Goal: Task Accomplishment & Management: Use online tool/utility

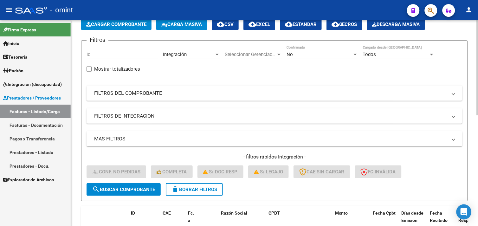
scroll to position [28, 0]
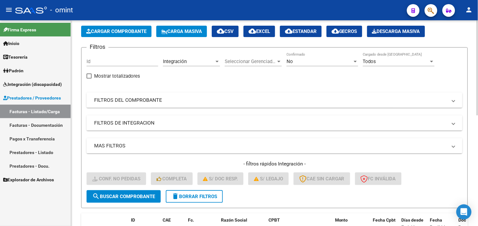
click at [186, 192] on button "delete Borrar Filtros" at bounding box center [194, 196] width 57 height 13
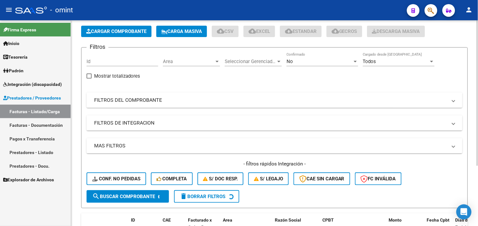
click at [143, 99] on mat-panel-title "FILTROS DEL COMPROBANTE" at bounding box center [270, 100] width 353 height 7
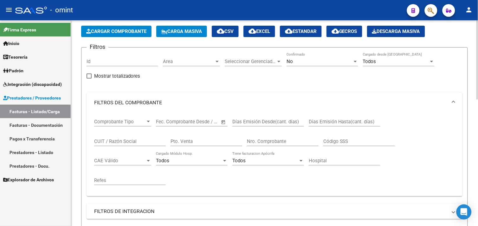
click at [117, 143] on input "CUIT / Razón Social" at bounding box center [130, 142] width 72 height 6
paste input "27279102636"
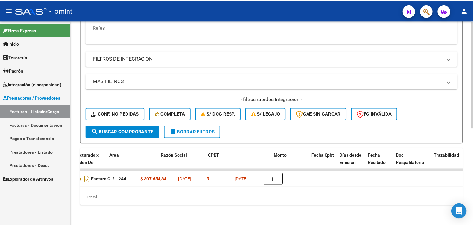
scroll to position [0, 0]
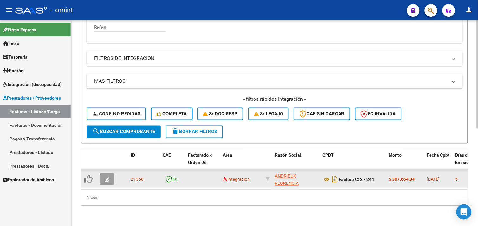
type input "27279102636"
click at [106, 178] on icon "button" at bounding box center [107, 180] width 5 height 5
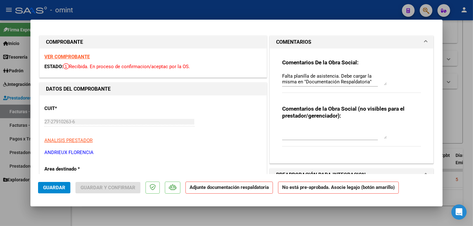
scroll to position [141, 0]
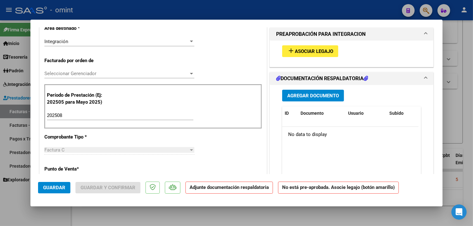
click at [287, 51] on mat-icon "add" at bounding box center [291, 51] width 8 height 8
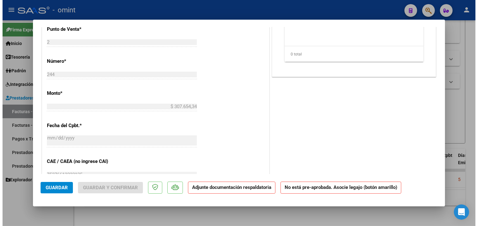
scroll to position [282, 0]
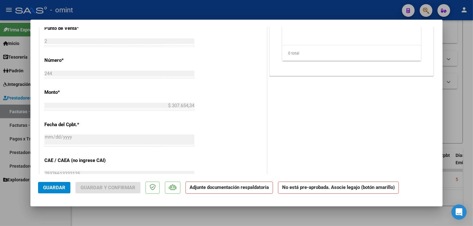
type input "$ 0,00"
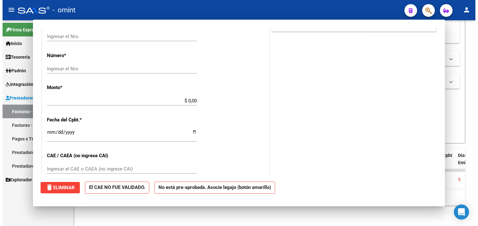
scroll to position [0, 0]
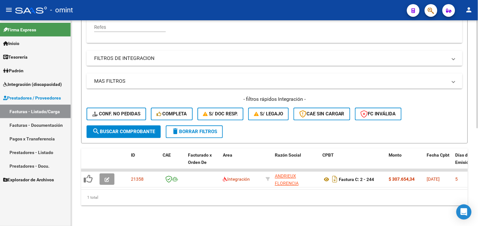
click at [192, 129] on span "delete Borrar Filtros" at bounding box center [195, 132] width 46 height 6
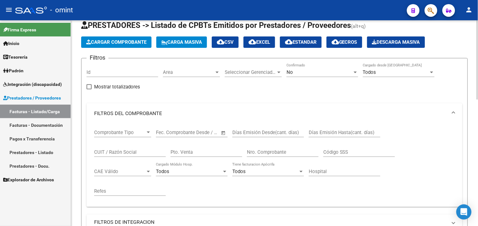
scroll to position [10, 0]
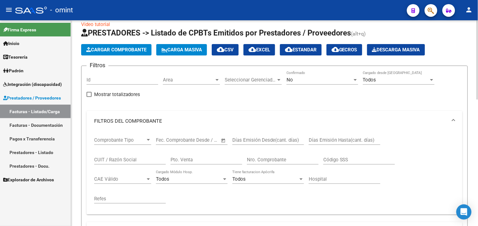
click at [128, 158] on input "CUIT / Razón Social" at bounding box center [130, 160] width 72 height 6
paste input "27342479591"
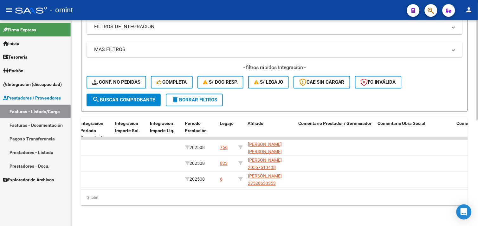
scroll to position [0, 829]
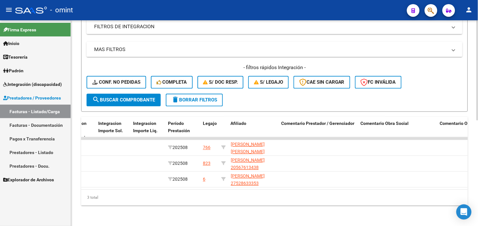
type input "27342479591"
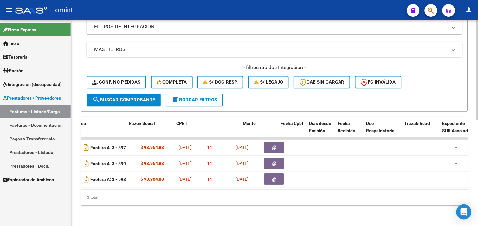
scroll to position [0, 0]
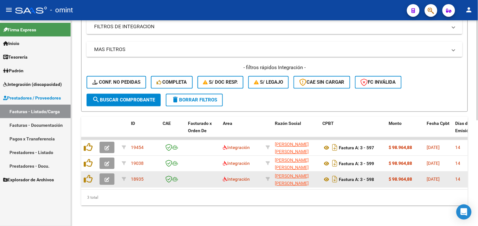
click at [107, 178] on icon "button" at bounding box center [107, 180] width 5 height 5
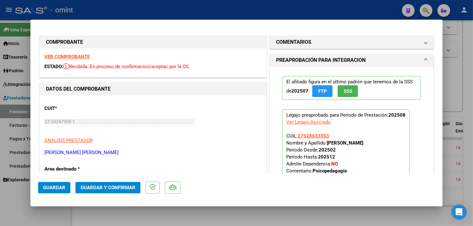
click at [85, 56] on strong "VER COMPROBANTE" at bounding box center [66, 57] width 45 height 6
type input "$ 0,00"
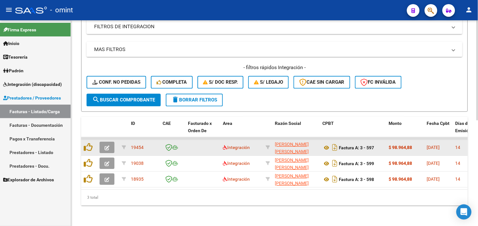
scroll to position [41, 0]
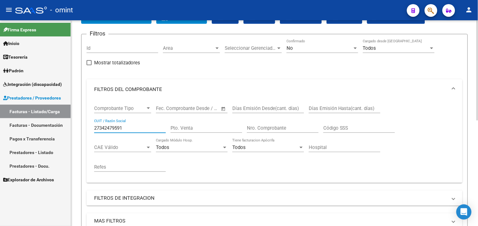
drag, startPoint x: 130, startPoint y: 130, endPoint x: 88, endPoint y: 123, distance: 42.6
click at [88, 123] on div "Comprobante Tipo Comprobante Tipo Fecha inicio – Fecha fin Fec. Comprobante Des…" at bounding box center [275, 141] width 376 height 83
paste input "99102680"
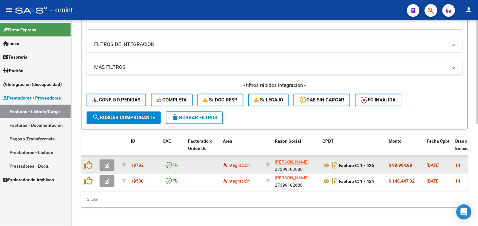
scroll to position [201, 0]
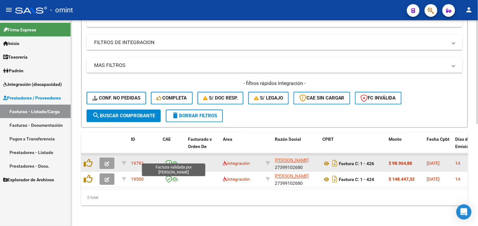
type input "27399102680"
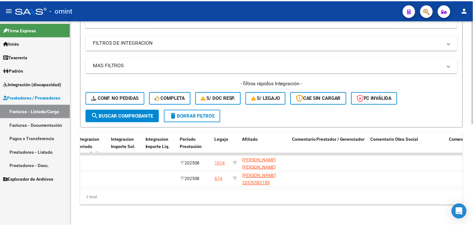
scroll to position [0, 0]
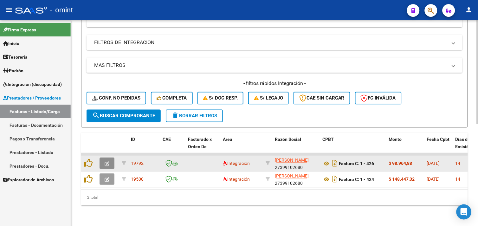
click at [103, 158] on button "button" at bounding box center [107, 163] width 15 height 11
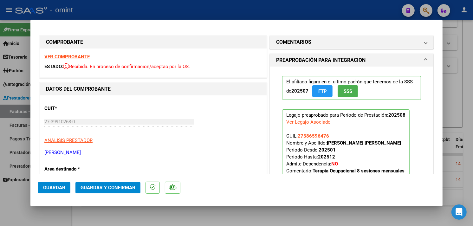
click at [77, 56] on strong "VER COMPROBANTE" at bounding box center [66, 57] width 45 height 6
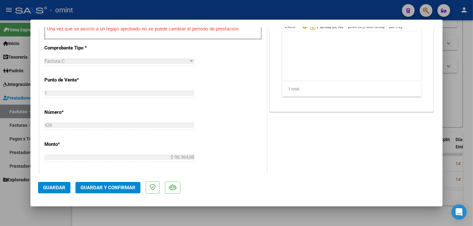
scroll to position [352, 0]
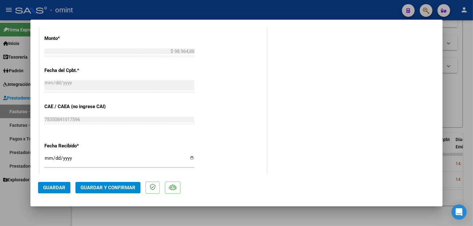
click at [125, 187] on span "Guardar y Confirmar" at bounding box center [108, 188] width 55 height 6
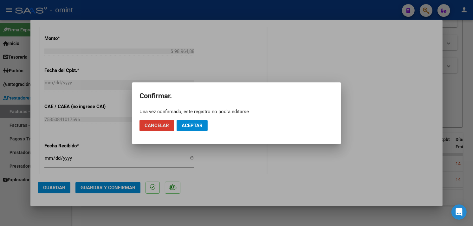
click at [183, 125] on span "Aceptar" at bounding box center [192, 126] width 21 height 6
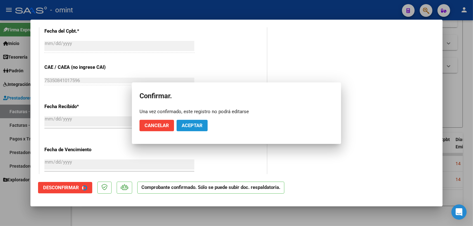
scroll to position [313, 0]
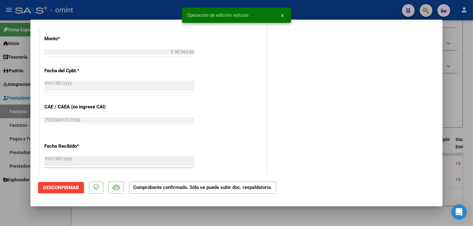
type input "$ 0,00"
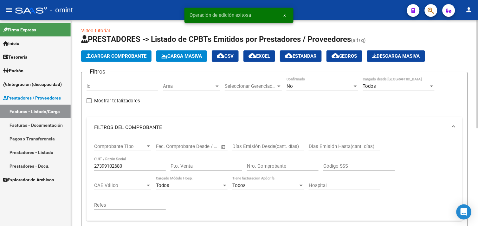
scroll to position [0, 0]
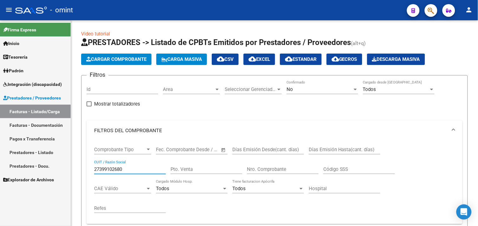
drag, startPoint x: 132, startPoint y: 170, endPoint x: 58, endPoint y: 163, distance: 73.6
click at [58, 163] on mat-sidenav-container "Firma Express Inicio Calendario SSS Instructivos Contacto OS Tesorería Extracto…" at bounding box center [239, 123] width 478 height 206
paste input "3281894064"
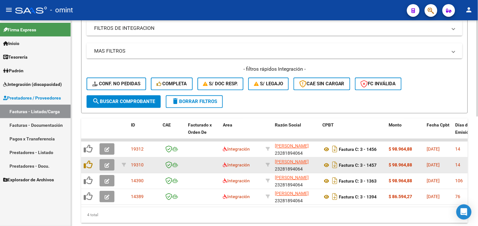
type input "23281894064"
click at [105, 166] on icon "button" at bounding box center [107, 165] width 5 height 5
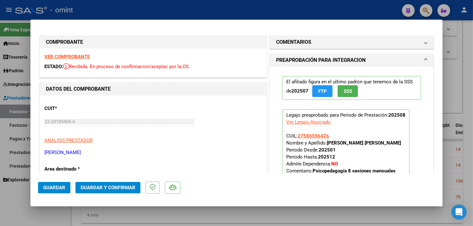
click at [74, 58] on strong "VER COMPROBANTE" at bounding box center [66, 57] width 45 height 6
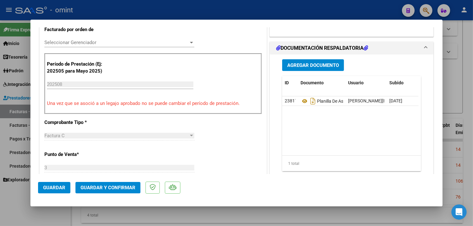
scroll to position [176, 0]
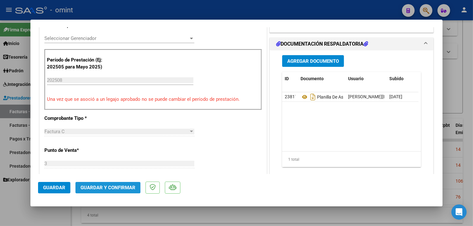
click at [120, 185] on span "Guardar y Confirmar" at bounding box center [108, 188] width 55 height 6
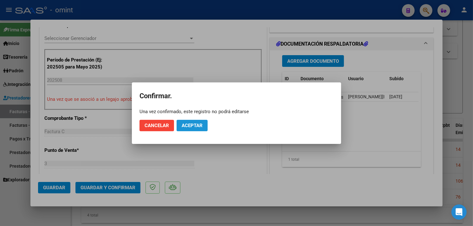
click at [179, 129] on button "Aceptar" at bounding box center [192, 125] width 31 height 11
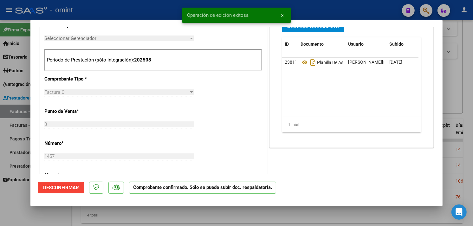
type input "$ 0,00"
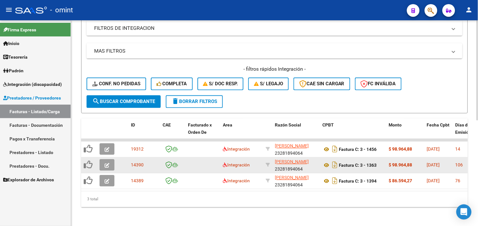
scroll to position [35, 0]
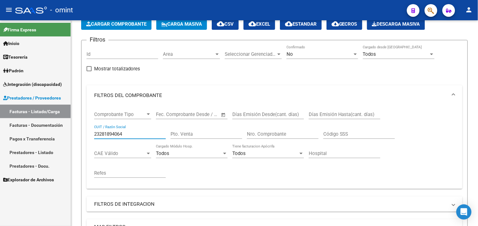
drag, startPoint x: 138, startPoint y: 135, endPoint x: 62, endPoint y: 125, distance: 76.1
click at [62, 125] on mat-sidenav-container "Firma Express Inicio Calendario SSS Instructivos Contacto OS Tesorería Extracto…" at bounding box center [239, 123] width 478 height 206
paste input "30718301331"
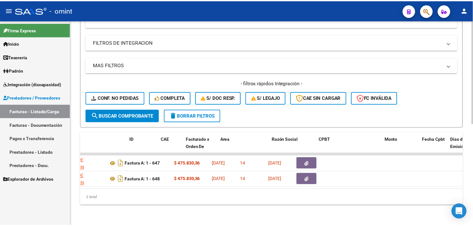
scroll to position [0, 0]
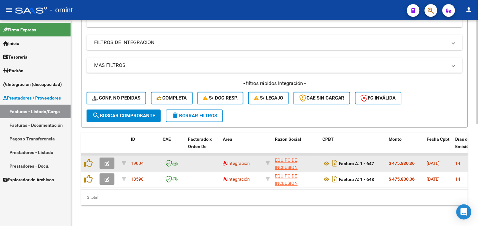
type input "30718301331"
click at [105, 161] on span "button" at bounding box center [107, 164] width 5 height 6
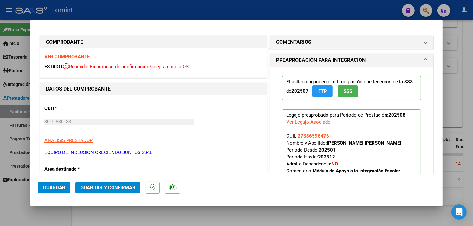
click at [80, 57] on strong "VER COMPROBANTE" at bounding box center [66, 57] width 45 height 6
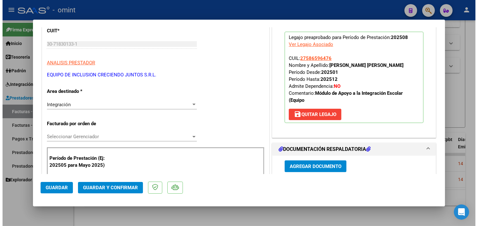
scroll to position [141, 0]
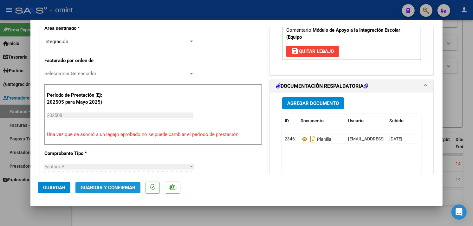
click at [131, 186] on span "Guardar y Confirmar" at bounding box center [108, 188] width 55 height 6
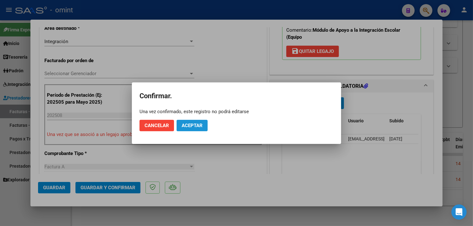
click at [190, 124] on span "Aceptar" at bounding box center [192, 126] width 21 height 6
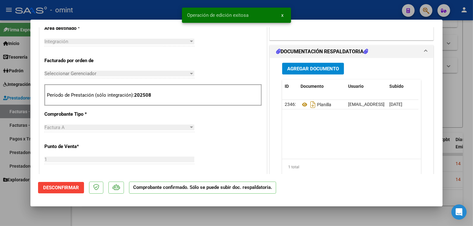
type input "$ 0,00"
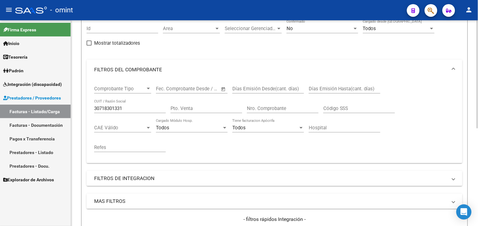
scroll to position [45, 0]
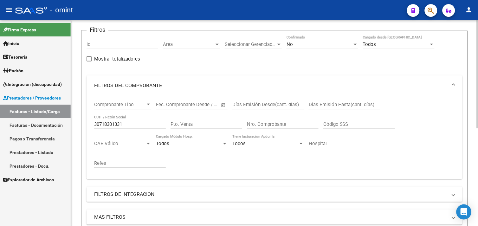
drag, startPoint x: 136, startPoint y: 126, endPoint x: 75, endPoint y: 124, distance: 60.3
click at [75, 124] on div "Video tutorial PRESTADORES -> Listado de CPBTs Emitidos por Prestadores / Prove…" at bounding box center [274, 168] width 407 height 387
paste input "7212289"
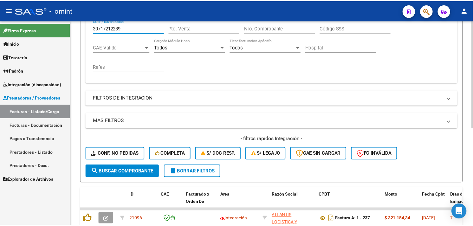
scroll to position [186, 0]
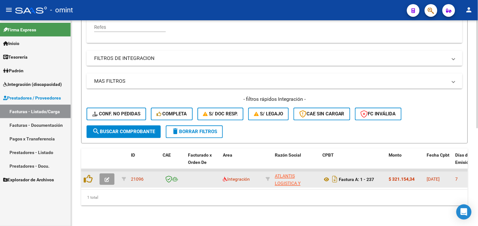
type input "30717212289"
click at [112, 175] on button "button" at bounding box center [107, 179] width 15 height 11
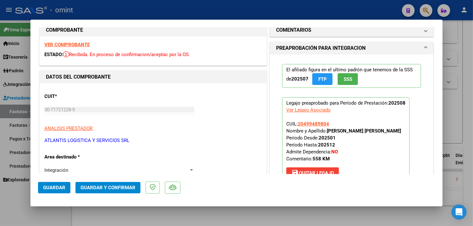
scroll to position [0, 0]
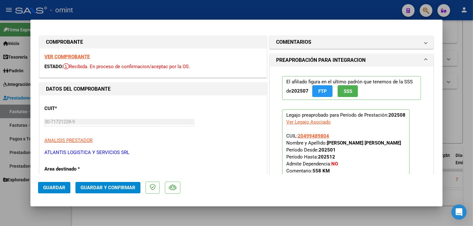
click at [78, 59] on strong "VER COMPROBANTE" at bounding box center [66, 57] width 45 height 6
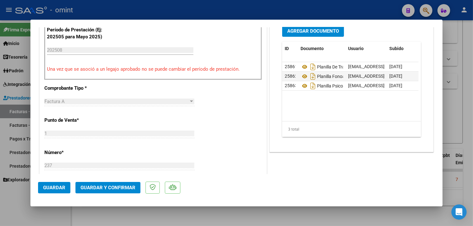
scroll to position [282, 0]
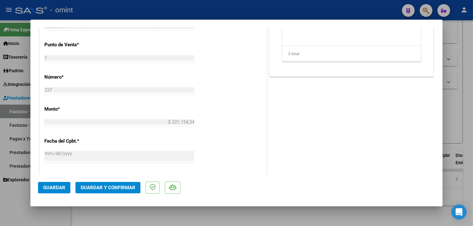
click at [122, 185] on span "Guardar y Confirmar" at bounding box center [108, 188] width 55 height 6
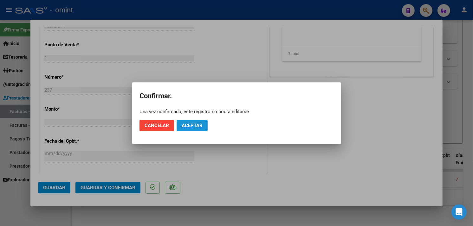
click at [195, 122] on button "Aceptar" at bounding box center [192, 125] width 31 height 11
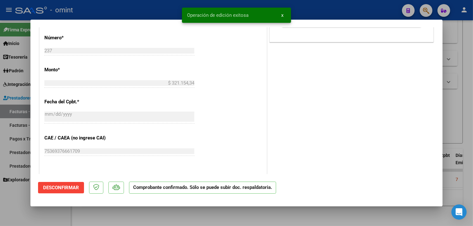
type input "$ 0,00"
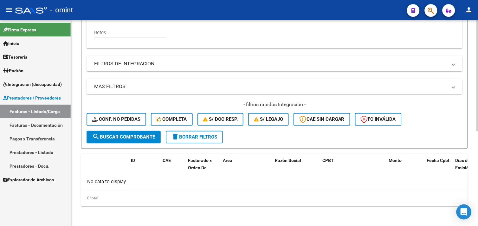
scroll to position [35, 0]
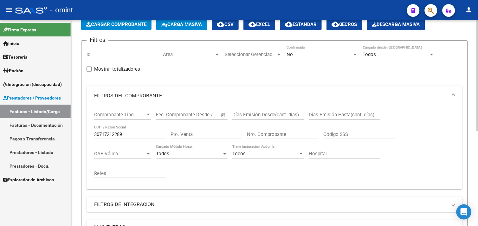
drag, startPoint x: 135, startPoint y: 135, endPoint x: 72, endPoint y: 126, distance: 63.5
click at [72, 126] on div "Video tutorial PRESTADORES -> Listado de CPBTs Emitidos por Prestadores / Prove…" at bounding box center [274, 176] width 407 height 382
paste input "27348050937"
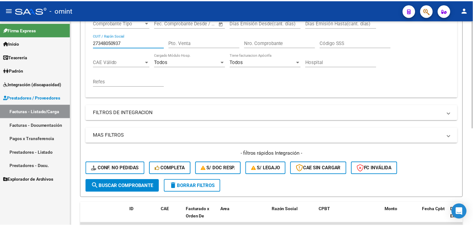
scroll to position [186, 0]
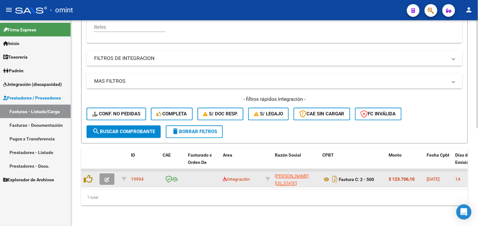
type input "27348050937"
click at [111, 174] on button "button" at bounding box center [107, 179] width 15 height 11
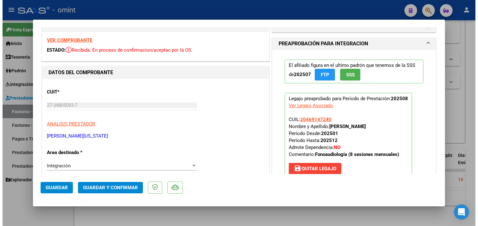
scroll to position [0, 0]
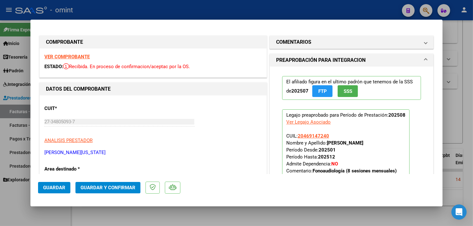
click at [71, 56] on strong "VER COMPROBANTE" at bounding box center [66, 57] width 45 height 6
type input "$ 0,00"
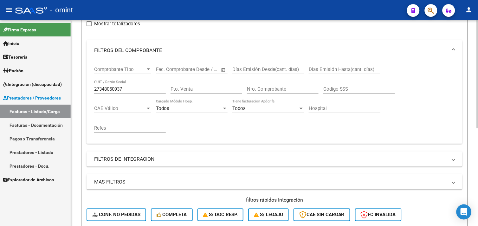
scroll to position [80, 0]
drag, startPoint x: 87, startPoint y: 85, endPoint x: 67, endPoint y: 82, distance: 19.6
click at [67, 82] on mat-sidenav-container "Firma Express Inicio Calendario SSS Instructivos Contacto OS Tesorería Extracto…" at bounding box center [239, 123] width 478 height 206
paste input "2203463"
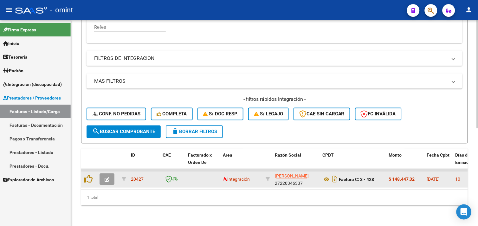
type input "27220346337"
click at [107, 178] on icon "button" at bounding box center [107, 180] width 5 height 5
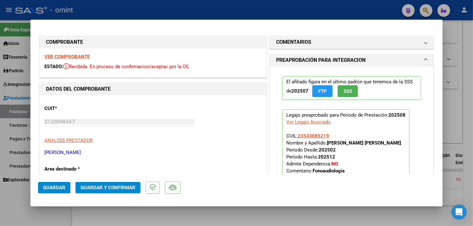
click at [75, 56] on strong "VER COMPROBANTE" at bounding box center [66, 57] width 45 height 6
click at [459, 95] on div at bounding box center [236, 113] width 473 height 226
type input "$ 0,00"
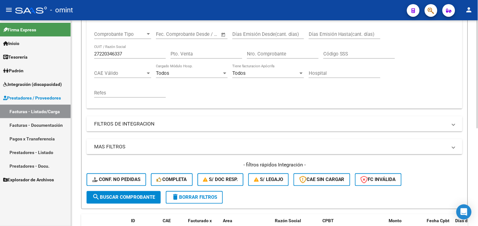
scroll to position [115, 0]
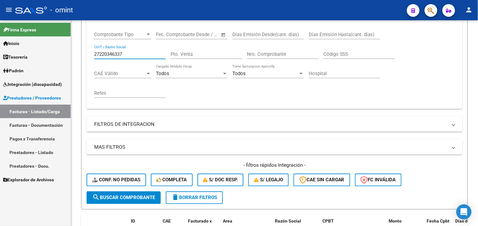
drag, startPoint x: 134, startPoint y: 55, endPoint x: 43, endPoint y: 54, distance: 91.0
click at [43, 54] on mat-sidenav-container "Firma Express Inicio Calendario SSS Instructivos Contacto OS Tesorería Extracto…" at bounding box center [239, 123] width 478 height 206
paste input "0346691930"
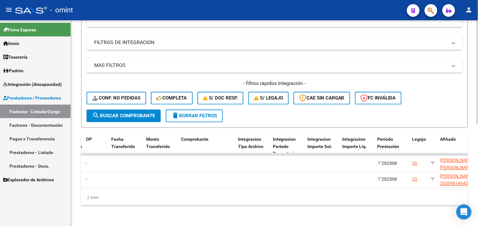
scroll to position [0, 648]
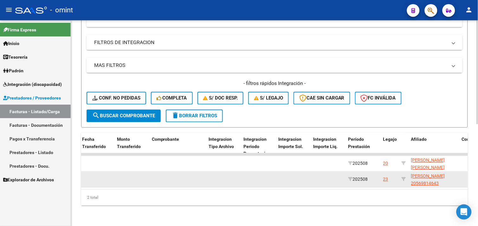
type input "20346691930"
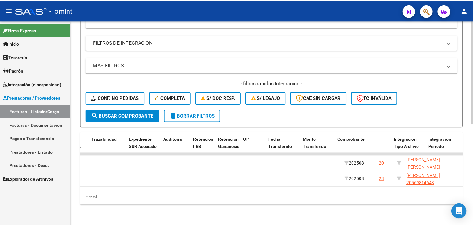
scroll to position [0, 0]
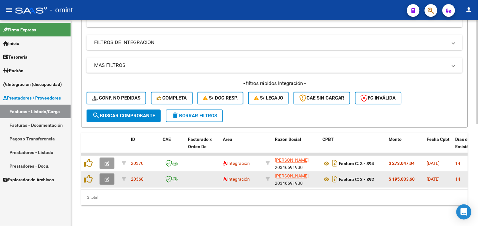
click at [111, 174] on button "button" at bounding box center [107, 179] width 15 height 11
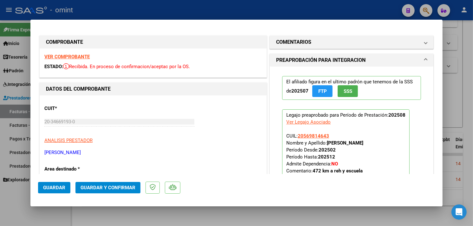
click at [71, 56] on strong "VER COMPROBANTE" at bounding box center [66, 57] width 45 height 6
click at [458, 81] on div at bounding box center [236, 113] width 473 height 226
type input "$ 0,00"
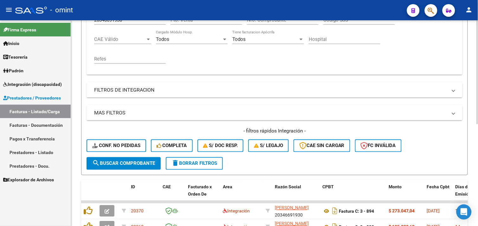
scroll to position [61, 0]
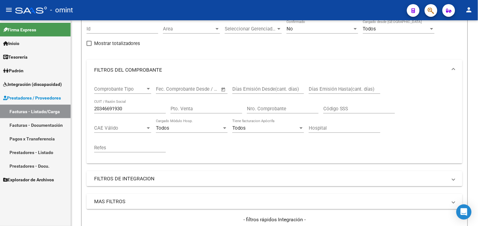
drag, startPoint x: 131, startPoint y: 109, endPoint x: 27, endPoint y: 97, distance: 104.4
click at [27, 97] on mat-sidenav-container "Firma Express Inicio Calendario SSS Instructivos Contacto OS Tesorería Extracto…" at bounding box center [239, 123] width 478 height 206
paste input "7314432164"
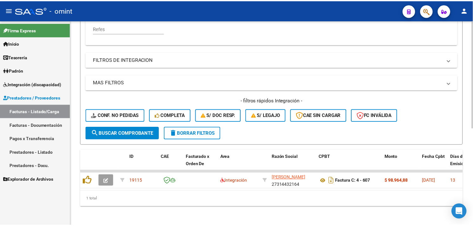
scroll to position [186, 0]
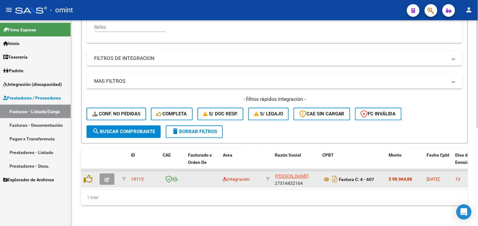
type input "27314432164"
click at [109, 174] on button "button" at bounding box center [107, 179] width 15 height 11
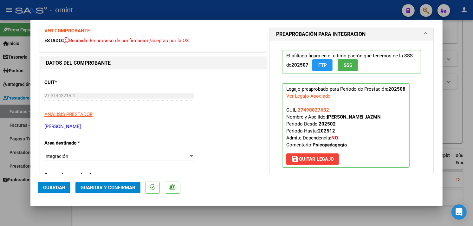
scroll to position [0, 0]
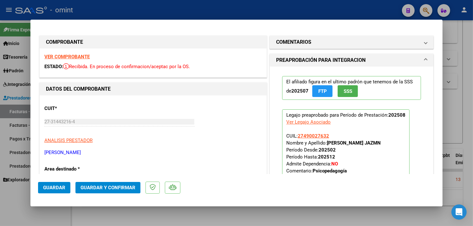
click at [61, 57] on strong "VER COMPROBANTE" at bounding box center [66, 57] width 45 height 6
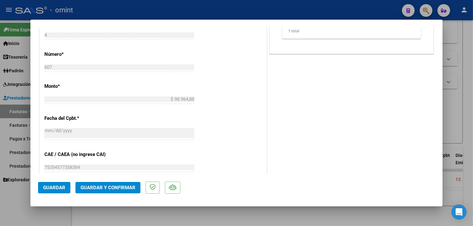
scroll to position [317, 0]
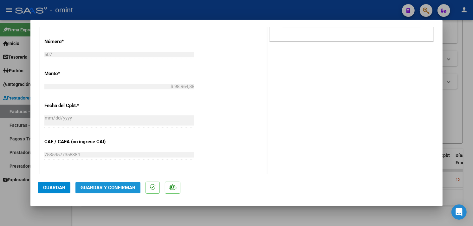
click at [121, 187] on span "Guardar y Confirmar" at bounding box center [108, 188] width 55 height 6
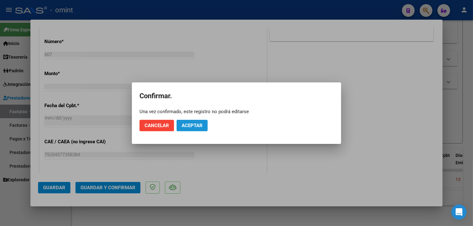
click at [184, 121] on button "Aceptar" at bounding box center [192, 125] width 31 height 11
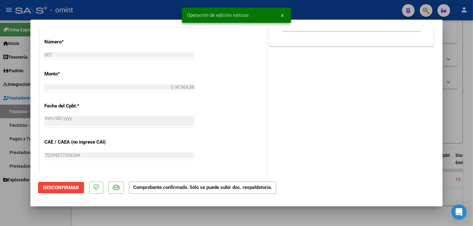
type input "$ 0,00"
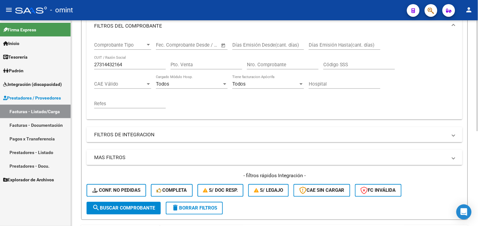
scroll to position [0, 0]
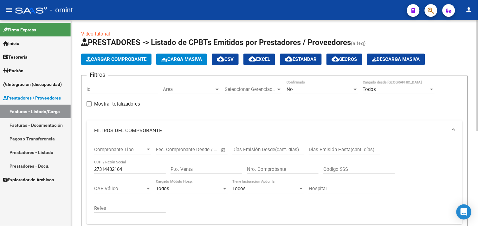
click at [89, 164] on div "Comprobante Tipo Comprobante Tipo Fecha inicio – Fecha fin Fec. Comprobante Des…" at bounding box center [275, 182] width 376 height 83
paste input "30686032473"
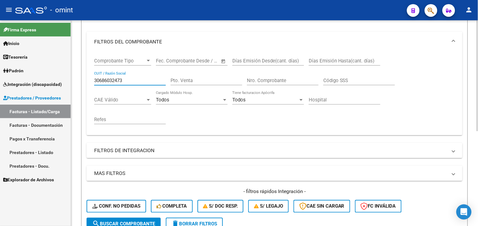
scroll to position [70, 0]
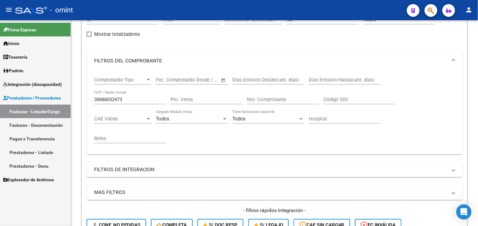
drag, startPoint x: 71, startPoint y: 96, endPoint x: 67, endPoint y: 96, distance: 4.1
click at [67, 96] on mat-sidenav-container "Firma Express Inicio Calendario SSS Instructivos Contacto OS Tesorería Extracto…" at bounding box center [239, 123] width 478 height 206
drag, startPoint x: 67, startPoint y: 96, endPoint x: 152, endPoint y: 100, distance: 85.7
click at [152, 100] on input "30686032473" at bounding box center [130, 100] width 72 height 6
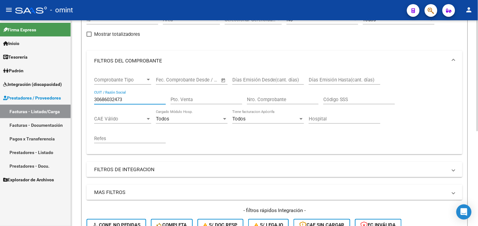
paste input "20223602046"
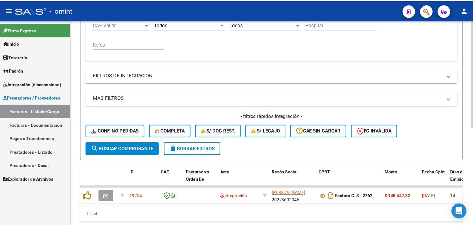
scroll to position [186, 0]
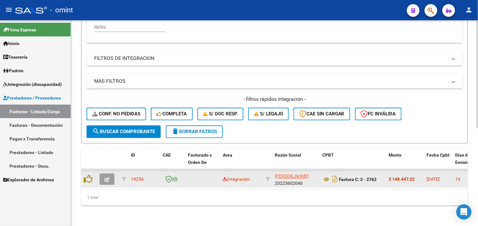
type input "20223602046"
click at [108, 174] on button "button" at bounding box center [107, 179] width 15 height 11
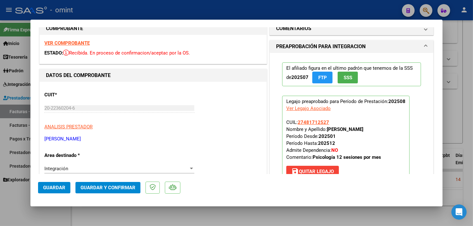
scroll to position [0, 0]
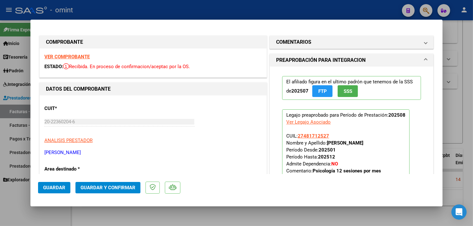
click at [78, 57] on strong "VER COMPROBANTE" at bounding box center [66, 57] width 45 height 6
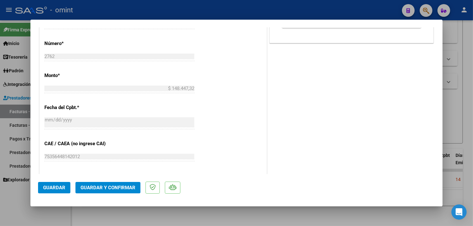
scroll to position [317, 0]
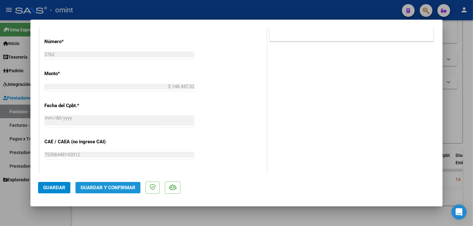
click at [124, 182] on button "Guardar y Confirmar" at bounding box center [107, 187] width 65 height 11
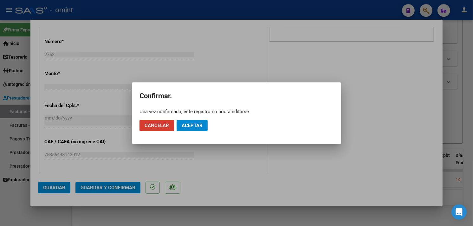
click at [205, 128] on button "Aceptar" at bounding box center [192, 125] width 31 height 11
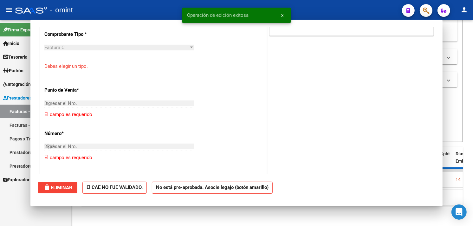
type input "$ 0,00"
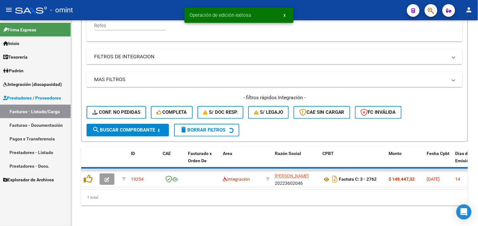
scroll to position [176, 0]
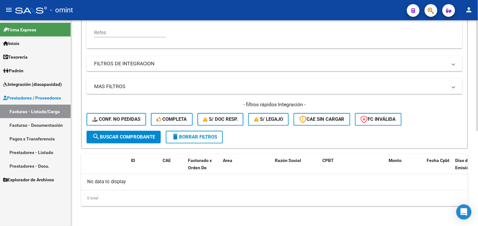
click at [208, 136] on span "delete Borrar Filtros" at bounding box center [195, 138] width 46 height 6
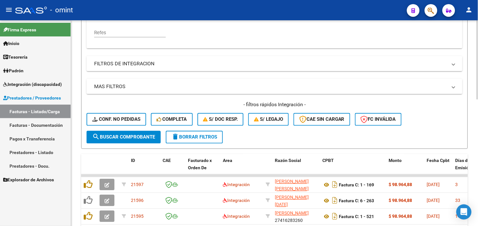
scroll to position [328, 0]
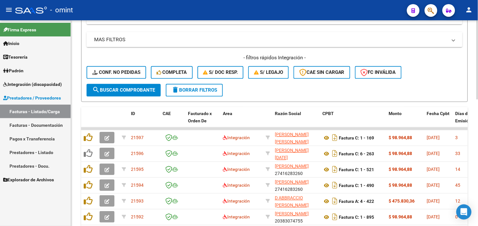
click at [181, 96] on button "delete Borrar Filtros" at bounding box center [194, 90] width 57 height 13
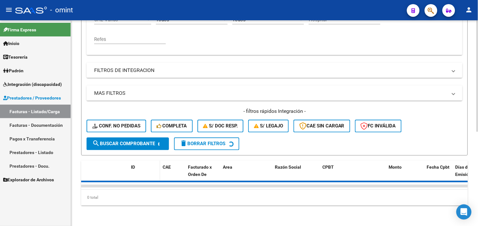
scroll to position [223, 0]
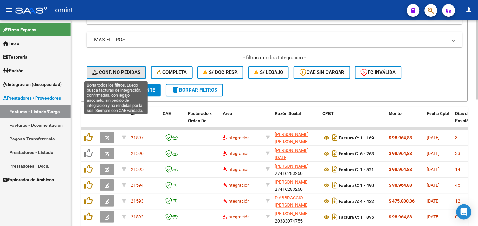
click at [123, 71] on span "Conf. no pedidas" at bounding box center [116, 73] width 48 height 6
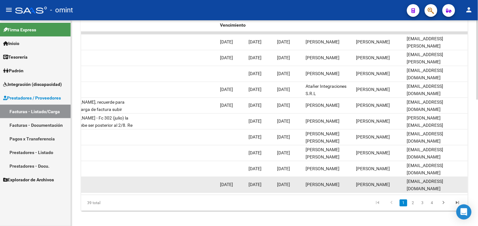
scroll to position [328, 0]
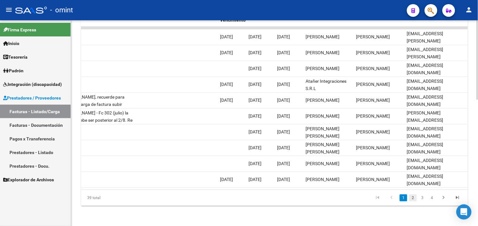
click at [412, 199] on link "2" at bounding box center [414, 197] width 8 height 7
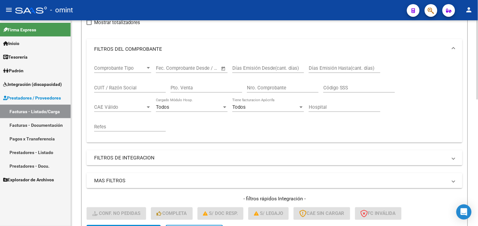
scroll to position [152, 0]
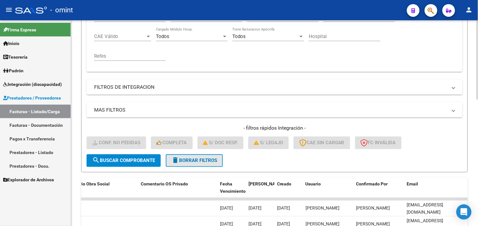
click at [198, 160] on span "delete Borrar Filtros" at bounding box center [195, 161] width 46 height 6
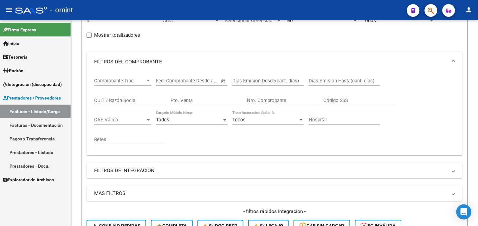
scroll to position [0, 0]
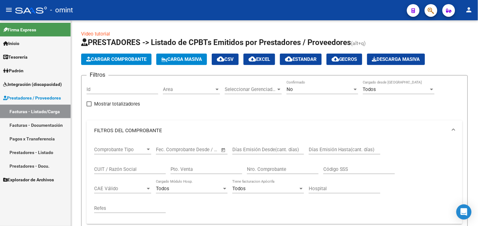
click at [127, 166] on div "CUIT / Razón Social" at bounding box center [130, 168] width 72 height 14
paste input "27382964050"
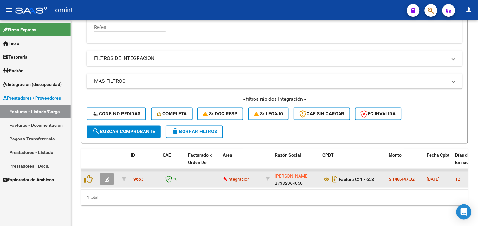
type input "27382964050"
click at [109, 178] on icon "button" at bounding box center [107, 180] width 5 height 5
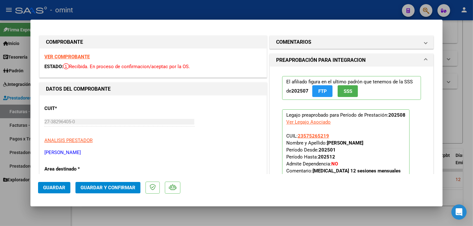
click at [78, 59] on strong "VER COMPROBANTE" at bounding box center [66, 57] width 45 height 6
drag, startPoint x: 450, startPoint y: 104, endPoint x: 401, endPoint y: 107, distance: 49.3
click at [449, 103] on div at bounding box center [236, 113] width 473 height 226
type input "$ 0,00"
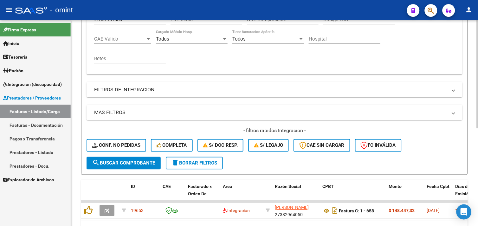
scroll to position [115, 0]
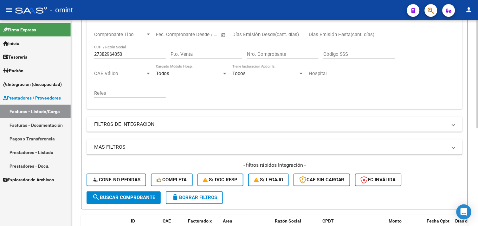
drag, startPoint x: 137, startPoint y: 55, endPoint x: 76, endPoint y: 50, distance: 61.1
click at [76, 50] on div "Video tutorial PRESTADORES -> Listado de CPBTs Emitidos por Prestadores / Prove…" at bounding box center [274, 98] width 407 height 387
paste input "19043426"
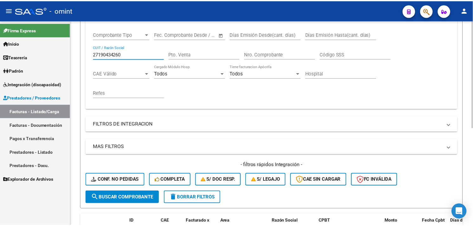
scroll to position [186, 0]
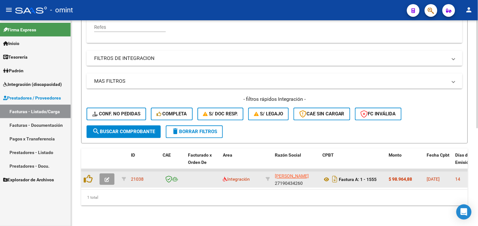
type input "27190434260"
click at [109, 178] on icon "button" at bounding box center [107, 180] width 5 height 5
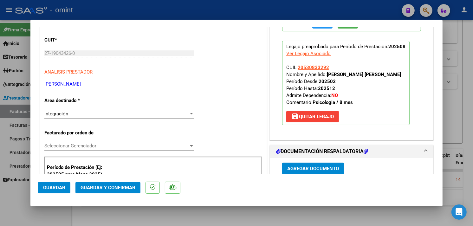
scroll to position [0, 0]
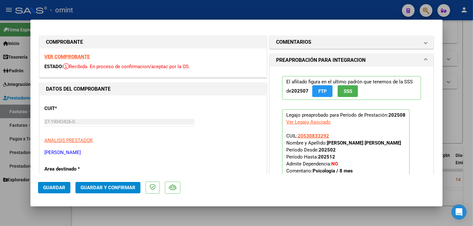
click at [75, 55] on strong "VER COMPROBANTE" at bounding box center [66, 57] width 45 height 6
click at [71, 58] on strong "VER COMPROBANTE" at bounding box center [66, 57] width 45 height 6
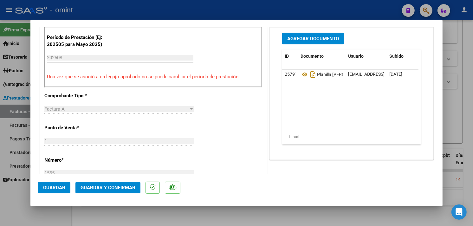
scroll to position [211, 0]
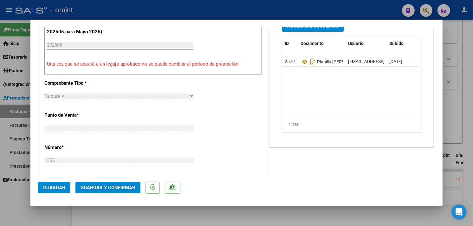
click at [116, 181] on mat-dialog-actions "Guardar Guardar y Confirmar" at bounding box center [236, 186] width 397 height 25
click at [117, 187] on span "Guardar y Confirmar" at bounding box center [108, 188] width 55 height 6
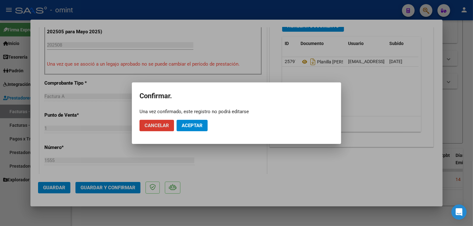
click at [204, 122] on button "Aceptar" at bounding box center [192, 125] width 31 height 11
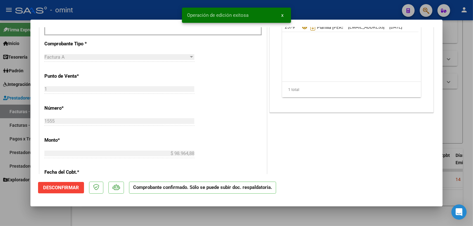
type input "$ 0,00"
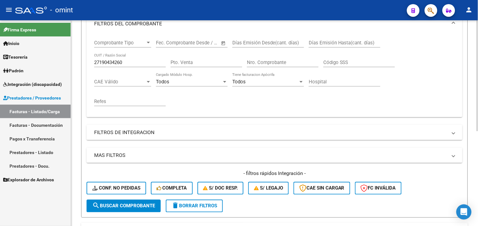
scroll to position [35, 0]
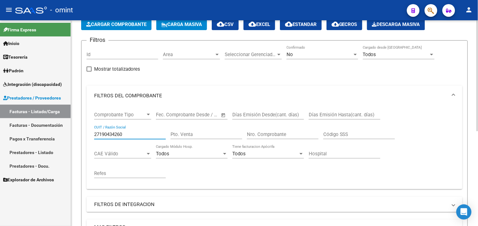
drag, startPoint x: 139, startPoint y: 135, endPoint x: 84, endPoint y: 128, distance: 55.6
click at [84, 128] on form "Filtros Id Area Area Seleccionar Gerenciador Seleccionar Gerenciador No Confirm…" at bounding box center [274, 165] width 387 height 250
paste input "0142193087"
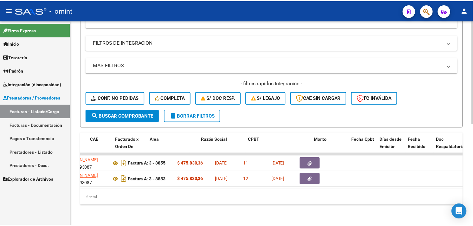
scroll to position [0, 0]
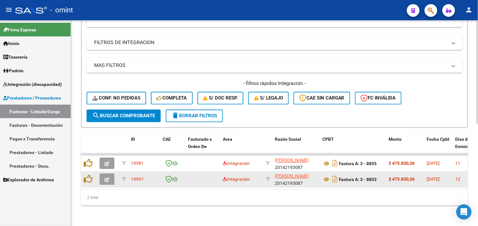
type input "20142193087"
click at [112, 174] on button "button" at bounding box center [107, 179] width 15 height 11
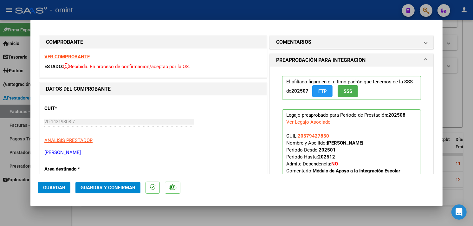
click at [75, 59] on strong "VER COMPROBANTE" at bounding box center [66, 57] width 45 height 6
click at [470, 107] on div at bounding box center [236, 113] width 473 height 226
type input "$ 0,00"
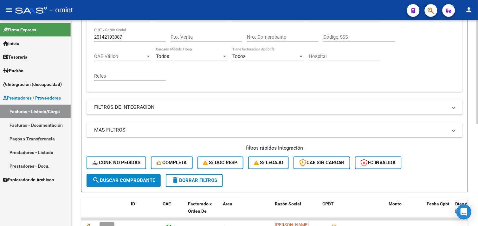
scroll to position [61, 0]
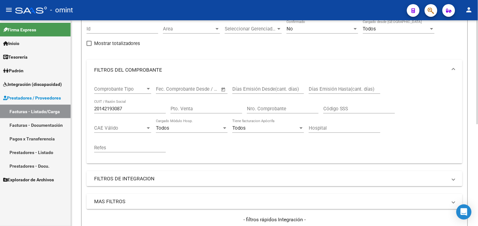
click at [113, 104] on div "20142193087 CUIT / Razón Social" at bounding box center [130, 107] width 72 height 14
drag, startPoint x: 137, startPoint y: 107, endPoint x: 64, endPoint y: 100, distance: 72.7
click at [64, 100] on mat-sidenav-container "Firma Express Inicio Calendario SSS Instructivos Contacto OS Tesorería Extracto…" at bounding box center [239, 123] width 478 height 206
paste input "30709724661"
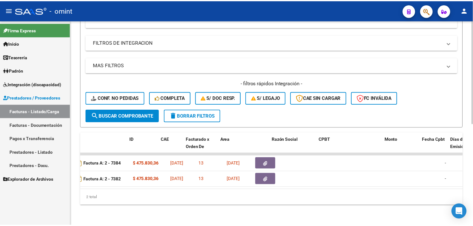
scroll to position [0, 0]
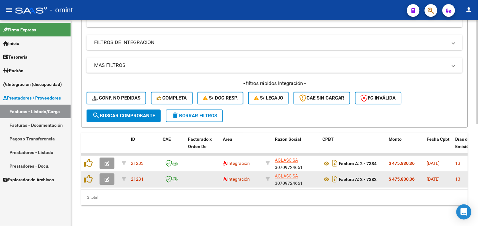
type input "30709724661"
click at [103, 174] on button "button" at bounding box center [107, 179] width 15 height 11
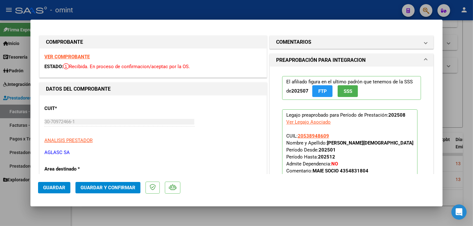
click at [69, 55] on strong "VER COMPROBANTE" at bounding box center [66, 57] width 45 height 6
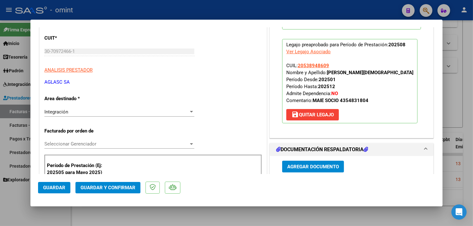
click at [116, 186] on span "Guardar y Confirmar" at bounding box center [108, 188] width 55 height 6
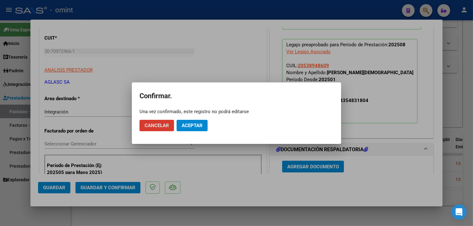
click at [181, 128] on button "Aceptar" at bounding box center [192, 125] width 31 height 11
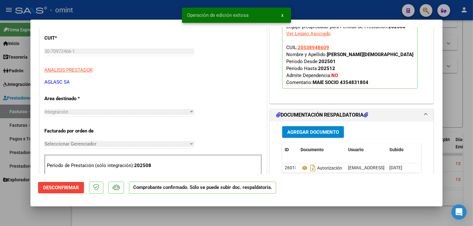
type input "$ 0,00"
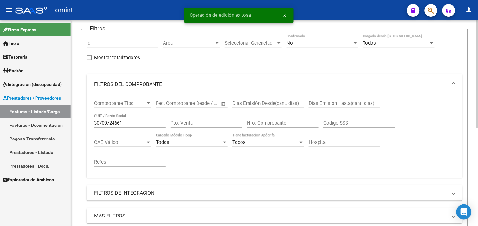
scroll to position [45, 0]
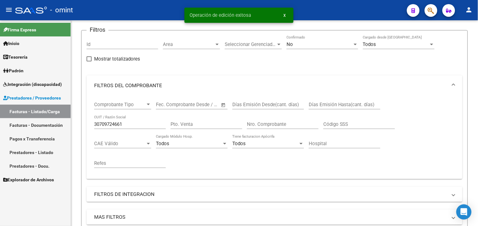
drag, startPoint x: 134, startPoint y: 125, endPoint x: 48, endPoint y: 114, distance: 87.1
click at [48, 114] on mat-sidenav-container "Firma Express Inicio Calendario SSS Instructivos Contacto OS Tesorería Extracto…" at bounding box center [239, 123] width 478 height 206
paste input "23329931994"
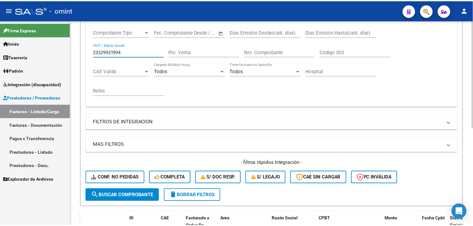
scroll to position [186, 0]
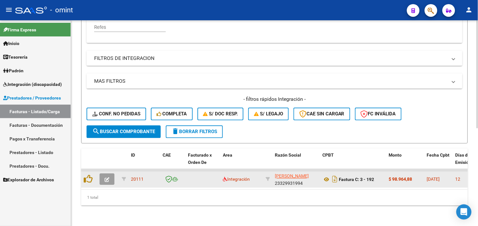
type input "23329931994"
click at [113, 175] on button "button" at bounding box center [107, 179] width 15 height 11
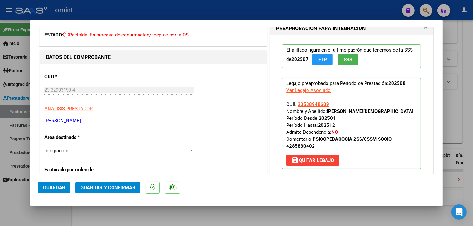
scroll to position [0, 0]
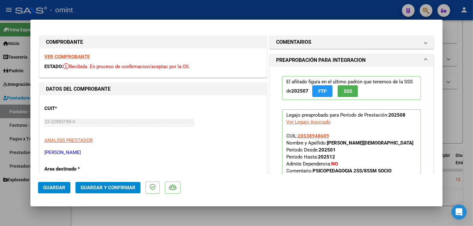
click at [81, 54] on strong "VER COMPROBANTE" at bounding box center [66, 57] width 45 height 6
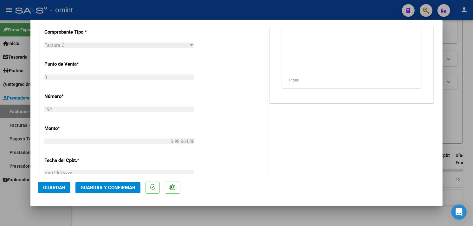
scroll to position [317, 0]
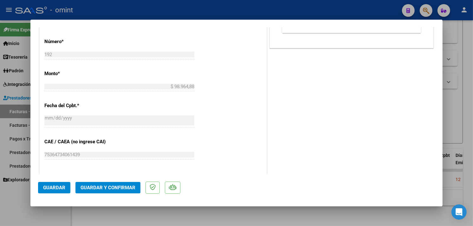
click at [125, 189] on span "Guardar y Confirmar" at bounding box center [108, 188] width 55 height 6
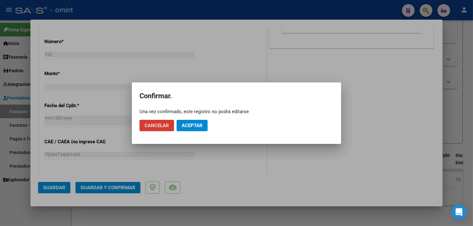
click at [204, 119] on mat-dialog-actions "Cancelar Aceptar" at bounding box center [237, 126] width 194 height 22
click at [207, 128] on button "Aceptar" at bounding box center [192, 125] width 31 height 11
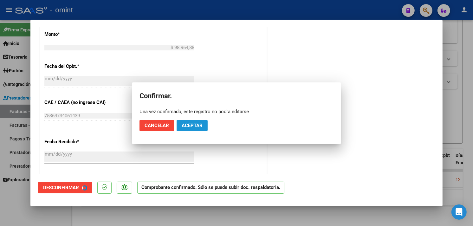
scroll to position [278, 0]
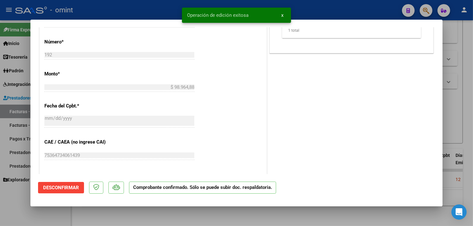
type input "$ 0,00"
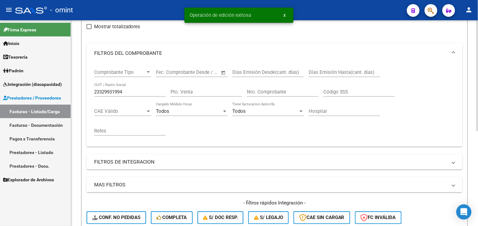
scroll to position [0, 0]
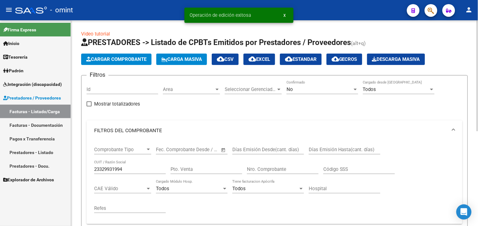
drag, startPoint x: 137, startPoint y: 167, endPoint x: 96, endPoint y: 163, distance: 41.2
click at [96, 163] on div "23329931994 CUIT / Razón Social" at bounding box center [130, 168] width 72 height 14
paste input "2331859780"
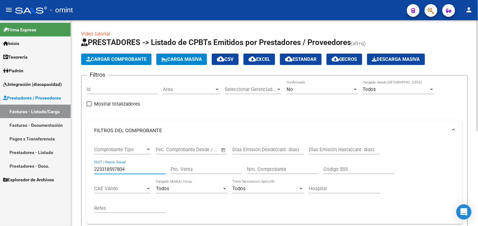
click at [122, 167] on input "223318597804" at bounding box center [130, 170] width 72 height 6
paste input "text"
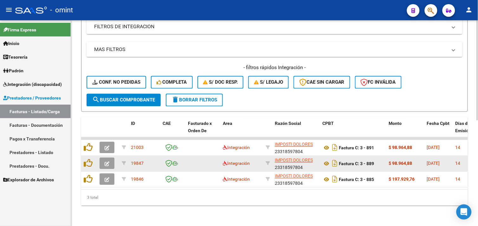
type input "23318597804"
click at [105, 158] on button "button" at bounding box center [107, 163] width 15 height 11
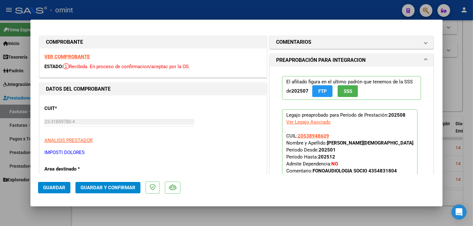
click at [74, 60] on div "VER COMPROBANTE ESTADO: Recibida. En proceso de confirmacion/aceptac por la OS." at bounding box center [153, 63] width 227 height 29
click at [75, 55] on strong "VER COMPROBANTE" at bounding box center [66, 57] width 45 height 6
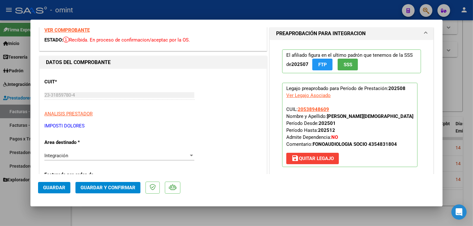
scroll to position [70, 0]
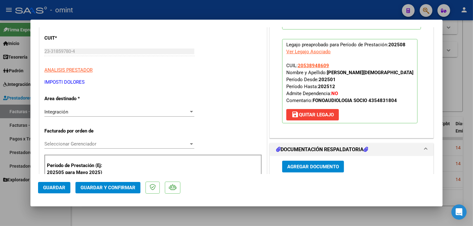
click at [118, 186] on span "Guardar y Confirmar" at bounding box center [108, 188] width 55 height 6
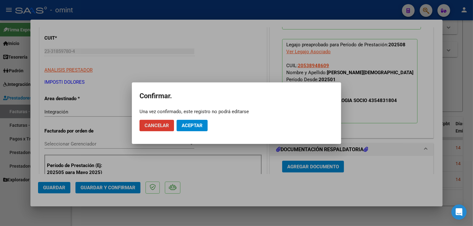
click at [199, 125] on span "Aceptar" at bounding box center [192, 126] width 21 height 6
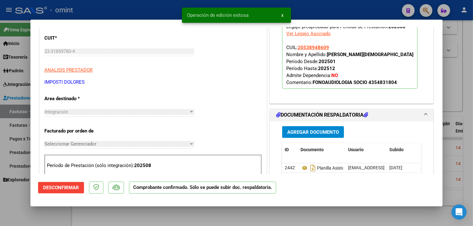
type input "$ 0,00"
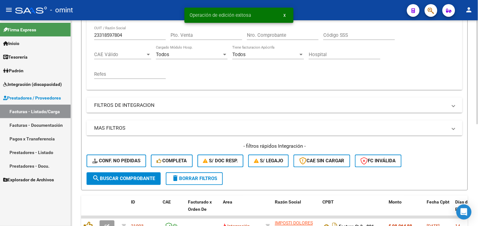
scroll to position [26, 0]
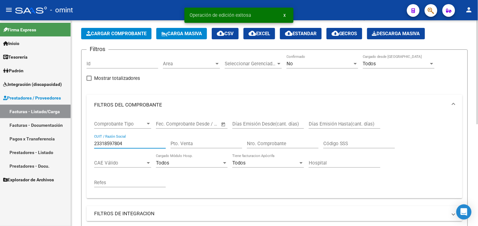
drag, startPoint x: 136, startPoint y: 141, endPoint x: 98, endPoint y: 134, distance: 38.1
click at [93, 138] on div "Comprobante Tipo Comprobante Tipo Fecha inicio – Fecha fin Fec. Comprobante Des…" at bounding box center [275, 156] width 376 height 83
paste input "7299066873"
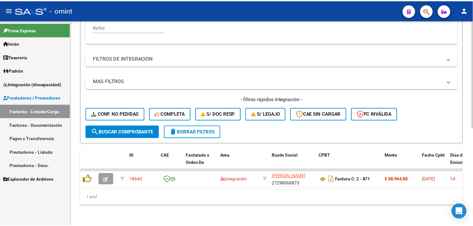
scroll to position [0, 0]
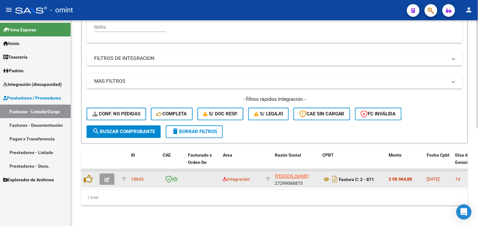
type input "27299066873"
click at [109, 174] on button "button" at bounding box center [107, 179] width 15 height 11
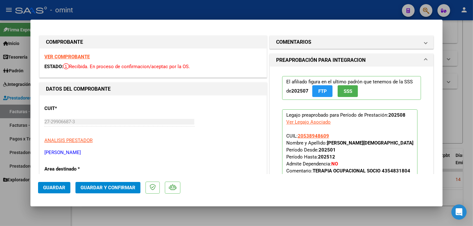
click at [77, 56] on strong "VER COMPROBANTE" at bounding box center [66, 57] width 45 height 6
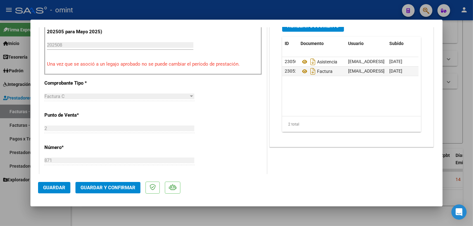
click at [121, 186] on span "Guardar y Confirmar" at bounding box center [108, 188] width 55 height 6
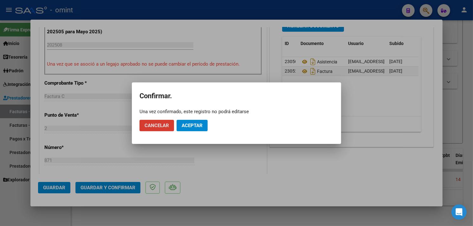
click at [187, 130] on button "Aceptar" at bounding box center [192, 125] width 31 height 11
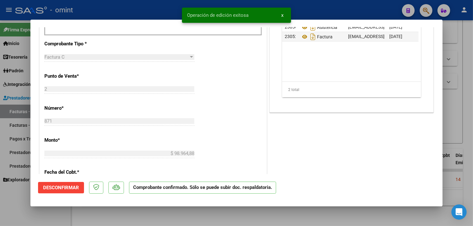
type input "$ 0,00"
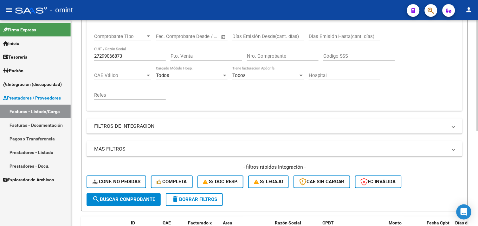
scroll to position [35, 0]
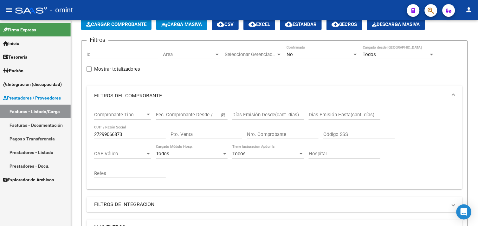
drag, startPoint x: 131, startPoint y: 135, endPoint x: 67, endPoint y: 127, distance: 65.3
click at [68, 128] on mat-sidenav-container "Firma Express Inicio Calendario SSS Instructivos Contacto OS Tesorería Extracto…" at bounding box center [239, 123] width 478 height 206
paste input "0251154997"
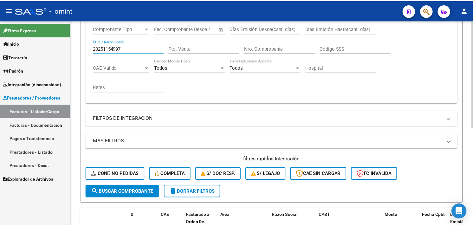
scroll to position [186, 0]
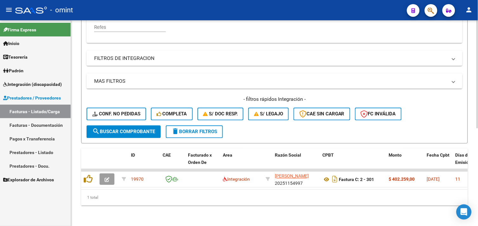
type input "20251154997"
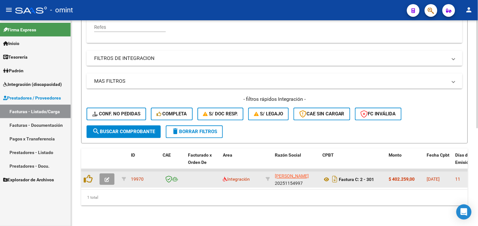
click at [111, 176] on button "button" at bounding box center [107, 179] width 15 height 11
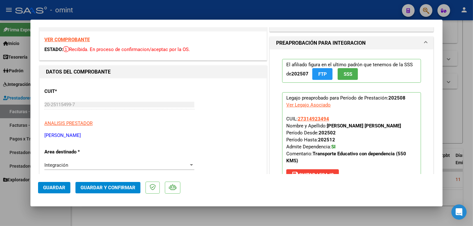
scroll to position [0, 0]
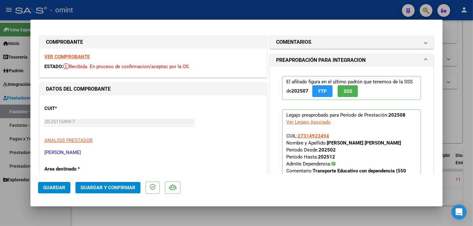
click at [75, 56] on strong "VER COMPROBANTE" at bounding box center [66, 57] width 45 height 6
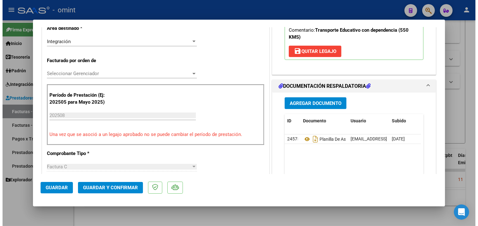
scroll to position [246, 0]
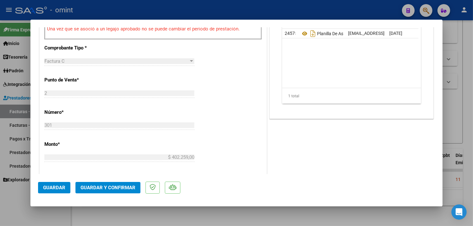
click at [125, 185] on span "Guardar y Confirmar" at bounding box center [108, 188] width 55 height 6
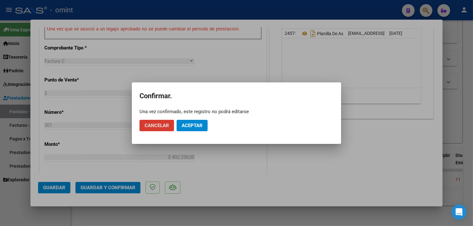
click at [186, 126] on span "Aceptar" at bounding box center [192, 126] width 21 height 6
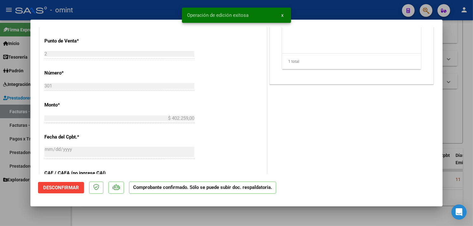
type input "$ 0,00"
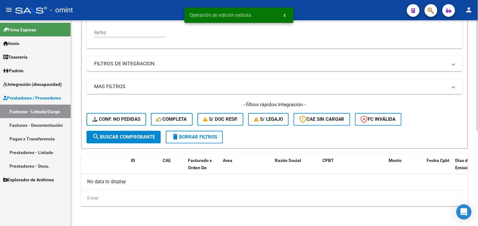
scroll to position [35, 0]
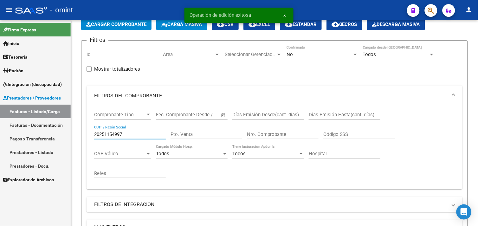
drag, startPoint x: 136, startPoint y: 133, endPoint x: 58, endPoint y: 123, distance: 78.7
click at [58, 123] on mat-sidenav-container "Firma Express Inicio Calendario SSS Instructivos Contacto OS Tesorería Extracto…" at bounding box center [239, 123] width 478 height 206
paste input "30714552135"
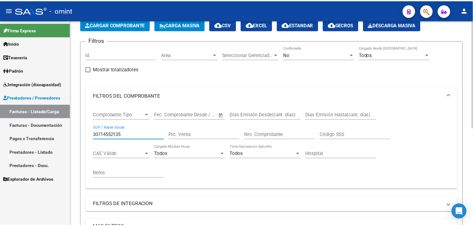
scroll to position [186, 0]
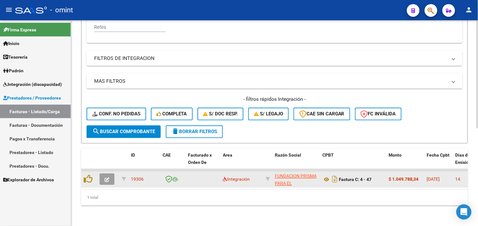
type input "30714552135"
click at [110, 174] on button "button" at bounding box center [107, 179] width 15 height 11
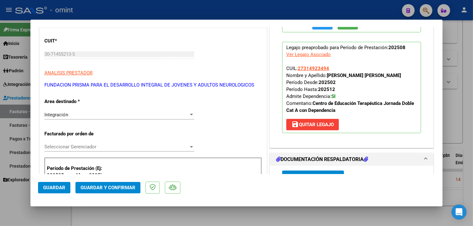
scroll to position [0, 0]
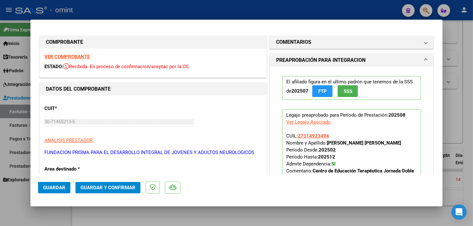
click at [69, 57] on strong "VER COMPROBANTE" at bounding box center [66, 57] width 45 height 6
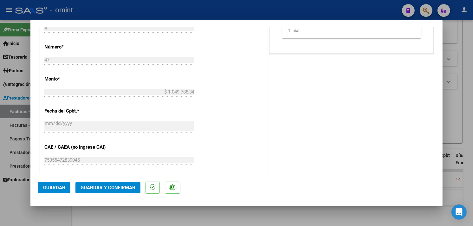
scroll to position [388, 0]
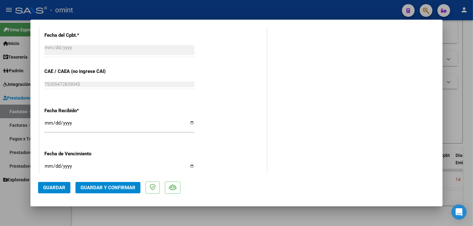
click at [121, 192] on button "Guardar y Confirmar" at bounding box center [107, 187] width 65 height 11
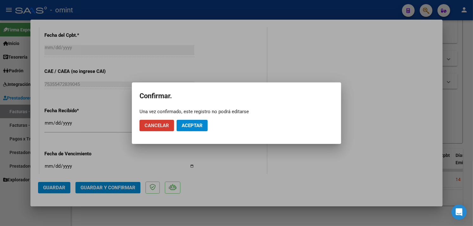
click at [189, 131] on button "Aceptar" at bounding box center [192, 125] width 31 height 11
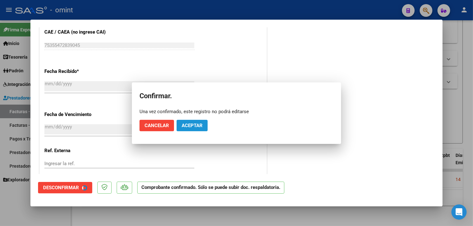
scroll to position [348, 0]
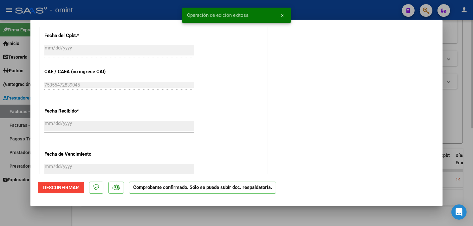
type input "$ 0,00"
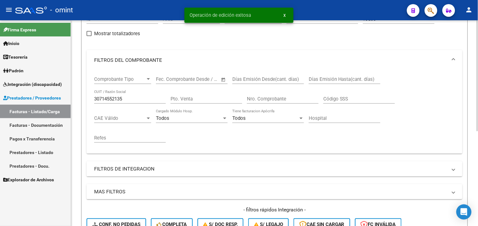
scroll to position [70, 0]
drag, startPoint x: 132, startPoint y: 99, endPoint x: 78, endPoint y: 95, distance: 54.7
click at [78, 95] on div "Video tutorial PRESTADORES -> Listado de CPBTs Emitidos por Prestadores / Prove…" at bounding box center [274, 141] width 407 height 382
paste input "27316534479"
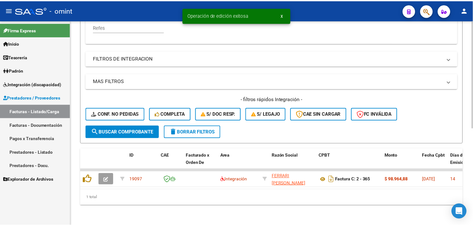
scroll to position [186, 0]
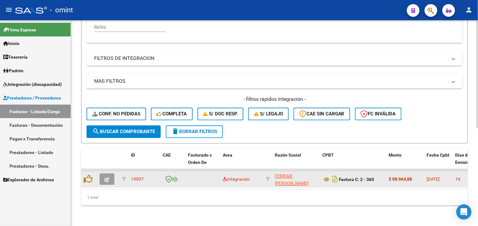
type input "27316534479"
click at [112, 175] on button "button" at bounding box center [107, 179] width 15 height 11
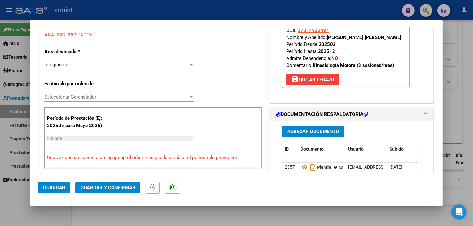
scroll to position [0, 0]
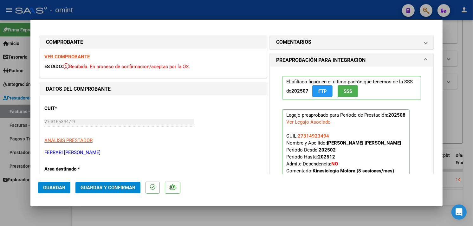
click at [77, 56] on strong "VER COMPROBANTE" at bounding box center [66, 57] width 45 height 6
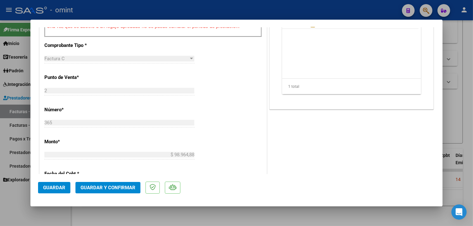
scroll to position [317, 0]
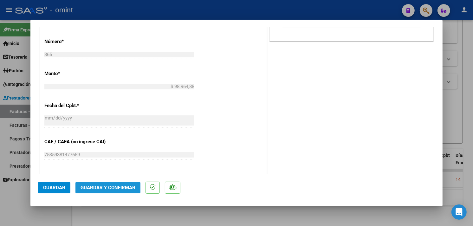
click at [111, 188] on span "Guardar y Confirmar" at bounding box center [108, 188] width 55 height 6
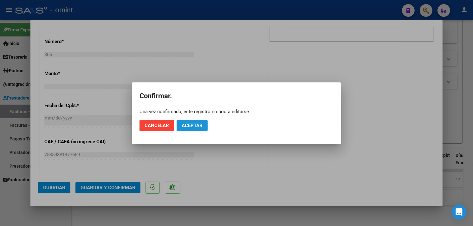
click at [184, 123] on span "Aceptar" at bounding box center [192, 126] width 21 height 6
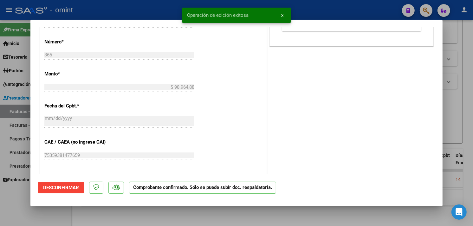
type input "$ 0,00"
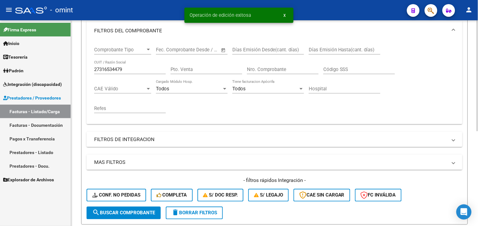
scroll to position [0, 0]
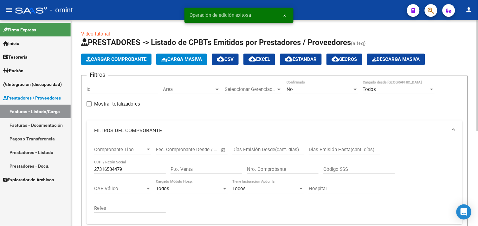
drag, startPoint x: 137, startPoint y: 166, endPoint x: 83, endPoint y: 165, distance: 54.6
click at [83, 165] on form "Filtros Id Area Area Seleccionar Gerenciador Seleccionar Gerenciador No Confirm…" at bounding box center [274, 200] width 387 height 250
click at [150, 167] on input "27316534479" at bounding box center [130, 170] width 72 height 6
paste input "272830717"
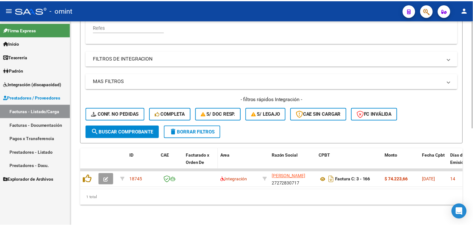
scroll to position [186, 0]
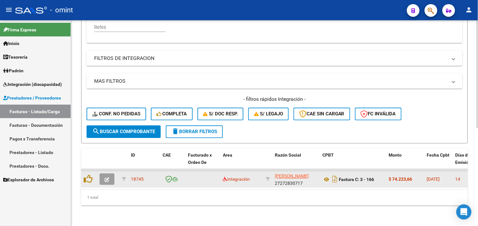
type input "27272830717"
click at [115, 175] on div at bounding box center [108, 179] width 17 height 11
click at [109, 179] on button "button" at bounding box center [107, 179] width 15 height 11
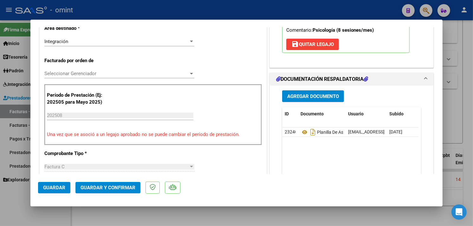
scroll to position [0, 0]
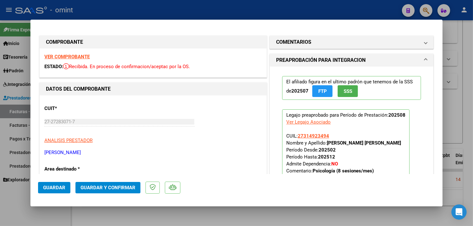
click at [74, 57] on strong "VER COMPROBANTE" at bounding box center [66, 57] width 45 height 6
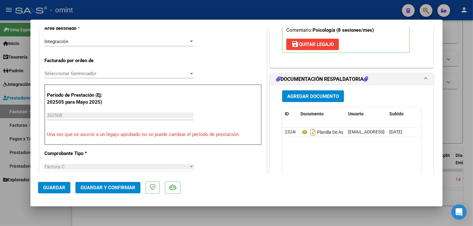
scroll to position [317, 0]
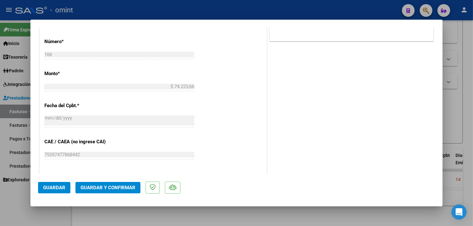
click at [119, 189] on span "Guardar y Confirmar" at bounding box center [108, 188] width 55 height 6
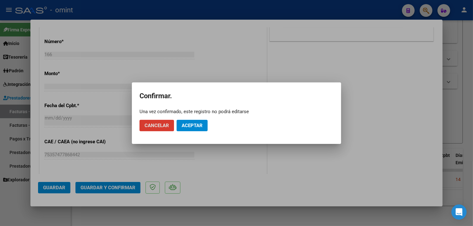
click at [183, 125] on span "Aceptar" at bounding box center [192, 126] width 21 height 6
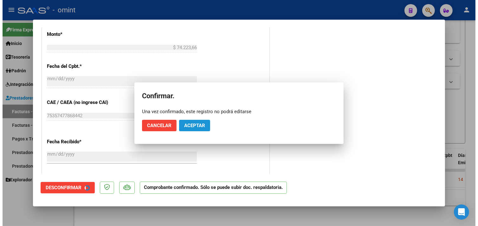
scroll to position [278, 0]
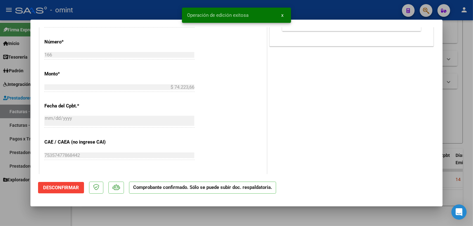
type input "$ 0,00"
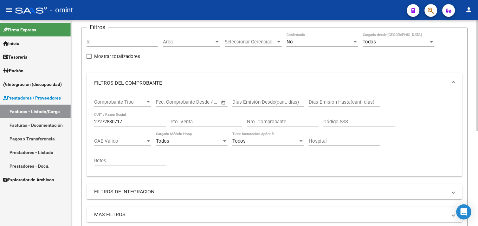
scroll to position [35, 0]
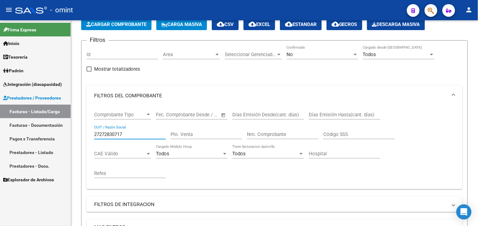
drag, startPoint x: 135, startPoint y: 133, endPoint x: 67, endPoint y: 131, distance: 68.9
click at [67, 131] on mat-sidenav-container "Firma Express Inicio Calendario SSS Instructivos Contacto OS Tesorería Extracto…" at bounding box center [239, 123] width 478 height 206
paste input "3256127954"
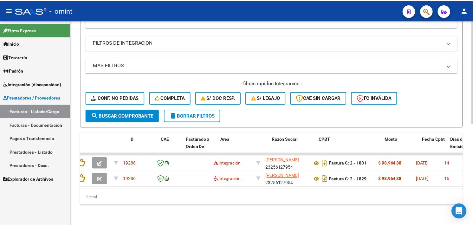
scroll to position [0, 0]
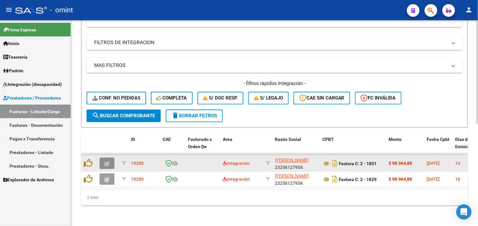
click at [109, 162] on icon "button" at bounding box center [107, 164] width 5 height 5
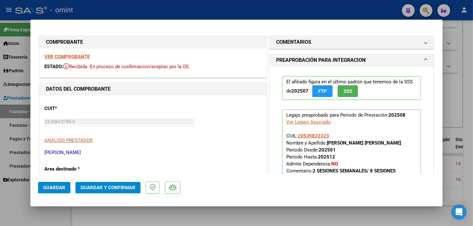
click at [80, 58] on strong "VER COMPROBANTE" at bounding box center [66, 57] width 45 height 6
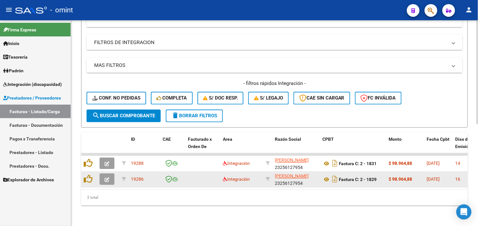
click at [105, 178] on icon "button" at bounding box center [107, 180] width 5 height 5
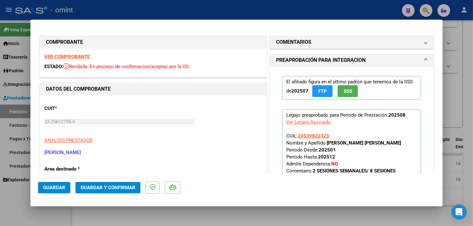
click at [77, 57] on strong "VER COMPROBANTE" at bounding box center [66, 57] width 45 height 6
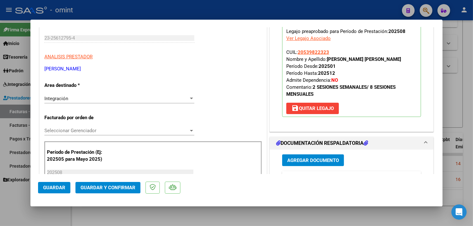
scroll to position [141, 0]
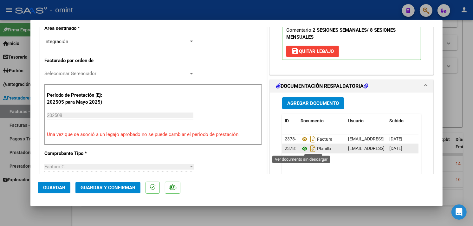
click at [301, 150] on icon at bounding box center [305, 149] width 8 height 8
click at [292, 52] on mat-icon "save" at bounding box center [296, 51] width 8 height 8
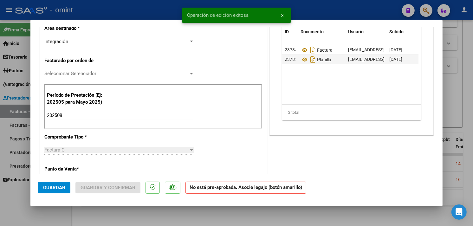
click at [97, 116] on input "202508" at bounding box center [120, 116] width 147 height 6
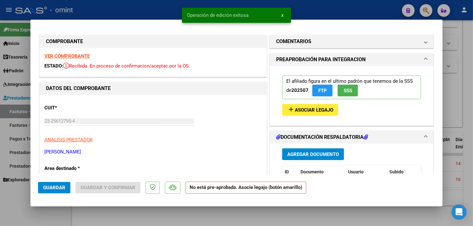
scroll to position [0, 0]
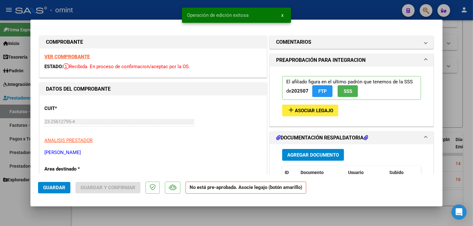
click at [287, 110] on mat-icon "add" at bounding box center [291, 110] width 8 height 8
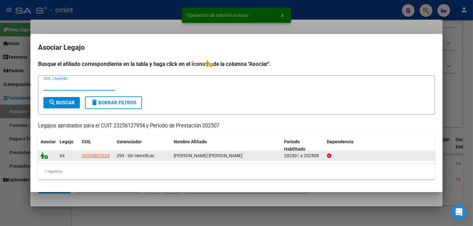
click at [48, 155] on icon at bounding box center [45, 155] width 8 height 7
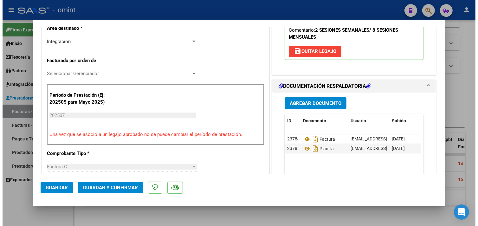
scroll to position [211, 0]
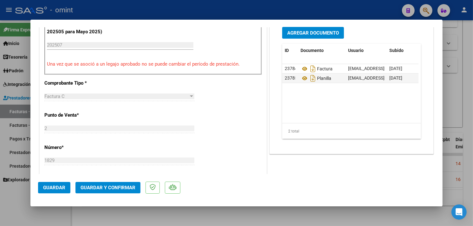
click at [110, 187] on span "Guardar y Confirmar" at bounding box center [108, 188] width 55 height 6
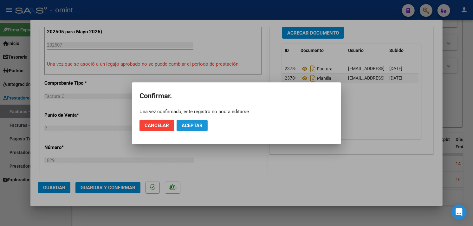
click at [190, 128] on span "Aceptar" at bounding box center [192, 126] width 21 height 6
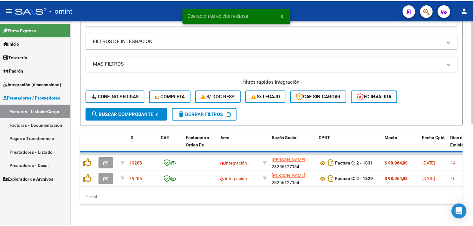
scroll to position [186, 0]
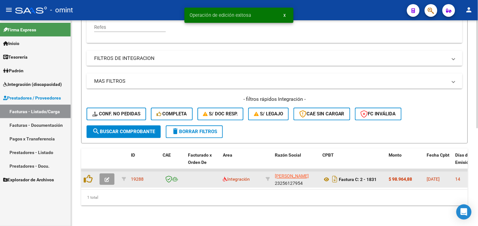
click at [102, 174] on button "button" at bounding box center [107, 179] width 15 height 11
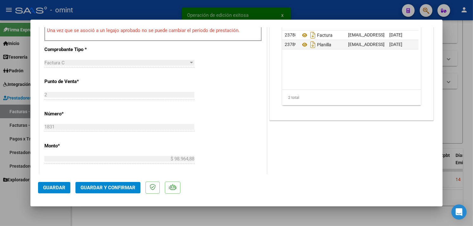
scroll to position [282, 0]
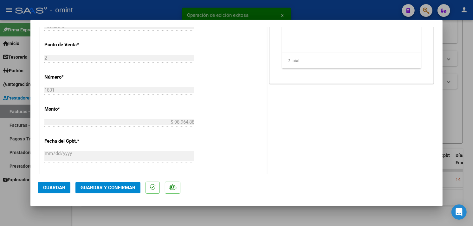
click at [124, 186] on span "Guardar y Confirmar" at bounding box center [108, 188] width 55 height 6
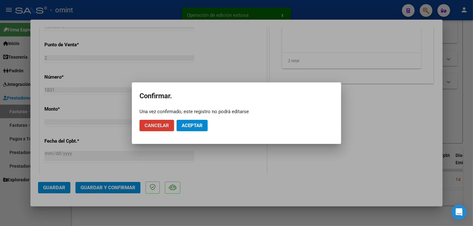
click at [188, 127] on span "Aceptar" at bounding box center [192, 126] width 21 height 6
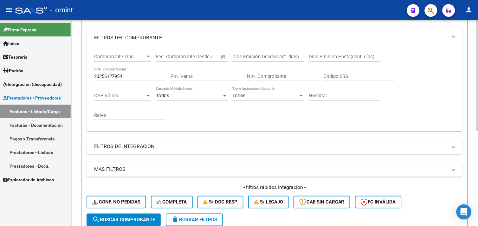
scroll to position [35, 0]
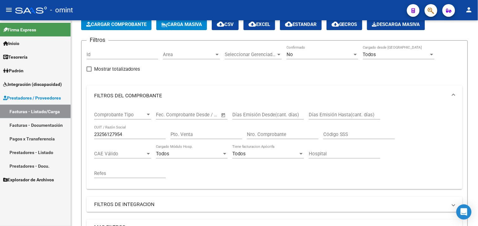
drag, startPoint x: 131, startPoint y: 135, endPoint x: 52, endPoint y: 124, distance: 79.1
click at [52, 124] on mat-sidenav-container "Firma Express Inicio Calendario SSS Instructivos Contacto OS Tesorería Extracto…" at bounding box center [239, 123] width 478 height 206
paste input "7353295581"
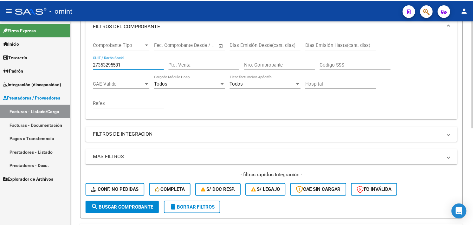
scroll to position [186, 0]
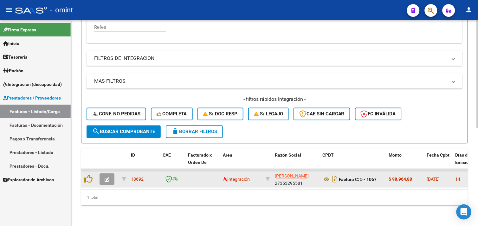
click at [107, 178] on icon "button" at bounding box center [107, 180] width 5 height 5
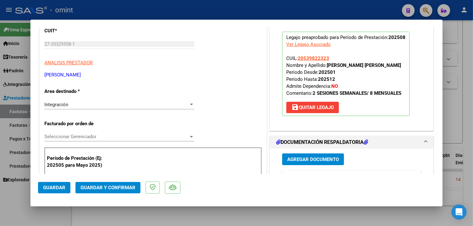
scroll to position [0, 0]
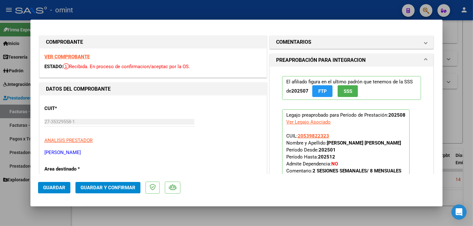
click at [70, 56] on strong "VER COMPROBANTE" at bounding box center [66, 57] width 45 height 6
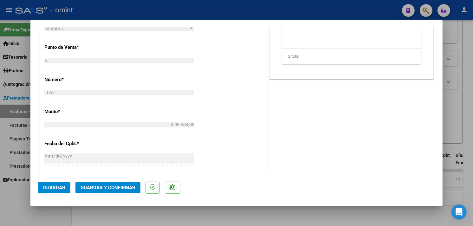
scroll to position [282, 0]
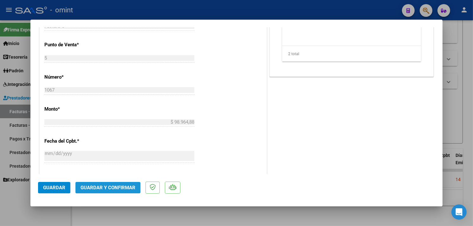
click at [119, 186] on span "Guardar y Confirmar" at bounding box center [108, 188] width 55 height 6
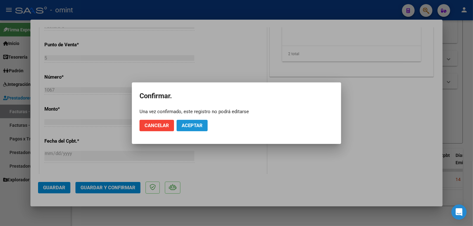
click at [187, 127] on span "Aceptar" at bounding box center [192, 126] width 21 height 6
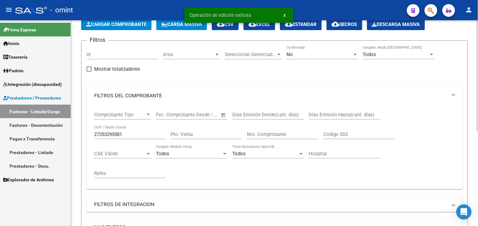
scroll to position [0, 0]
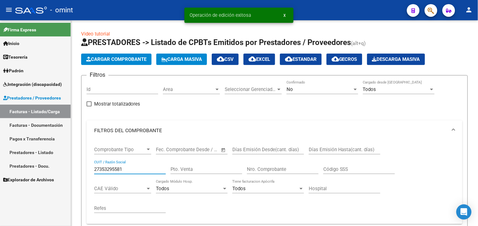
drag, startPoint x: 135, startPoint y: 172, endPoint x: 65, endPoint y: 166, distance: 69.7
click at [65, 166] on mat-sidenav-container "Firma Express Inicio Calendario SSS Instructivos Contacto OS Tesorería Extracto…" at bounding box center [239, 123] width 478 height 206
paste input "45844444"
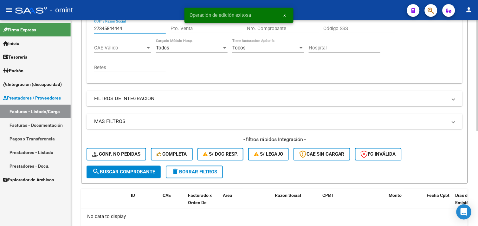
drag, startPoint x: 119, startPoint y: 169, endPoint x: 125, endPoint y: 170, distance: 6.0
click at [119, 169] on span "search Buscar Comprobante" at bounding box center [123, 172] width 63 height 6
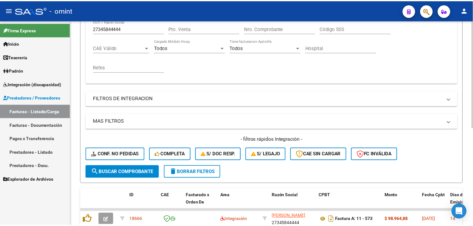
scroll to position [186, 0]
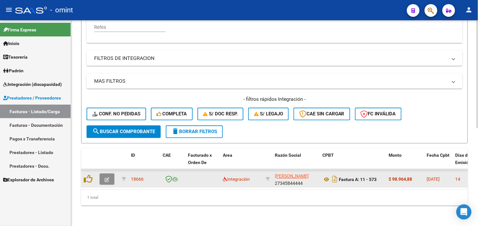
click at [109, 174] on button "button" at bounding box center [107, 179] width 15 height 11
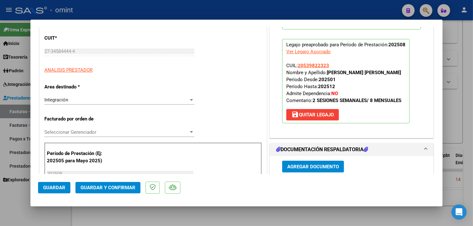
scroll to position [0, 0]
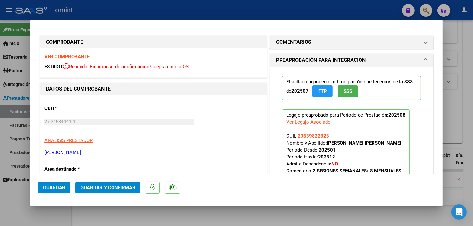
click at [81, 56] on strong "VER COMPROBANTE" at bounding box center [66, 57] width 45 height 6
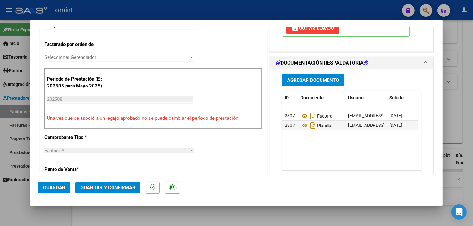
scroll to position [211, 0]
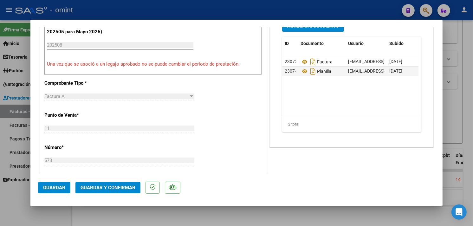
click at [120, 182] on button "Guardar y Confirmar" at bounding box center [107, 187] width 65 height 11
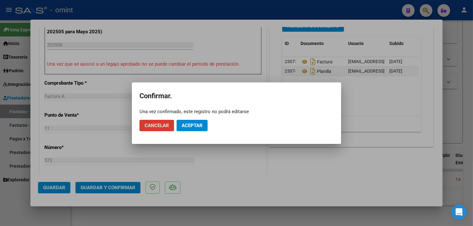
click at [190, 124] on span "Aceptar" at bounding box center [192, 126] width 21 height 6
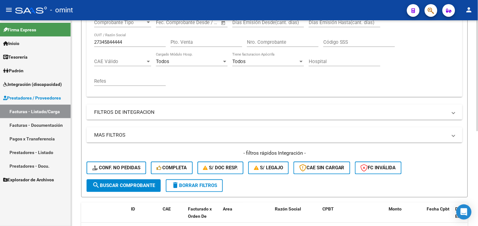
scroll to position [70, 0]
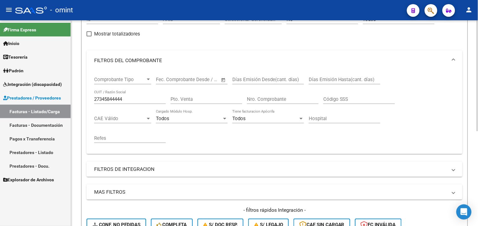
drag, startPoint x: 105, startPoint y: 96, endPoint x: 82, endPoint y: 93, distance: 22.4
click at [82, 93] on form "Filtros Id Area Area Seleccionar Gerenciador Seleccionar Gerenciador No Confirm…" at bounding box center [274, 130] width 387 height 250
paste input "70731476"
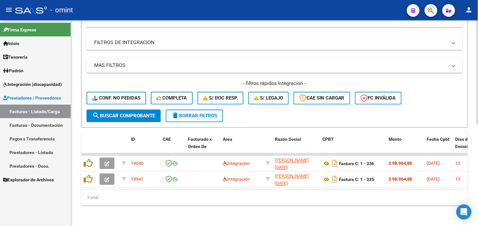
drag, startPoint x: 158, startPoint y: 184, endPoint x: 231, endPoint y: 190, distance: 73.5
click at [231, 190] on datatable-body "19040 Integración PATRONE LUCIA 27370731476 Factura C: 1 - 336 $ 98.964,88 02/0…" at bounding box center [274, 171] width 387 height 36
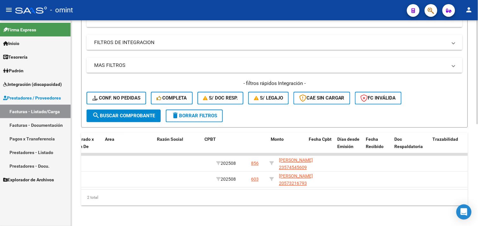
scroll to position [0, 0]
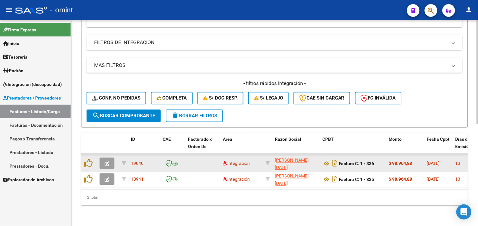
click at [109, 162] on icon "button" at bounding box center [107, 164] width 5 height 5
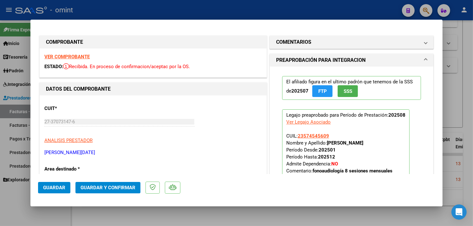
click at [75, 58] on strong "VER COMPROBANTE" at bounding box center [66, 57] width 45 height 6
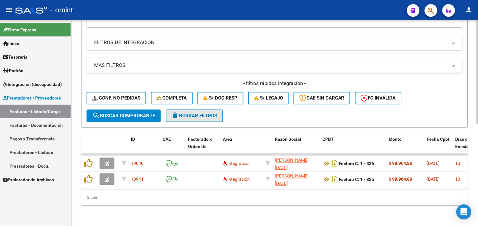
click at [191, 113] on span "delete Borrar Filtros" at bounding box center [195, 116] width 46 height 6
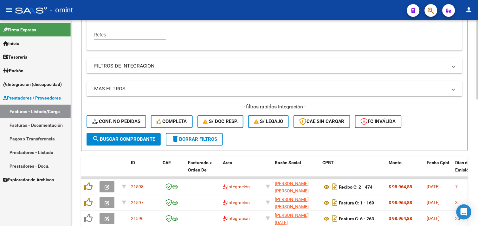
scroll to position [201, 0]
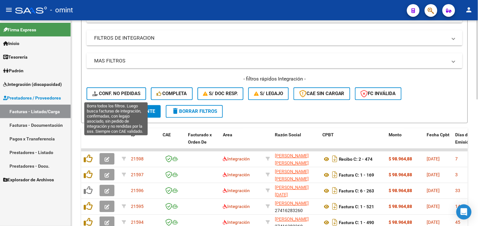
drag, startPoint x: 97, startPoint y: 96, endPoint x: 185, endPoint y: 115, distance: 90.1
click at [97, 96] on icon at bounding box center [95, 94] width 7 height 5
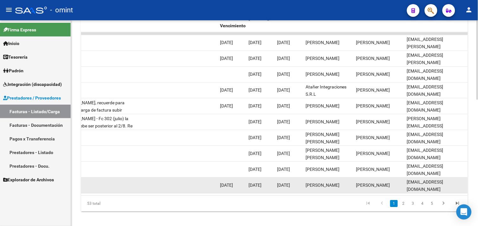
scroll to position [328, 0]
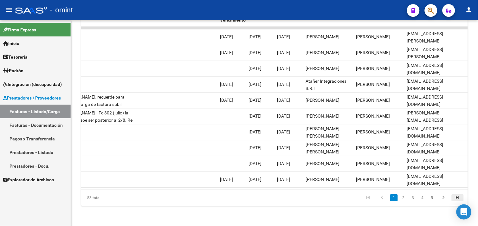
click at [455, 195] on icon "go to last page" at bounding box center [458, 199] width 8 height 8
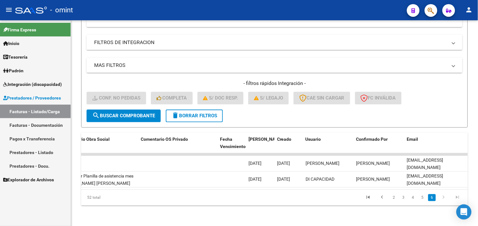
scroll to position [202, 0]
click at [426, 198] on link "5" at bounding box center [423, 197] width 8 height 7
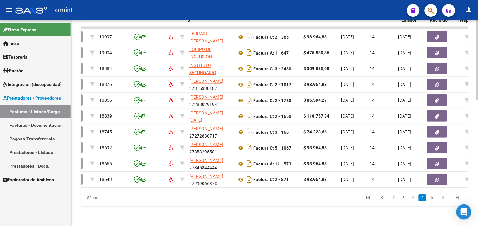
scroll to position [0, 0]
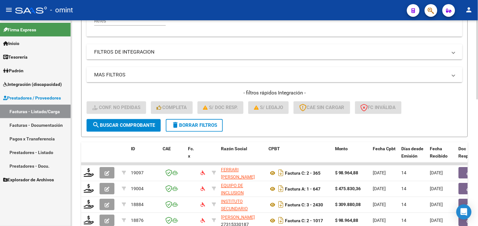
click at [197, 128] on button "delete Borrar Filtros" at bounding box center [194, 125] width 57 height 13
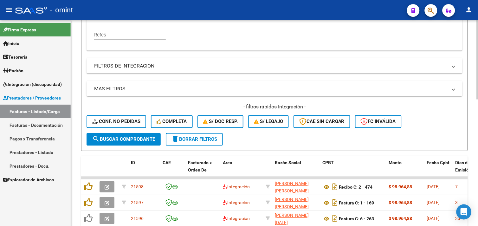
scroll to position [187, 0]
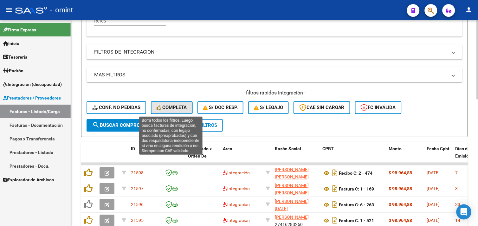
click at [171, 105] on span "Completa" at bounding box center [172, 108] width 30 height 6
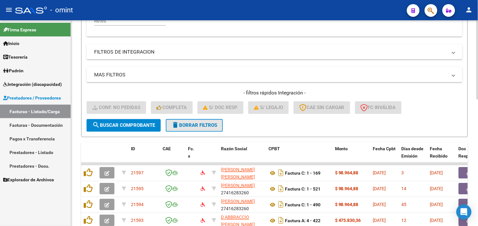
click at [194, 124] on span "delete Borrar Filtros" at bounding box center [195, 126] width 46 height 6
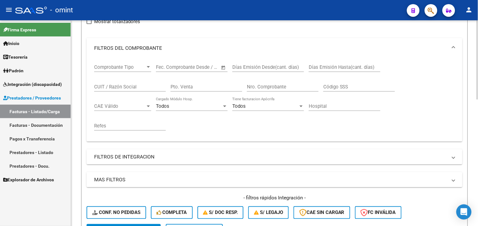
scroll to position [82, 0]
click at [124, 85] on input "CUIT / Razón Social" at bounding box center [130, 88] width 72 height 6
paste input "23316675549"
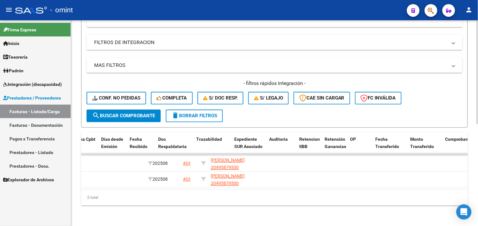
scroll to position [0, 0]
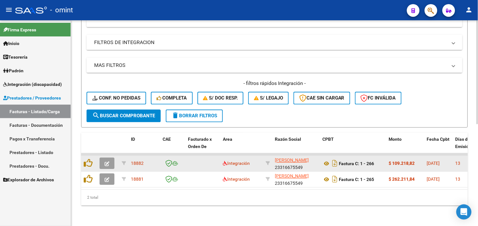
click at [108, 162] on icon "button" at bounding box center [107, 164] width 5 height 5
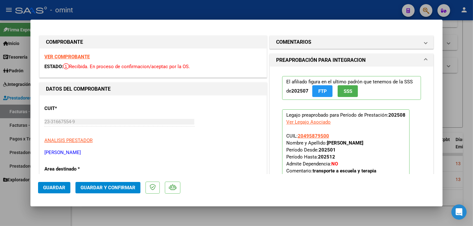
click at [74, 58] on strong "VER COMPROBANTE" at bounding box center [66, 57] width 45 height 6
click at [455, 123] on div at bounding box center [236, 113] width 473 height 226
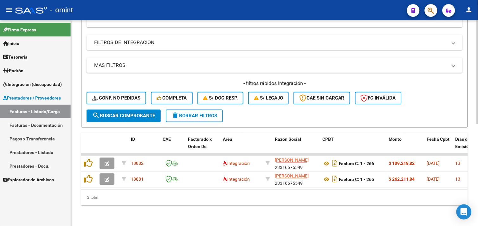
scroll to position [131, 0]
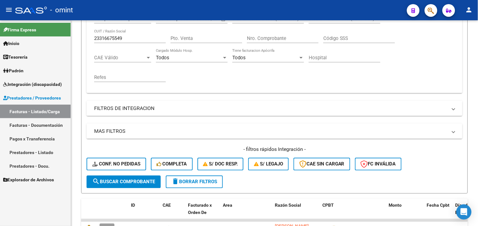
drag, startPoint x: 132, startPoint y: 38, endPoint x: 54, endPoint y: 34, distance: 77.5
click at [54, 34] on mat-sidenav-container "Firma Express Inicio Calendario SSS Instructivos Contacto OS Tesorería Extracto…" at bounding box center [239, 123] width 478 height 206
paste input "270896804"
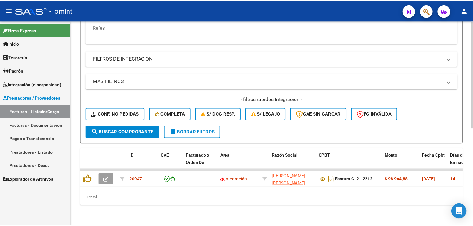
scroll to position [186, 0]
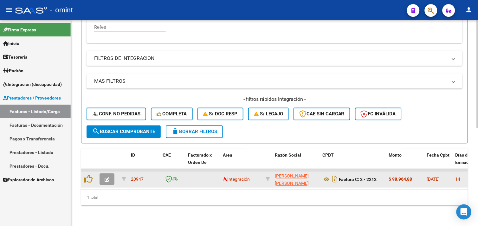
click at [109, 178] on icon "button" at bounding box center [107, 180] width 5 height 5
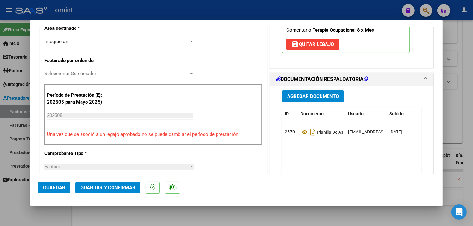
scroll to position [0, 0]
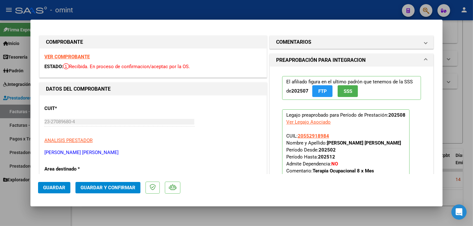
click at [70, 57] on strong "VER COMPROBANTE" at bounding box center [66, 57] width 45 height 6
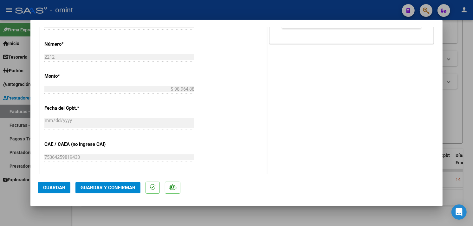
scroll to position [317, 0]
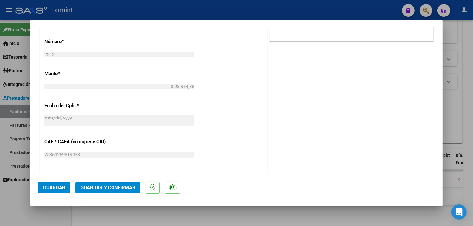
click at [126, 185] on span "Guardar y Confirmar" at bounding box center [108, 188] width 55 height 6
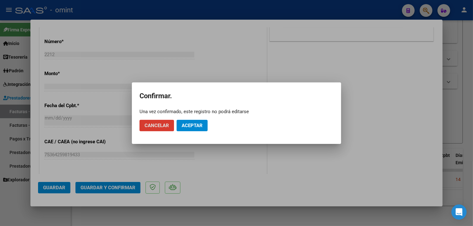
click at [183, 126] on span "Aceptar" at bounding box center [192, 126] width 21 height 6
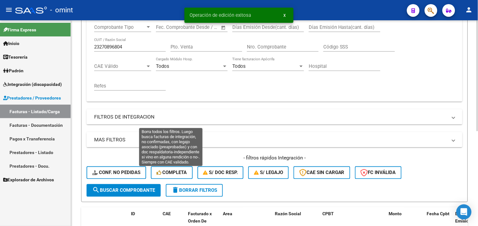
scroll to position [70, 0]
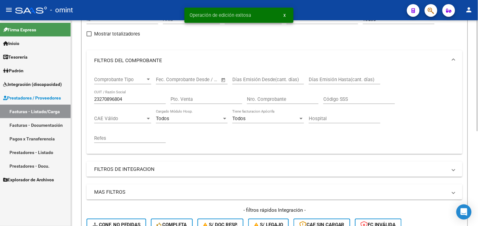
drag, startPoint x: 134, startPoint y: 102, endPoint x: 74, endPoint y: 100, distance: 60.3
click at [74, 100] on div "Video tutorial PRESTADORES -> Listado de CPBTs Emitidos por Prestadores / Prove…" at bounding box center [274, 141] width 407 height 382
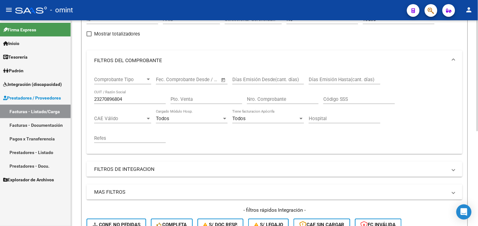
click at [143, 97] on input "23270896804" at bounding box center [130, 99] width 72 height 6
paste input "7361720496"
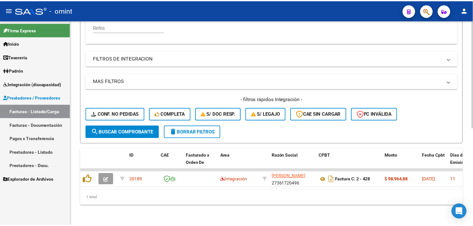
scroll to position [186, 0]
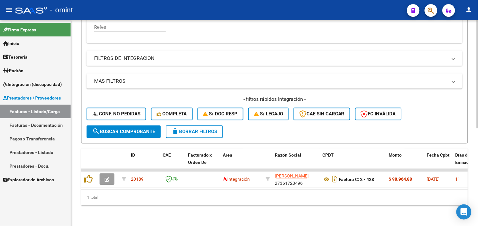
click at [127, 129] on span "search Buscar Comprobante" at bounding box center [123, 132] width 63 height 6
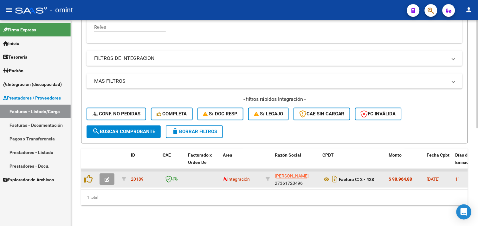
click at [106, 172] on datatable-body-cell at bounding box center [108, 180] width 22 height 16
click at [106, 178] on icon "button" at bounding box center [107, 180] width 5 height 5
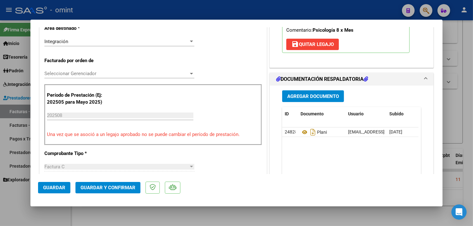
scroll to position [0, 0]
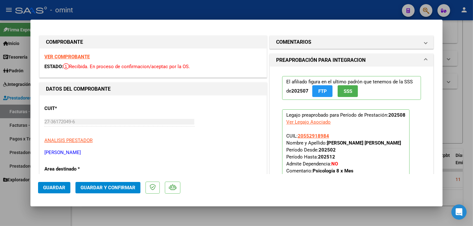
click at [72, 56] on strong "VER COMPROBANTE" at bounding box center [66, 57] width 45 height 6
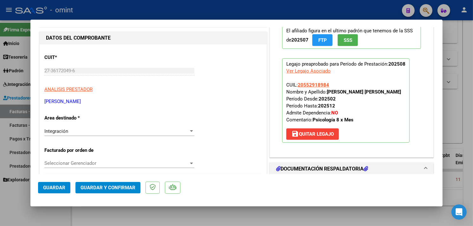
scroll to position [106, 0]
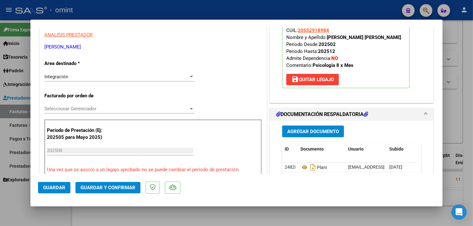
click at [119, 187] on span "Guardar y Confirmar" at bounding box center [108, 188] width 55 height 6
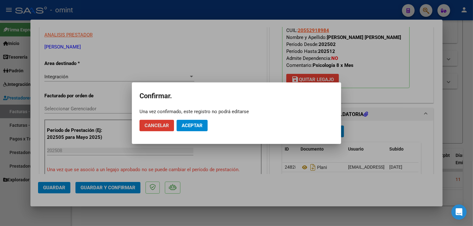
click at [185, 128] on button "Aceptar" at bounding box center [192, 125] width 31 height 11
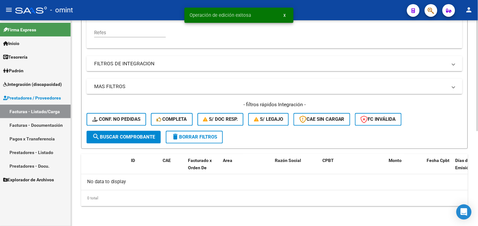
scroll to position [70, 0]
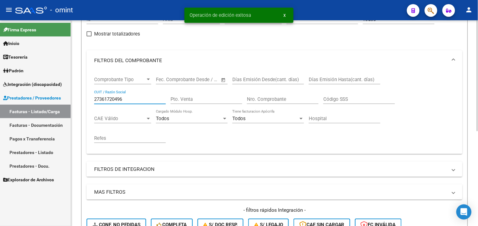
drag, startPoint x: 128, startPoint y: 99, endPoint x: 81, endPoint y: 97, distance: 47.0
click at [81, 97] on div "Video tutorial PRESTADORES -> Listado de CPBTs Emitidos por Prestadores / Prove…" at bounding box center [274, 141] width 407 height 382
paste input "173491250"
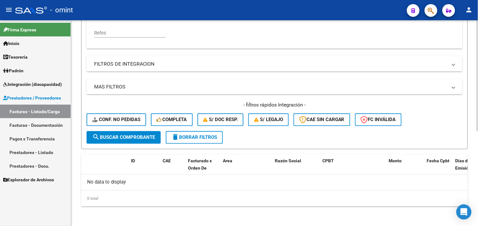
click at [117, 135] on span "search Buscar Comprobante" at bounding box center [123, 138] width 63 height 6
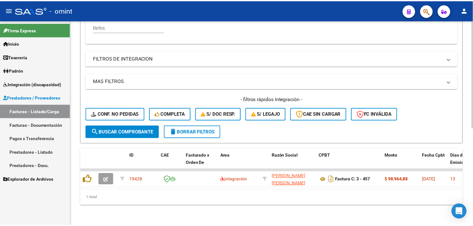
scroll to position [186, 0]
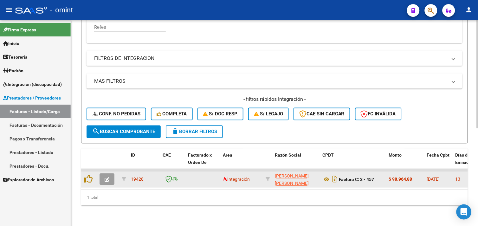
click at [103, 175] on button "button" at bounding box center [107, 179] width 15 height 11
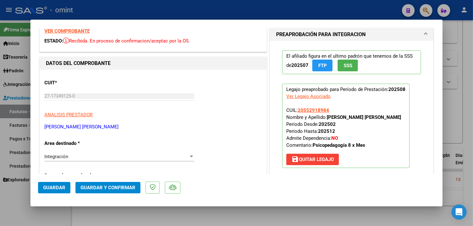
scroll to position [0, 0]
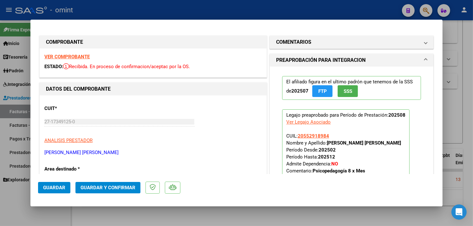
click at [76, 56] on strong "VER COMPROBANTE" at bounding box center [66, 57] width 45 height 6
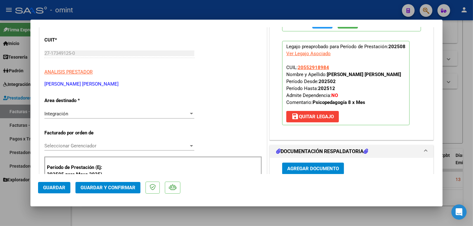
scroll to position [141, 0]
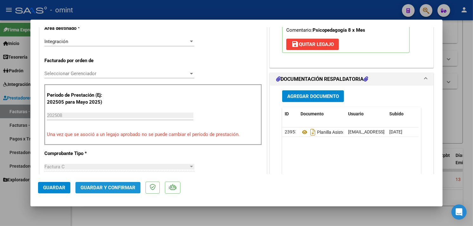
click at [119, 182] on button "Guardar y Confirmar" at bounding box center [107, 187] width 65 height 11
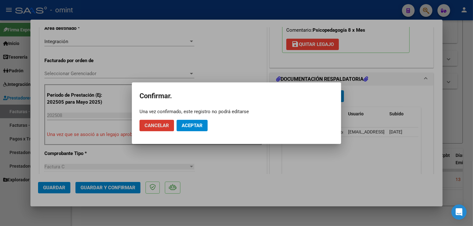
click at [181, 129] on button "Aceptar" at bounding box center [192, 125] width 31 height 11
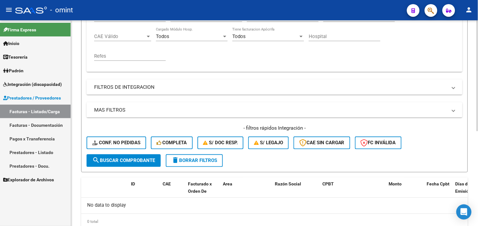
scroll to position [141, 0]
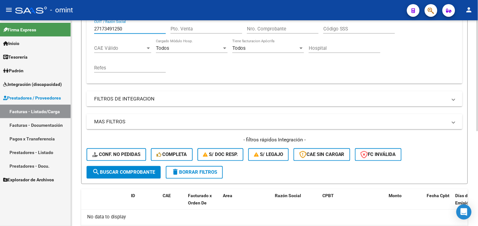
drag, startPoint x: 129, startPoint y: 29, endPoint x: 77, endPoint y: 29, distance: 52.0
click at [77, 29] on div "Video tutorial PRESTADORES -> Listado de CPBTs Emitidos por Prestadores / Prove…" at bounding box center [274, 71] width 407 height 382
paste input "24663819"
click at [126, 170] on span "search Buscar Comprobante" at bounding box center [123, 173] width 63 height 6
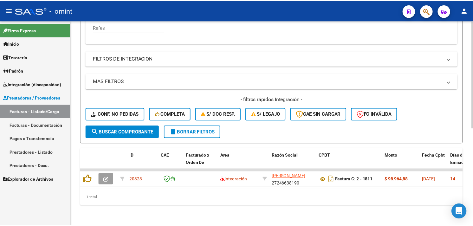
scroll to position [186, 0]
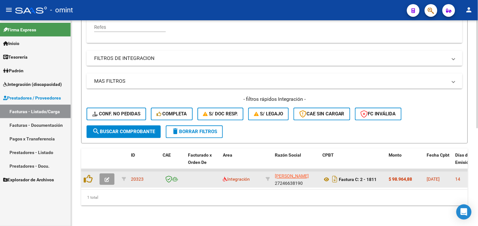
click at [115, 174] on div at bounding box center [108, 179] width 17 height 11
click at [113, 174] on button "button" at bounding box center [107, 179] width 15 height 11
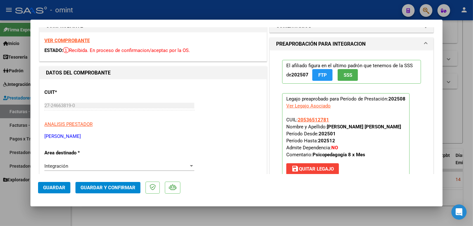
scroll to position [0, 0]
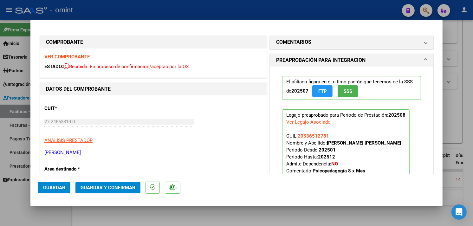
click at [73, 58] on strong "VER COMPROBANTE" at bounding box center [66, 57] width 45 height 6
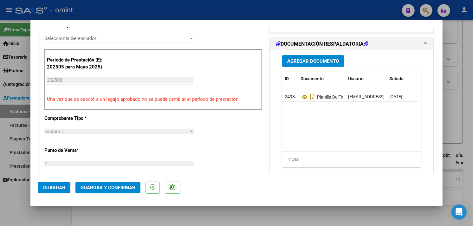
scroll to position [317, 0]
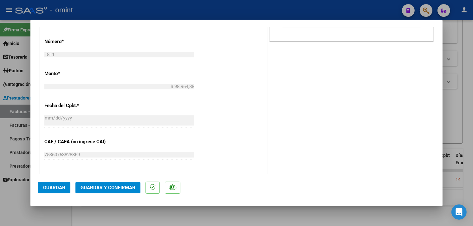
click at [128, 185] on button "Guardar y Confirmar" at bounding box center [107, 187] width 65 height 11
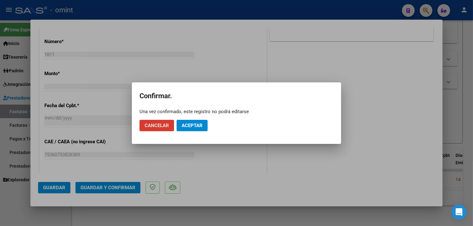
click at [190, 124] on span "Aceptar" at bounding box center [192, 126] width 21 height 6
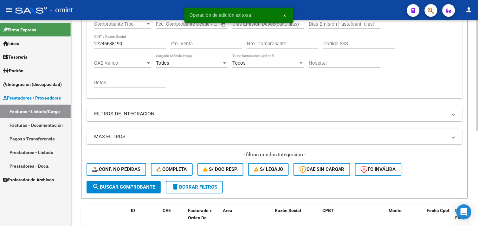
scroll to position [70, 0]
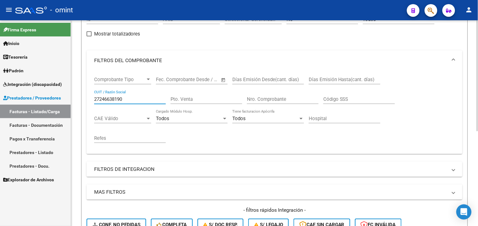
drag, startPoint x: 133, startPoint y: 100, endPoint x: 83, endPoint y: 100, distance: 49.8
click at [83, 100] on form "Filtros Id Area Area Seleccionar Gerenciador Seleccionar Gerenciador No Confirm…" at bounding box center [274, 130] width 387 height 250
paste input "326775687"
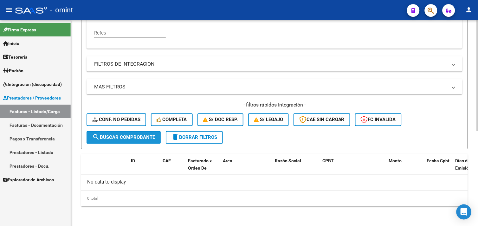
click at [129, 135] on span "search Buscar Comprobante" at bounding box center [123, 138] width 63 height 6
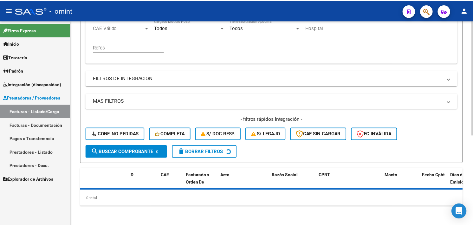
scroll to position [175, 0]
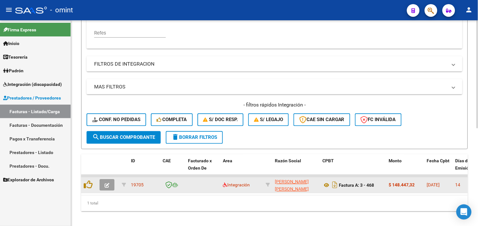
click at [106, 187] on icon "button" at bounding box center [107, 185] width 5 height 5
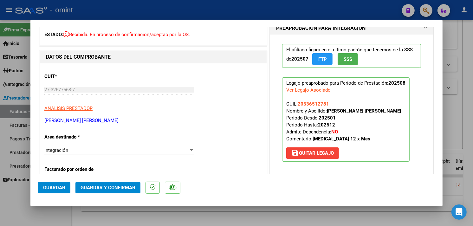
scroll to position [0, 0]
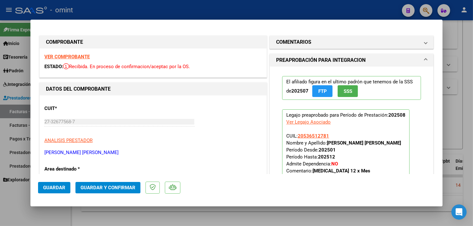
click at [87, 58] on strong "VER COMPROBANTE" at bounding box center [66, 57] width 45 height 6
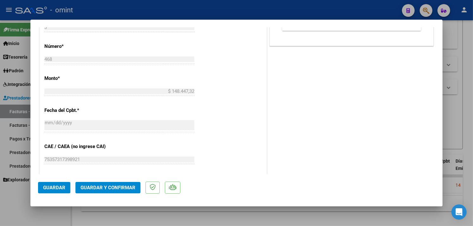
scroll to position [352, 0]
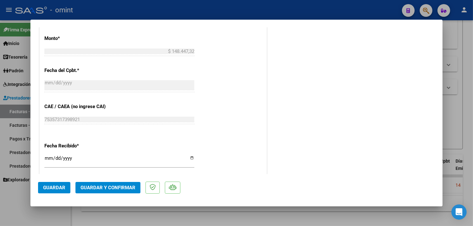
click at [121, 188] on span "Guardar y Confirmar" at bounding box center [108, 188] width 55 height 6
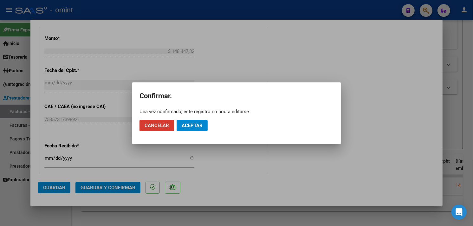
click at [191, 126] on span "Aceptar" at bounding box center [192, 126] width 21 height 6
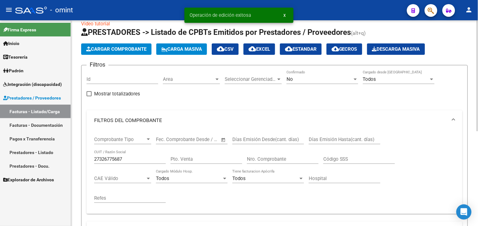
scroll to position [0, 0]
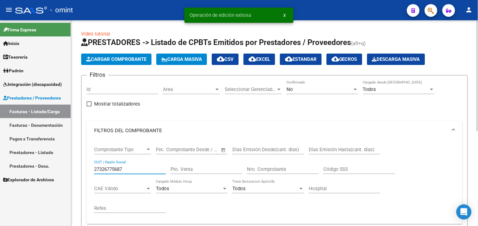
drag, startPoint x: 135, startPoint y: 168, endPoint x: 81, endPoint y: 168, distance: 53.6
click at [81, 168] on form "Filtros Id Area Area Seleccionar Gerenciador Seleccionar Gerenciador No Confirm…" at bounding box center [274, 200] width 387 height 250
paste input "30695582702"
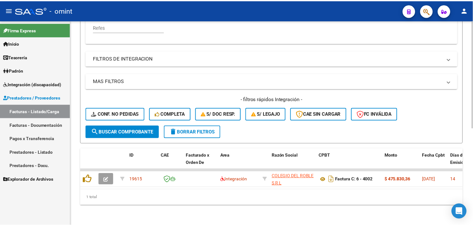
scroll to position [186, 0]
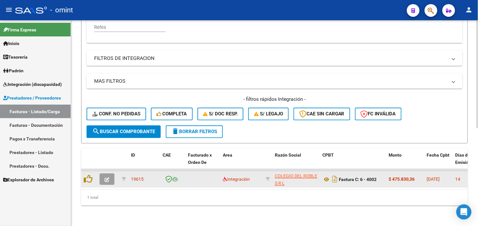
click at [106, 178] on icon "button" at bounding box center [107, 180] width 5 height 5
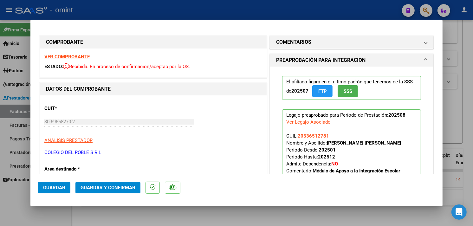
click at [67, 56] on strong "VER COMPROBANTE" at bounding box center [66, 57] width 45 height 6
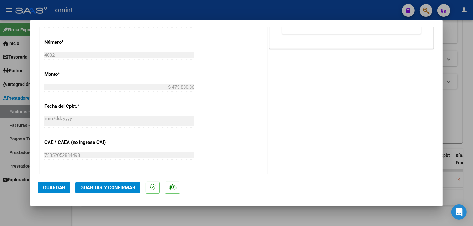
scroll to position [317, 0]
click at [126, 182] on mat-dialog-actions "Guardar Guardar y Confirmar" at bounding box center [236, 186] width 397 height 25
click at [124, 185] on button "Guardar y Confirmar" at bounding box center [107, 187] width 65 height 11
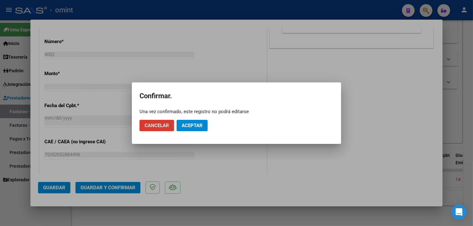
click at [192, 128] on button "Aceptar" at bounding box center [192, 125] width 31 height 11
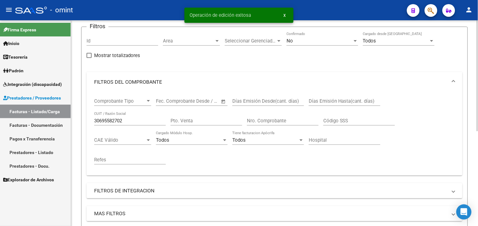
scroll to position [35, 0]
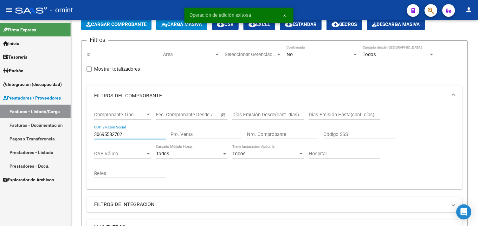
drag, startPoint x: 117, startPoint y: 135, endPoint x: 69, endPoint y: 130, distance: 48.5
click at [69, 130] on mat-sidenav-container "Firma Express Inicio Calendario SSS Instructivos Contacto OS Tesorería Extracto…" at bounding box center [239, 123] width 478 height 206
paste input "27347626800"
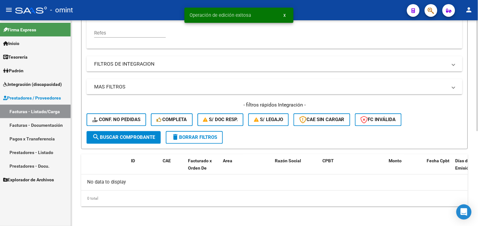
drag, startPoint x: 128, startPoint y: 141, endPoint x: 132, endPoint y: 141, distance: 3.5
click at [128, 141] on button "search Buscar Comprobante" at bounding box center [124, 137] width 74 height 13
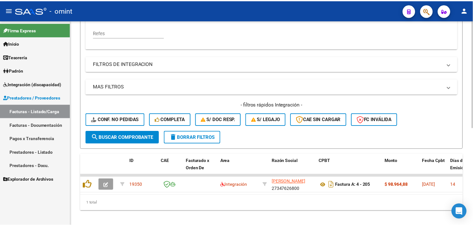
scroll to position [186, 0]
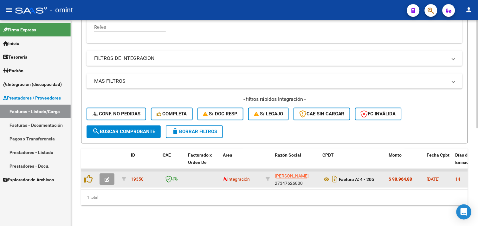
click at [107, 178] on icon "button" at bounding box center [107, 180] width 5 height 5
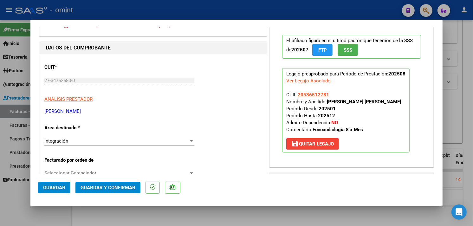
scroll to position [0, 0]
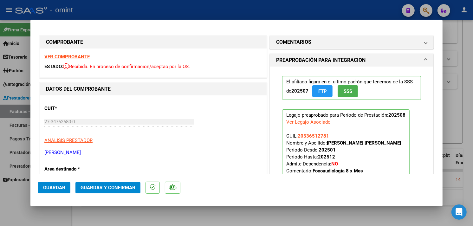
click at [85, 59] on strong "VER COMPROBANTE" at bounding box center [66, 57] width 45 height 6
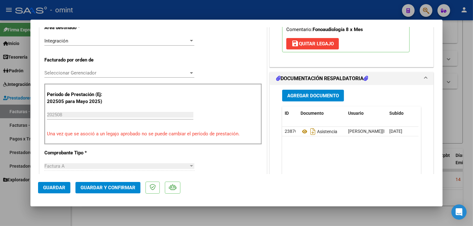
scroll to position [176, 0]
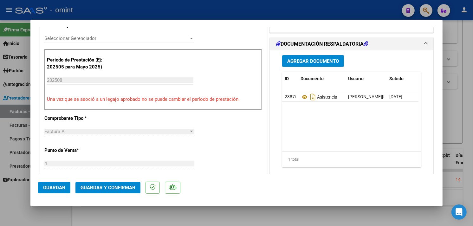
click at [117, 184] on button "Guardar y Confirmar" at bounding box center [107, 187] width 65 height 11
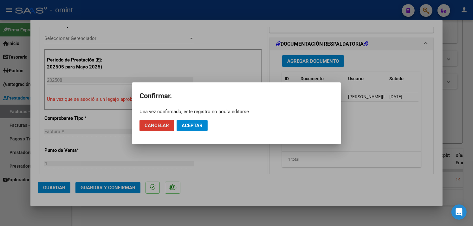
click at [189, 125] on span "Aceptar" at bounding box center [192, 126] width 21 height 6
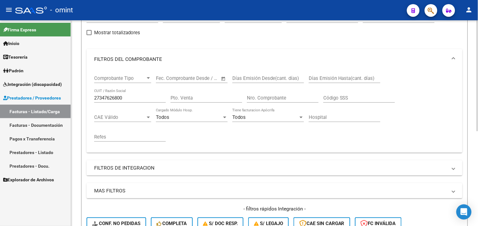
scroll to position [70, 0]
drag, startPoint x: 127, startPoint y: 98, endPoint x: 80, endPoint y: 96, distance: 47.0
click at [80, 96] on div "Video tutorial PRESTADORES -> Listado de CPBTs Emitidos por Prestadores / Prove…" at bounding box center [274, 141] width 407 height 382
paste input "8152284"
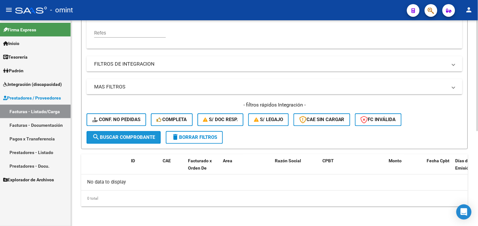
click at [121, 134] on button "search Buscar Comprobante" at bounding box center [124, 137] width 74 height 13
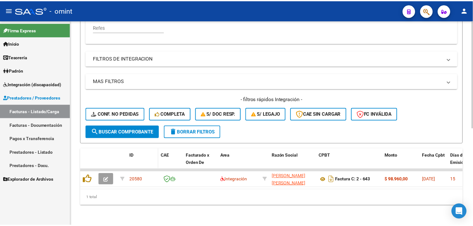
scroll to position [186, 0]
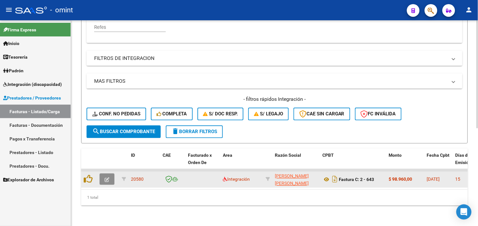
click at [110, 174] on button "button" at bounding box center [107, 179] width 15 height 11
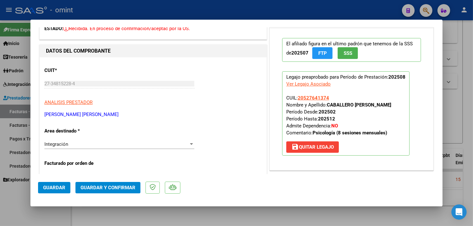
scroll to position [0, 0]
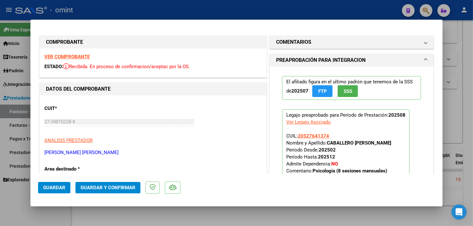
click at [77, 55] on strong "VER COMPROBANTE" at bounding box center [66, 57] width 45 height 6
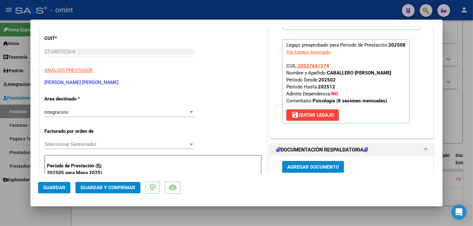
scroll to position [70, 0]
click at [120, 183] on button "Guardar y Confirmar" at bounding box center [107, 187] width 65 height 11
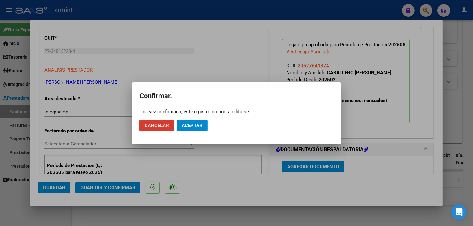
click at [192, 124] on span "Aceptar" at bounding box center [192, 126] width 21 height 6
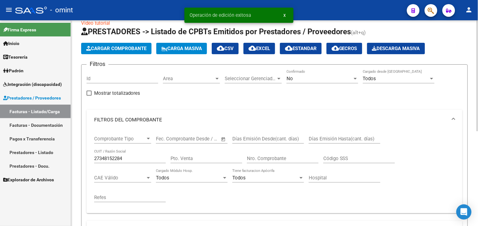
scroll to position [0, 0]
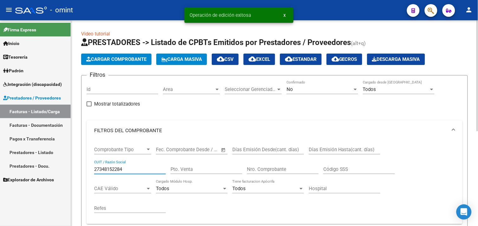
drag, startPoint x: 130, startPoint y: 172, endPoint x: 79, endPoint y: 164, distance: 52.3
click at [79, 164] on div "Video tutorial PRESTADORES -> Listado de CPBTs Emitidos por Prestadores / Prove…" at bounding box center [274, 211] width 407 height 382
paste input "140088388"
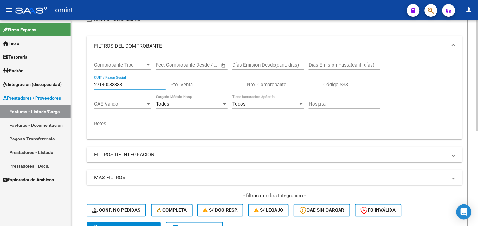
scroll to position [141, 0]
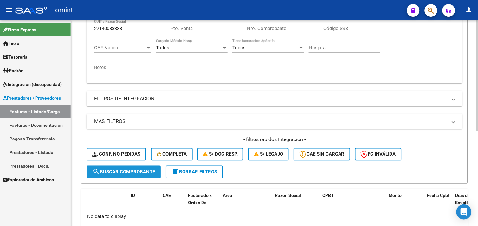
click at [121, 172] on span "search Buscar Comprobante" at bounding box center [123, 172] width 63 height 6
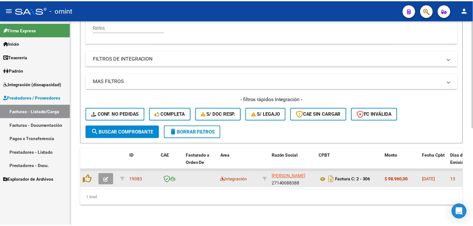
scroll to position [186, 0]
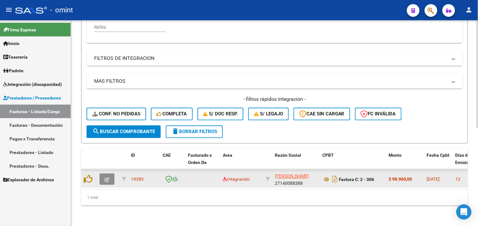
click at [104, 174] on button "button" at bounding box center [107, 179] width 15 height 11
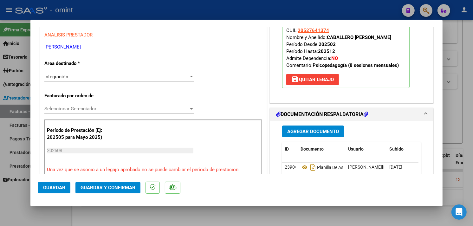
scroll to position [0, 0]
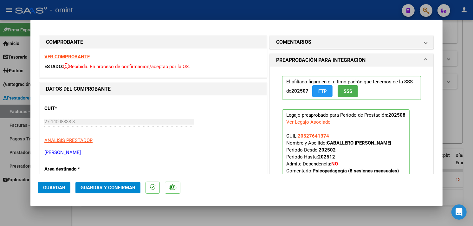
click at [72, 57] on strong "VER COMPROBANTE" at bounding box center [66, 57] width 45 height 6
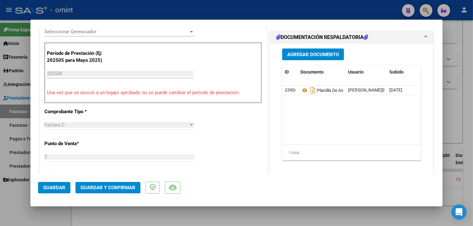
scroll to position [211, 0]
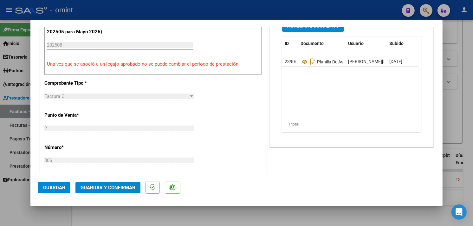
click at [130, 182] on button "Guardar y Confirmar" at bounding box center [107, 187] width 65 height 11
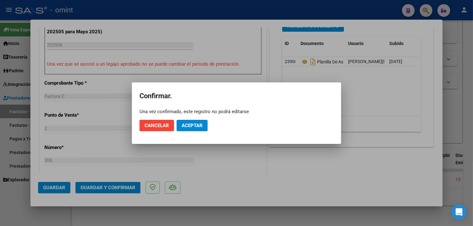
click at [191, 132] on mat-dialog-actions "Cancelar Aceptar" at bounding box center [237, 126] width 194 height 22
click at [191, 128] on span "Aceptar" at bounding box center [192, 126] width 21 height 6
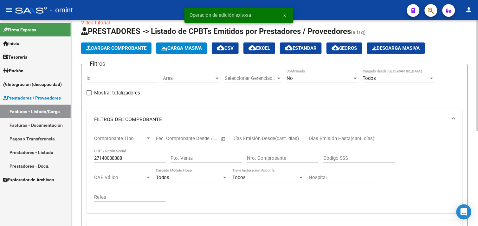
scroll to position [0, 0]
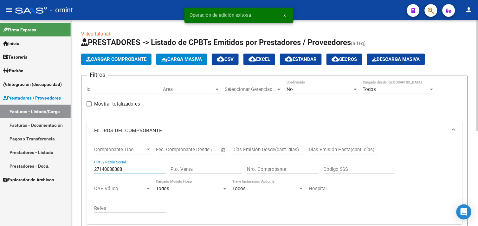
drag, startPoint x: 114, startPoint y: 169, endPoint x: 91, endPoint y: 164, distance: 23.0
click at [87, 164] on div "Comprobante Tipo Comprobante Tipo Fecha inicio – Fecha fin Fec. Comprobante Des…" at bounding box center [275, 182] width 376 height 83
paste input "30681510741"
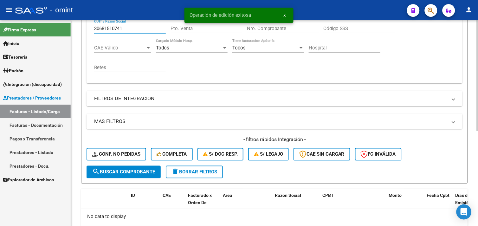
click at [126, 172] on span "search Buscar Comprobante" at bounding box center [123, 172] width 63 height 6
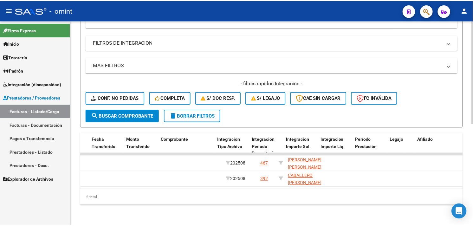
scroll to position [0, 0]
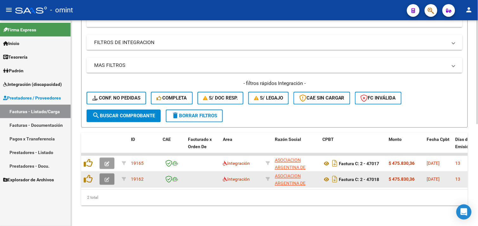
click at [105, 178] on icon "button" at bounding box center [107, 180] width 5 height 5
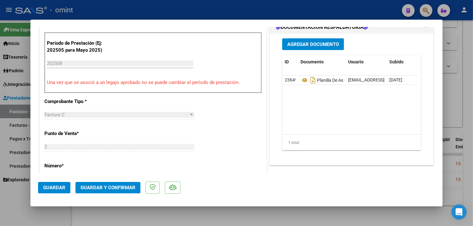
scroll to position [282, 0]
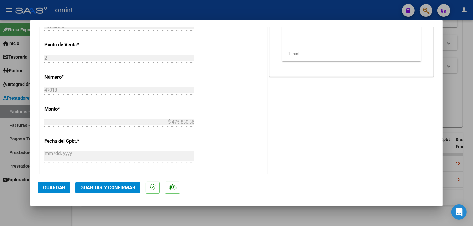
click at [115, 190] on span "Guardar y Confirmar" at bounding box center [108, 188] width 55 height 6
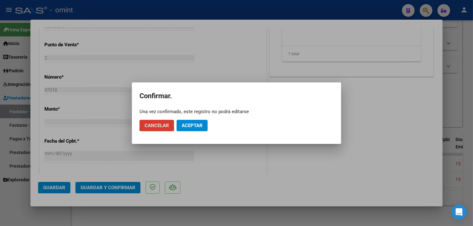
click at [190, 127] on span "Aceptar" at bounding box center [192, 126] width 21 height 6
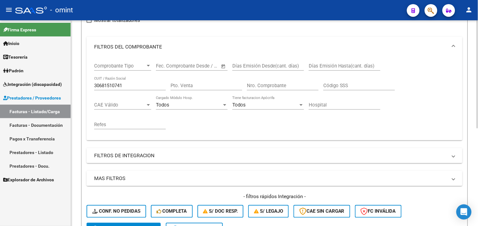
scroll to position [45, 0]
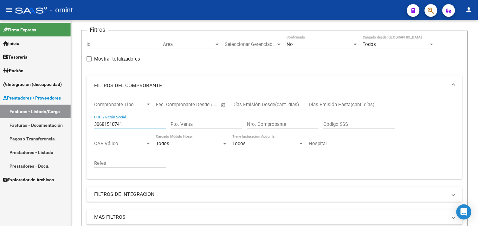
drag, startPoint x: 132, startPoint y: 123, endPoint x: 71, endPoint y: 121, distance: 61.0
click at [71, 121] on mat-sidenav-container "Firma Express Inicio Calendario SSS Instructivos Contacto OS Tesorería Extracto…" at bounding box center [239, 123] width 478 height 206
paste input "27270893266"
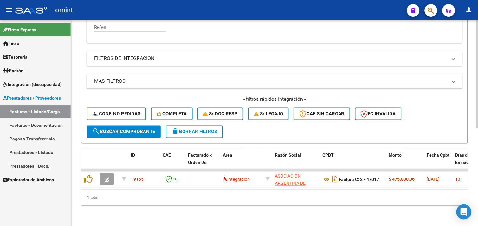
click at [124, 129] on span "search Buscar Comprobante" at bounding box center [123, 132] width 63 height 6
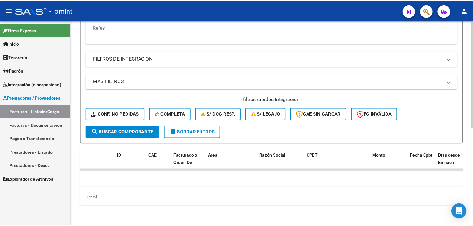
scroll to position [0, 0]
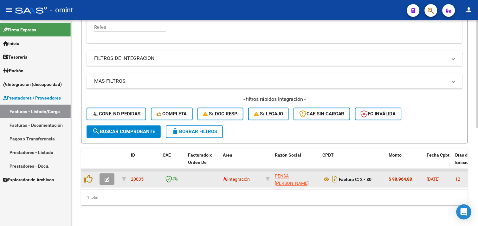
click at [102, 174] on button "button" at bounding box center [107, 179] width 15 height 11
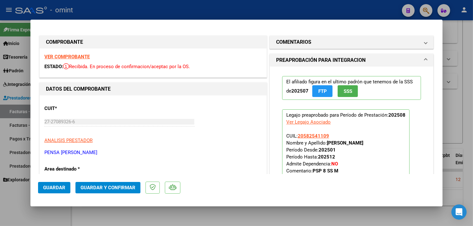
click at [73, 58] on strong "VER COMPROBANTE" at bounding box center [66, 57] width 45 height 6
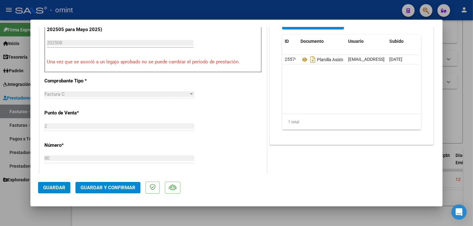
scroll to position [246, 0]
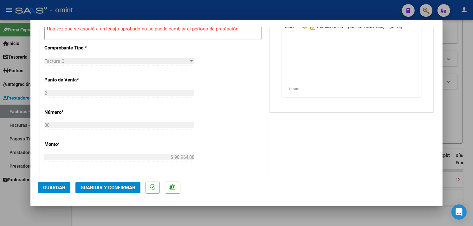
click at [128, 187] on span "Guardar y Confirmar" at bounding box center [108, 188] width 55 height 6
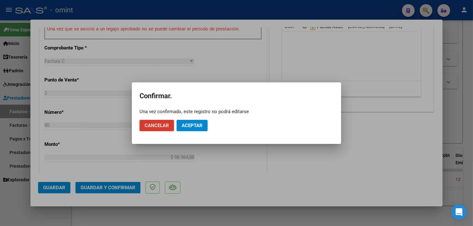
click at [194, 124] on span "Aceptar" at bounding box center [192, 126] width 21 height 6
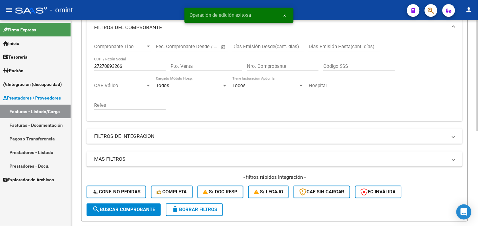
scroll to position [35, 0]
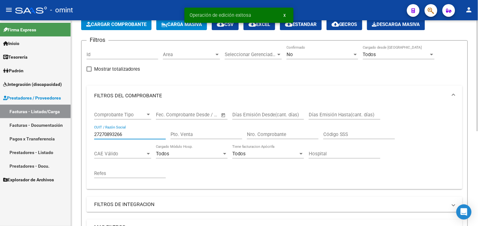
drag, startPoint x: 132, startPoint y: 135, endPoint x: 80, endPoint y: 128, distance: 52.4
click at [80, 128] on div "Video tutorial PRESTADORES -> Listado de CPBTs Emitidos por Prestadores / Prove…" at bounding box center [274, 176] width 407 height 382
paste input "320050478"
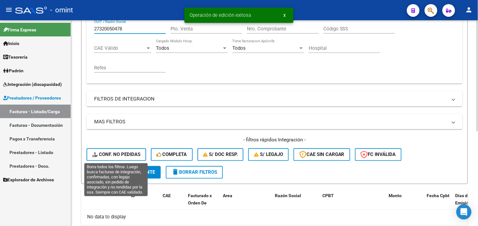
click at [131, 174] on span "search Buscar Comprobante" at bounding box center [123, 173] width 63 height 6
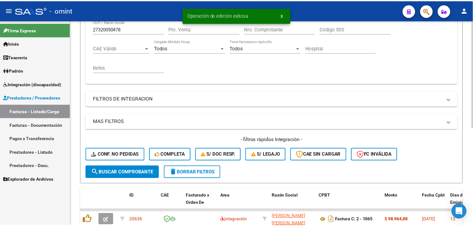
scroll to position [186, 0]
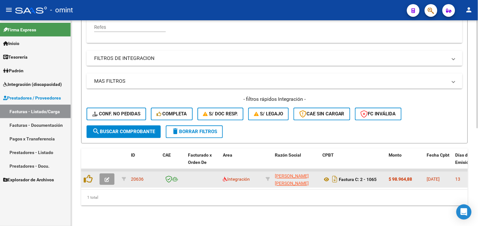
click at [107, 178] on icon "button" at bounding box center [107, 180] width 5 height 5
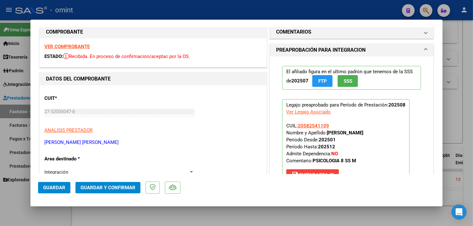
scroll to position [0, 0]
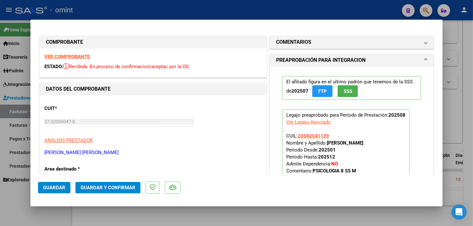
click at [76, 56] on strong "VER COMPROBANTE" at bounding box center [66, 57] width 45 height 6
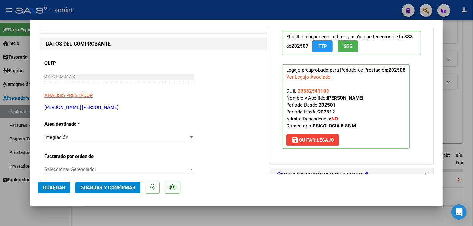
scroll to position [70, 0]
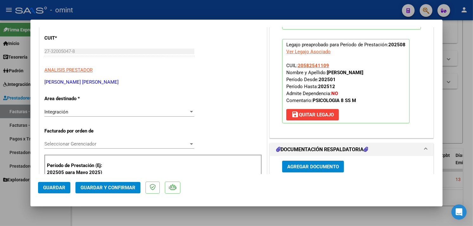
click at [114, 183] on button "Guardar y Confirmar" at bounding box center [107, 187] width 65 height 11
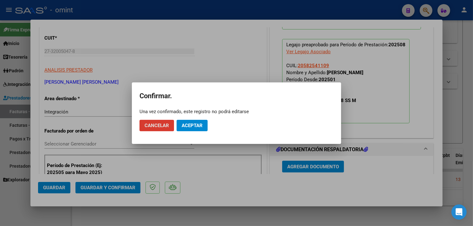
click at [194, 125] on span "Aceptar" at bounding box center [192, 126] width 21 height 6
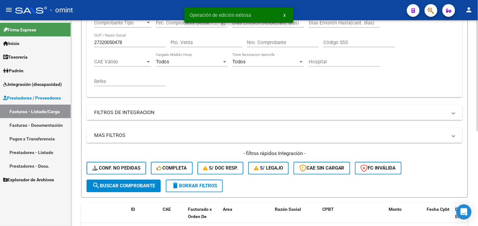
scroll to position [35, 0]
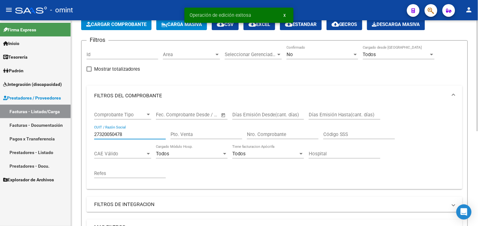
drag, startPoint x: 137, startPoint y: 134, endPoint x: 75, endPoint y: 132, distance: 62.2
click at [75, 132] on div "Video tutorial PRESTADORES -> Listado de CPBTs Emitidos por Prestadores / Prove…" at bounding box center [274, 176] width 407 height 382
paste input "33711687659"
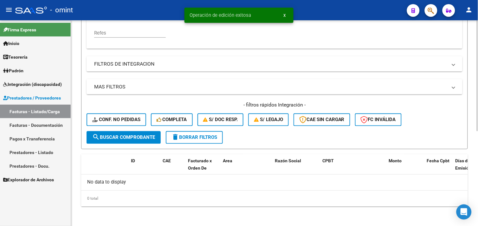
click at [132, 143] on form "Filtros Id Area Area Seleccionar Gerenciador Seleccionar Gerenciador No Confirm…" at bounding box center [274, 25] width 387 height 250
drag, startPoint x: 148, startPoint y: 142, endPoint x: 143, endPoint y: 138, distance: 6.3
click at [144, 139] on button "search Buscar Comprobante" at bounding box center [124, 137] width 74 height 13
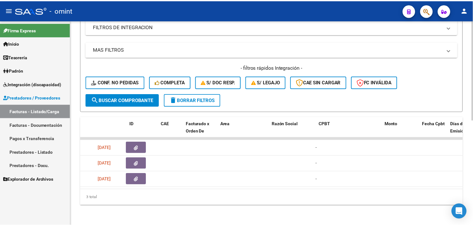
scroll to position [0, 0]
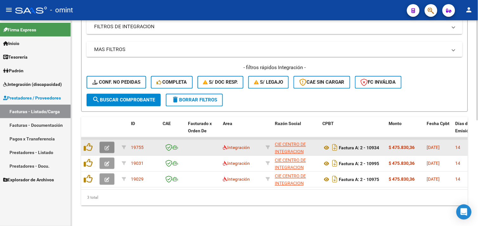
click at [109, 146] on icon "button" at bounding box center [107, 148] width 5 height 5
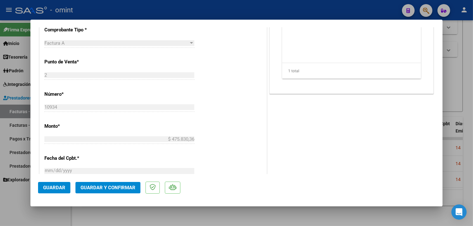
scroll to position [282, 0]
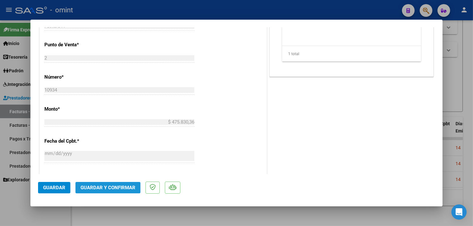
click at [119, 187] on span "Guardar y Confirmar" at bounding box center [108, 188] width 55 height 6
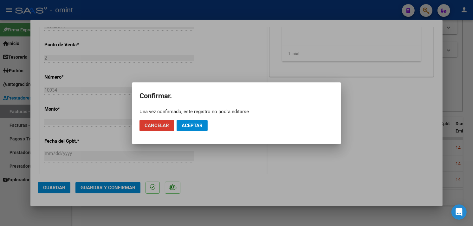
click at [201, 129] on button "Aceptar" at bounding box center [192, 125] width 31 height 11
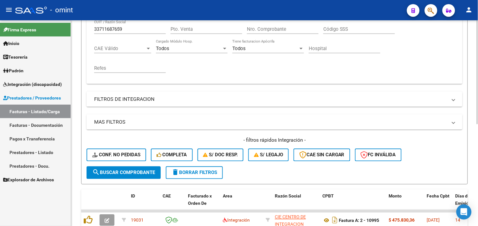
scroll to position [96, 0]
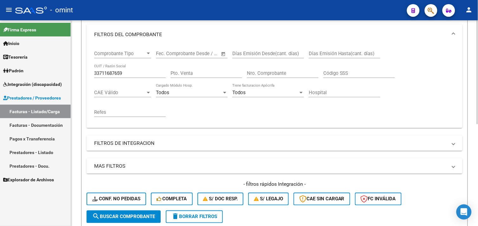
drag, startPoint x: 124, startPoint y: 71, endPoint x: 75, endPoint y: 71, distance: 49.2
click at [75, 71] on div "Video tutorial PRESTADORES -> Listado de CPBTs Emitidos por Prestadores / Prove…" at bounding box center [274, 125] width 407 height 403
paste input "27053160048"
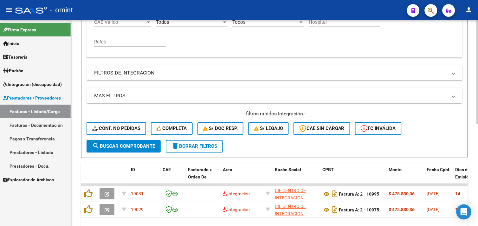
click at [125, 144] on span "search Buscar Comprobante" at bounding box center [123, 147] width 63 height 6
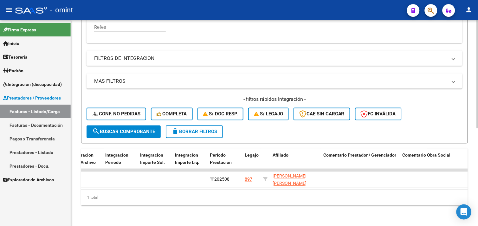
scroll to position [0, 325]
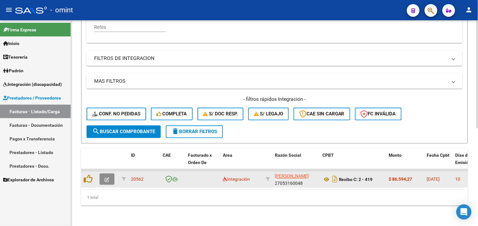
click at [106, 178] on icon "button" at bounding box center [107, 180] width 5 height 5
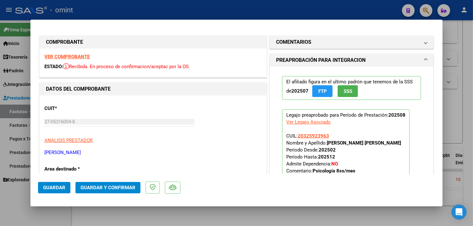
click at [75, 58] on strong "VER COMPROBANTE" at bounding box center [66, 57] width 45 height 6
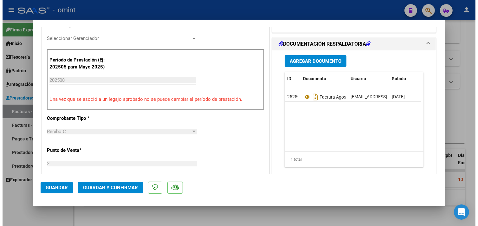
scroll to position [35, 0]
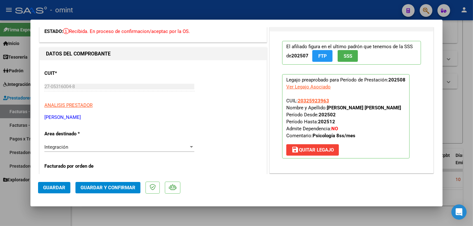
click at [121, 186] on span "Guardar y Confirmar" at bounding box center [108, 188] width 55 height 6
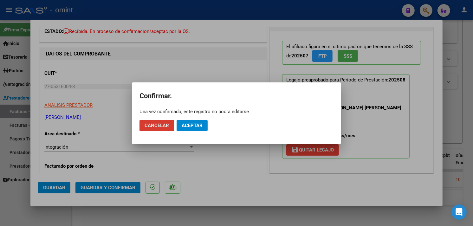
click at [198, 121] on button "Aceptar" at bounding box center [192, 125] width 31 height 11
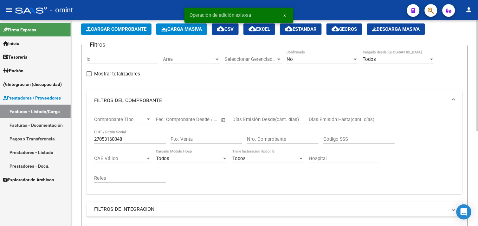
scroll to position [0, 0]
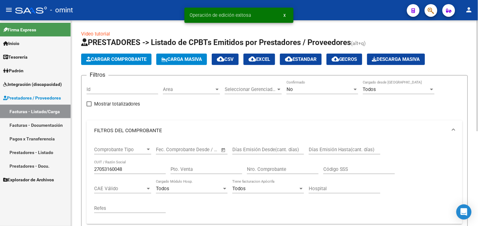
click at [132, 166] on div "27053160048 CUIT / Razón Social" at bounding box center [130, 168] width 72 height 14
click at [133, 169] on input "27053160048" at bounding box center [130, 170] width 72 height 6
paste input "171629980"
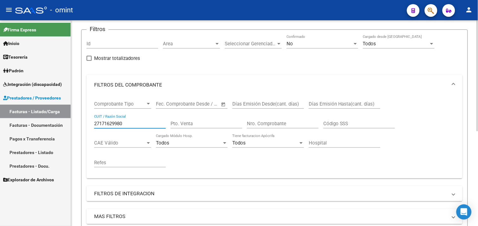
scroll to position [106, 0]
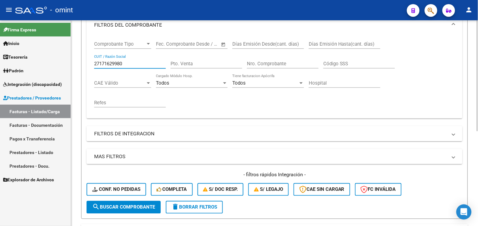
click at [127, 205] on span "search Buscar Comprobante" at bounding box center [123, 208] width 63 height 6
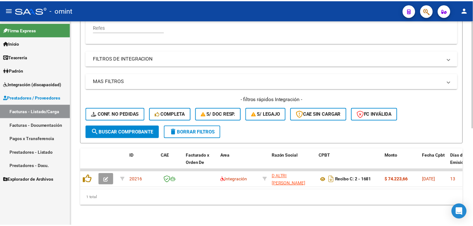
scroll to position [186, 0]
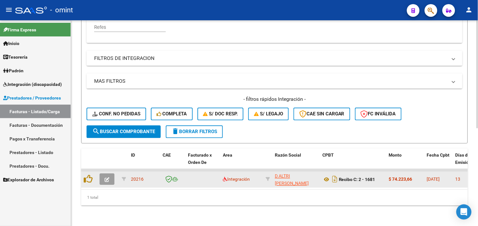
click at [108, 178] on icon "button" at bounding box center [107, 180] width 5 height 5
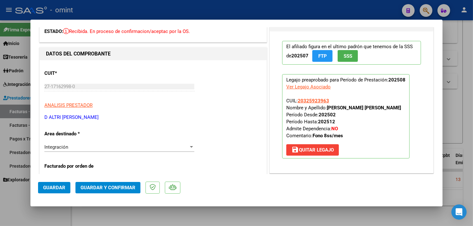
scroll to position [0, 0]
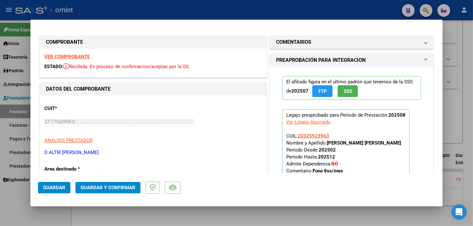
click at [75, 51] on div "VER COMPROBANTE ESTADO: Recibida. En proceso de confirmacion/aceptac por la OS." at bounding box center [153, 63] width 227 height 29
click at [75, 55] on strong "VER COMPROBANTE" at bounding box center [66, 57] width 45 height 6
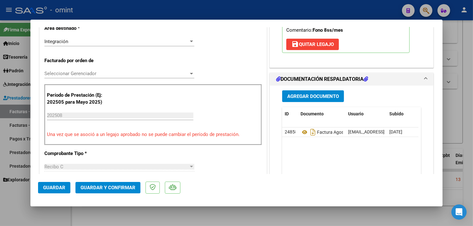
scroll to position [246, 0]
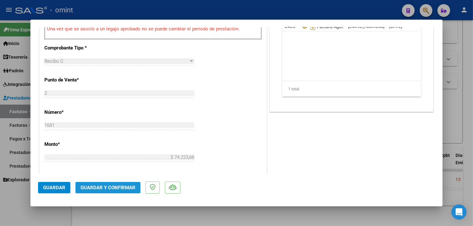
click at [117, 183] on button "Guardar y Confirmar" at bounding box center [107, 187] width 65 height 11
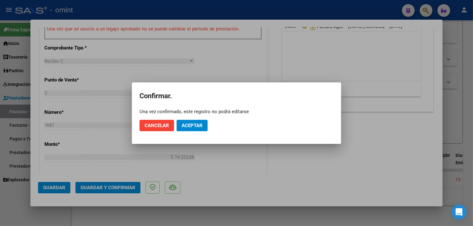
click at [207, 117] on mat-dialog-actions "Cancelar Aceptar" at bounding box center [237, 126] width 194 height 22
click at [198, 123] on span "Aceptar" at bounding box center [192, 126] width 21 height 6
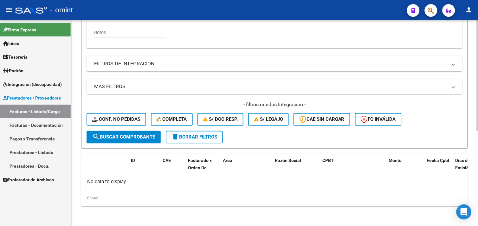
scroll to position [35, 0]
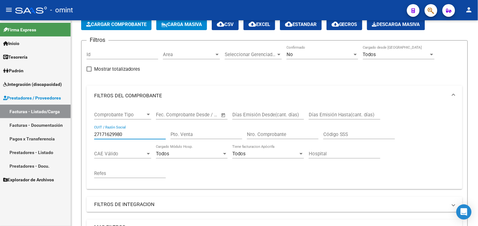
drag, startPoint x: 140, startPoint y: 135, endPoint x: 64, endPoint y: 126, distance: 75.7
click at [64, 126] on mat-sidenav-container "Firma Express Inicio Calendario SSS Instructivos Contacto OS Tesorería Extracto…" at bounding box center [239, 123] width 478 height 206
paste input "223552396"
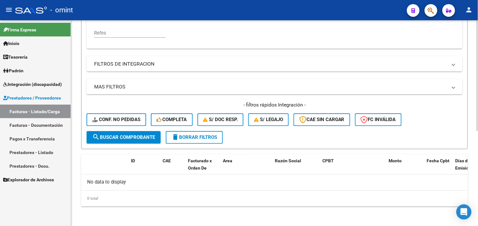
click at [115, 135] on span "search Buscar Comprobante" at bounding box center [123, 138] width 63 height 6
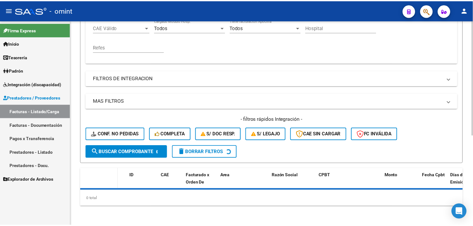
scroll to position [175, 0]
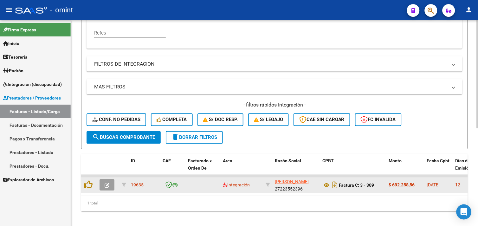
click at [108, 185] on icon "button" at bounding box center [107, 185] width 5 height 5
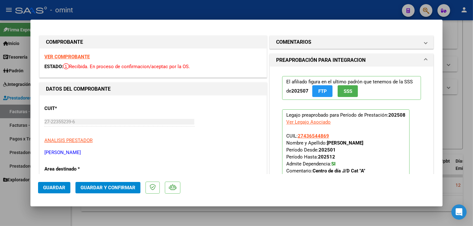
click at [81, 55] on strong "VER COMPROBANTE" at bounding box center [66, 57] width 45 height 6
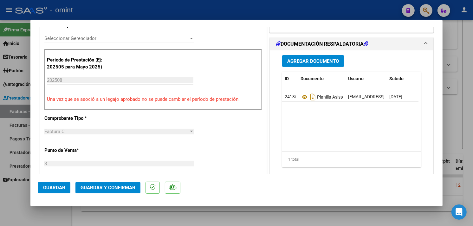
scroll to position [282, 0]
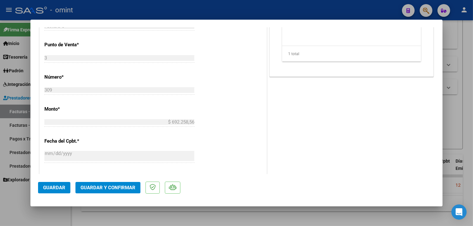
click at [134, 184] on button "Guardar y Confirmar" at bounding box center [107, 187] width 65 height 11
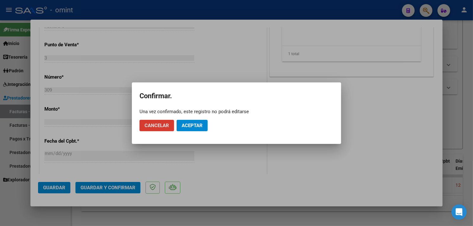
click at [189, 128] on button "Aceptar" at bounding box center [192, 125] width 31 height 11
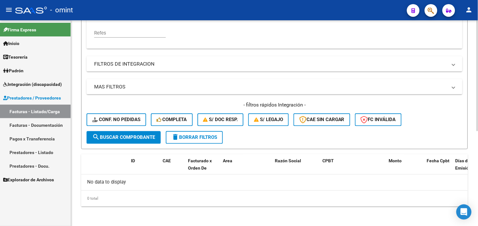
scroll to position [105, 0]
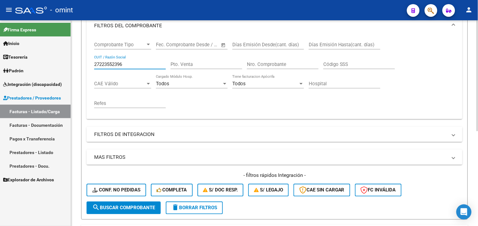
drag, startPoint x: 131, startPoint y: 63, endPoint x: 82, endPoint y: 62, distance: 48.9
click at [82, 62] on form "Filtros Id Area Area Seleccionar Gerenciador Seleccionar Gerenciador No Confirm…" at bounding box center [274, 95] width 387 height 250
paste input "30711811121"
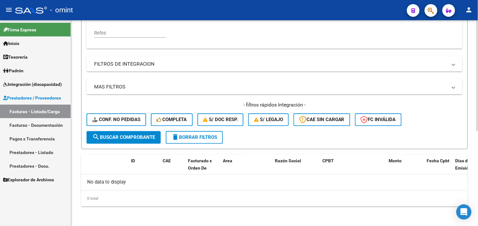
click at [128, 139] on span "search Buscar Comprobante" at bounding box center [123, 138] width 63 height 6
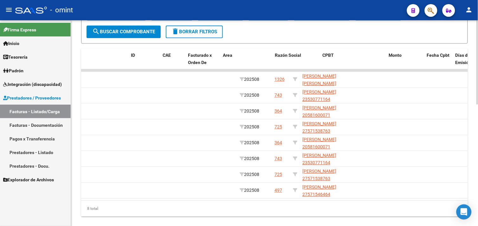
scroll to position [0, 0]
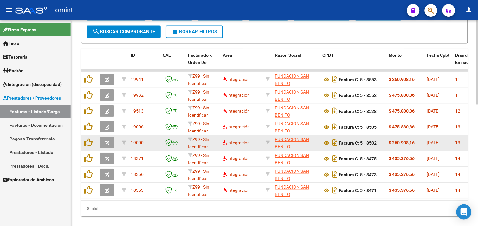
click at [105, 145] on icon "button" at bounding box center [107, 143] width 5 height 5
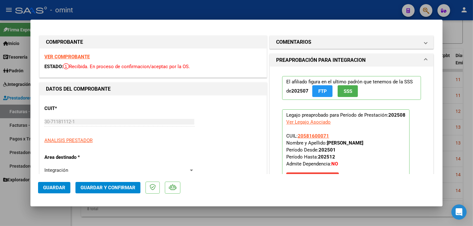
click at [66, 57] on strong "VER COMPROBANTE" at bounding box center [66, 57] width 45 height 6
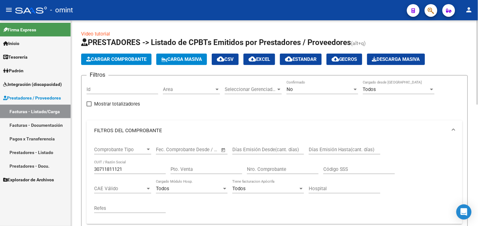
drag, startPoint x: 134, startPoint y: 170, endPoint x: 83, endPoint y: 166, distance: 51.3
click at [83, 166] on form "Filtros Id Area Area Seleccionar Gerenciador Seleccionar Gerenciador No Confirm…" at bounding box center [274, 200] width 387 height 250
paste input "27323630076"
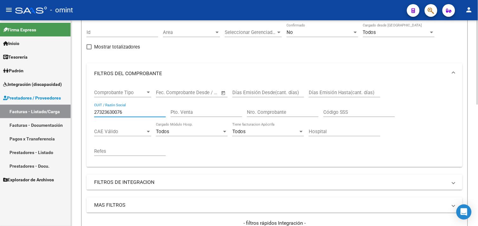
scroll to position [141, 0]
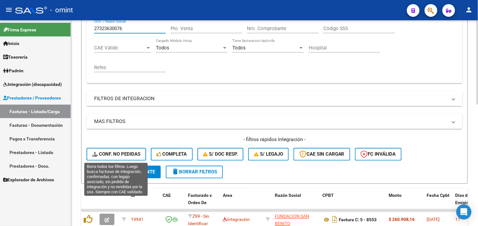
click at [108, 152] on span "Conf. no pedidas" at bounding box center [116, 155] width 48 height 6
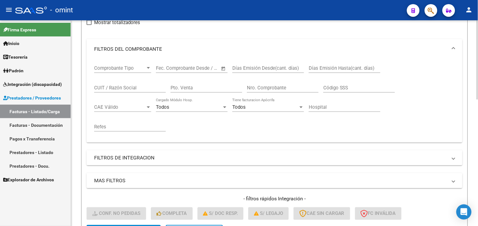
scroll to position [117, 0]
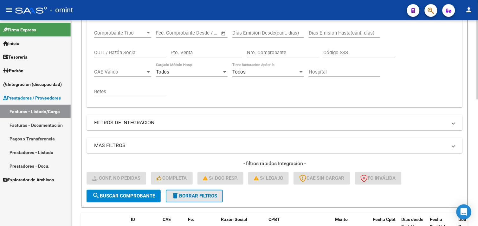
click at [184, 197] on span "delete Borrar Filtros" at bounding box center [195, 197] width 46 height 6
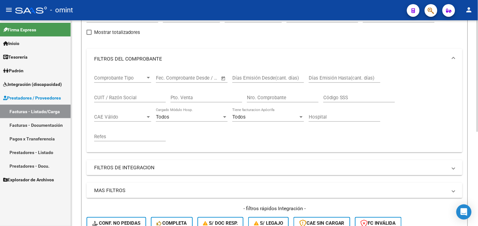
scroll to position [11, 0]
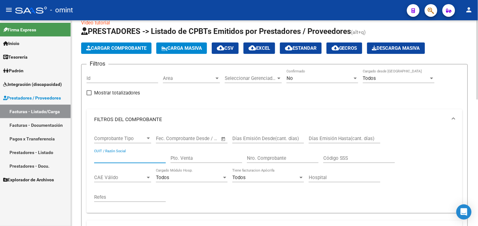
click at [117, 157] on input "CUIT / Razón Social" at bounding box center [130, 158] width 72 height 6
paste input "27323630076"
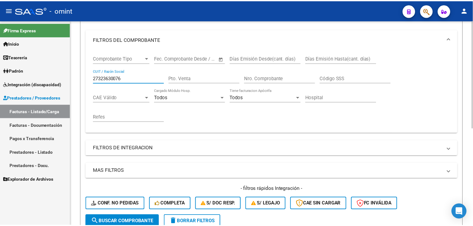
scroll to position [186, 0]
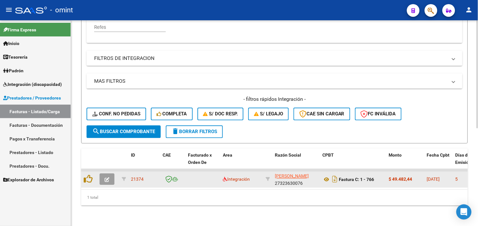
click at [105, 178] on icon "button" at bounding box center [107, 180] width 5 height 5
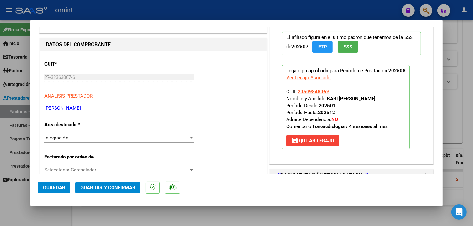
scroll to position [0, 0]
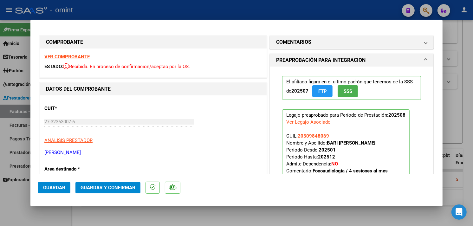
click at [80, 55] on strong "VER COMPROBANTE" at bounding box center [66, 57] width 45 height 6
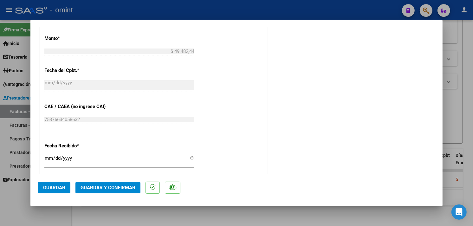
click at [117, 186] on span "Guardar y Confirmar" at bounding box center [108, 188] width 55 height 6
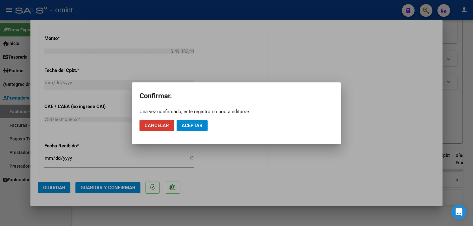
click at [182, 125] on span "Aceptar" at bounding box center [192, 126] width 21 height 6
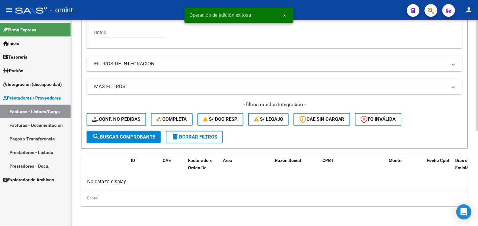
scroll to position [70, 0]
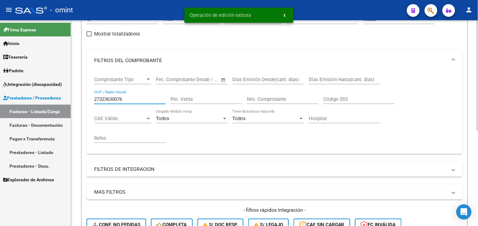
drag, startPoint x: 128, startPoint y: 100, endPoint x: 78, endPoint y: 98, distance: 49.8
click at [78, 98] on div "Video tutorial PRESTADORES -> Listado de CPBTs Emitidos por Prestadores / Prove…" at bounding box center [274, 141] width 407 height 382
paste input "408853201"
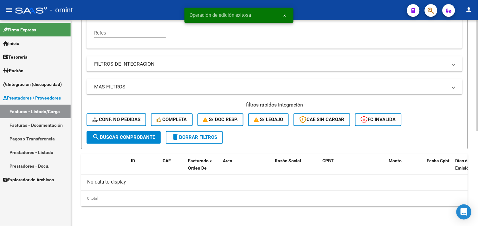
click at [126, 139] on span "search Buscar Comprobante" at bounding box center [123, 138] width 63 height 6
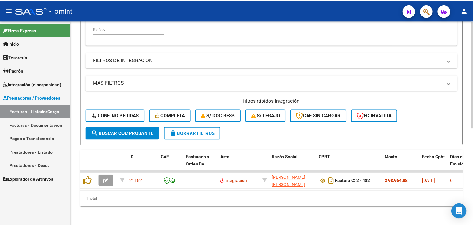
scroll to position [186, 0]
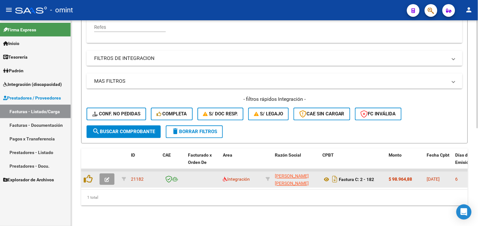
click at [105, 178] on icon "button" at bounding box center [107, 180] width 5 height 5
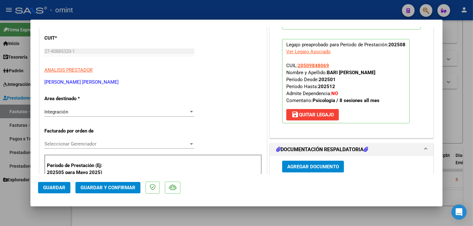
scroll to position [0, 0]
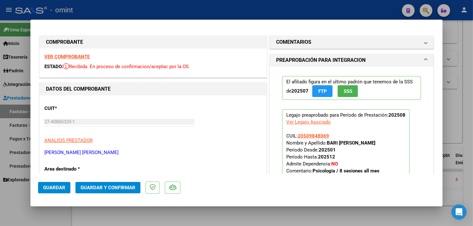
click at [76, 56] on strong "VER COMPROBANTE" at bounding box center [66, 57] width 45 height 6
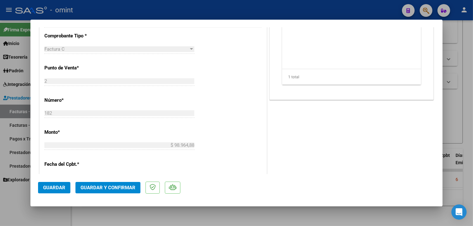
scroll to position [317, 0]
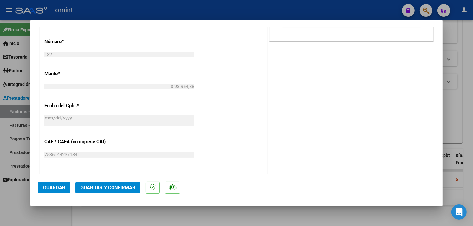
click at [125, 185] on span "Guardar y Confirmar" at bounding box center [108, 188] width 55 height 6
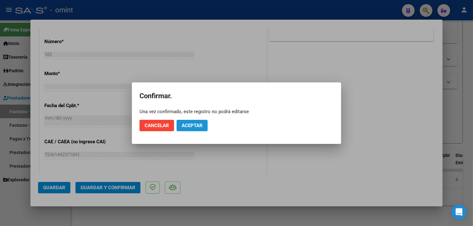
click at [188, 121] on button "Aceptar" at bounding box center [192, 125] width 31 height 11
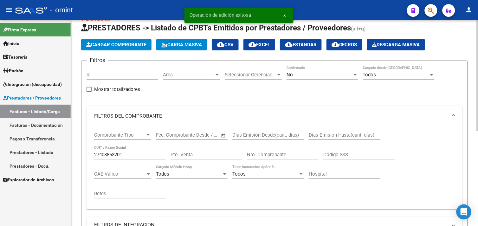
scroll to position [0, 0]
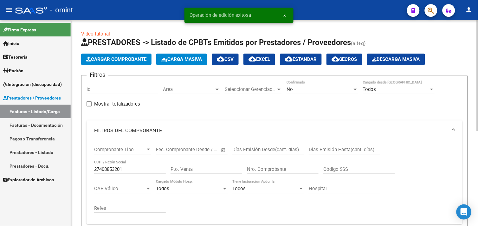
drag, startPoint x: 137, startPoint y: 170, endPoint x: 82, endPoint y: 165, distance: 55.4
click at [82, 165] on form "Filtros Id Area Area Seleccionar Gerenciador Seleccionar Gerenciador No Confirm…" at bounding box center [274, 200] width 387 height 250
paste input "280432089"
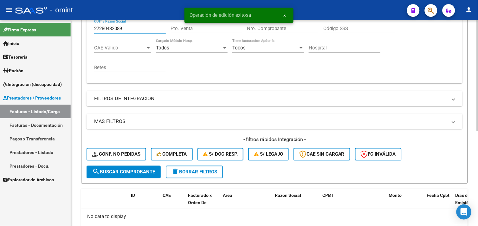
click at [126, 173] on span "search Buscar Comprobante" at bounding box center [123, 172] width 63 height 6
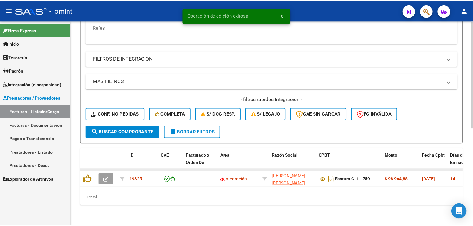
scroll to position [186, 0]
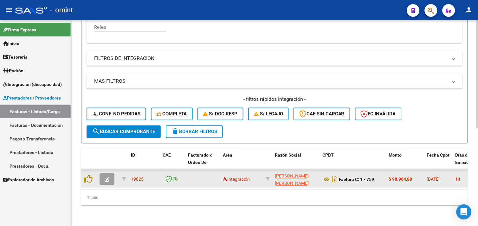
click at [106, 178] on icon "button" at bounding box center [107, 180] width 5 height 5
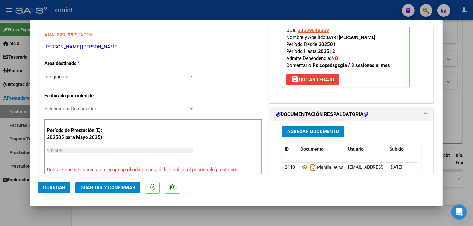
scroll to position [0, 0]
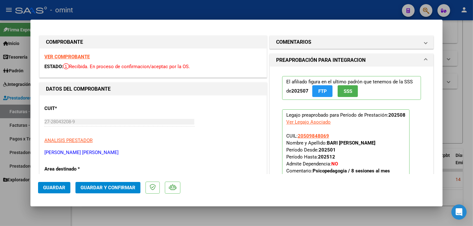
click at [73, 57] on strong "VER COMPROBANTE" at bounding box center [66, 57] width 45 height 6
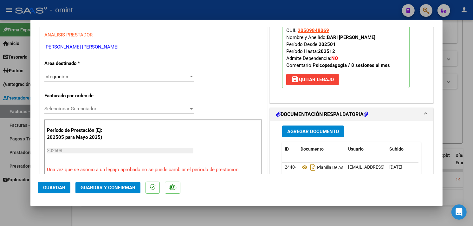
scroll to position [211, 0]
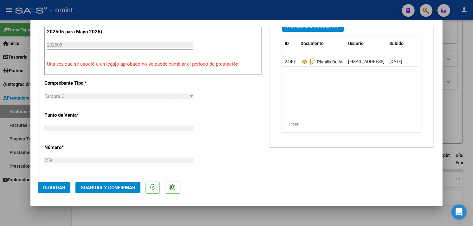
click at [126, 187] on span "Guardar y Confirmar" at bounding box center [108, 188] width 55 height 6
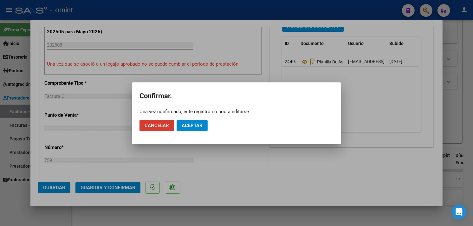
click at [186, 125] on span "Aceptar" at bounding box center [192, 126] width 21 height 6
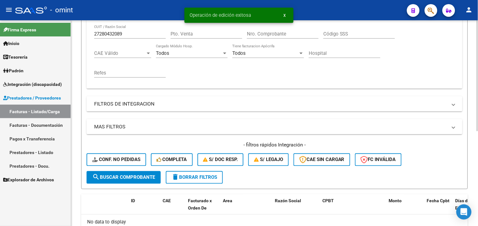
scroll to position [70, 0]
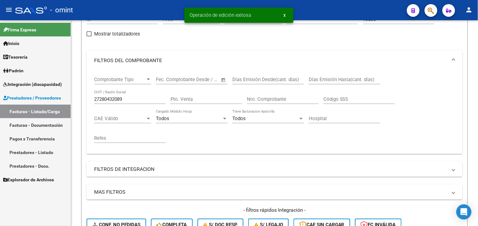
click at [69, 97] on mat-sidenav-container "Firma Express Inicio Calendario SSS Instructivos Contacto OS Tesorería Extracto…" at bounding box center [239, 123] width 478 height 206
paste input "30711273545"
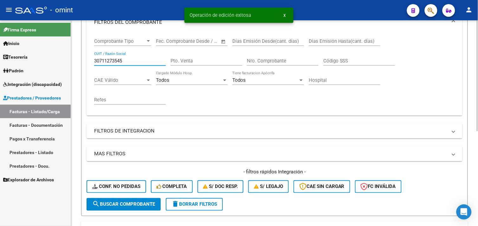
scroll to position [141, 0]
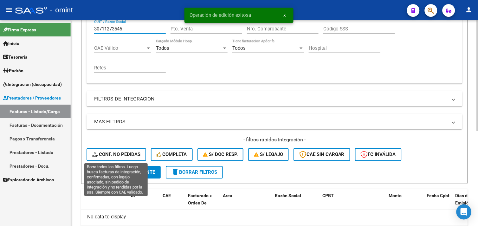
drag, startPoint x: 120, startPoint y: 168, endPoint x: 123, endPoint y: 169, distance: 3.2
click at [120, 168] on button "search Buscar Comprobante" at bounding box center [124, 172] width 74 height 13
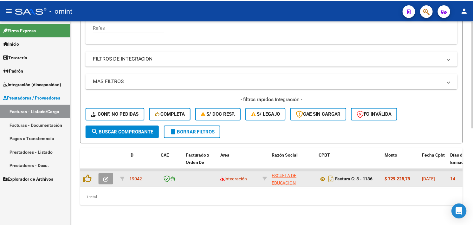
scroll to position [186, 0]
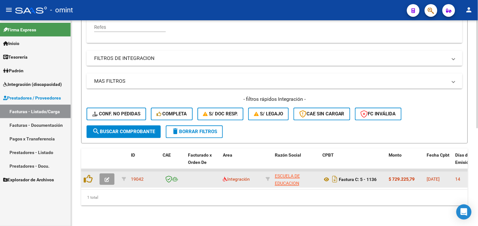
click at [106, 178] on icon "button" at bounding box center [107, 180] width 5 height 5
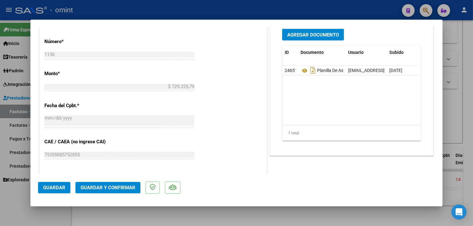
click at [126, 183] on button "Guardar y Confirmar" at bounding box center [107, 187] width 65 height 11
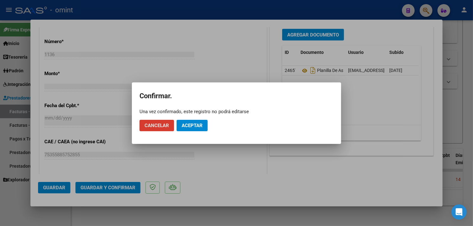
click at [188, 132] on mat-dialog-actions "Cancelar Aceptar" at bounding box center [237, 126] width 194 height 22
click at [189, 125] on span "Aceptar" at bounding box center [192, 126] width 21 height 6
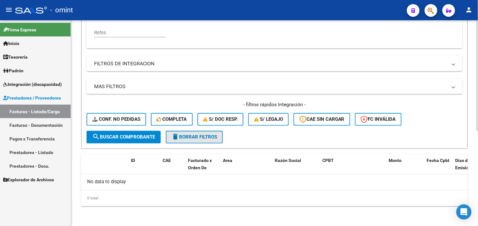
click at [186, 135] on span "delete Borrar Filtros" at bounding box center [195, 138] width 46 height 6
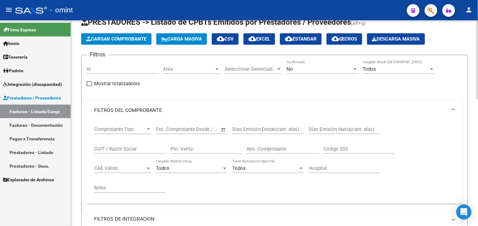
click at [130, 145] on div "CUIT / Razón Social" at bounding box center [130, 147] width 72 height 14
paste input "20293340677"
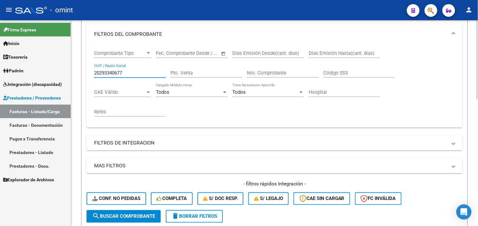
scroll to position [161, 0]
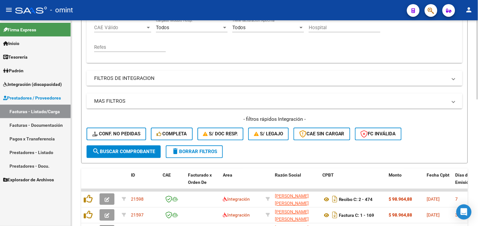
click at [133, 153] on span "search Buscar Comprobante" at bounding box center [123, 152] width 63 height 6
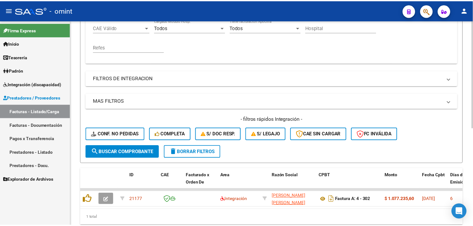
scroll to position [186, 0]
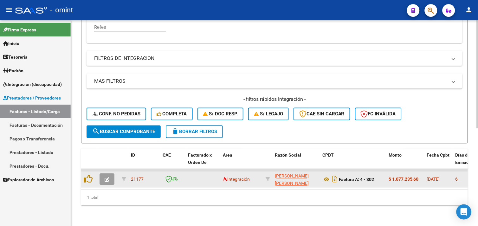
click at [105, 178] on icon "button" at bounding box center [107, 180] width 5 height 5
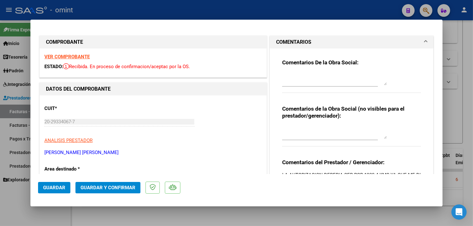
click at [65, 57] on strong "VER COMPROBANTE" at bounding box center [66, 57] width 45 height 6
click at [79, 58] on strong "VER COMPROBANTE" at bounding box center [66, 57] width 45 height 6
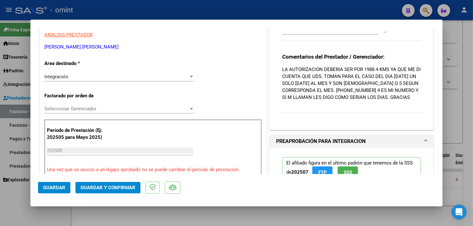
scroll to position [246, 0]
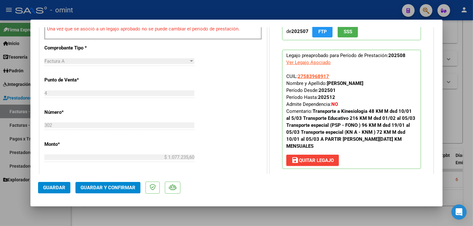
type input "$ 0,00"
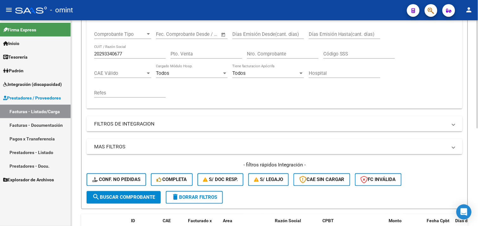
scroll to position [115, 0]
drag, startPoint x: 117, startPoint y: 55, endPoint x: 84, endPoint y: 55, distance: 32.7
click at [84, 55] on form "Filtros Id Area Area Seleccionar Gerenciador Seleccionar Gerenciador No Confirm…" at bounding box center [274, 85] width 387 height 250
paste input "7339037383"
type input "27339037383"
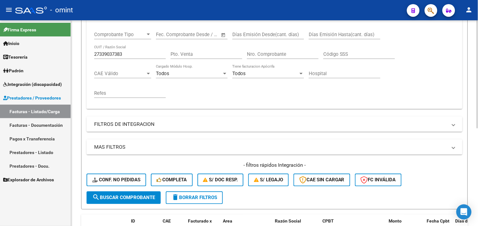
click at [118, 204] on form "Filtros Id Area Area Seleccionar Gerenciador Seleccionar Gerenciador No Confirm…" at bounding box center [274, 85] width 387 height 250
click at [124, 199] on span "search Buscar Comprobante" at bounding box center [123, 198] width 63 height 6
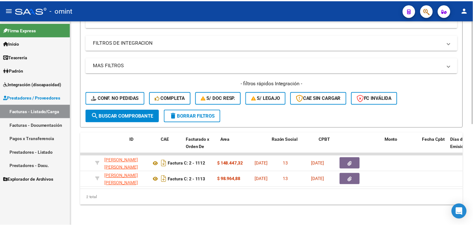
scroll to position [0, 0]
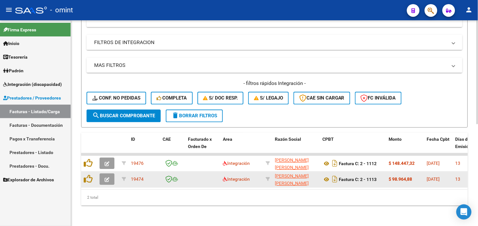
click at [106, 178] on icon "button" at bounding box center [107, 180] width 5 height 5
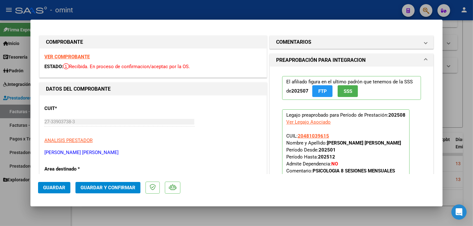
click at [63, 55] on strong "VER COMPROBANTE" at bounding box center [66, 57] width 45 height 6
click at [61, 56] on strong "VER COMPROBANTE" at bounding box center [66, 57] width 45 height 6
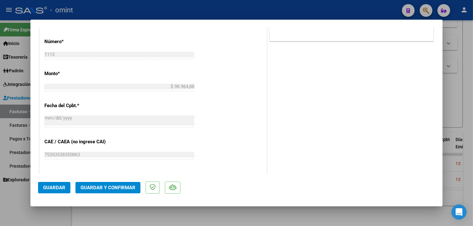
scroll to position [388, 0]
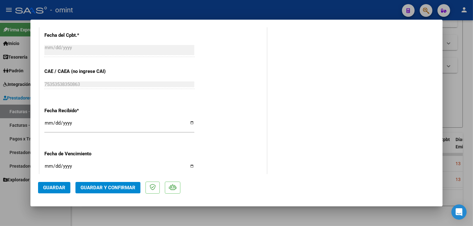
click at [122, 184] on button "Guardar y Confirmar" at bounding box center [107, 187] width 65 height 11
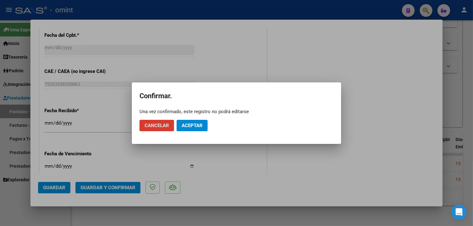
click at [185, 126] on span "Aceptar" at bounding box center [192, 126] width 21 height 6
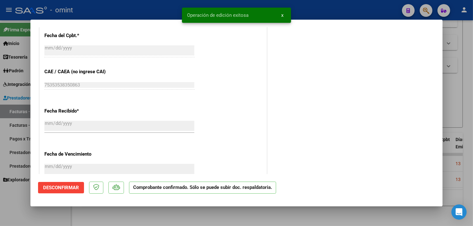
type input "$ 0,00"
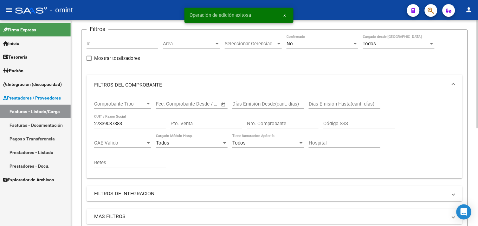
scroll to position [45, 0]
drag, startPoint x: 118, startPoint y: 124, endPoint x: 75, endPoint y: 124, distance: 42.8
click at [75, 124] on div "Video tutorial PRESTADORES -> Listado de CPBTs Emitidos por Prestadores / Prove…" at bounding box center [274, 168] width 407 height 387
paste input "141212260"
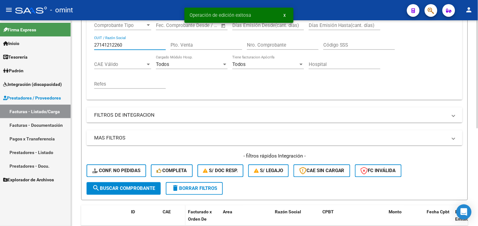
scroll to position [186, 0]
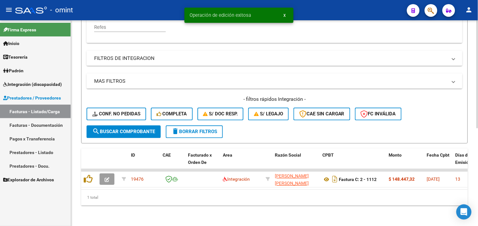
type input "27141212260"
click at [124, 129] on span "search Buscar Comprobante" at bounding box center [123, 132] width 63 height 6
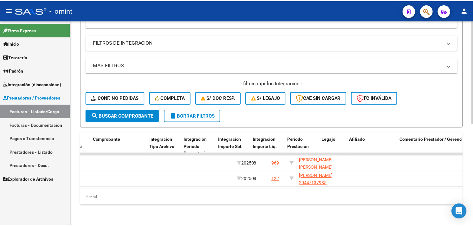
scroll to position [0, 0]
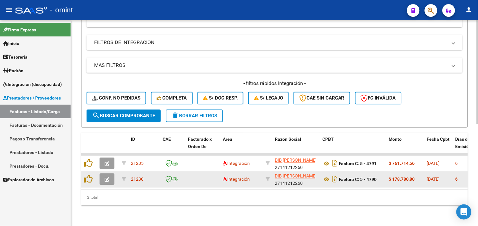
click at [103, 176] on button "button" at bounding box center [107, 179] width 15 height 11
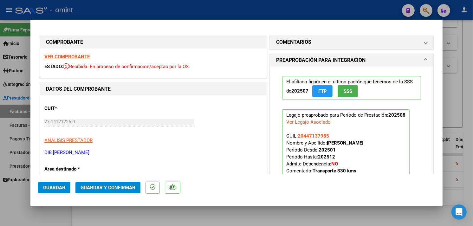
click at [73, 60] on div "VER COMPROBANTE ESTADO: Recibida. En proceso de confirmacion/aceptac por la OS." at bounding box center [153, 63] width 227 height 29
click at [73, 59] on strong "VER COMPROBANTE" at bounding box center [66, 57] width 45 height 6
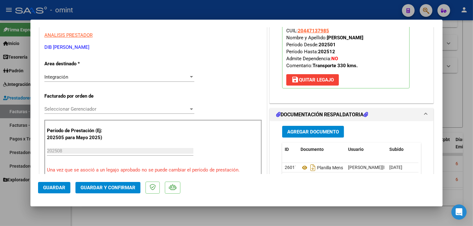
scroll to position [106, 0]
click at [116, 184] on button "Guardar y Confirmar" at bounding box center [107, 187] width 65 height 11
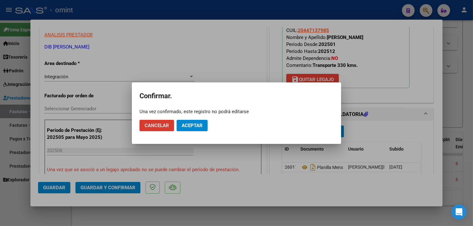
click at [183, 128] on span "Aceptar" at bounding box center [192, 126] width 21 height 6
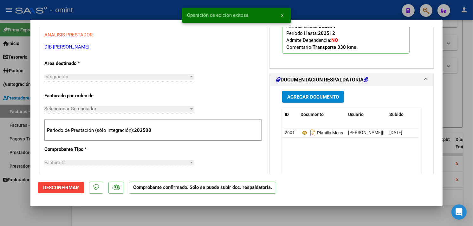
type input "$ 0,00"
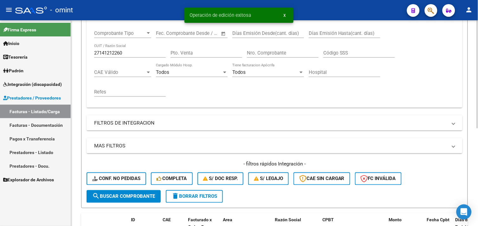
scroll to position [115, 0]
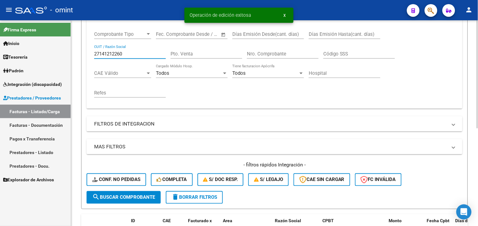
drag, startPoint x: 130, startPoint y: 56, endPoint x: 71, endPoint y: 55, distance: 59.0
click at [71, 55] on div "Video tutorial PRESTADORES -> Listado de CPBTs Emitidos por Prestadores / Prove…" at bounding box center [274, 98] width 407 height 387
paste input "30707744053"
type input "30707744053"
click at [113, 193] on button "search Buscar Comprobante" at bounding box center [124, 197] width 74 height 13
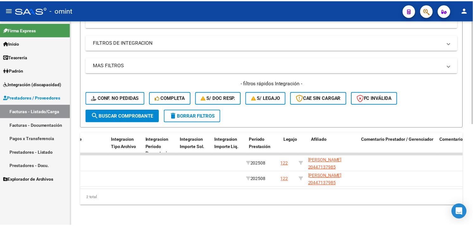
scroll to position [0, 0]
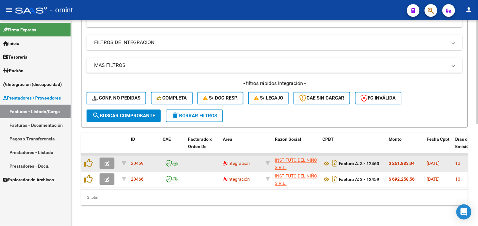
click at [106, 162] on icon "button" at bounding box center [107, 164] width 5 height 5
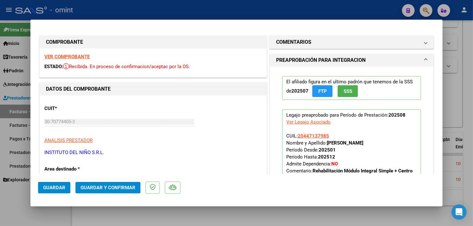
click at [71, 59] on strong "VER COMPROBANTE" at bounding box center [66, 57] width 45 height 6
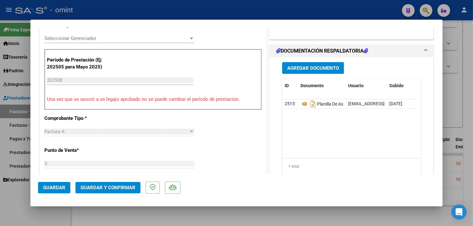
scroll to position [282, 0]
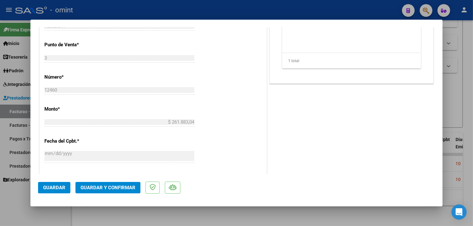
click at [105, 191] on span "Guardar y Confirmar" at bounding box center [108, 188] width 55 height 6
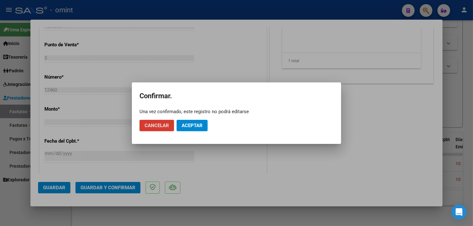
click at [190, 126] on span "Aceptar" at bounding box center [192, 126] width 21 height 6
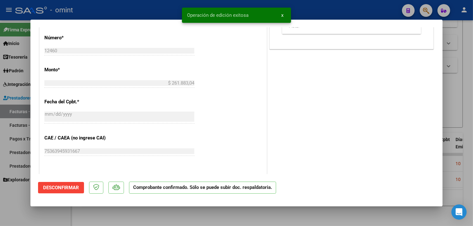
type input "$ 0,00"
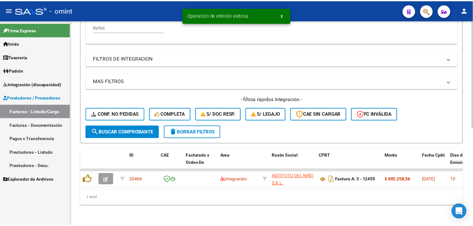
scroll to position [186, 0]
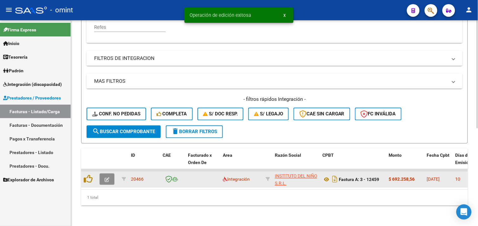
click at [107, 178] on icon "button" at bounding box center [107, 180] width 5 height 5
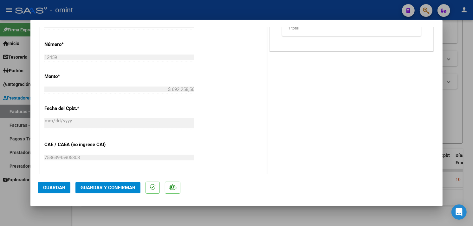
scroll to position [388, 0]
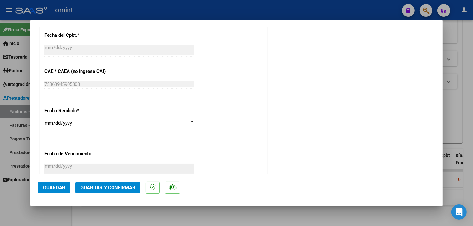
click at [111, 190] on span "Guardar y Confirmar" at bounding box center [108, 188] width 55 height 6
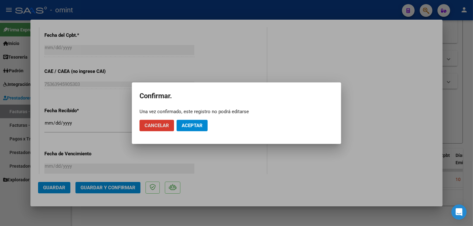
click at [182, 128] on span "Aceptar" at bounding box center [192, 126] width 21 height 6
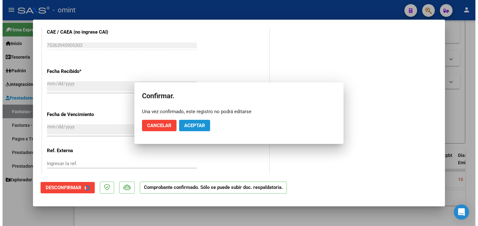
scroll to position [348, 0]
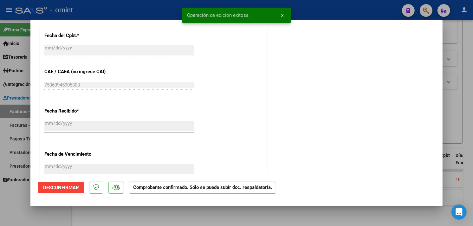
type input "$ 0,00"
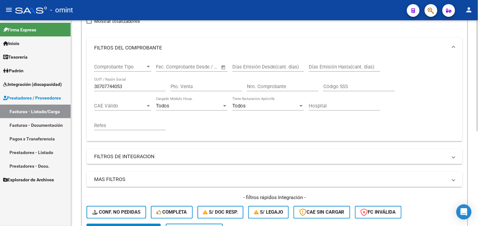
scroll to position [0, 0]
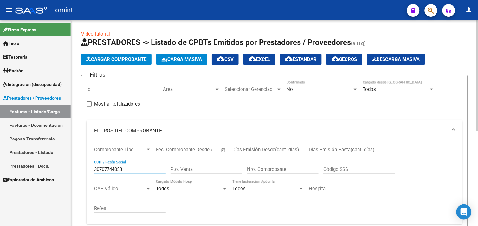
drag, startPoint x: 130, startPoint y: 169, endPoint x: 78, endPoint y: 162, distance: 52.5
click at [78, 162] on div "Video tutorial PRESTADORES -> Listado de CPBTs Emitidos por Prestadores / Prove…" at bounding box center [274, 211] width 407 height 382
paste input "27354256180"
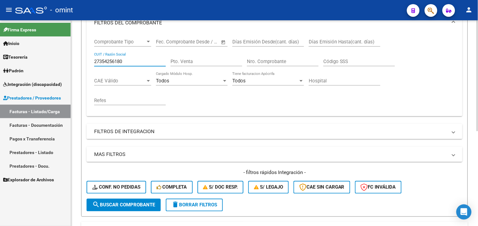
scroll to position [141, 0]
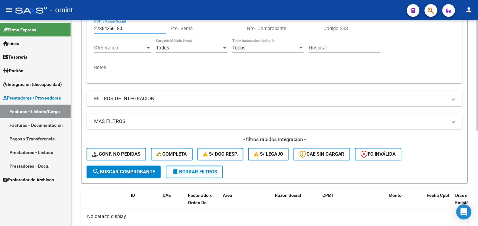
type input "27354256180"
click at [127, 173] on span "search Buscar Comprobante" at bounding box center [123, 172] width 63 height 6
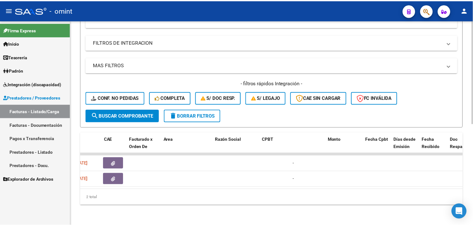
scroll to position [0, 0]
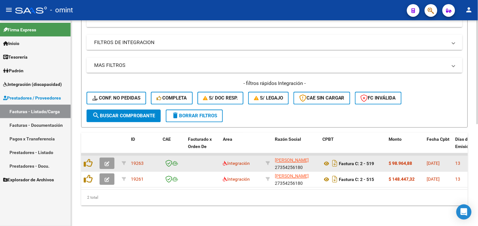
click at [112, 160] on button "button" at bounding box center [107, 163] width 15 height 11
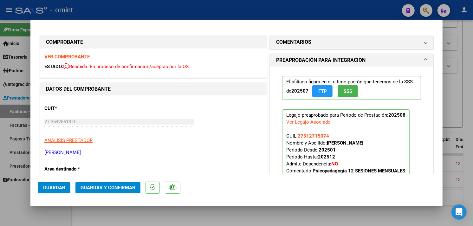
click at [74, 56] on strong "VER COMPROBANTE" at bounding box center [66, 57] width 45 height 6
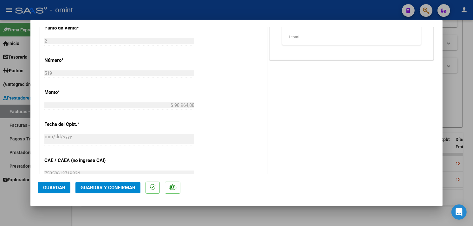
scroll to position [352, 0]
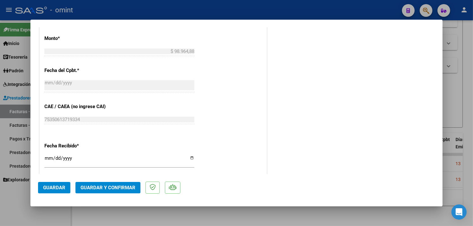
click at [124, 180] on mat-dialog-actions "Guardar Guardar y Confirmar" at bounding box center [236, 186] width 397 height 25
click at [123, 182] on mat-dialog-actions "Guardar Guardar y Confirmar" at bounding box center [236, 186] width 397 height 25
click at [123, 184] on button "Guardar y Confirmar" at bounding box center [107, 187] width 65 height 11
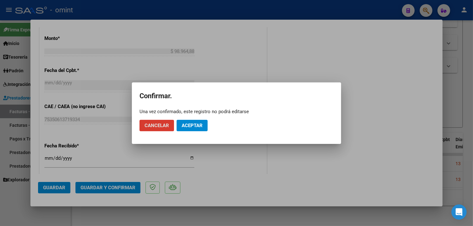
click at [187, 125] on span "Aceptar" at bounding box center [192, 126] width 21 height 6
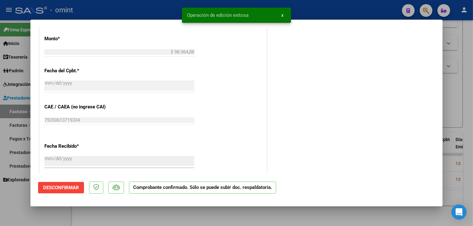
type input "$ 0,00"
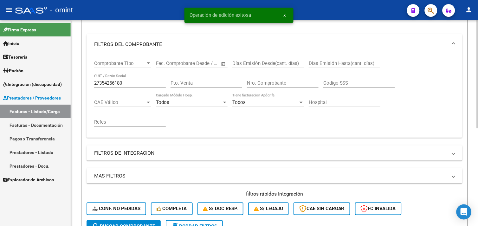
scroll to position [80, 0]
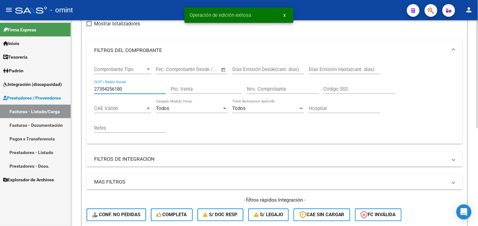
drag, startPoint x: 131, startPoint y: 88, endPoint x: 82, endPoint y: 87, distance: 48.9
click at [82, 87] on form "Filtros Id Area Area Seleccionar Gerenciador Seleccionar Gerenciador No Confirm…" at bounding box center [274, 120] width 387 height 250
paste input "94847726"
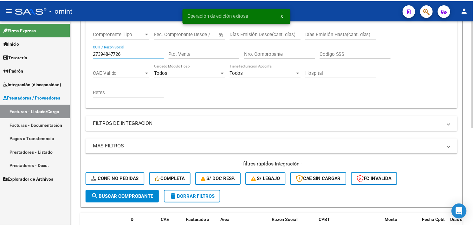
scroll to position [186, 0]
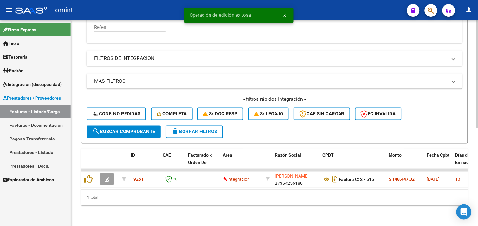
type input "27394847726"
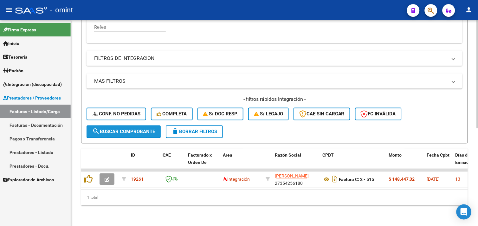
click at [122, 131] on button "search Buscar Comprobante" at bounding box center [124, 132] width 74 height 13
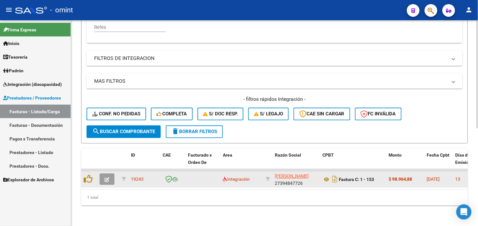
click at [110, 175] on button "button" at bounding box center [107, 179] width 15 height 11
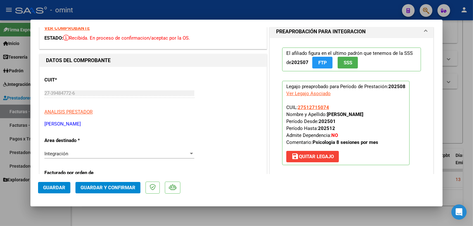
scroll to position [0, 0]
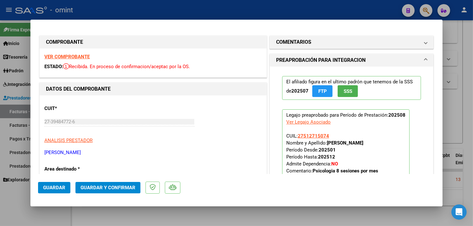
click at [83, 58] on strong "VER COMPROBANTE" at bounding box center [66, 57] width 45 height 6
click at [294, 41] on h1 "COMENTARIOS" at bounding box center [293, 42] width 35 height 8
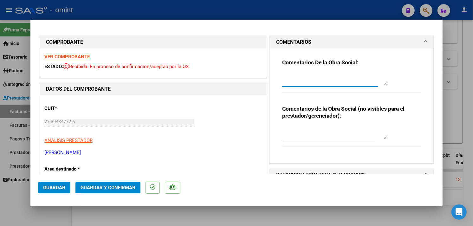
click at [306, 83] on textarea at bounding box center [334, 79] width 105 height 13
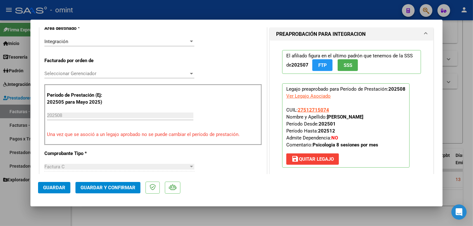
type textarea "Estimada, la condición frente al IVA debe ser RESPONSABLE INSCRIPTO. Favor de r…"
click at [96, 45] on div "Integración Seleccionar Area" at bounding box center [119, 42] width 150 height 10
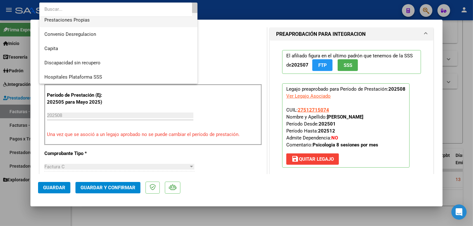
scroll to position [61, 0]
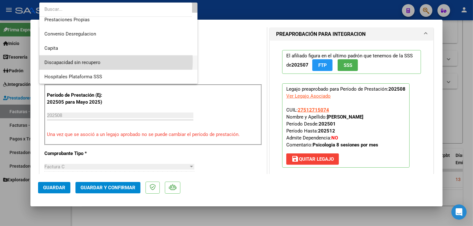
click at [108, 61] on span "Discapacidad sin recupero" at bounding box center [118, 63] width 148 height 14
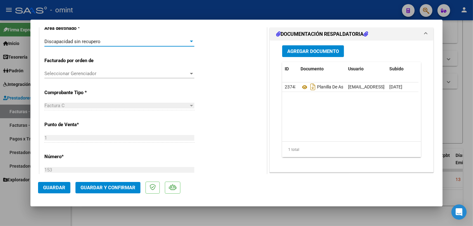
click at [115, 186] on span "Guardar y Confirmar" at bounding box center [108, 188] width 55 height 6
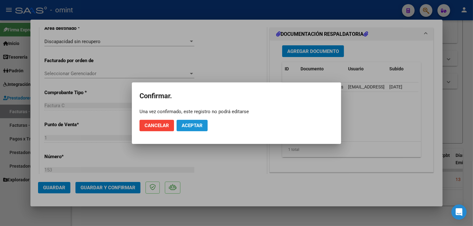
click at [189, 121] on button "Aceptar" at bounding box center [192, 125] width 31 height 11
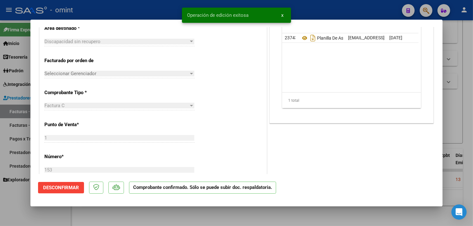
type input "$ 0,00"
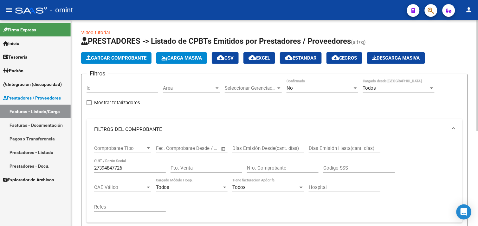
scroll to position [0, 0]
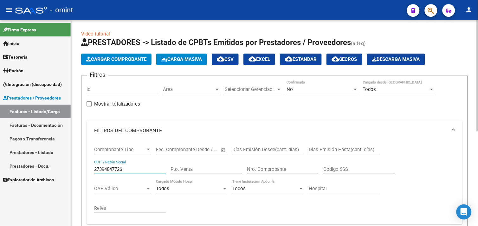
drag, startPoint x: 133, startPoint y: 170, endPoint x: 89, endPoint y: 164, distance: 44.5
click at [89, 164] on div "Comprobante Tipo Comprobante Tipo Fecha inicio – Fecha fin Fec. Comprobante Des…" at bounding box center [275, 182] width 376 height 83
paste input "33596429"
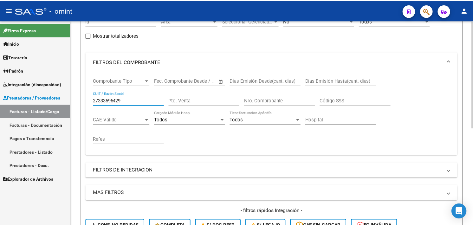
scroll to position [186, 0]
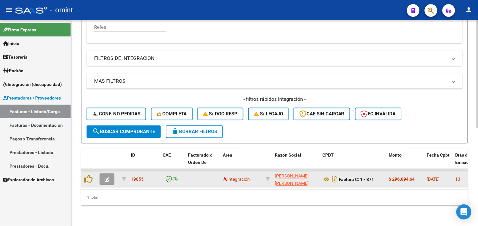
type input "27333596429"
click at [105, 178] on icon "button" at bounding box center [107, 180] width 5 height 5
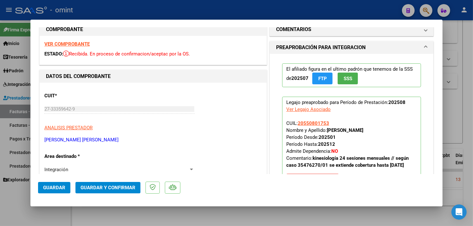
scroll to position [0, 0]
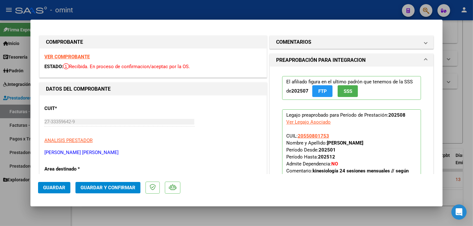
click at [73, 53] on div "VER COMPROBANTE ESTADO: Recibida. En proceso de confirmacion/aceptac por la OS." at bounding box center [153, 63] width 227 height 29
click at [75, 57] on strong "VER COMPROBANTE" at bounding box center [66, 57] width 45 height 6
click at [74, 53] on div "VER COMPROBANTE ESTADO: Recibida. En proceso de confirmacion/aceptac por la OS." at bounding box center [153, 63] width 227 height 29
click at [74, 57] on strong "VER COMPROBANTE" at bounding box center [66, 57] width 45 height 6
type input "$ 0,00"
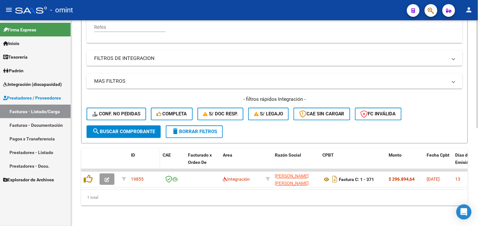
scroll to position [45, 0]
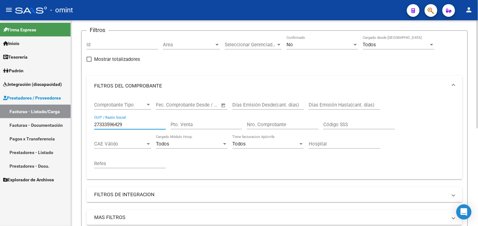
drag, startPoint x: 131, startPoint y: 122, endPoint x: 93, endPoint y: 122, distance: 38.1
click at [93, 122] on div "Comprobante Tipo Comprobante Tipo Fecha inicio – Fecha fin Fec. Comprobante Des…" at bounding box center [275, 137] width 376 height 83
paste input "228884524"
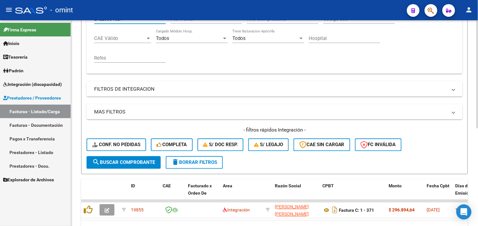
type input "27228884524"
click at [132, 157] on button "search Buscar Comprobante" at bounding box center [124, 162] width 74 height 13
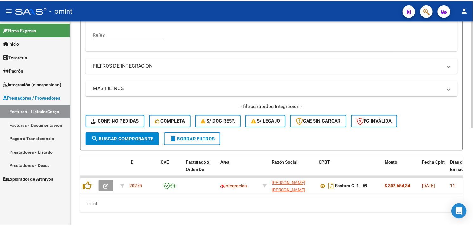
scroll to position [186, 0]
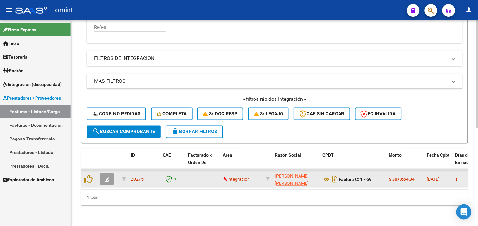
click at [107, 178] on icon "button" at bounding box center [107, 180] width 5 height 5
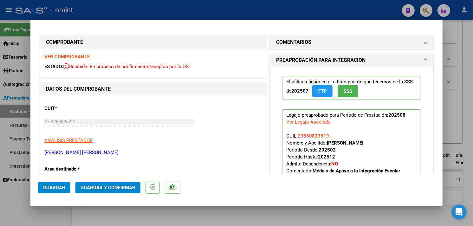
click at [84, 56] on strong "VER COMPROBANTE" at bounding box center [66, 57] width 45 height 6
click at [78, 56] on strong "VER COMPROBANTE" at bounding box center [66, 57] width 45 height 6
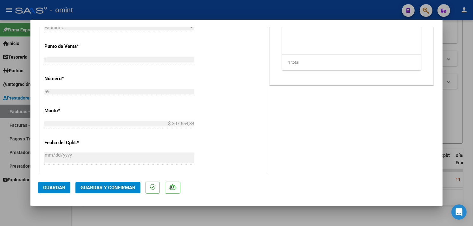
scroll to position [317, 0]
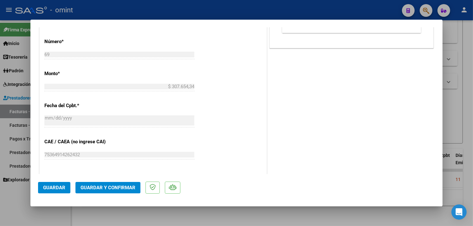
click at [124, 187] on span "Guardar y Confirmar" at bounding box center [108, 188] width 55 height 6
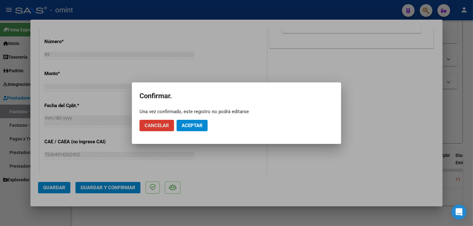
click at [194, 121] on button "Aceptar" at bounding box center [192, 125] width 31 height 11
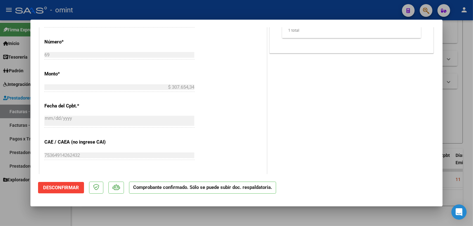
type input "$ 0,00"
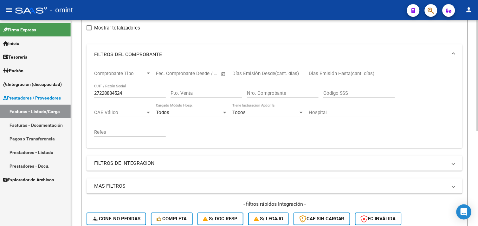
scroll to position [70, 0]
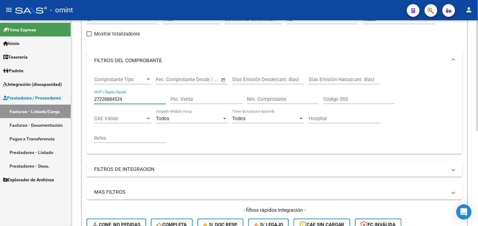
drag, startPoint x: 118, startPoint y: 100, endPoint x: 86, endPoint y: 99, distance: 31.4
click at [86, 99] on form "Filtros Id Area Area Seleccionar Gerenciador Seleccionar Gerenciador No Confirm…" at bounding box center [274, 130] width 387 height 250
paste input "349805753"
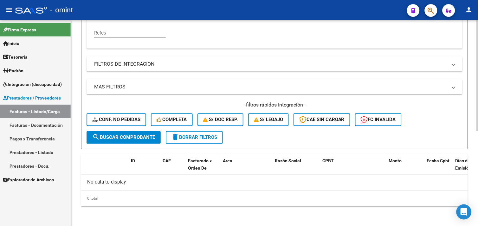
type input "27349805753"
click at [123, 137] on span "search Buscar Comprobante" at bounding box center [123, 138] width 63 height 6
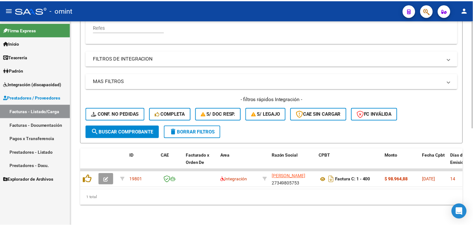
scroll to position [186, 0]
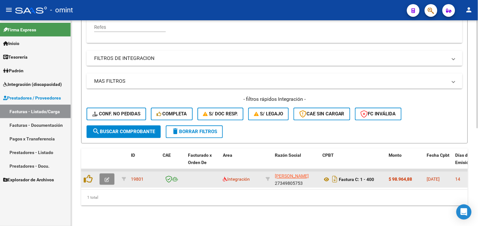
click at [113, 174] on button "button" at bounding box center [107, 179] width 15 height 11
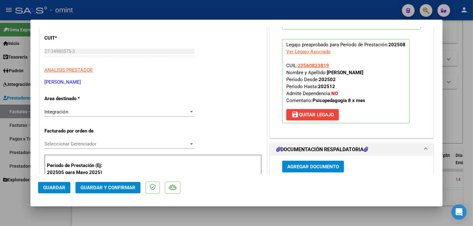
scroll to position [0, 0]
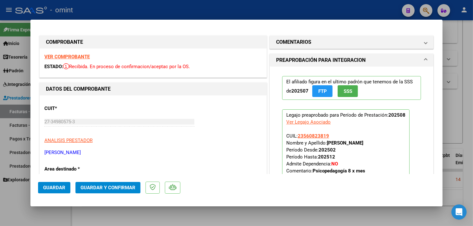
click at [71, 56] on strong "VER COMPROBANTE" at bounding box center [66, 57] width 45 height 6
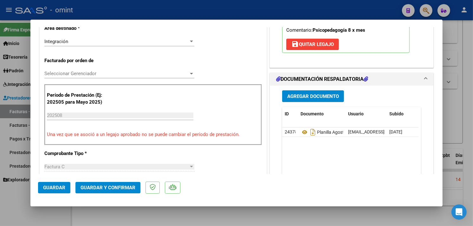
scroll to position [246, 0]
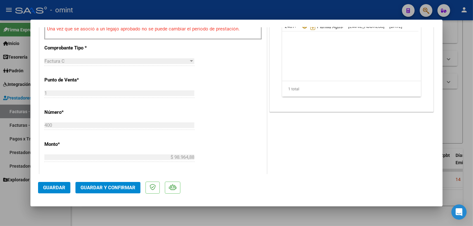
click at [116, 185] on span "Guardar y Confirmar" at bounding box center [108, 188] width 55 height 6
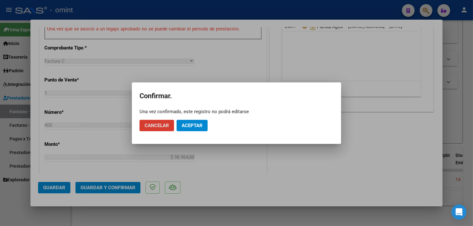
click at [187, 123] on span "Aceptar" at bounding box center [192, 126] width 21 height 6
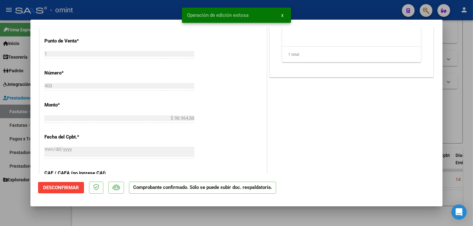
type input "$ 0,00"
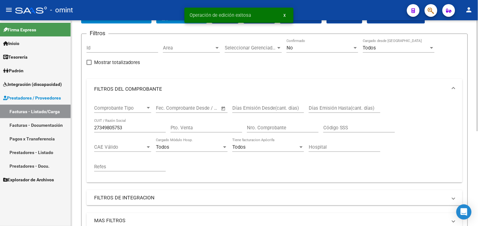
scroll to position [35, 0]
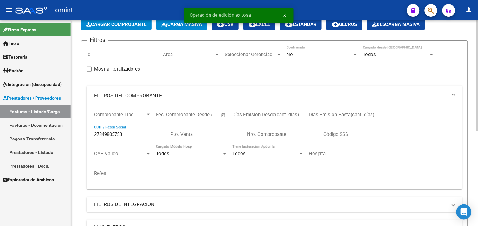
drag, startPoint x: 134, startPoint y: 135, endPoint x: 88, endPoint y: 129, distance: 46.0
click at [88, 129] on div "Comprobante Tipo Comprobante Tipo Fecha inicio – Fecha fin Fec. Comprobante Des…" at bounding box center [275, 147] width 376 height 83
paste input "205252466"
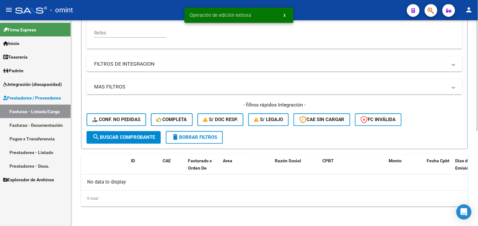
type input "27205252466"
click at [134, 141] on button "search Buscar Comprobante" at bounding box center [124, 137] width 74 height 13
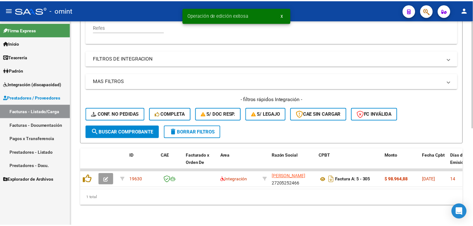
scroll to position [186, 0]
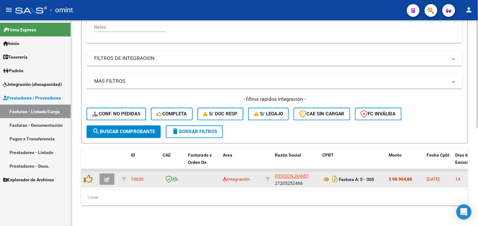
click at [105, 178] on icon "button" at bounding box center [107, 180] width 5 height 5
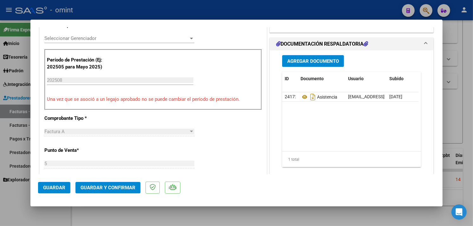
scroll to position [0, 0]
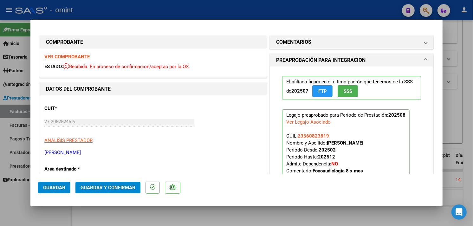
click at [79, 56] on strong "VER COMPROBANTE" at bounding box center [66, 57] width 45 height 6
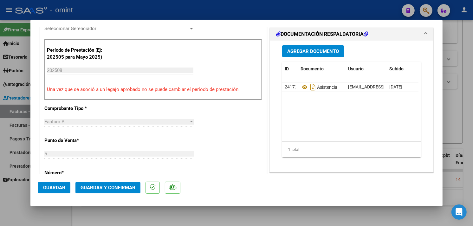
scroll to position [246, 0]
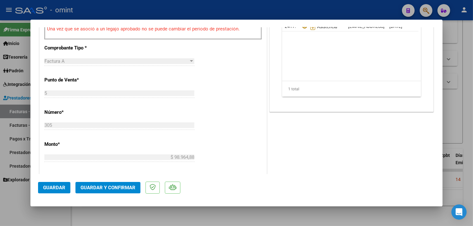
click at [117, 188] on span "Guardar y Confirmar" at bounding box center [108, 188] width 55 height 6
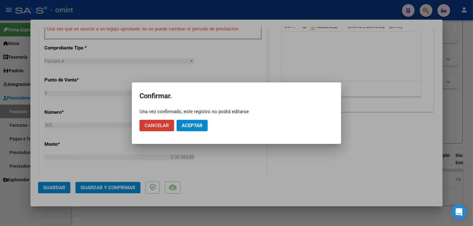
click at [188, 124] on span "Aceptar" at bounding box center [192, 126] width 21 height 6
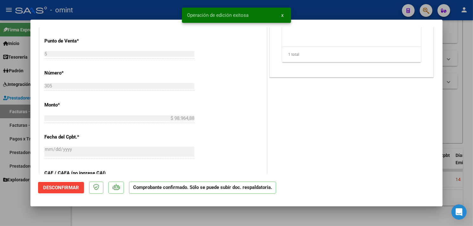
type input "$ 0,00"
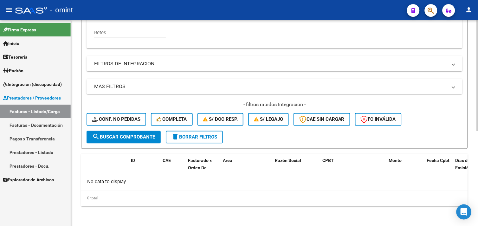
scroll to position [105, 0]
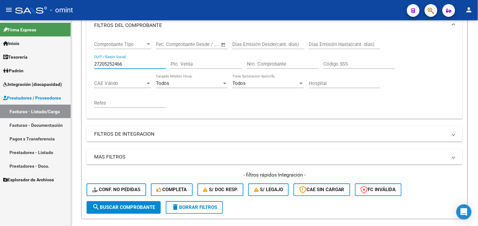
drag, startPoint x: 131, startPoint y: 66, endPoint x: 108, endPoint y: 77, distance: 25.5
click at [66, 61] on mat-sidenav-container "Firma Express Inicio Calendario SSS Instructivos Contacto OS Tesorería Extracto…" at bounding box center [239, 123] width 478 height 206
paste input "406691948"
type input "27406691948"
click at [121, 210] on span "search Buscar Comprobante" at bounding box center [123, 208] width 63 height 6
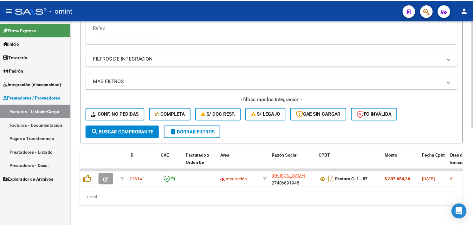
scroll to position [186, 0]
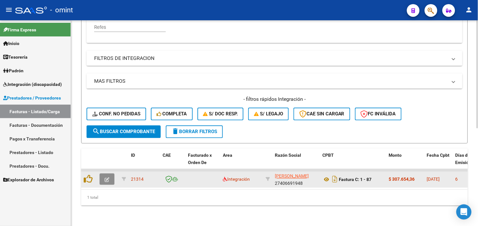
click at [106, 178] on icon "button" at bounding box center [107, 180] width 5 height 5
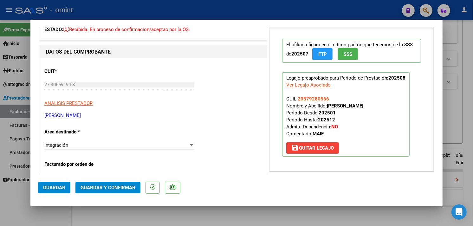
scroll to position [0, 0]
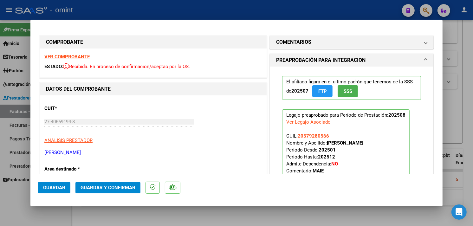
click at [77, 56] on strong "VER COMPROBANTE" at bounding box center [66, 57] width 45 height 6
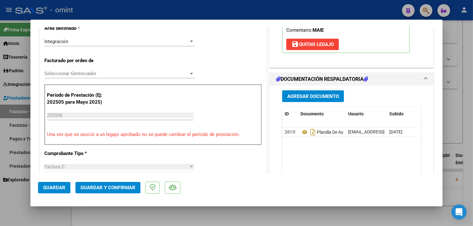
scroll to position [211, 0]
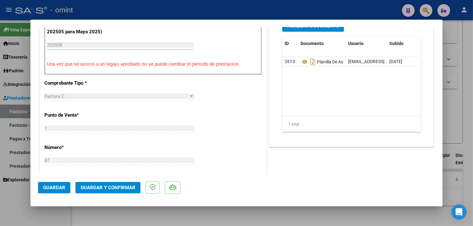
click at [121, 190] on span "Guardar y Confirmar" at bounding box center [108, 188] width 55 height 6
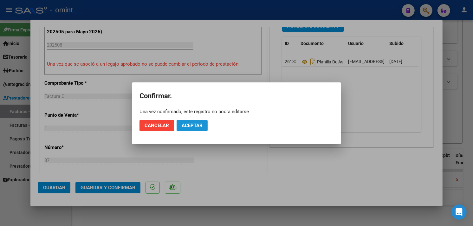
click at [193, 126] on span "Aceptar" at bounding box center [192, 126] width 21 height 6
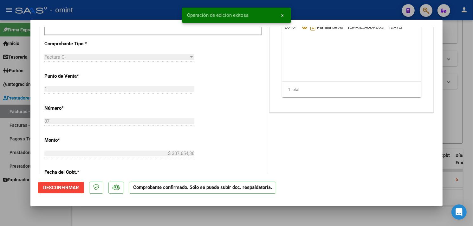
type input "$ 0,00"
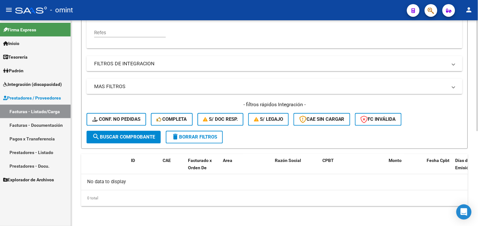
scroll to position [105, 0]
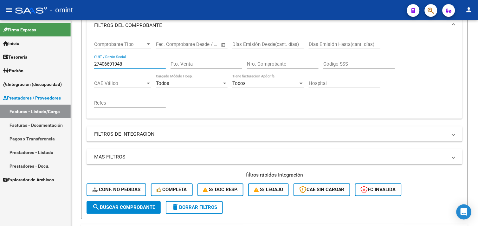
drag, startPoint x: 131, startPoint y: 64, endPoint x: 70, endPoint y: 64, distance: 61.2
click at [70, 64] on mat-sidenav-container "Firma Express Inicio Calendario SSS Instructivos Contacto OS Tesorería Extracto…" at bounding box center [239, 123] width 478 height 206
paste input "3342884644"
type input "23342884644"
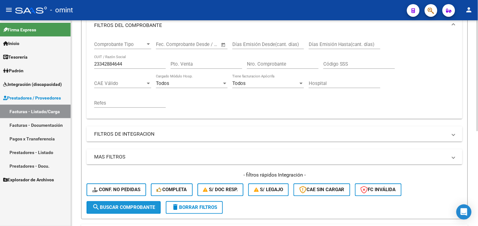
click at [122, 205] on span "search Buscar Comprobante" at bounding box center [123, 208] width 63 height 6
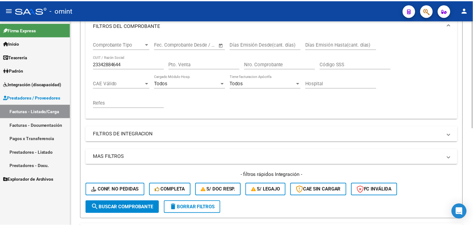
scroll to position [186, 0]
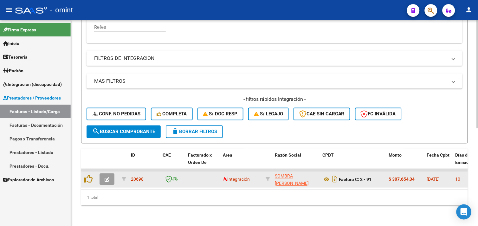
click at [106, 178] on button "button" at bounding box center [107, 179] width 15 height 11
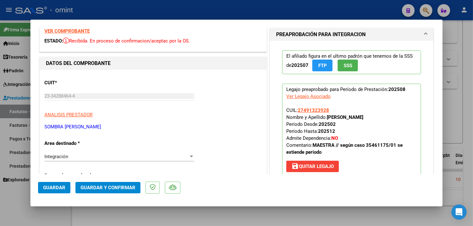
scroll to position [0, 0]
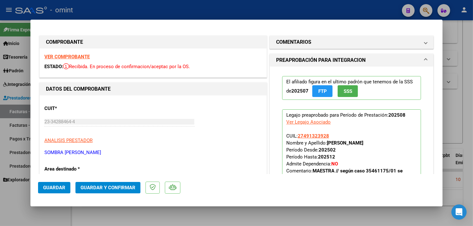
click at [68, 57] on strong "VER COMPROBANTE" at bounding box center [66, 57] width 45 height 6
click at [78, 54] on strong "VER COMPROBANTE" at bounding box center [66, 57] width 45 height 6
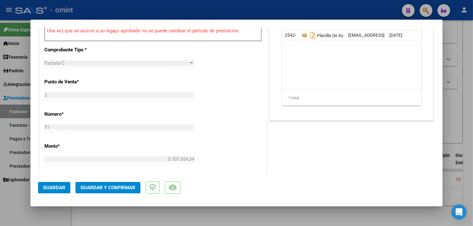
scroll to position [246, 0]
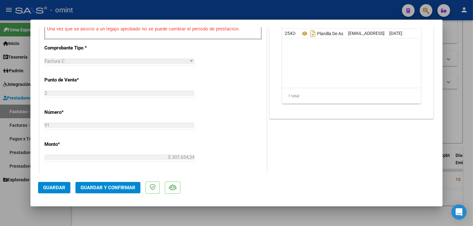
click at [119, 187] on span "Guardar y Confirmar" at bounding box center [108, 188] width 55 height 6
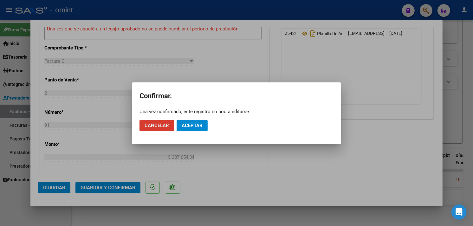
click at [194, 126] on span "Aceptar" at bounding box center [192, 126] width 21 height 6
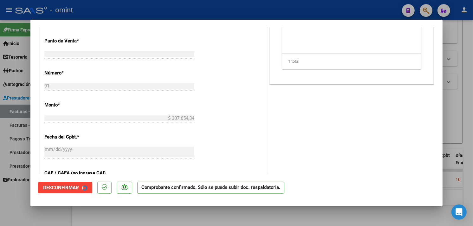
type input "$ 0,00"
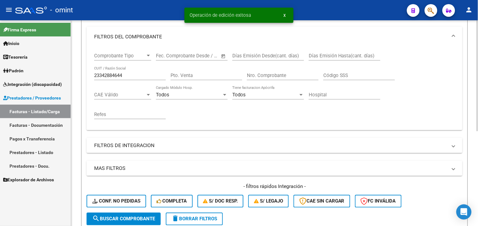
scroll to position [35, 0]
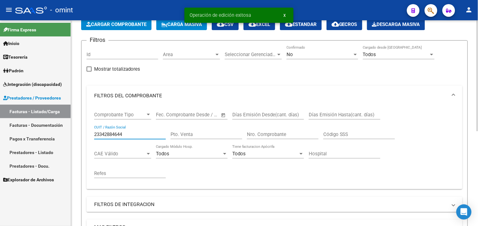
drag, startPoint x: 132, startPoint y: 132, endPoint x: 84, endPoint y: 129, distance: 48.0
click at [84, 129] on form "Filtros Id Area Area Seleccionar Gerenciador Seleccionar Gerenciador No Confirm…" at bounding box center [274, 165] width 387 height 250
paste input "7412727547"
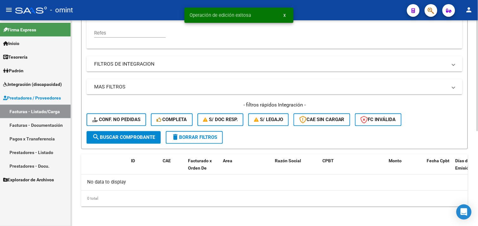
type input "27412727547"
click at [121, 138] on span "search Buscar Comprobante" at bounding box center [123, 138] width 63 height 6
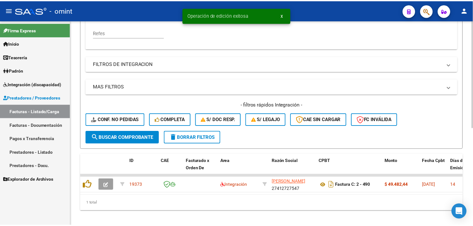
scroll to position [186, 0]
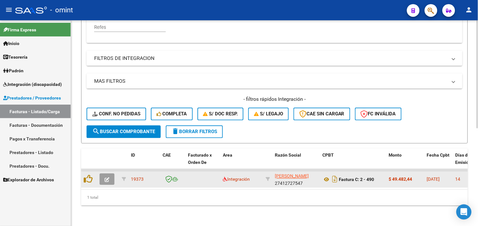
click at [107, 178] on icon "button" at bounding box center [107, 180] width 5 height 5
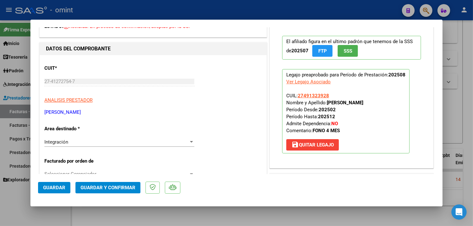
scroll to position [0, 0]
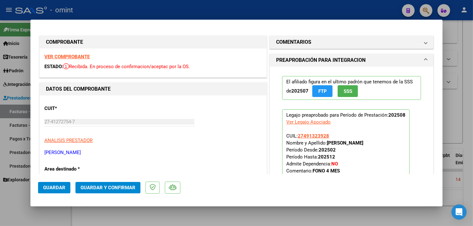
click at [75, 58] on strong "VER COMPROBANTE" at bounding box center [66, 57] width 45 height 6
click at [74, 53] on div "VER COMPROBANTE ESTADO: Recibida. En proceso de confirmacion/aceptac por la OS." at bounding box center [153, 63] width 227 height 29
click at [74, 56] on strong "VER COMPROBANTE" at bounding box center [66, 57] width 45 height 6
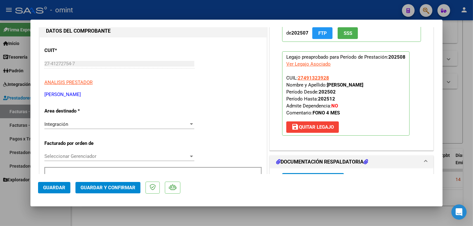
scroll to position [106, 0]
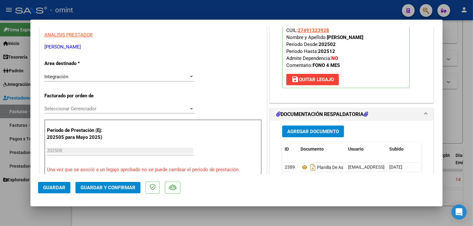
click at [107, 191] on span "Guardar y Confirmar" at bounding box center [108, 188] width 55 height 6
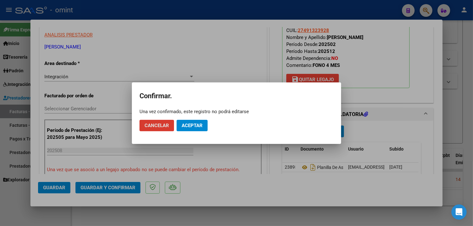
click at [186, 123] on span "Aceptar" at bounding box center [192, 126] width 21 height 6
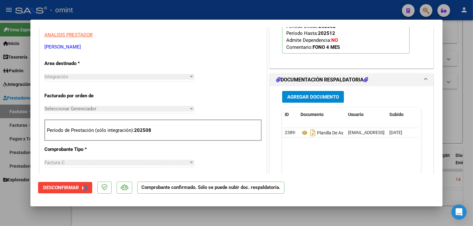
type input "$ 0,00"
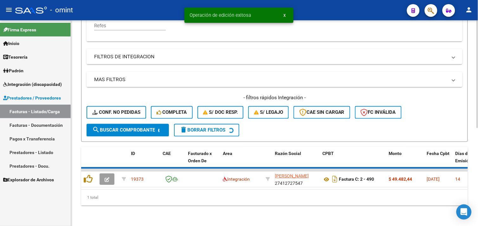
scroll to position [176, 0]
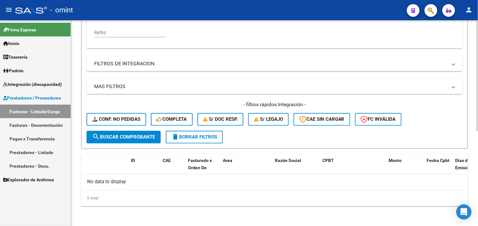
click at [185, 140] on span "delete Borrar Filtros" at bounding box center [195, 138] width 46 height 6
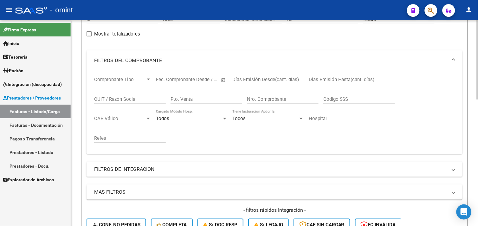
click at [128, 97] on input "CUIT / Razón Social" at bounding box center [130, 99] width 72 height 6
paste input "27365606922"
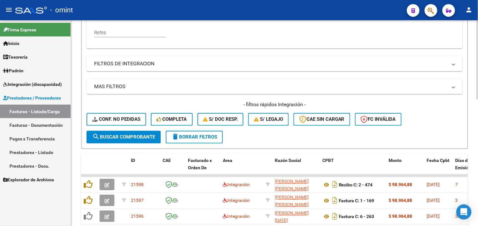
type input "27365606922"
click at [119, 138] on span "search Buscar Comprobante" at bounding box center [123, 138] width 63 height 6
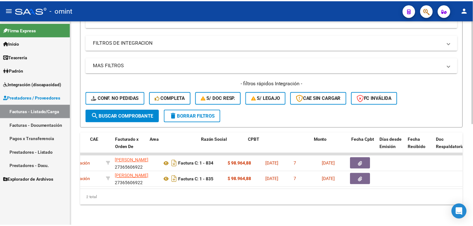
scroll to position [0, 0]
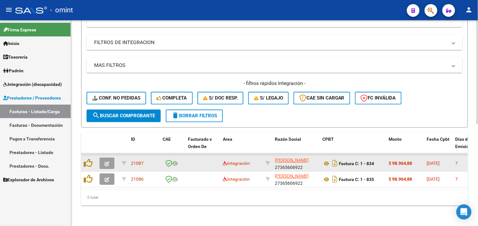
click at [106, 158] on button "button" at bounding box center [107, 163] width 15 height 11
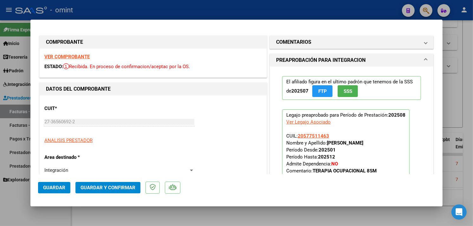
click at [76, 56] on strong "VER COMPROBANTE" at bounding box center [66, 57] width 45 height 6
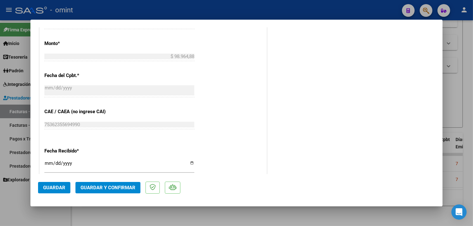
scroll to position [352, 0]
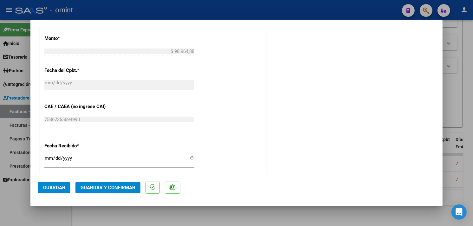
click at [126, 188] on span "Guardar y Confirmar" at bounding box center [108, 188] width 55 height 6
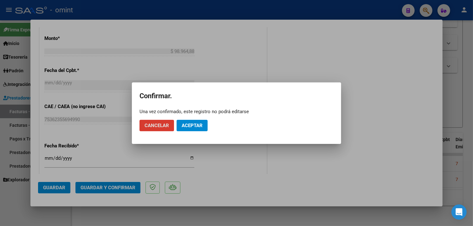
click at [187, 123] on span "Aceptar" at bounding box center [192, 126] width 21 height 6
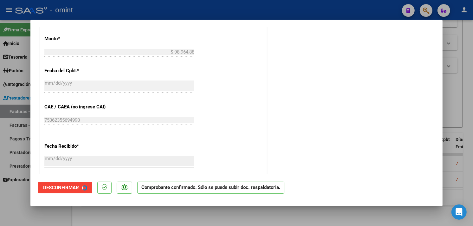
type input "$ 0,00"
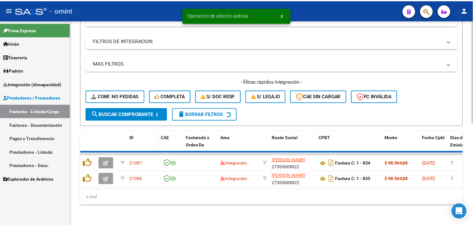
scroll to position [186, 0]
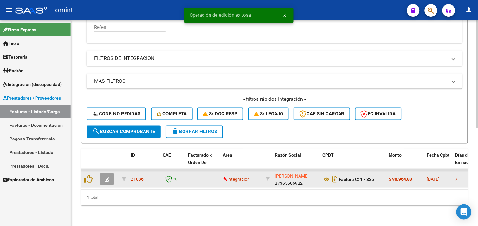
click at [107, 178] on icon "button" at bounding box center [107, 180] width 5 height 5
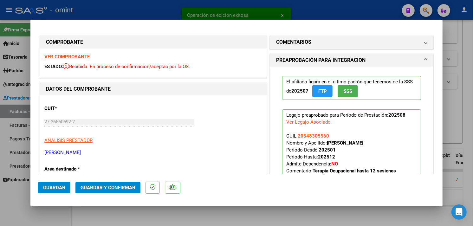
click at [84, 56] on strong "VER COMPROBANTE" at bounding box center [66, 57] width 45 height 6
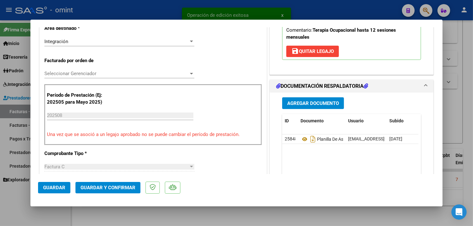
scroll to position [211, 0]
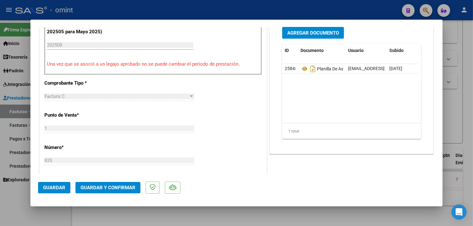
click at [122, 189] on span "Guardar y Confirmar" at bounding box center [108, 188] width 55 height 6
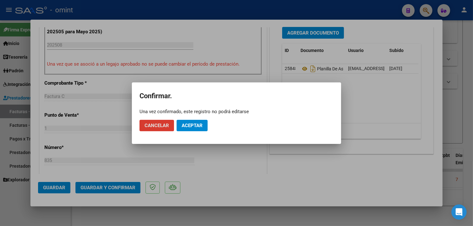
click at [190, 124] on span "Aceptar" at bounding box center [192, 126] width 21 height 6
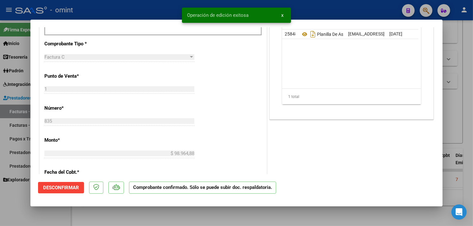
type input "$ 0,00"
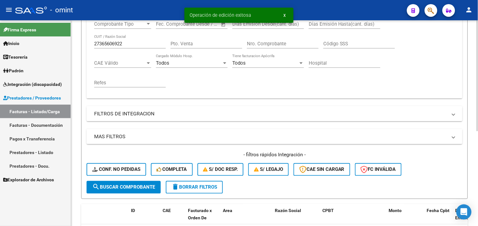
scroll to position [70, 0]
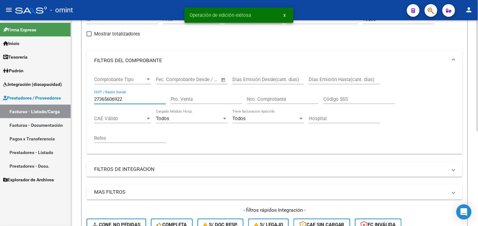
drag, startPoint x: 124, startPoint y: 99, endPoint x: 79, endPoint y: 99, distance: 44.7
click at [79, 99] on div "Video tutorial PRESTADORES -> Listado de CPBTs Emitidos por Prestadores / Prove…" at bounding box center [274, 141] width 407 height 382
paste input "54256180"
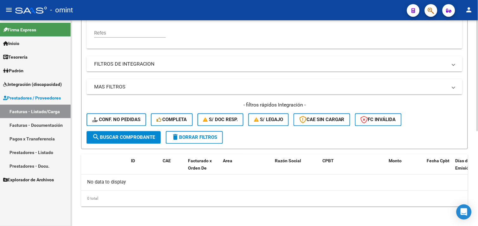
type input "27354256180"
click at [124, 139] on span "search Buscar Comprobante" at bounding box center [123, 138] width 63 height 6
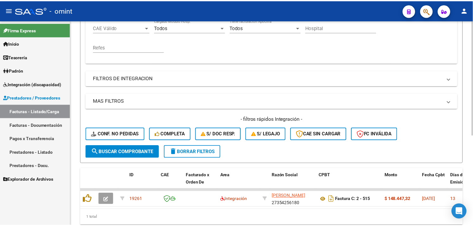
scroll to position [175, 0]
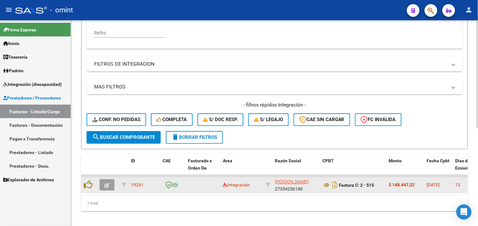
click at [109, 183] on button "button" at bounding box center [107, 185] width 15 height 11
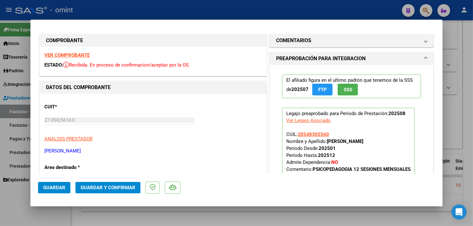
scroll to position [0, 0]
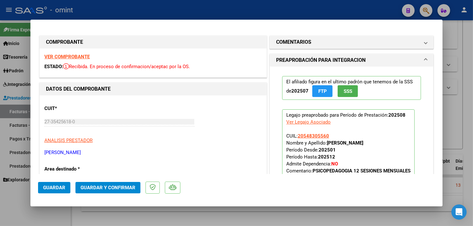
click at [75, 56] on strong "VER COMPROBANTE" at bounding box center [66, 57] width 45 height 6
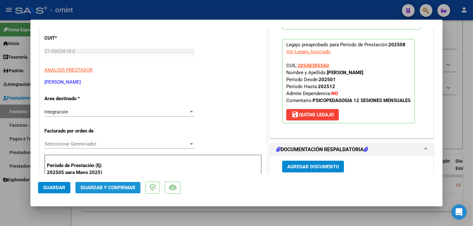
click at [121, 187] on span "Guardar y Confirmar" at bounding box center [108, 188] width 55 height 6
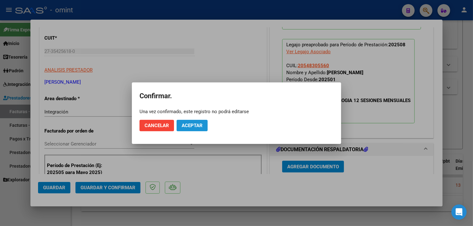
click at [187, 128] on button "Aceptar" at bounding box center [192, 125] width 31 height 11
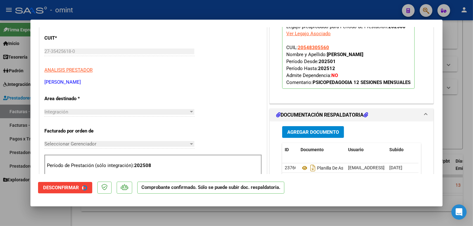
type input "$ 0,00"
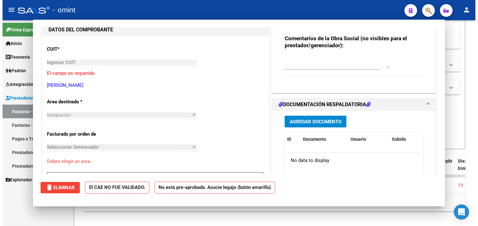
scroll to position [0, 0]
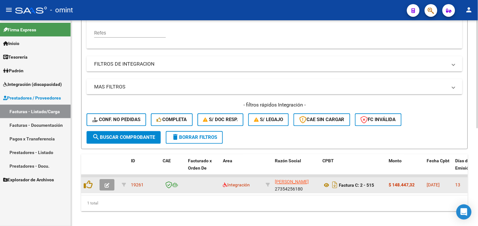
click at [106, 183] on icon "button" at bounding box center [107, 185] width 5 height 5
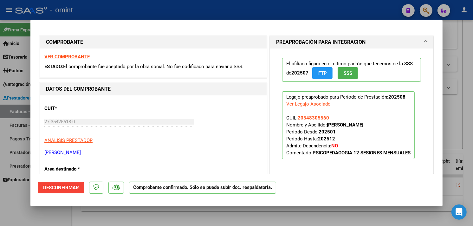
type input "$ 0,00"
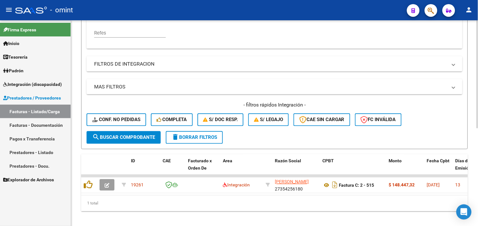
click at [194, 141] on button "delete Borrar Filtros" at bounding box center [194, 137] width 57 height 13
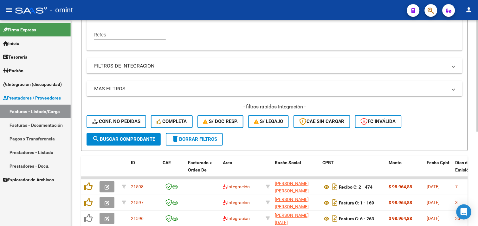
scroll to position [175, 0]
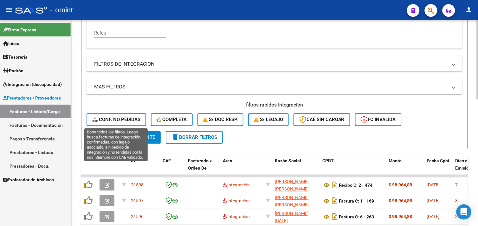
click at [124, 124] on button "Conf. no pedidas" at bounding box center [117, 120] width 60 height 13
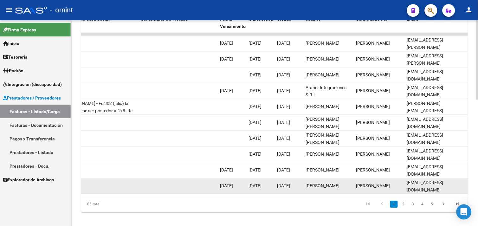
scroll to position [328, 0]
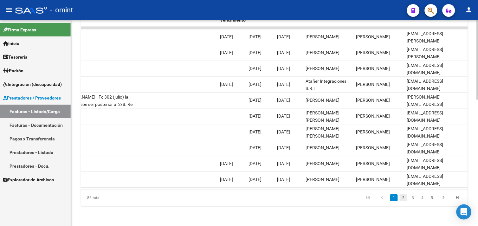
click at [404, 200] on link "2" at bounding box center [404, 197] width 8 height 7
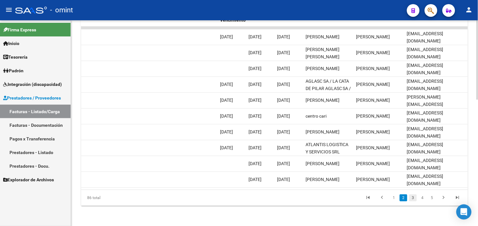
click at [415, 199] on link "3" at bounding box center [414, 197] width 8 height 7
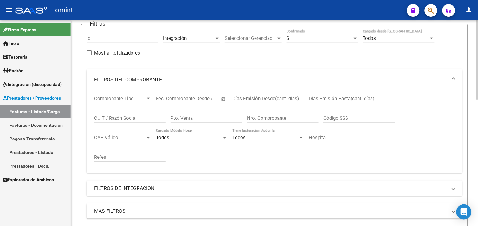
scroll to position [46, 0]
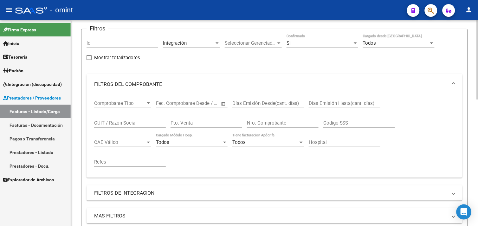
click at [128, 124] on input "CUIT / Razón Social" at bounding box center [130, 123] width 72 height 6
paste input "27233883722"
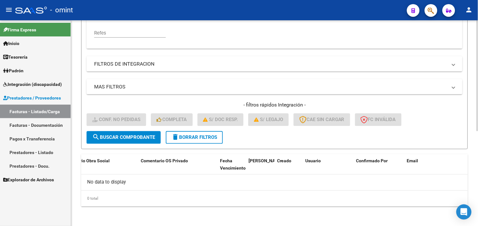
scroll to position [105, 0]
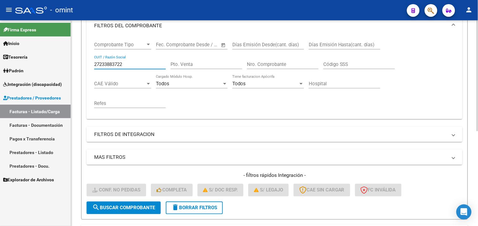
type input "27233883722"
click at [135, 206] on span "search Buscar Comprobante" at bounding box center [123, 208] width 63 height 6
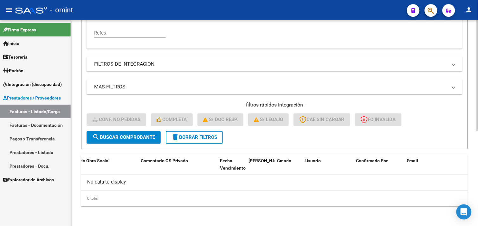
click at [184, 140] on span "delete Borrar Filtros" at bounding box center [195, 138] width 46 height 6
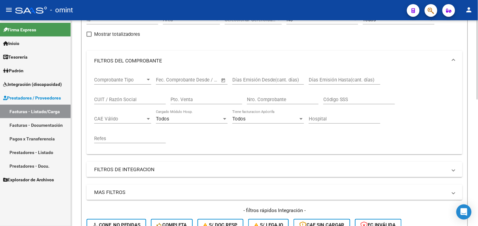
click at [119, 102] on input "CUIT / Razón Social" at bounding box center [130, 100] width 72 height 6
paste input "27233883722"
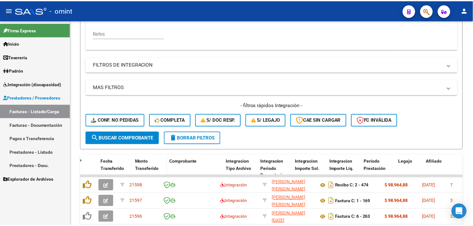
scroll to position [175, 0]
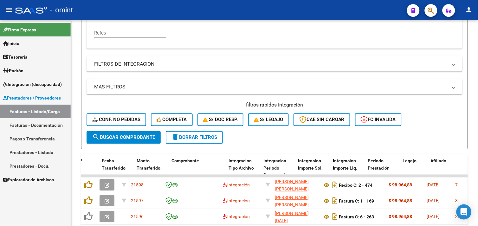
type input "27233883722"
click at [116, 144] on form "Filtros Id Area Area Seleccionar Gerenciador Seleccionar Gerenciador No Confirm…" at bounding box center [274, 25] width 387 height 250
click at [116, 141] on button "search Buscar Comprobante" at bounding box center [124, 137] width 74 height 13
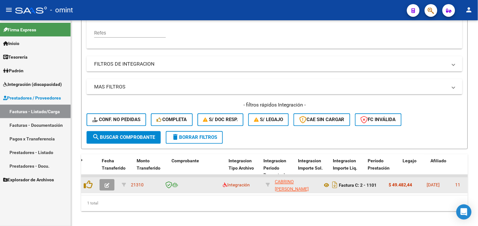
click at [100, 182] on button "button" at bounding box center [107, 185] width 15 height 11
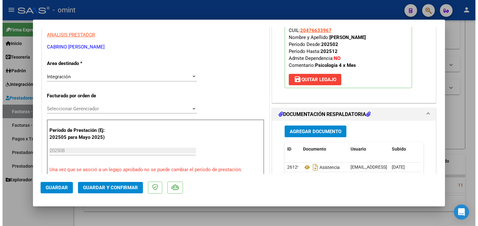
scroll to position [0, 0]
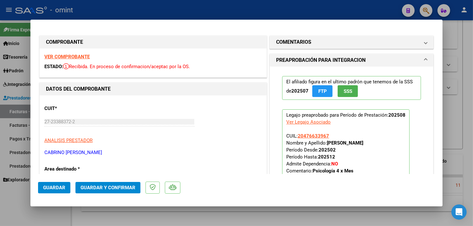
click at [73, 56] on strong "VER COMPROBANTE" at bounding box center [66, 57] width 45 height 6
click at [459, 127] on div at bounding box center [236, 113] width 473 height 226
type input "$ 0,00"
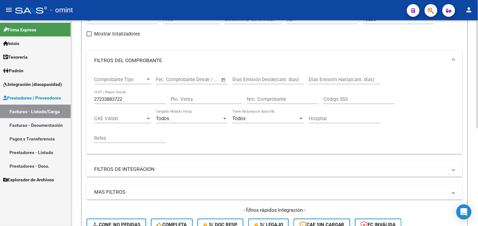
scroll to position [70, 0]
drag, startPoint x: 131, startPoint y: 102, endPoint x: 85, endPoint y: 94, distance: 46.6
click at [85, 94] on form "Filtros Id Area Area Seleccionar Gerenciador Seleccionar Gerenciador No Confirm…" at bounding box center [274, 130] width 387 height 250
paste input "33717382639"
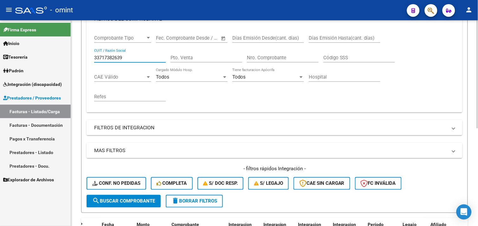
scroll to position [186, 0]
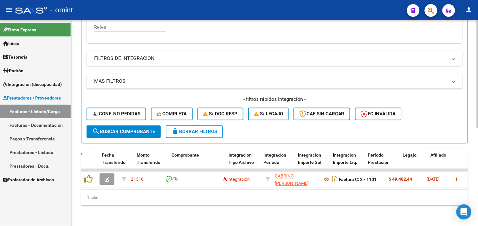
type input "33717382639"
click at [116, 129] on span "search Buscar Comprobante" at bounding box center [123, 132] width 63 height 6
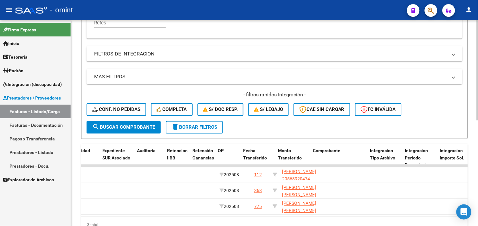
scroll to position [0, 0]
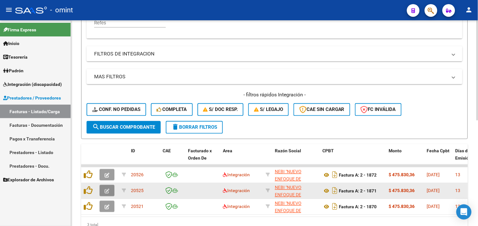
click at [109, 189] on icon "button" at bounding box center [107, 191] width 5 height 5
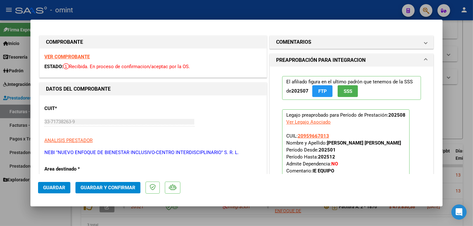
type input "$ 0,00"
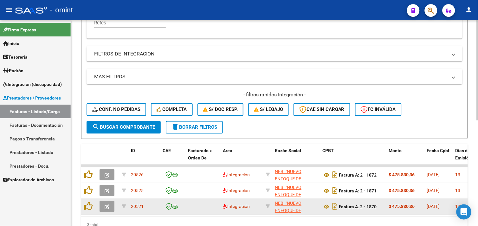
click at [105, 205] on icon "button" at bounding box center [107, 207] width 5 height 5
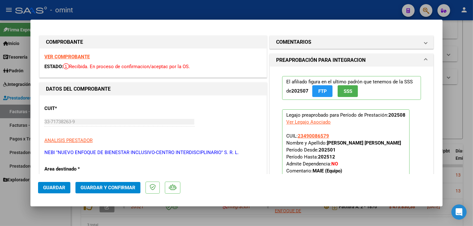
click at [68, 58] on strong "VER COMPROBANTE" at bounding box center [66, 57] width 45 height 6
click at [110, 186] on span "Guardar y Confirmar" at bounding box center [108, 188] width 55 height 6
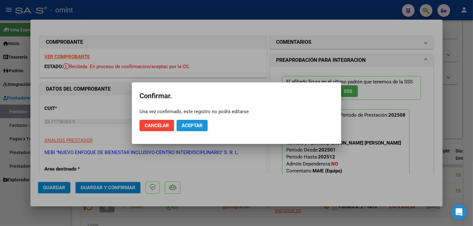
click at [182, 128] on span "Aceptar" at bounding box center [192, 126] width 21 height 6
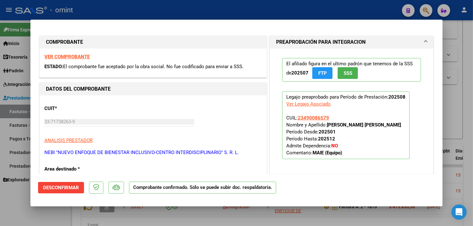
type input "$ 0,00"
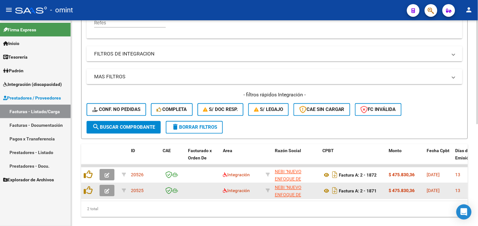
click at [106, 185] on button "button" at bounding box center [107, 190] width 15 height 11
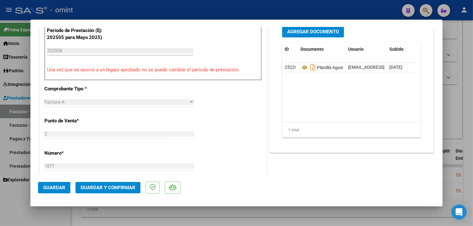
scroll to position [211, 0]
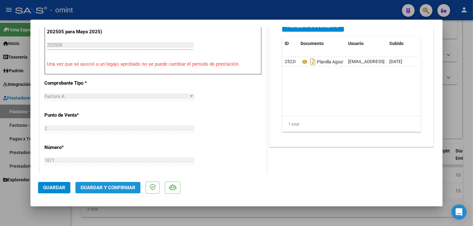
click at [121, 188] on span "Guardar y Confirmar" at bounding box center [108, 188] width 55 height 6
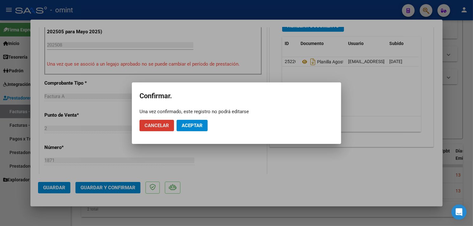
click at [191, 128] on span "Aceptar" at bounding box center [192, 126] width 21 height 6
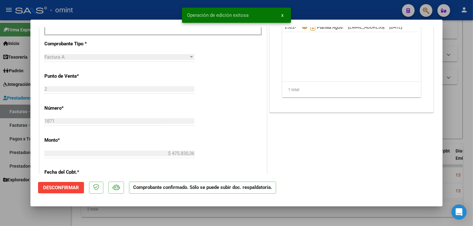
click at [297, 121] on div "PREAPROBACIÓN PARA INTEGRACION El afiliado figura en el ultimo padrón que tenem…" at bounding box center [351, 106] width 167 height 566
type input "$ 0,00"
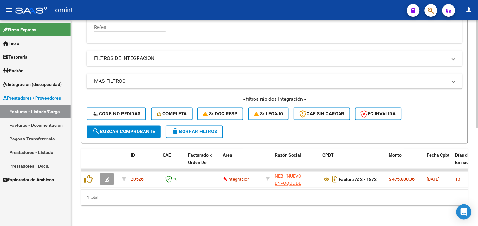
scroll to position [45, 0]
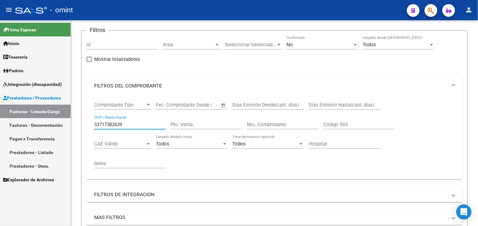
drag, startPoint x: 130, startPoint y: 124, endPoint x: 42, endPoint y: 113, distance: 89.1
click at [42, 113] on mat-sidenav-container "Firma Express Inicio Calendario SSS Instructivos Contacto OS Tesorería Extracto…" at bounding box center [239, 123] width 478 height 206
paste input "27222863770"
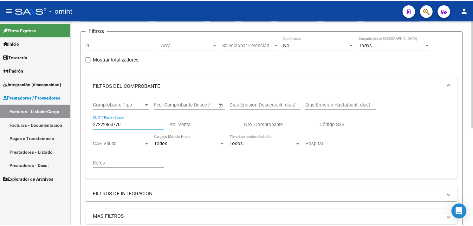
scroll to position [186, 0]
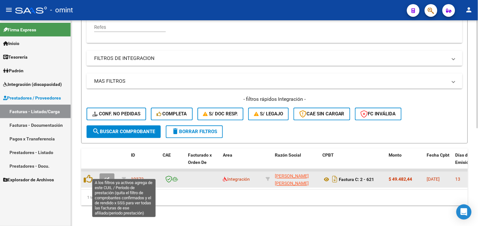
type input "27222863770"
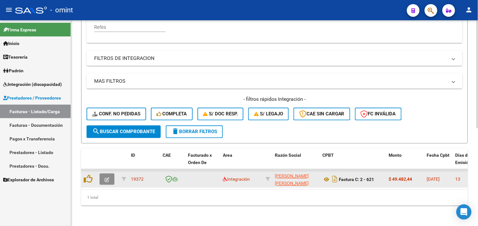
click at [110, 175] on button "button" at bounding box center [107, 179] width 15 height 11
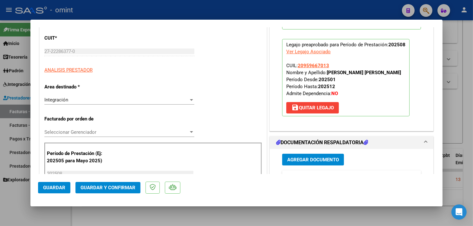
scroll to position [0, 0]
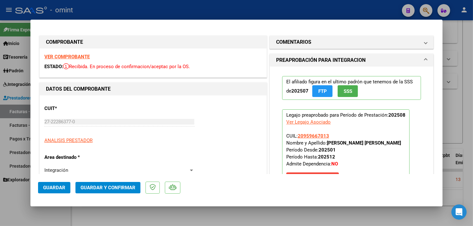
click at [75, 56] on strong "VER COMPROBANTE" at bounding box center [66, 57] width 45 height 6
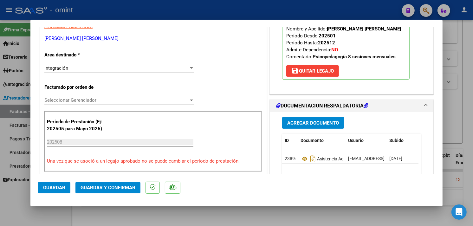
scroll to position [211, 0]
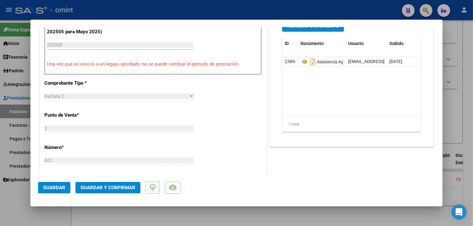
click at [123, 184] on button "Guardar y Confirmar" at bounding box center [107, 187] width 65 height 11
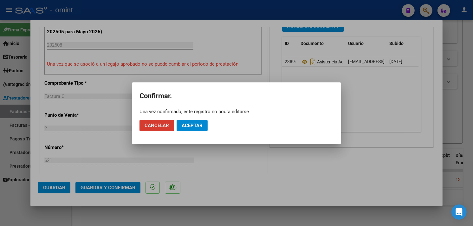
click at [197, 123] on span "Aceptar" at bounding box center [192, 126] width 21 height 6
click at [197, 126] on span "Aceptar" at bounding box center [192, 126] width 21 height 6
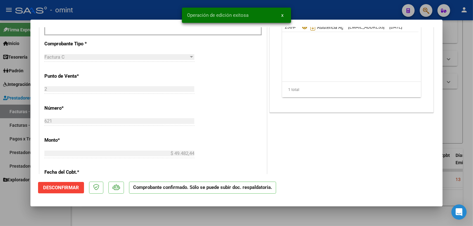
type input "$ 0,00"
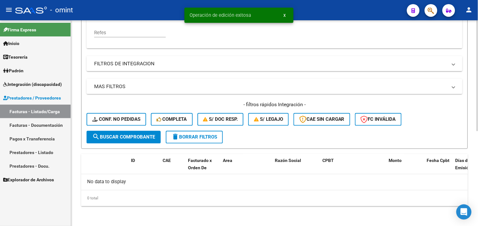
scroll to position [0, 0]
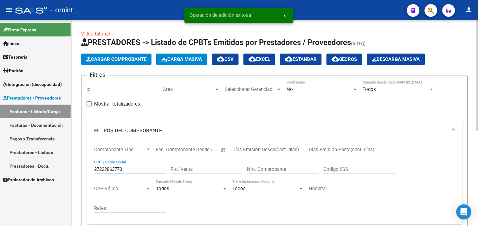
drag, startPoint x: 133, startPoint y: 169, endPoint x: 75, endPoint y: 167, distance: 58.7
click at [75, 168] on div "Video tutorial PRESTADORES -> Listado de CPBTs Emitidos por Prestadores / Prove…" at bounding box center [274, 211] width 407 height 382
paste input "386632508"
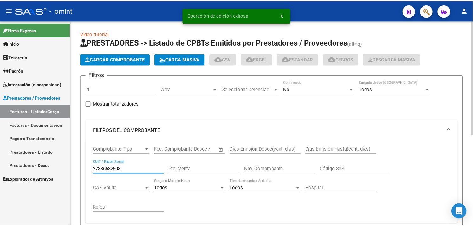
scroll to position [161, 0]
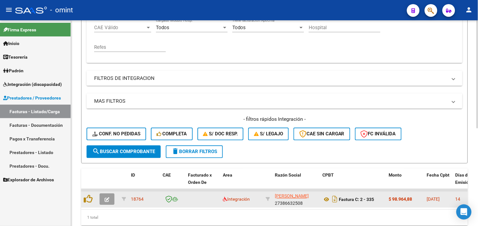
type input "27386632508"
click at [106, 200] on icon "button" at bounding box center [107, 200] width 5 height 5
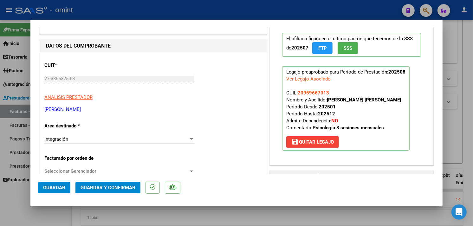
scroll to position [0, 0]
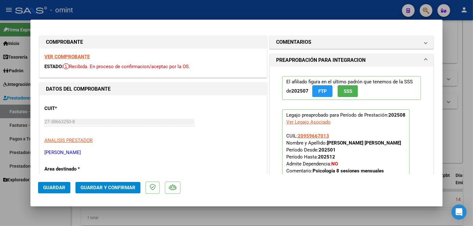
click at [69, 56] on strong "VER COMPROBANTE" at bounding box center [66, 57] width 45 height 6
click at [77, 57] on strong "VER COMPROBANTE" at bounding box center [66, 57] width 45 height 6
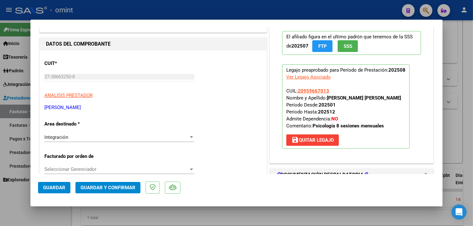
scroll to position [141, 0]
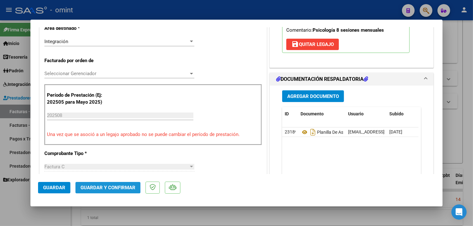
click at [115, 190] on span "Guardar y Confirmar" at bounding box center [108, 188] width 55 height 6
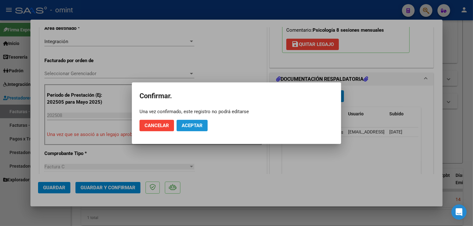
click at [187, 122] on button "Aceptar" at bounding box center [192, 125] width 31 height 11
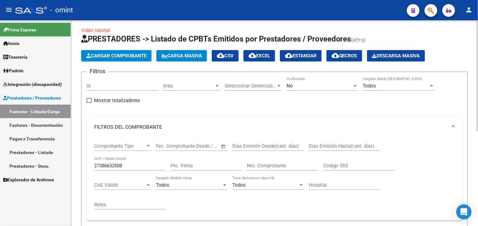
scroll to position [0, 0]
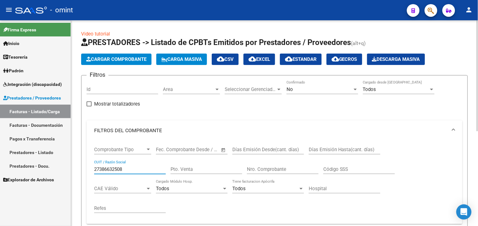
drag, startPoint x: 124, startPoint y: 167, endPoint x: 89, endPoint y: 166, distance: 35.2
click at [89, 166] on div "Comprobante Tipo Comprobante Tipo Fecha inicio – Fecha fin Fec. Comprobante Des…" at bounding box center [275, 182] width 376 height 83
paste input "060380479"
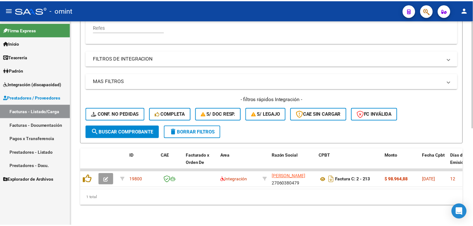
scroll to position [186, 0]
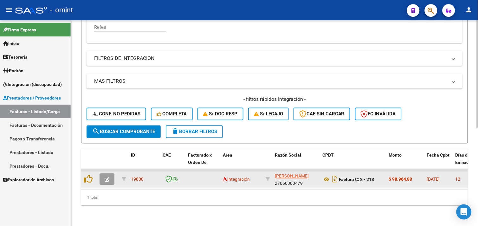
click at [106, 178] on icon "button" at bounding box center [107, 180] width 5 height 5
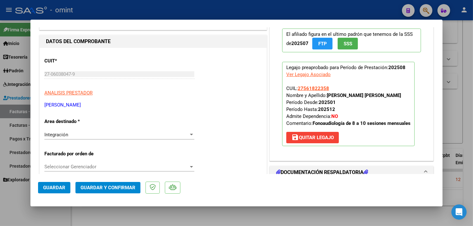
scroll to position [0, 0]
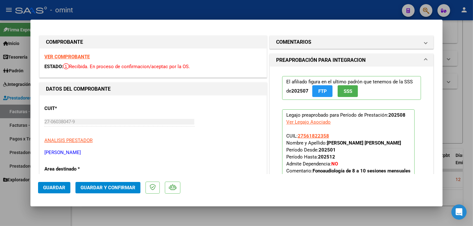
click at [69, 55] on strong "VER COMPROBANTE" at bounding box center [66, 57] width 45 height 6
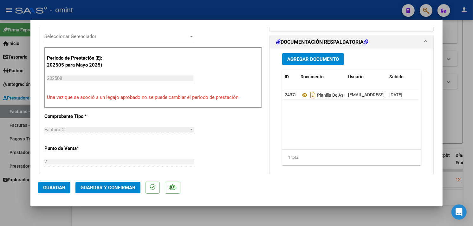
scroll to position [211, 0]
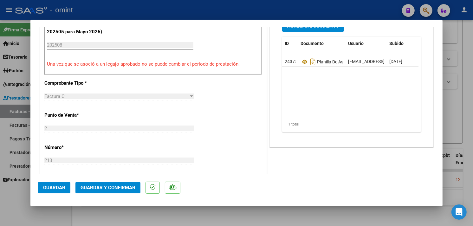
click at [115, 189] on span "Guardar y Confirmar" at bounding box center [108, 188] width 55 height 6
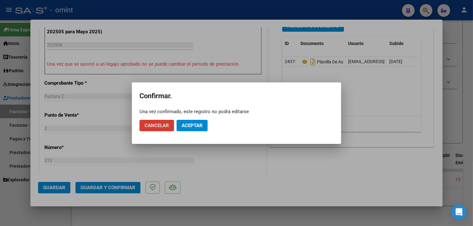
click at [193, 130] on button "Aceptar" at bounding box center [192, 125] width 31 height 11
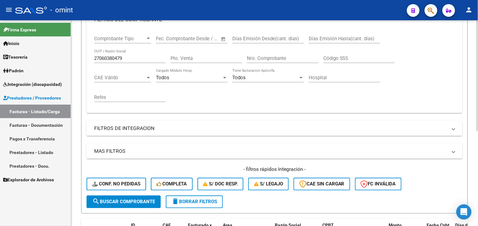
scroll to position [105, 0]
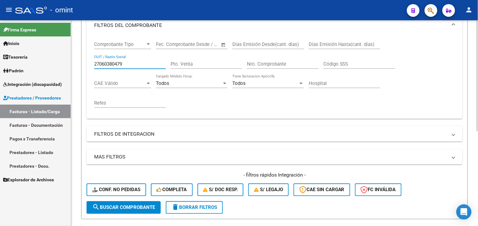
drag, startPoint x: 127, startPoint y: 63, endPoint x: 86, endPoint y: 57, distance: 41.3
click at [86, 57] on form "Filtros Id Area Area Seleccionar Gerenciador Seleccionar Gerenciador No Confirm…" at bounding box center [274, 95] width 387 height 250
paste input "30717225356"
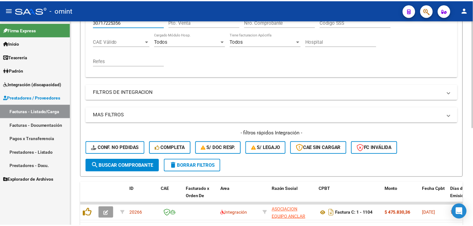
scroll to position [186, 0]
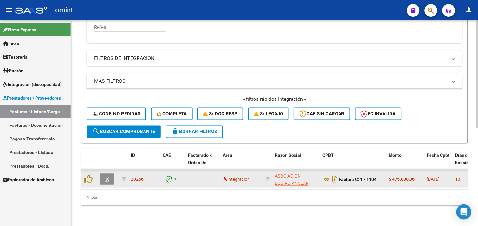
click at [112, 174] on button "button" at bounding box center [107, 179] width 15 height 11
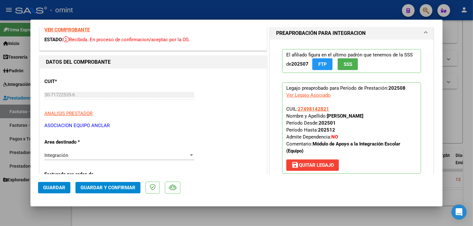
scroll to position [0, 0]
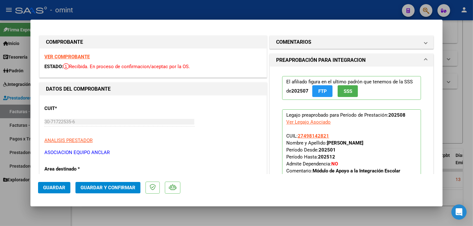
click at [72, 56] on strong "VER COMPROBANTE" at bounding box center [66, 57] width 45 height 6
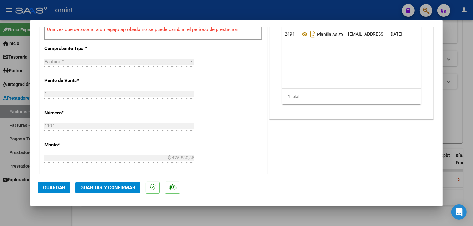
scroll to position [246, 0]
click at [120, 187] on span "Guardar y Confirmar" at bounding box center [108, 188] width 55 height 6
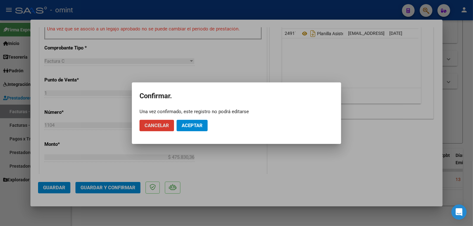
click at [183, 128] on button "Aceptar" at bounding box center [192, 125] width 31 height 11
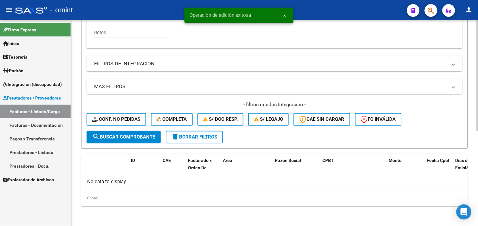
scroll to position [70, 0]
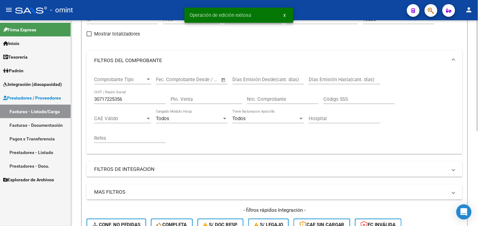
drag, startPoint x: 135, startPoint y: 104, endPoint x: 120, endPoint y: 99, distance: 16.1
click at [99, 98] on div "30717225356 CUIT / Razón Social" at bounding box center [130, 97] width 72 height 14
drag, startPoint x: 144, startPoint y: 99, endPoint x: 68, endPoint y: 97, distance: 76.5
click at [68, 97] on mat-sidenav-container "Firma Express Inicio Calendario SSS Instructivos Contacto OS Tesorería Extracto…" at bounding box center [239, 123] width 478 height 206
paste input "27320365983"
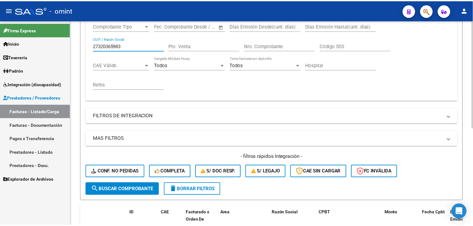
scroll to position [186, 0]
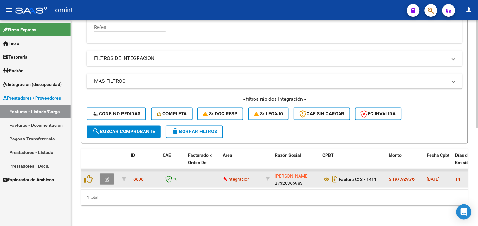
click at [110, 174] on button "button" at bounding box center [107, 179] width 15 height 11
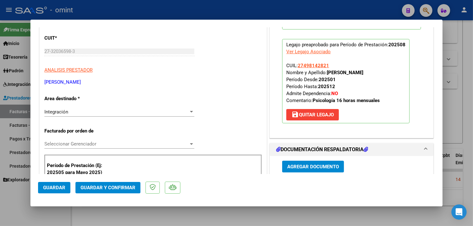
scroll to position [0, 0]
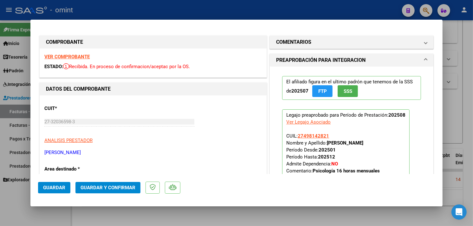
click at [75, 56] on strong "VER COMPROBANTE" at bounding box center [66, 57] width 45 height 6
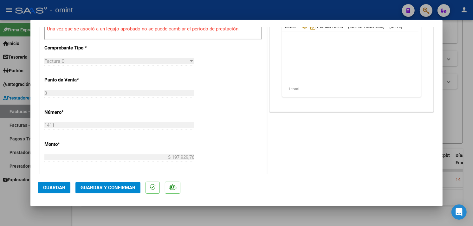
scroll to position [317, 0]
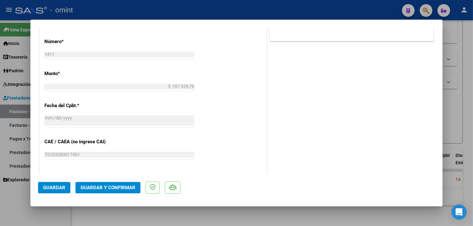
click at [127, 182] on mat-dialog-actions "Guardar Guardar y Confirmar" at bounding box center [236, 186] width 397 height 25
click at [130, 183] on button "Guardar y Confirmar" at bounding box center [107, 187] width 65 height 11
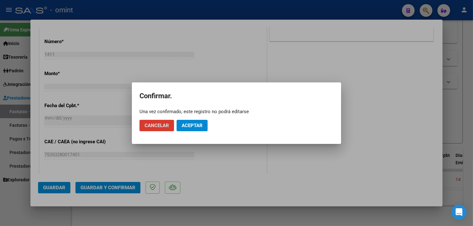
click at [195, 129] on button "Aceptar" at bounding box center [192, 125] width 31 height 11
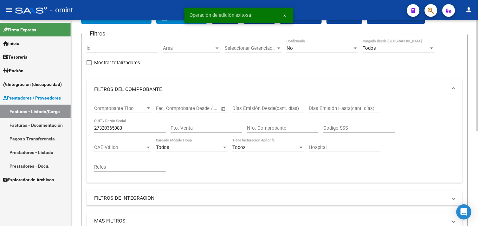
scroll to position [35, 0]
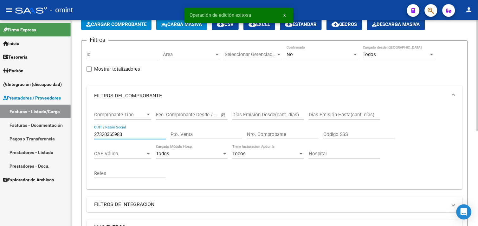
drag, startPoint x: 132, startPoint y: 132, endPoint x: 81, endPoint y: 128, distance: 51.5
click at [81, 128] on form "Filtros Id Area Area Seleccionar Gerenciador Seleccionar Gerenciador No Confirm…" at bounding box center [274, 165] width 387 height 250
paste input "170590002"
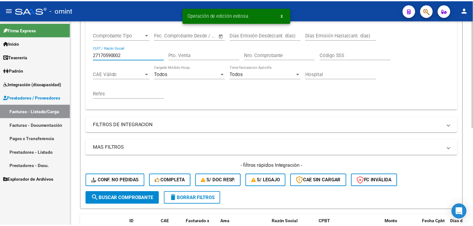
scroll to position [186, 0]
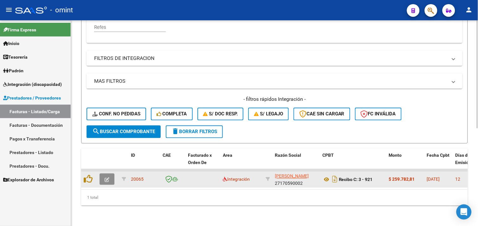
click at [102, 174] on button "button" at bounding box center [107, 179] width 15 height 11
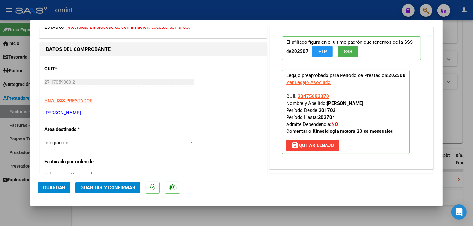
scroll to position [0, 0]
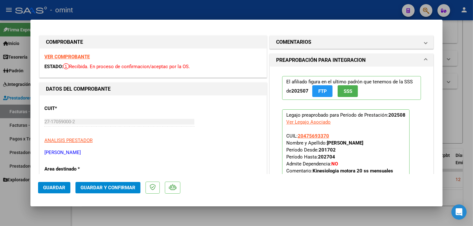
click at [72, 58] on strong "VER COMPROBANTE" at bounding box center [66, 57] width 45 height 6
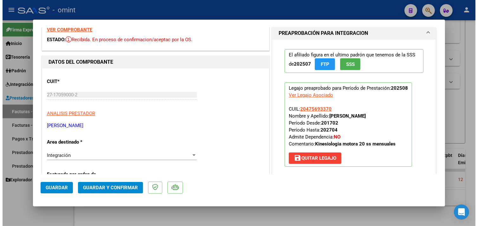
scroll to position [70, 0]
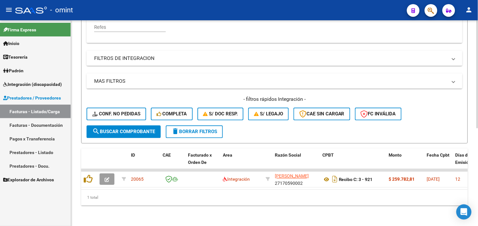
click at [262, 226] on html "menu - omint person Firma Express Inicio Calendario SSS Instructivos Contacto O…" at bounding box center [239, 113] width 478 height 226
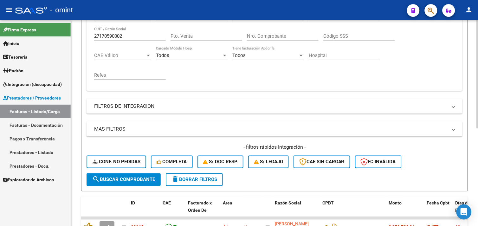
scroll to position [45, 0]
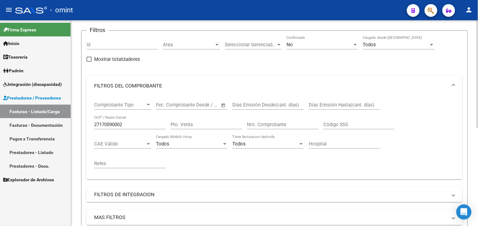
drag, startPoint x: 131, startPoint y: 121, endPoint x: 99, endPoint y: 121, distance: 32.0
click at [99, 121] on div "27170590002 CUIT / Razón Social" at bounding box center [130, 123] width 72 height 14
drag, startPoint x: 89, startPoint y: 123, endPoint x: 49, endPoint y: 117, distance: 40.1
click at [49, 117] on mat-sidenav-container "Firma Express Inicio Calendario SSS Instructivos Contacto OS Tesorería Extracto…" at bounding box center [239, 123] width 478 height 206
paste input "8284399"
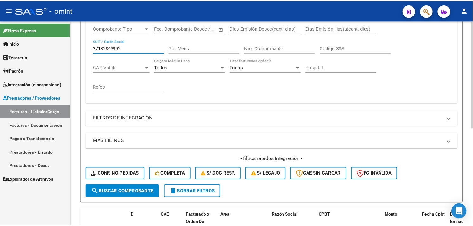
scroll to position [186, 0]
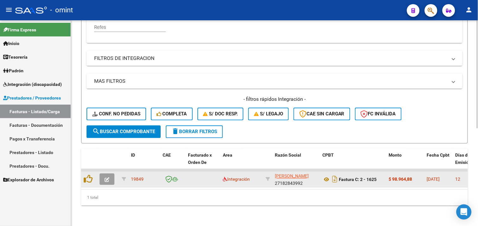
click at [108, 178] on icon "button" at bounding box center [107, 180] width 5 height 5
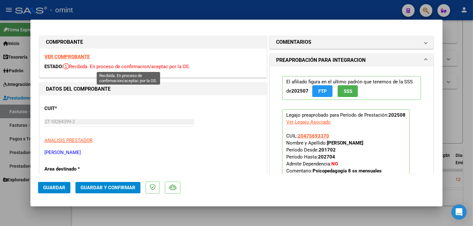
click at [73, 56] on strong "VER COMPROBANTE" at bounding box center [66, 57] width 45 height 6
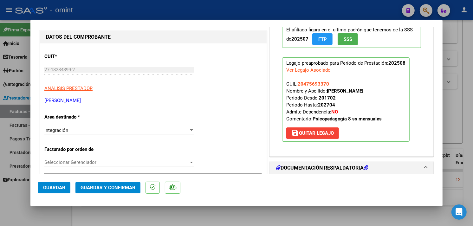
scroll to position [106, 0]
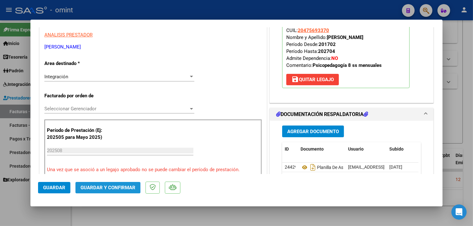
click at [103, 192] on button "Guardar y Confirmar" at bounding box center [107, 187] width 65 height 11
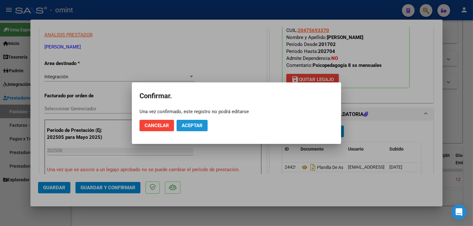
click at [186, 129] on button "Aceptar" at bounding box center [192, 125] width 31 height 11
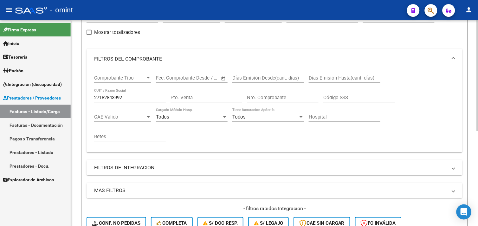
scroll to position [70, 0]
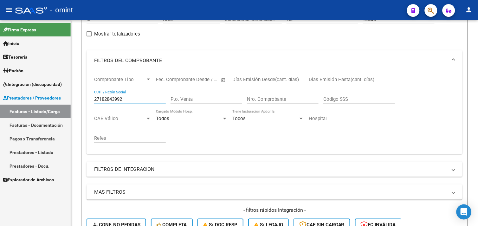
drag, startPoint x: 135, startPoint y: 99, endPoint x: 68, endPoint y: 89, distance: 67.3
click at [68, 89] on mat-sidenav-container "Firma Express Inicio Calendario SSS Instructivos Contacto OS Tesorería Extracto…" at bounding box center [239, 123] width 478 height 206
paste input "30717009777"
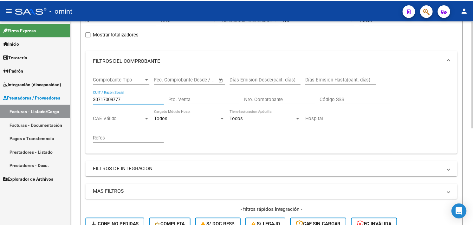
scroll to position [186, 0]
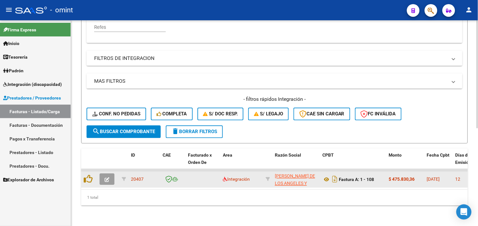
click at [110, 176] on button "button" at bounding box center [107, 179] width 15 height 11
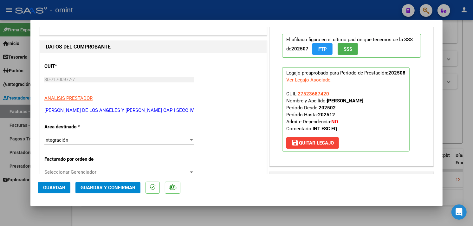
scroll to position [0, 0]
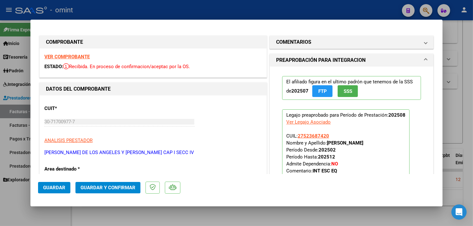
click at [75, 58] on strong "VER COMPROBANTE" at bounding box center [66, 57] width 45 height 6
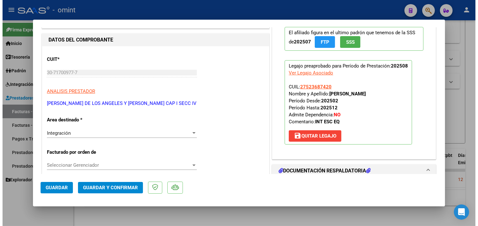
scroll to position [106, 0]
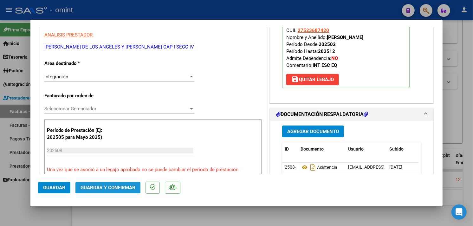
click at [123, 188] on span "Guardar y Confirmar" at bounding box center [108, 188] width 55 height 6
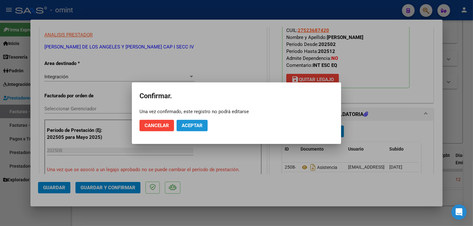
click at [183, 127] on span "Aceptar" at bounding box center [192, 126] width 21 height 6
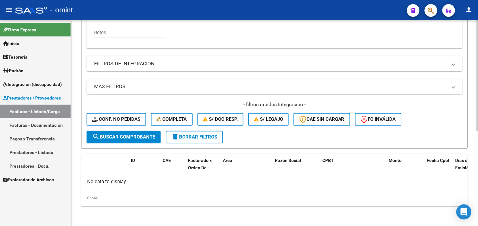
scroll to position [70, 0]
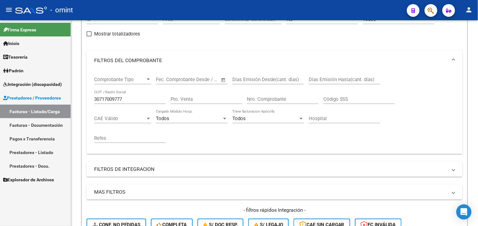
drag, startPoint x: 128, startPoint y: 100, endPoint x: 69, endPoint y: 95, distance: 59.5
click at [69, 95] on mat-sidenav-container "Firma Express Inicio Calendario SSS Instructivos Contacto OS Tesorería Extracto…" at bounding box center [239, 123] width 478 height 206
paste input "27399489771"
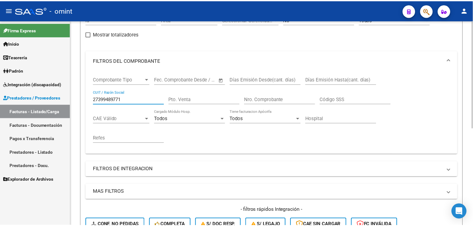
scroll to position [186, 0]
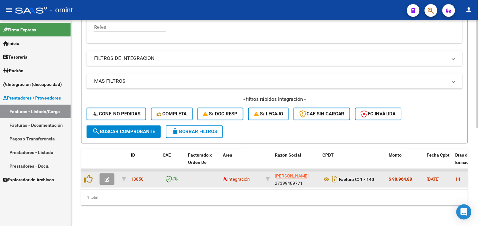
click at [105, 178] on icon "button" at bounding box center [107, 180] width 5 height 5
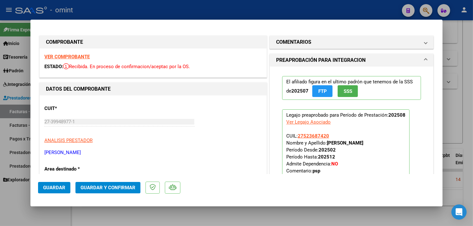
click at [71, 56] on strong "VER COMPROBANTE" at bounding box center [66, 57] width 45 height 6
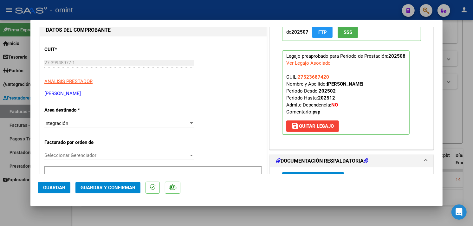
scroll to position [106, 0]
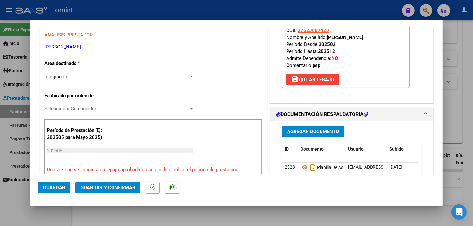
click at [107, 191] on span "Guardar y Confirmar" at bounding box center [108, 188] width 55 height 6
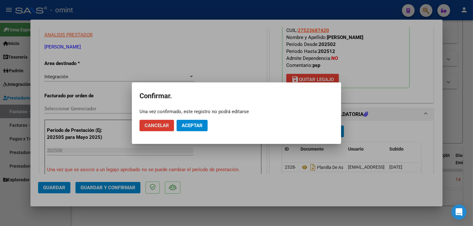
click at [187, 125] on span "Aceptar" at bounding box center [192, 126] width 21 height 6
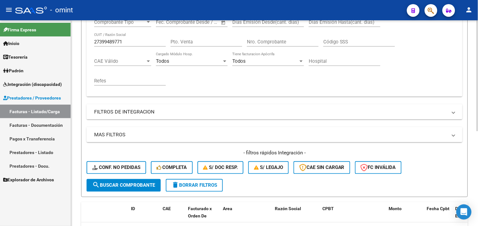
scroll to position [70, 0]
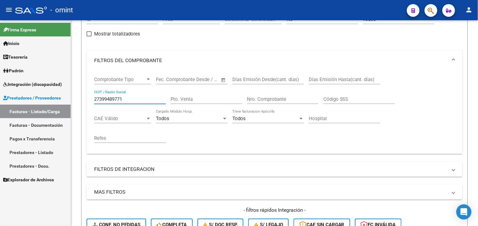
drag, startPoint x: 132, startPoint y: 99, endPoint x: 65, endPoint y: 93, distance: 67.5
click at [65, 93] on mat-sidenav-container "Firma Express Inicio Calendario SSS Instructivos Contacto OS Tesorería Extracto…" at bounding box center [239, 123] width 478 height 206
paste input "61641219"
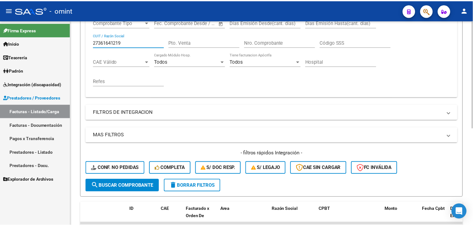
scroll to position [186, 0]
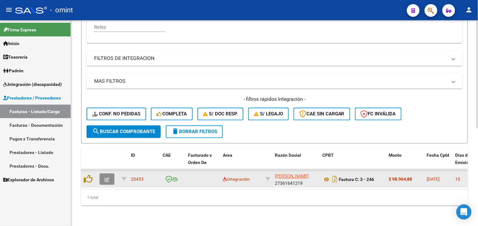
click at [110, 175] on button "button" at bounding box center [107, 179] width 15 height 11
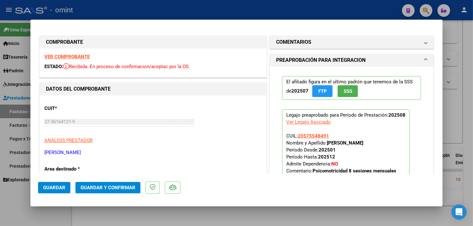
click at [77, 55] on strong "VER COMPROBANTE" at bounding box center [66, 57] width 45 height 6
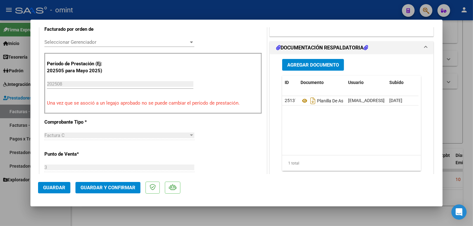
scroll to position [211, 0]
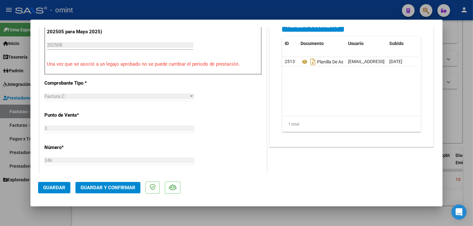
click at [111, 186] on span "Guardar y Confirmar" at bounding box center [108, 188] width 55 height 6
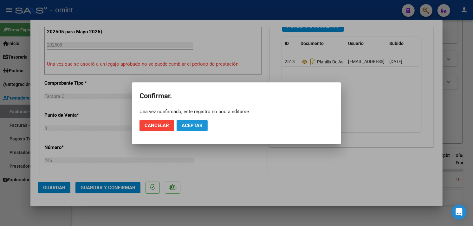
click at [199, 125] on span "Aceptar" at bounding box center [192, 126] width 21 height 6
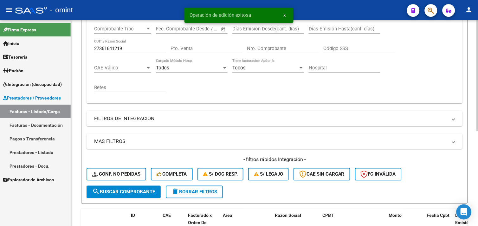
scroll to position [70, 0]
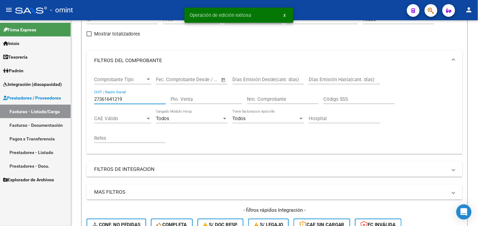
drag, startPoint x: 133, startPoint y: 98, endPoint x: 57, endPoint y: 94, distance: 75.9
click at [57, 94] on mat-sidenav-container "Firma Express Inicio Calendario SSS Instructivos Contacto OS Tesorería Extracto…" at bounding box center [239, 123] width 478 height 206
paste input "0384492"
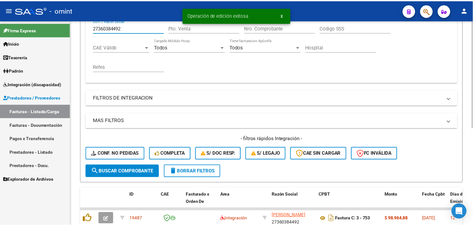
scroll to position [186, 0]
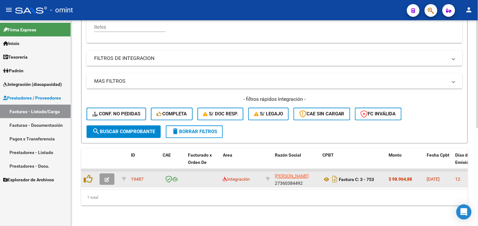
click at [108, 178] on icon "button" at bounding box center [107, 180] width 5 height 5
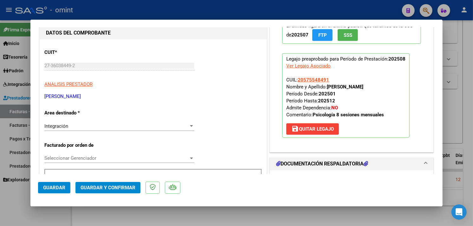
scroll to position [0, 0]
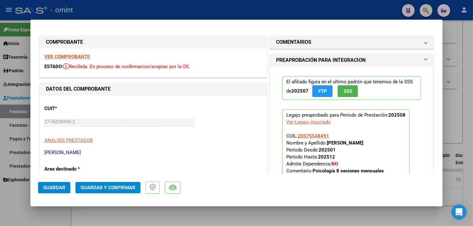
click at [71, 58] on strong "VER COMPROBANTE" at bounding box center [66, 57] width 45 height 6
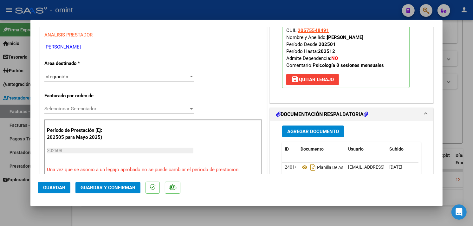
scroll to position [211, 0]
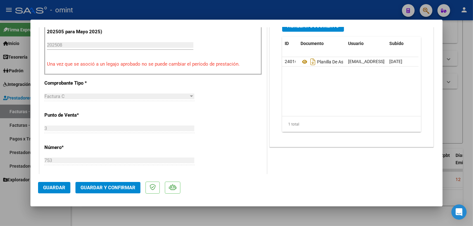
click at [127, 186] on span "Guardar y Confirmar" at bounding box center [108, 188] width 55 height 6
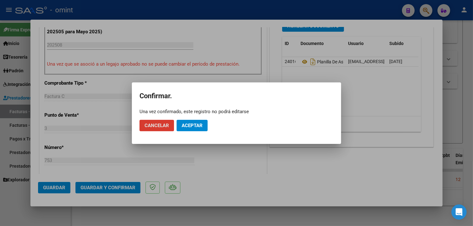
click at [201, 126] on span "Aceptar" at bounding box center [192, 126] width 21 height 6
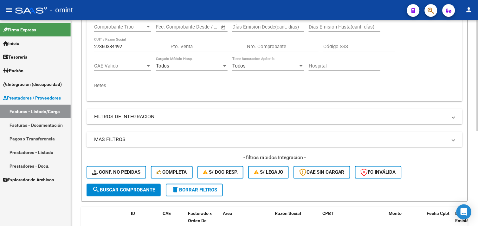
scroll to position [35, 0]
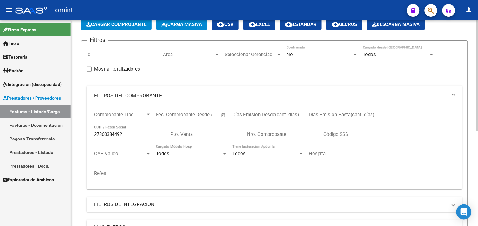
drag, startPoint x: 134, startPoint y: 138, endPoint x: 75, endPoint y: 128, distance: 59.1
click at [75, 128] on div "Video tutorial PRESTADORES -> Listado de CPBTs Emitidos por Prestadores / Prove…" at bounding box center [274, 176] width 407 height 382
click at [135, 133] on input "27360384492" at bounding box center [130, 135] width 72 height 6
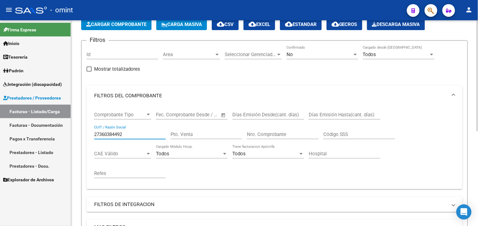
paste input "3173859554"
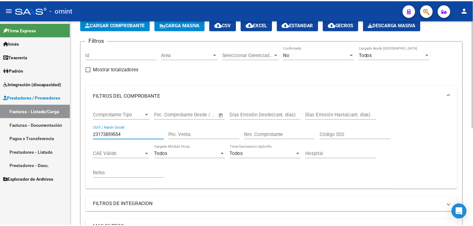
scroll to position [186, 0]
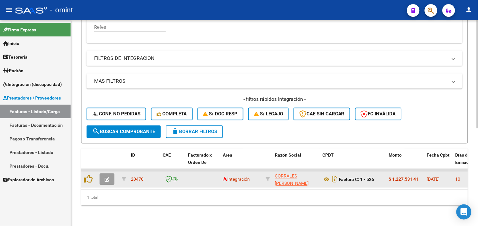
click at [105, 178] on icon "button" at bounding box center [107, 180] width 5 height 5
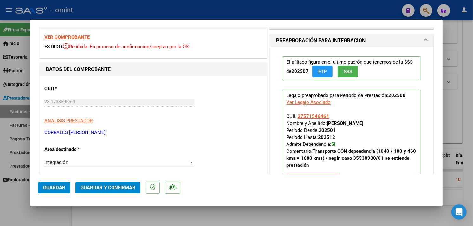
scroll to position [35, 0]
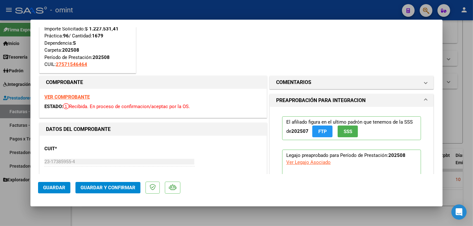
click at [75, 95] on strong "VER COMPROBANTE" at bounding box center [66, 97] width 45 height 6
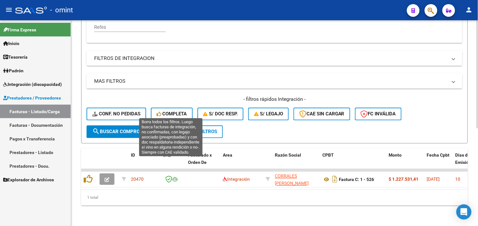
scroll to position [80, 0]
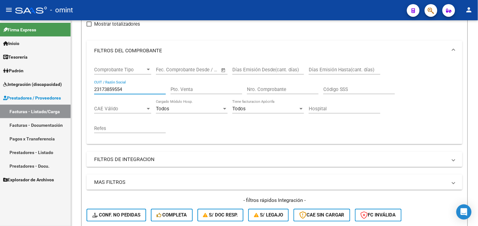
drag, startPoint x: 128, startPoint y: 90, endPoint x: 70, endPoint y: 81, distance: 59.0
click at [70, 81] on mat-sidenav-container "Firma Express Inicio Calendario SSS Instructivos Contacto OS Tesorería Extracto…" at bounding box center [239, 123] width 478 height 206
paste input "71700083"
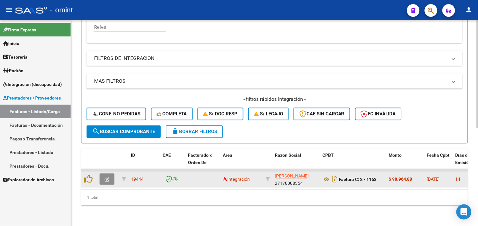
click at [108, 178] on icon "button" at bounding box center [107, 180] width 5 height 5
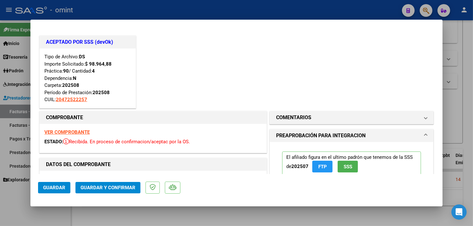
click at [72, 132] on strong "VER COMPROBANTE" at bounding box center [66, 132] width 45 height 6
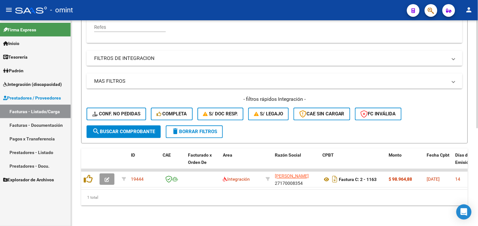
drag, startPoint x: 156, startPoint y: 125, endPoint x: 172, endPoint y: 125, distance: 15.2
click at [157, 126] on button "search Buscar Comprobante" at bounding box center [124, 132] width 74 height 13
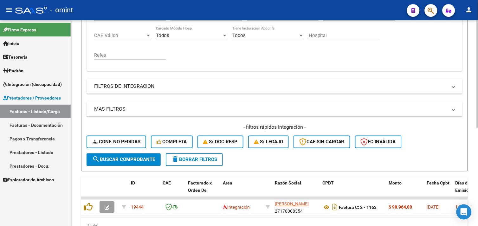
scroll to position [80, 0]
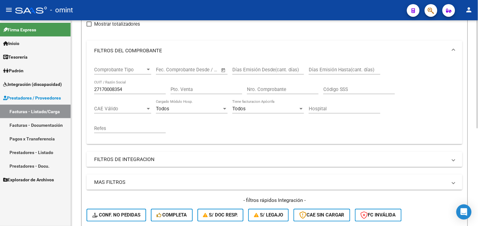
drag, startPoint x: 133, startPoint y: 91, endPoint x: 88, endPoint y: 85, distance: 45.5
click at [88, 85] on div "Comprobante Tipo Comprobante Tipo Fecha inicio – Fecha fin Fec. Comprobante Des…" at bounding box center [275, 102] width 376 height 83
paste input "3373386839"
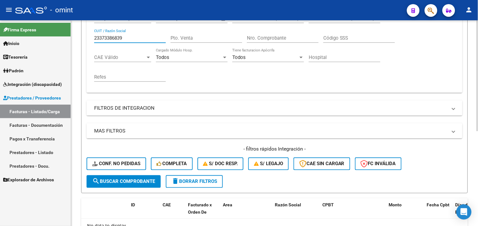
scroll to position [175, 0]
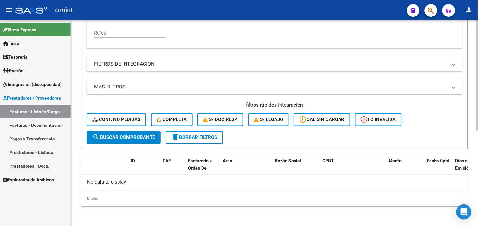
click at [143, 135] on span "search Buscar Comprobante" at bounding box center [123, 138] width 63 height 6
click at [186, 135] on span "delete Borrar Filtros" at bounding box center [195, 138] width 46 height 6
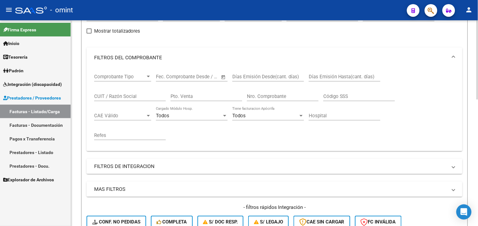
scroll to position [70, 0]
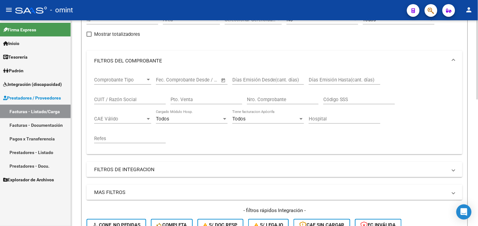
drag, startPoint x: 120, startPoint y: 100, endPoint x: 122, endPoint y: 96, distance: 4.1
click at [119, 100] on input "CUIT / Razón Social" at bounding box center [130, 100] width 72 height 6
paste input "23373386839"
drag, startPoint x: 135, startPoint y: 102, endPoint x: 70, endPoint y: 95, distance: 65.4
click at [70, 95] on mat-sidenav-container "Firma Express Inicio Calendario SSS Instructivos Contacto OS Tesorería Extracto…" at bounding box center [239, 123] width 478 height 206
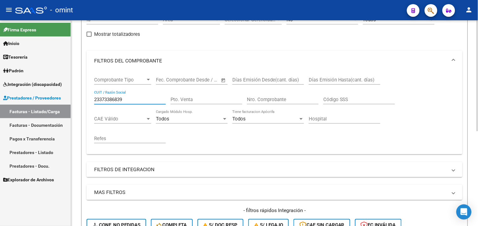
paste input "7368241704"
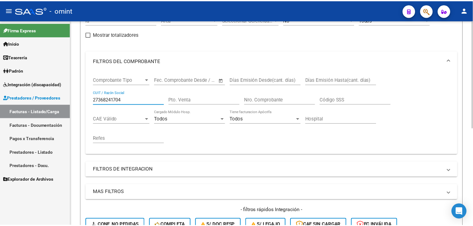
scroll to position [186, 0]
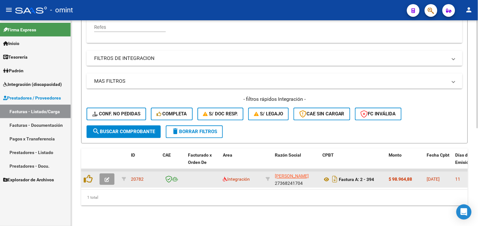
click at [108, 178] on icon "button" at bounding box center [107, 180] width 5 height 5
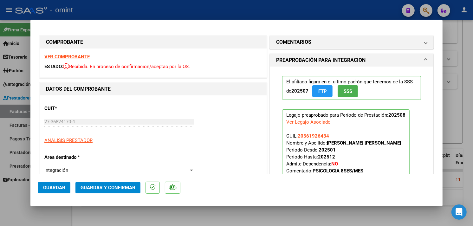
click at [69, 56] on strong "VER COMPROBANTE" at bounding box center [66, 57] width 45 height 6
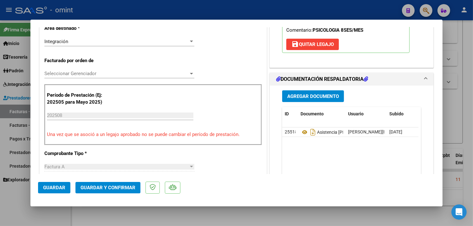
scroll to position [0, 0]
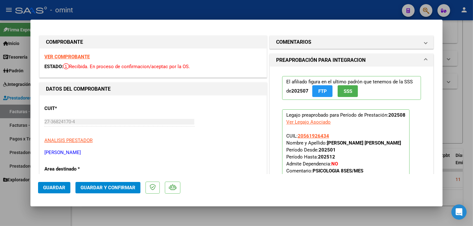
click at [68, 54] on strong "VER COMPROBANTE" at bounding box center [66, 57] width 45 height 6
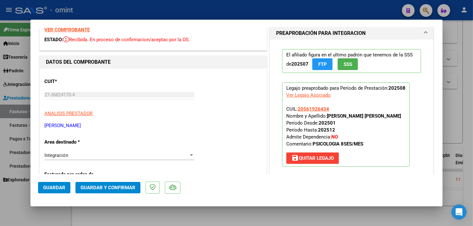
scroll to position [106, 0]
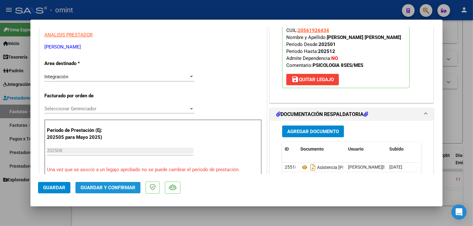
click at [118, 186] on span "Guardar y Confirmar" at bounding box center [108, 188] width 55 height 6
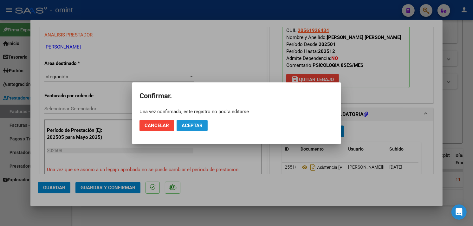
click at [200, 123] on span "Aceptar" at bounding box center [192, 126] width 21 height 6
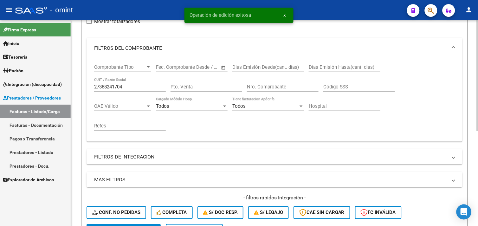
scroll to position [70, 0]
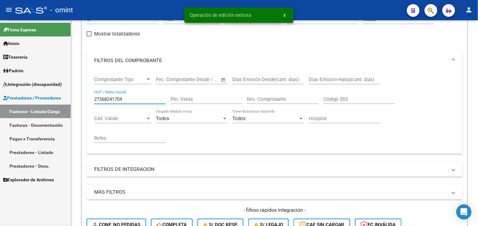
drag, startPoint x: 133, startPoint y: 100, endPoint x: 52, endPoint y: 91, distance: 81.3
click at [52, 91] on mat-sidenav-container "Firma Express Inicio Calendario SSS Instructivos Contacto OS Tesorería Extracto…" at bounding box center [239, 123] width 478 height 206
paste input "3071496918"
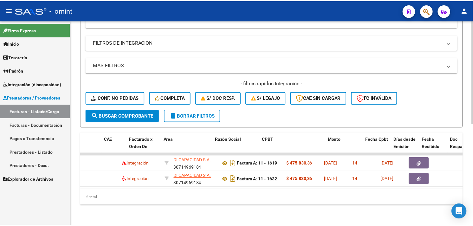
scroll to position [0, 0]
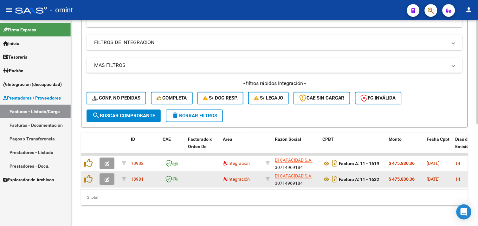
click at [106, 178] on icon "button" at bounding box center [107, 180] width 5 height 5
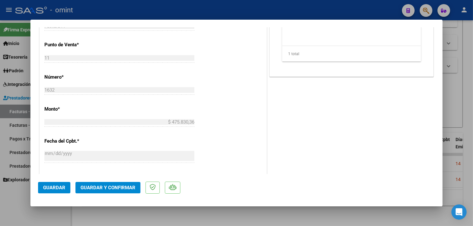
scroll to position [423, 0]
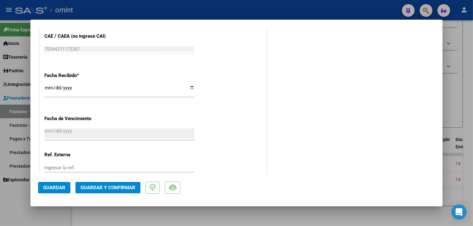
click at [118, 188] on span "Guardar y Confirmar" at bounding box center [108, 188] width 55 height 6
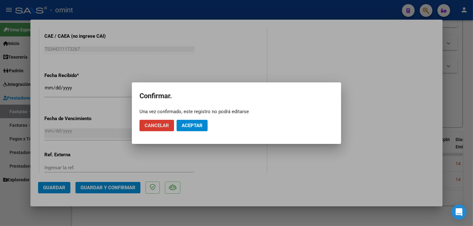
click at [193, 129] on button "Aceptar" at bounding box center [192, 125] width 31 height 11
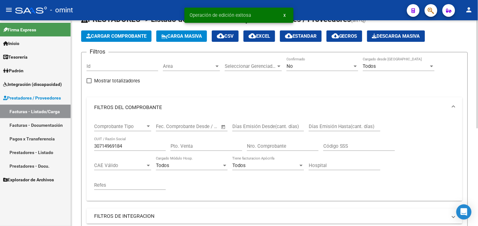
scroll to position [0, 0]
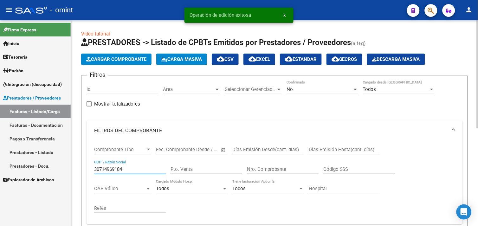
drag, startPoint x: 133, startPoint y: 168, endPoint x: 80, endPoint y: 163, distance: 52.9
click at [80, 163] on div "Video tutorial PRESTADORES -> Listado de CPBTs Emitidos por Prestadores / Prove…" at bounding box center [274, 213] width 407 height 387
paste input "27280118333"
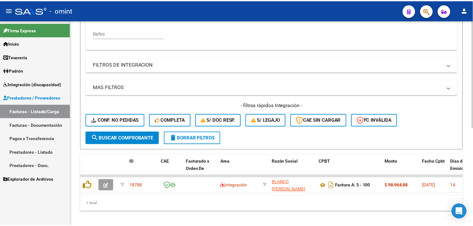
scroll to position [176, 0]
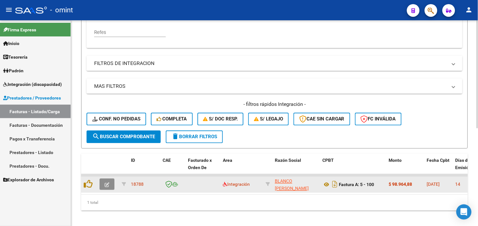
click at [108, 182] on span "button" at bounding box center [107, 185] width 5 height 6
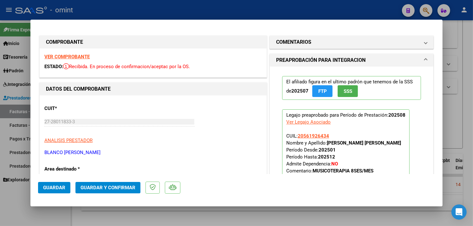
click at [60, 53] on div "VER COMPROBANTE ESTADO: Recibida. En proceso de confirmacion/aceptac por la OS." at bounding box center [153, 63] width 227 height 29
click at [61, 55] on strong "VER COMPROBANTE" at bounding box center [66, 57] width 45 height 6
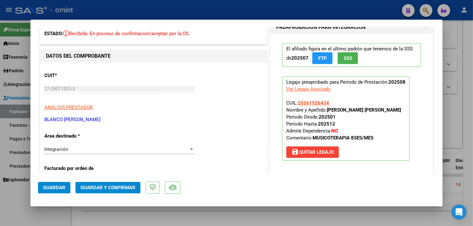
scroll to position [70, 0]
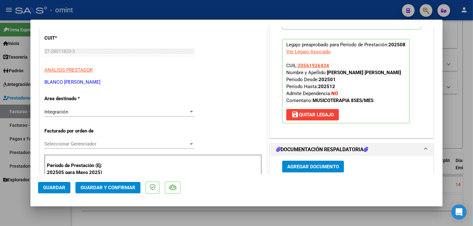
click at [124, 185] on span "Guardar y Confirmar" at bounding box center [108, 188] width 55 height 6
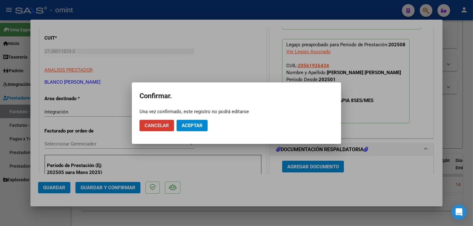
click at [186, 131] on mat-dialog-actions "Cancelar Aceptar" at bounding box center [237, 126] width 194 height 22
click at [191, 126] on span "Aceptar" at bounding box center [192, 126] width 21 height 6
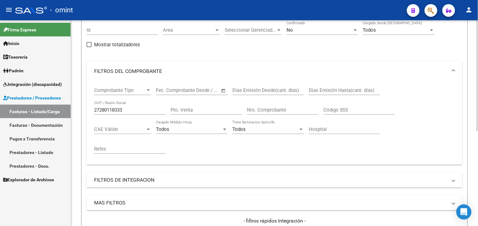
scroll to position [35, 0]
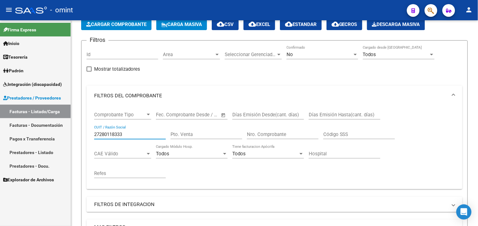
drag, startPoint x: 132, startPoint y: 136, endPoint x: 49, endPoint y: 125, distance: 83.8
click at [49, 125] on mat-sidenav-container "Firma Express Inicio Calendario SSS Instructivos Contacto OS Tesorería Extracto…" at bounding box center [239, 123] width 478 height 206
paste input "35676090"
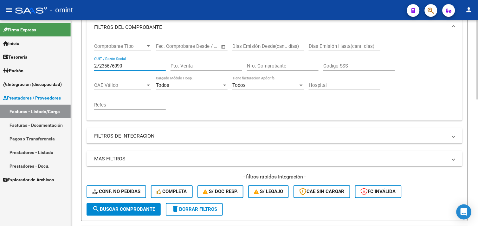
scroll to position [46, 0]
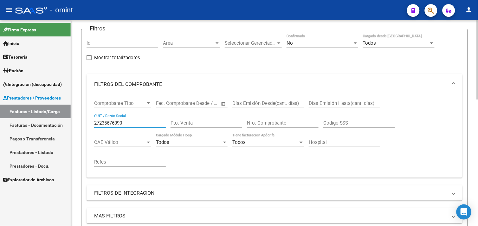
drag, startPoint x: 133, startPoint y: 122, endPoint x: 82, endPoint y: 118, distance: 50.9
click at [82, 118] on form "Filtros Id Area Area Seleccionar Gerenciador Seleccionar Gerenciador No Confirm…" at bounding box center [274, 154] width 387 height 250
paste input "30716229978"
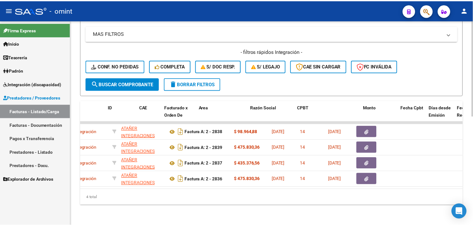
scroll to position [0, 0]
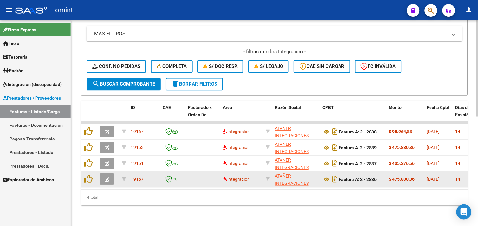
click at [107, 178] on icon "button" at bounding box center [107, 180] width 5 height 5
click at [108, 178] on icon "button" at bounding box center [107, 180] width 5 height 5
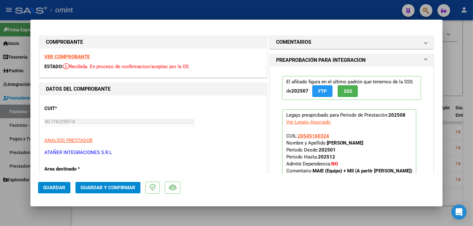
click at [79, 57] on strong "VER COMPROBANTE" at bounding box center [66, 57] width 45 height 6
click at [101, 187] on span "Guardar y Confirmar" at bounding box center [108, 188] width 55 height 6
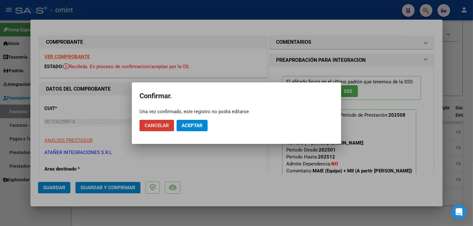
click at [188, 125] on span "Aceptar" at bounding box center [192, 126] width 21 height 6
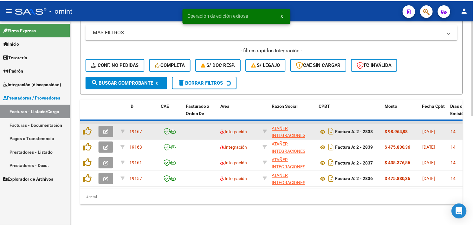
scroll to position [218, 0]
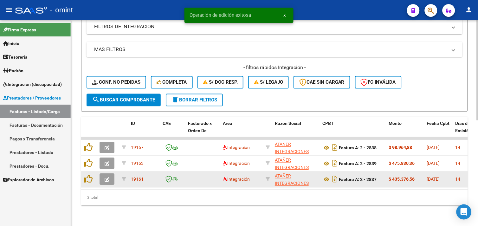
click at [108, 178] on icon "button" at bounding box center [107, 180] width 5 height 5
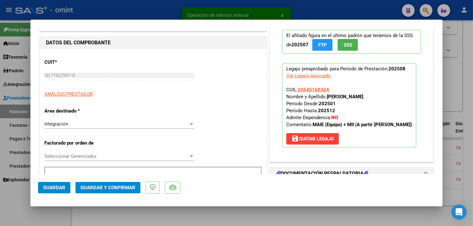
scroll to position [106, 0]
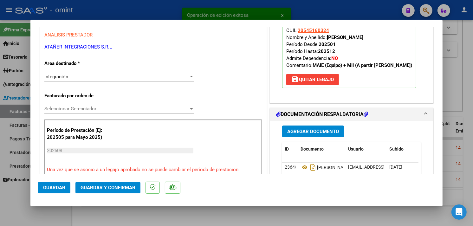
click at [120, 191] on button "Guardar y Confirmar" at bounding box center [107, 187] width 65 height 11
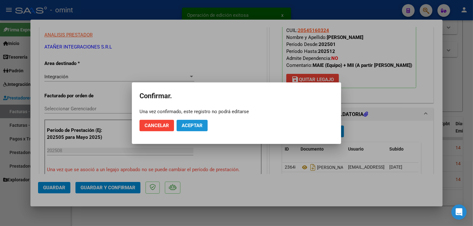
click at [186, 128] on button "Aceptar" at bounding box center [192, 125] width 31 height 11
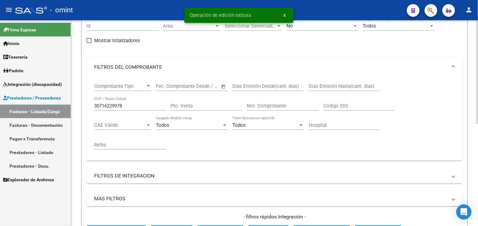
scroll to position [61, 0]
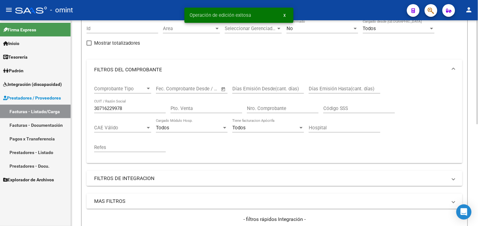
drag, startPoint x: 128, startPoint y: 112, endPoint x: 94, endPoint y: 110, distance: 33.4
click at [94, 110] on div "30716229978 CUIT / Razón Social" at bounding box center [130, 107] width 72 height 14
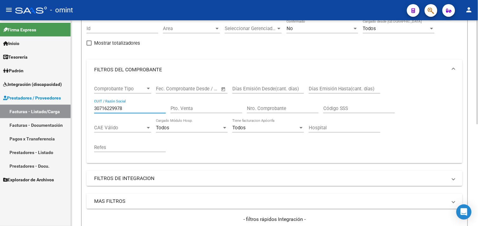
click at [135, 110] on input "30716229978" at bounding box center [130, 109] width 72 height 6
paste input "697737835"
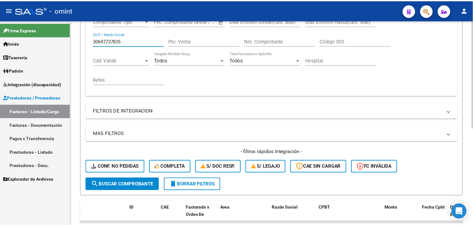
scroll to position [186, 0]
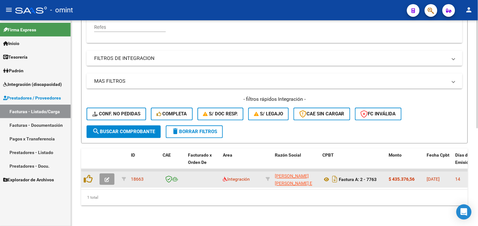
click at [105, 177] on span "button" at bounding box center [107, 180] width 5 height 6
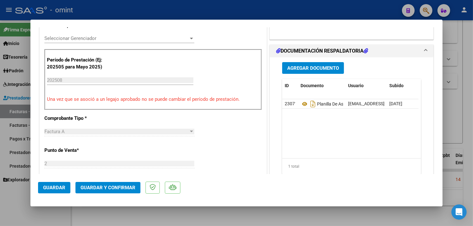
scroll to position [246, 0]
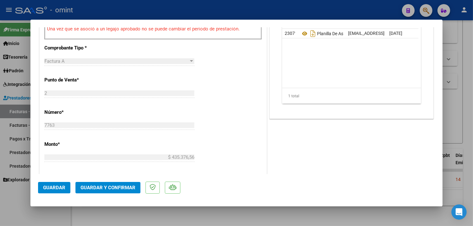
click at [122, 190] on span "Guardar y Confirmar" at bounding box center [108, 188] width 55 height 6
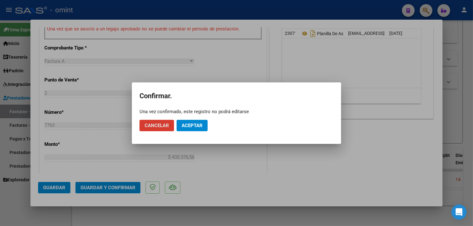
click at [189, 128] on button "Aceptar" at bounding box center [192, 125] width 31 height 11
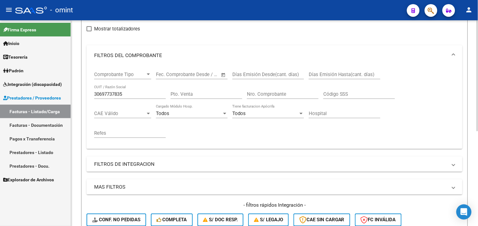
scroll to position [70, 0]
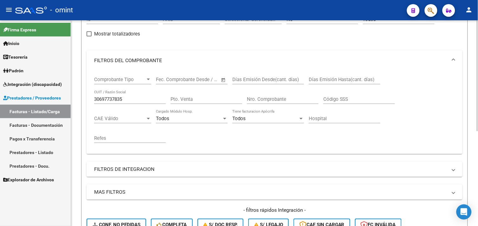
drag, startPoint x: 131, startPoint y: 101, endPoint x: 72, endPoint y: 95, distance: 59.2
click at [72, 95] on div "Video tutorial PRESTADORES -> Listado de CPBTs Emitidos por Prestadores / Prove…" at bounding box center [274, 141] width 407 height 382
paste input "714969184"
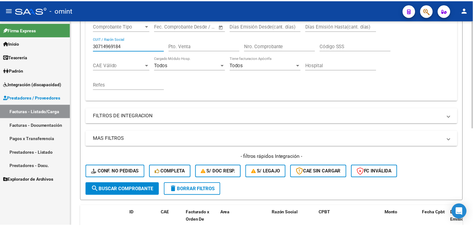
scroll to position [186, 0]
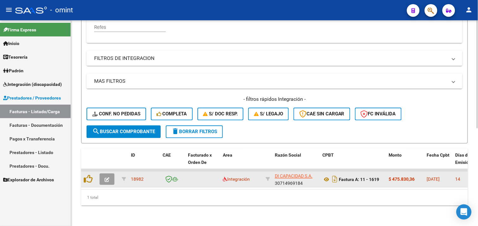
click at [110, 174] on button "button" at bounding box center [107, 179] width 15 height 11
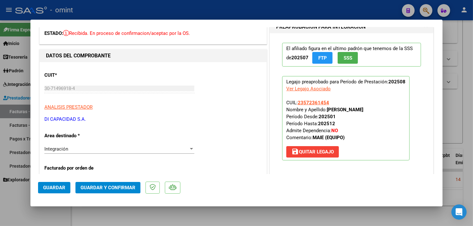
scroll to position [0, 0]
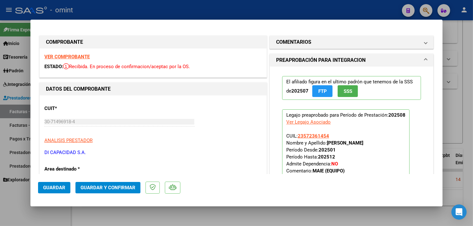
click at [73, 59] on strong "VER COMPROBANTE" at bounding box center [66, 57] width 45 height 6
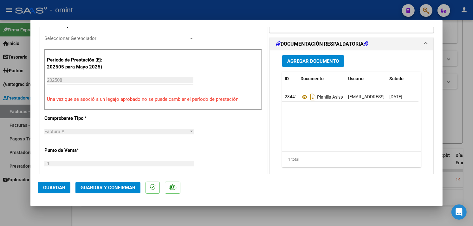
scroll to position [282, 0]
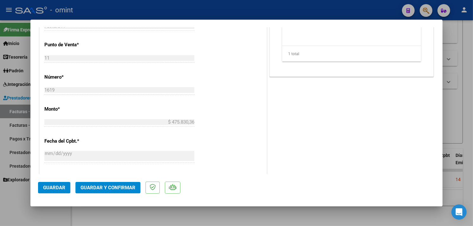
click at [119, 186] on span "Guardar y Confirmar" at bounding box center [108, 188] width 55 height 6
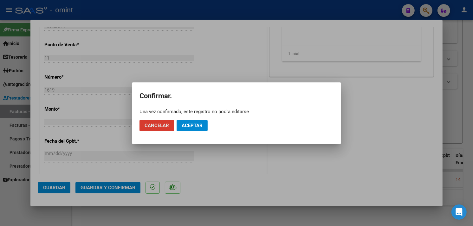
click at [184, 128] on span "Aceptar" at bounding box center [192, 126] width 21 height 6
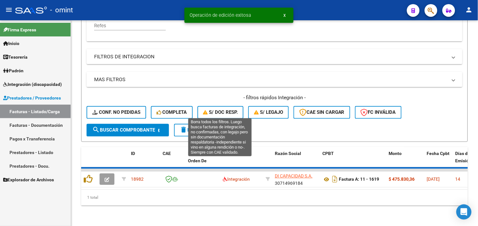
scroll to position [176, 0]
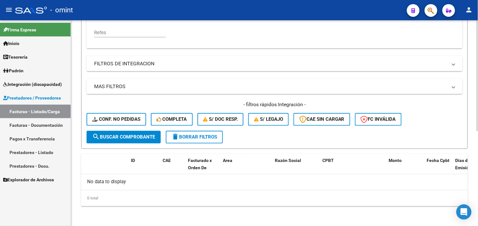
click at [192, 138] on span "delete Borrar Filtros" at bounding box center [195, 138] width 46 height 6
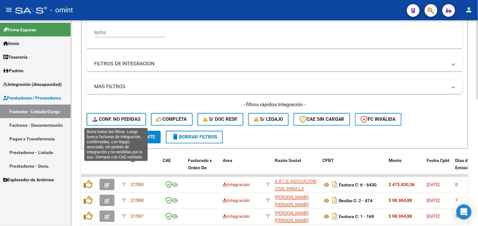
click at [131, 119] on span "Conf. no pedidas" at bounding box center [116, 120] width 48 height 6
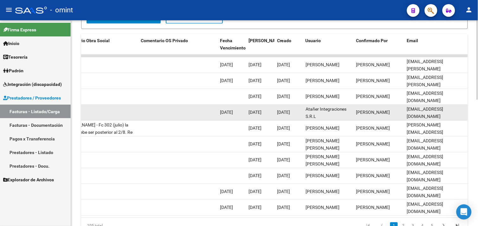
scroll to position [328, 0]
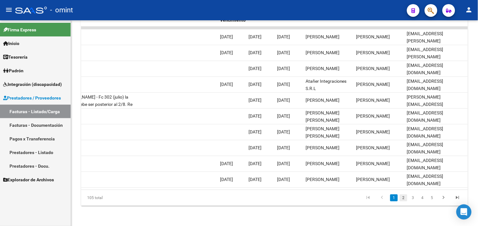
click at [404, 198] on link "2" at bounding box center [404, 197] width 8 height 7
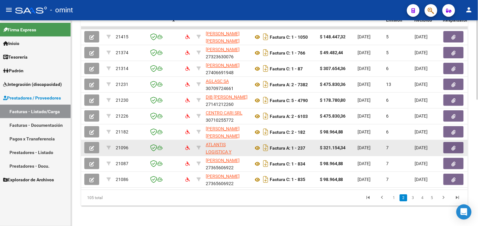
scroll to position [152, 0]
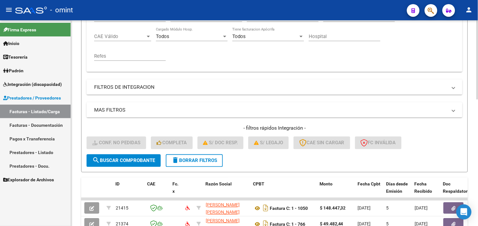
click at [198, 162] on span "delete Borrar Filtros" at bounding box center [195, 161] width 46 height 6
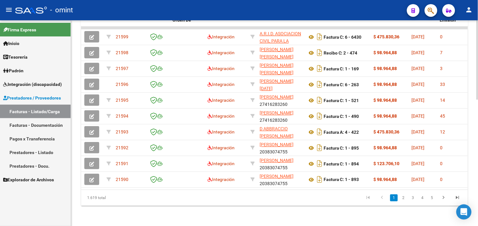
scroll to position [187, 0]
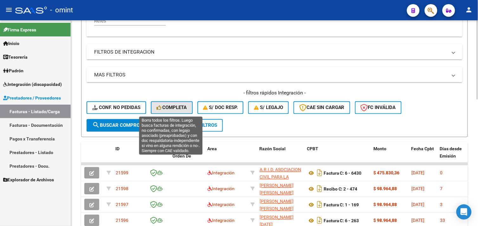
click at [159, 112] on button "Completa" at bounding box center [172, 108] width 42 height 13
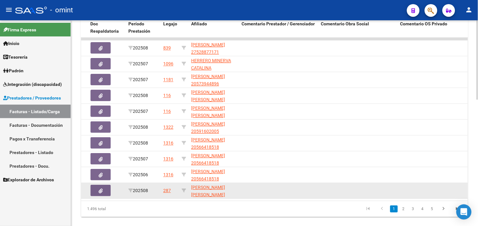
scroll to position [328, 0]
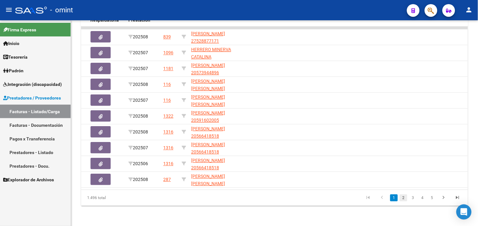
click at [402, 199] on link "2" at bounding box center [404, 197] width 8 height 7
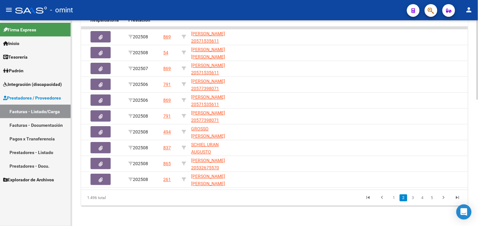
scroll to position [0, 0]
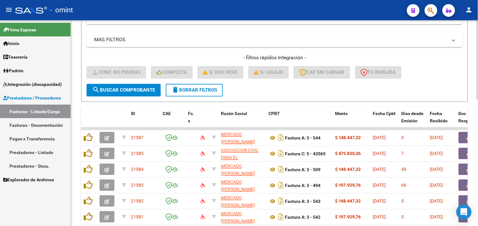
click at [190, 89] on span "delete Borrar Filtros" at bounding box center [195, 91] width 46 height 6
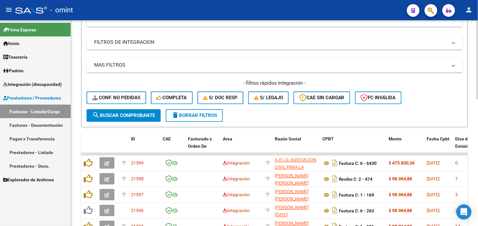
scroll to position [187, 0]
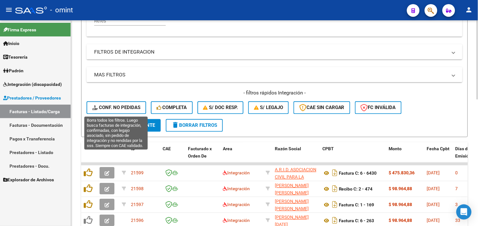
click at [113, 106] on span "Conf. no pedidas" at bounding box center [116, 108] width 48 height 6
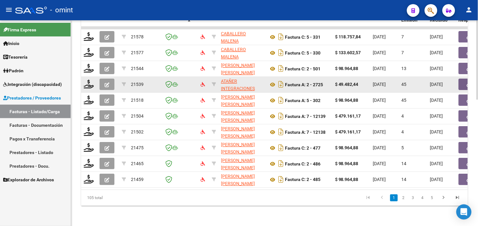
scroll to position [8, 0]
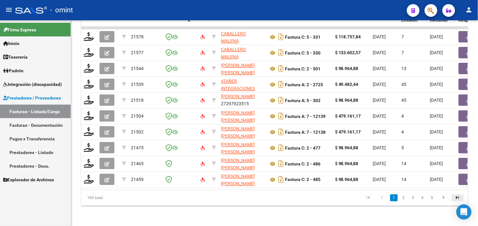
click at [459, 196] on icon "go to last page" at bounding box center [458, 199] width 8 height 8
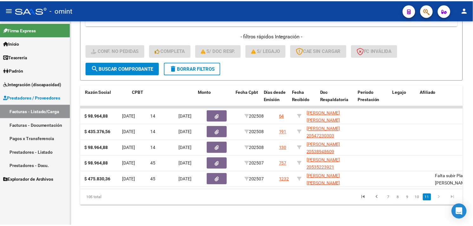
scroll to position [0, 0]
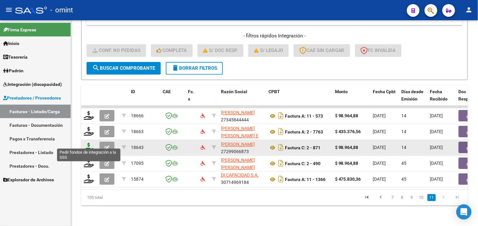
click at [87, 143] on icon at bounding box center [89, 147] width 10 height 9
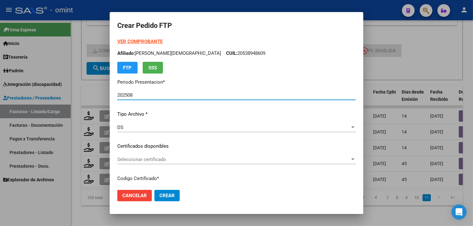
click at [164, 155] on div "Seleccionar certificado Seleccionar certificado" at bounding box center [236, 160] width 239 height 10
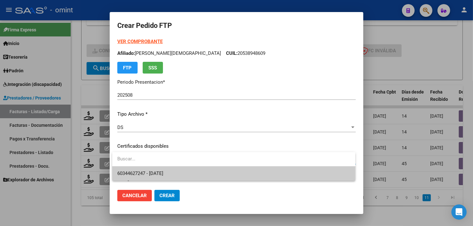
click at [170, 169] on span "60344627247 - [DATE]" at bounding box center [233, 174] width 233 height 14
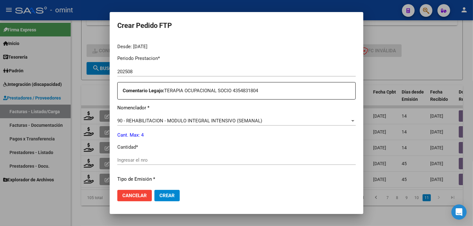
scroll to position [211, 0]
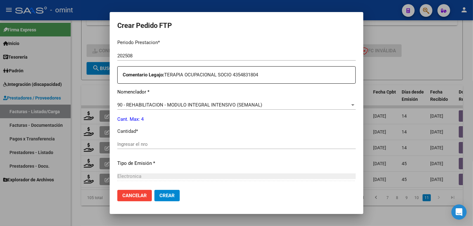
click at [162, 142] on input "Ingresar el nro" at bounding box center [236, 144] width 239 height 6
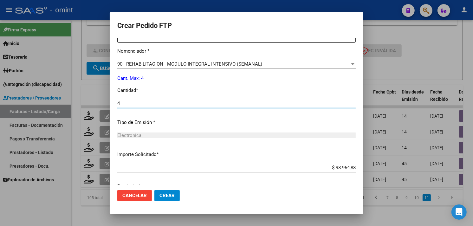
scroll to position [278, 0]
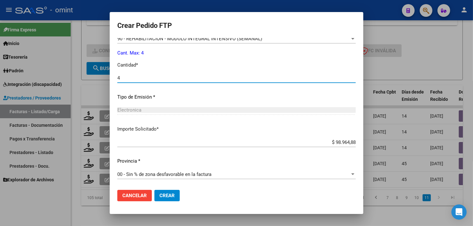
click at [175, 196] on button "Crear" at bounding box center [166, 195] width 25 height 11
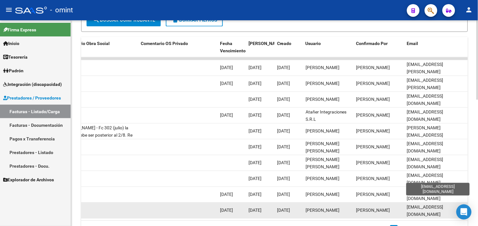
scroll to position [328, 0]
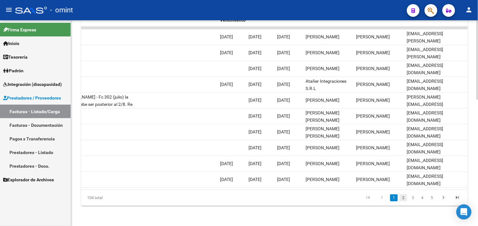
click at [402, 198] on link "2" at bounding box center [404, 197] width 8 height 7
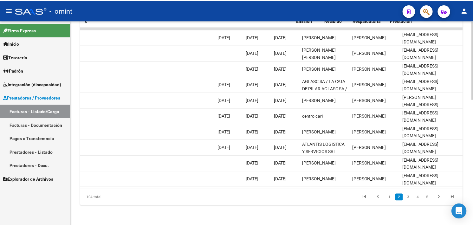
scroll to position [0, 0]
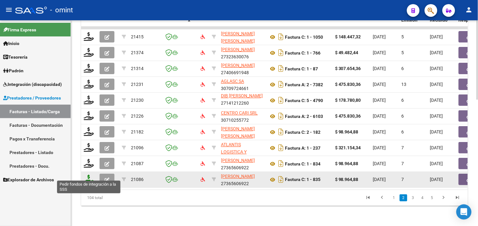
click at [87, 175] on icon at bounding box center [89, 179] width 10 height 9
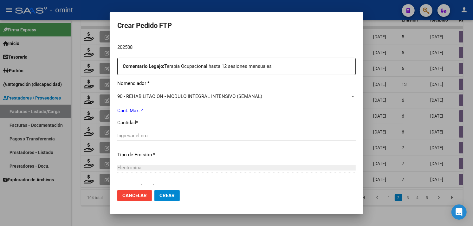
scroll to position [228, 0]
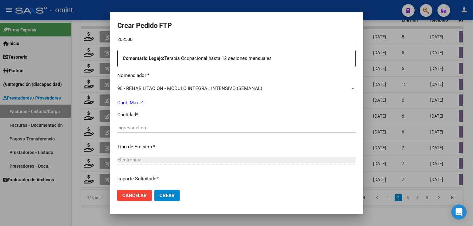
click at [167, 124] on div "Ingresar el nro" at bounding box center [236, 128] width 239 height 10
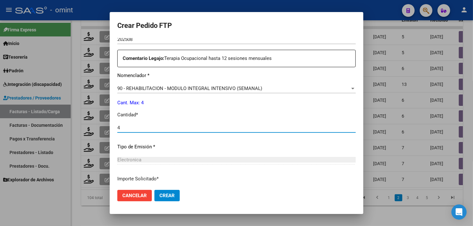
scroll to position [122, 0]
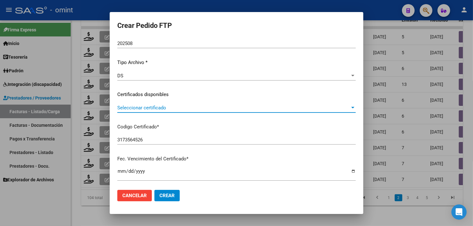
click at [169, 106] on span "Seleccionar certificado" at bounding box center [233, 108] width 233 height 6
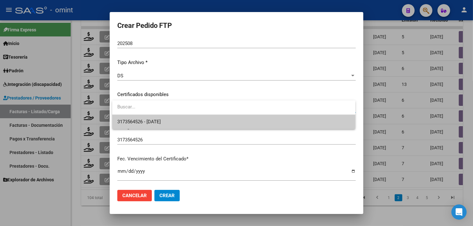
click at [174, 119] on span "3173564526 - 2025-09-04" at bounding box center [233, 122] width 233 height 14
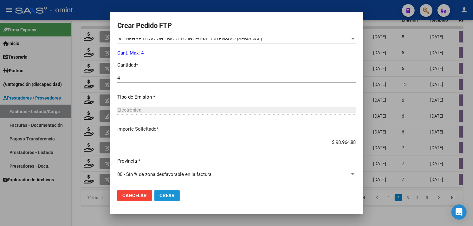
click at [169, 199] on button "Crear" at bounding box center [166, 195] width 25 height 11
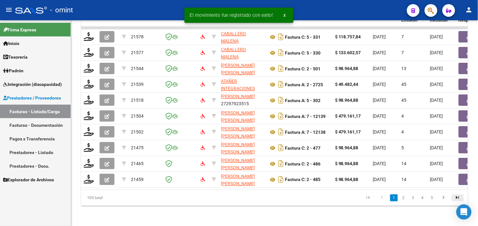
click at [456, 198] on icon "go to last page" at bounding box center [458, 199] width 8 height 8
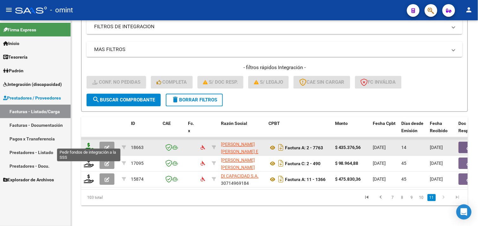
click at [88, 143] on icon at bounding box center [89, 147] width 10 height 9
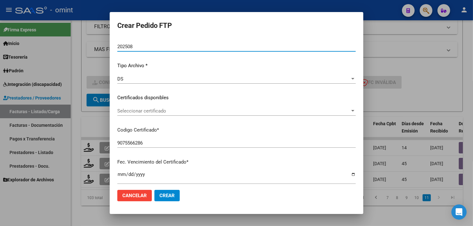
click at [163, 113] on span "Seleccionar certificado" at bounding box center [233, 111] width 233 height 6
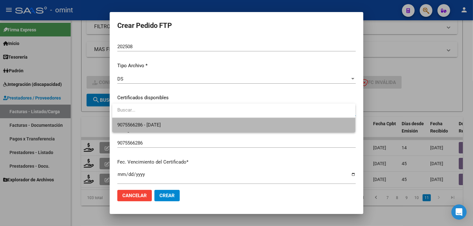
click at [162, 120] on span "9075566286 - 2033-03-29" at bounding box center [233, 125] width 233 height 14
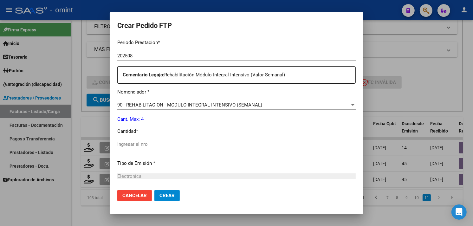
click at [159, 143] on input "Ingresar el nro" at bounding box center [236, 144] width 239 height 6
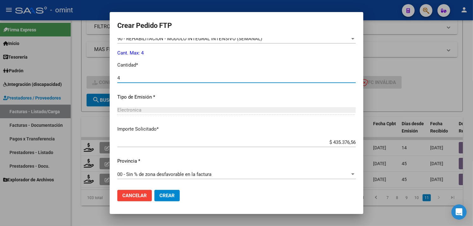
click at [172, 195] on span "Crear" at bounding box center [167, 196] width 15 height 6
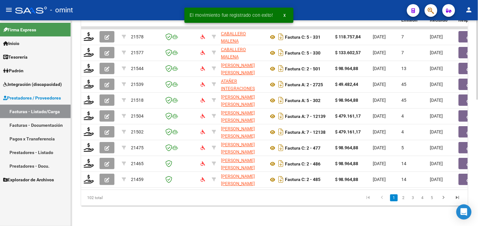
drag, startPoint x: 458, startPoint y: 197, endPoint x: 450, endPoint y: 197, distance: 8.2
click at [458, 197] on icon "go to last page" at bounding box center [458, 199] width 8 height 8
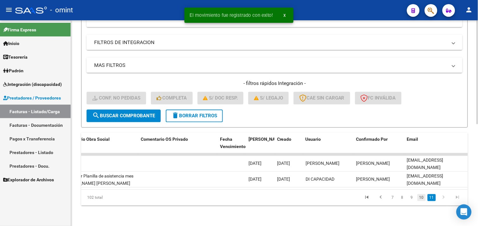
click at [423, 198] on link "10" at bounding box center [422, 197] width 8 height 7
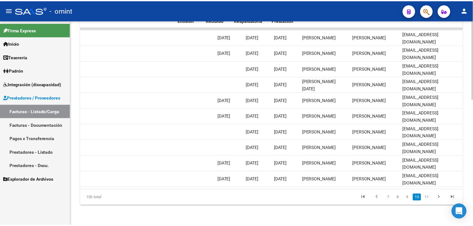
scroll to position [0, 0]
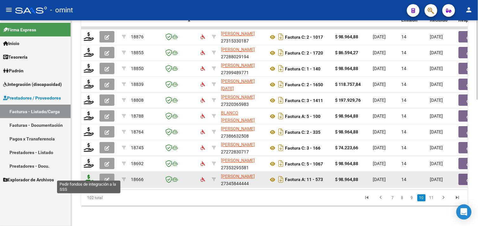
click at [87, 175] on icon at bounding box center [89, 179] width 10 height 9
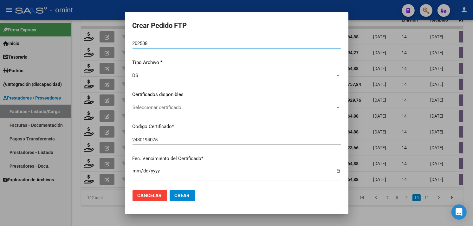
scroll to position [52, 0]
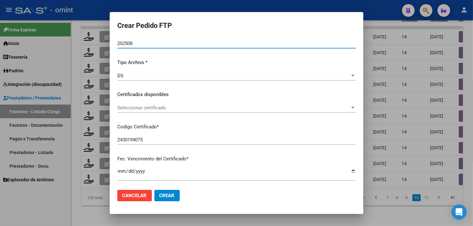
click at [183, 110] on span "Seleccionar certificado" at bounding box center [233, 108] width 233 height 6
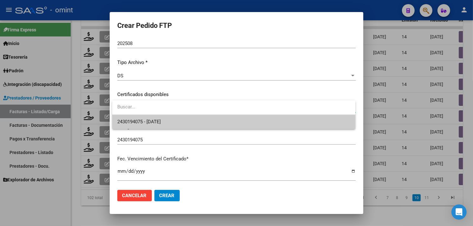
click at [178, 123] on span "2430194075 - 2027-05-23" at bounding box center [233, 122] width 233 height 14
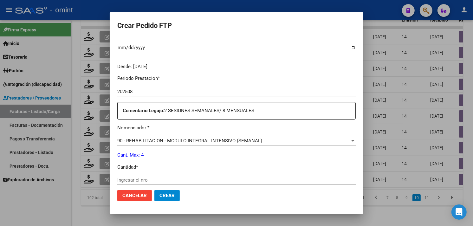
scroll to position [193, 0]
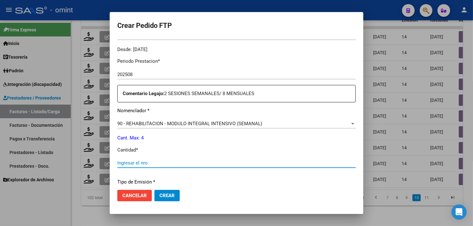
click at [176, 163] on input "Ingresar el nro" at bounding box center [236, 163] width 239 height 6
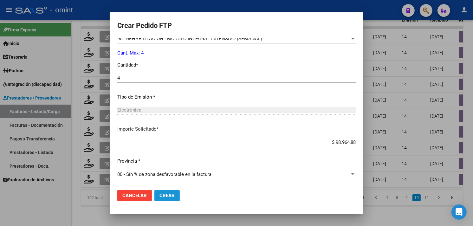
click at [174, 196] on span "Crear" at bounding box center [167, 196] width 15 height 6
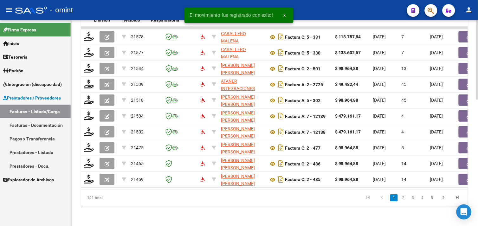
scroll to position [0, 628]
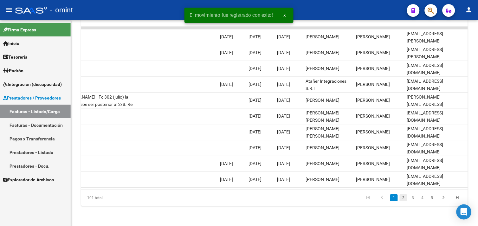
click at [403, 198] on link "2" at bounding box center [404, 197] width 8 height 7
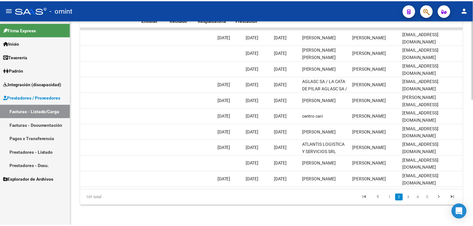
scroll to position [0, 0]
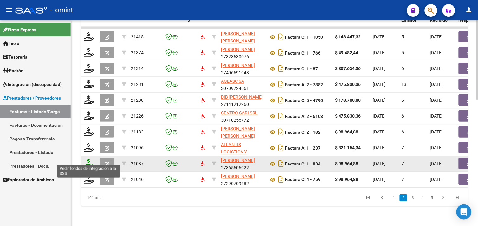
click at [84, 159] on icon at bounding box center [89, 163] width 10 height 9
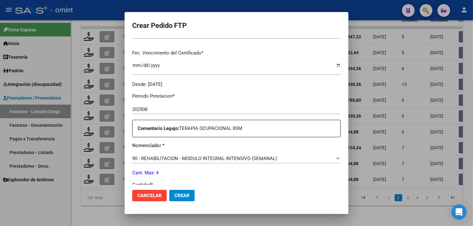
scroll to position [228, 0]
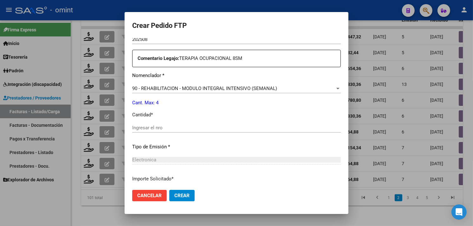
click at [187, 123] on div "Ingresar el nro" at bounding box center [236, 128] width 209 height 10
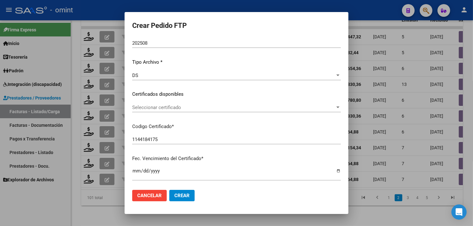
scroll to position [52, 0]
click at [178, 110] on span "Seleccionar certificado" at bounding box center [233, 108] width 203 height 6
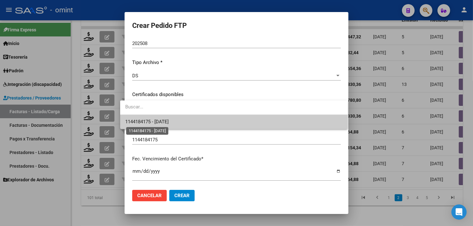
click at [169, 119] on span "1144184175 - 2024-09-30" at bounding box center [146, 122] width 43 height 6
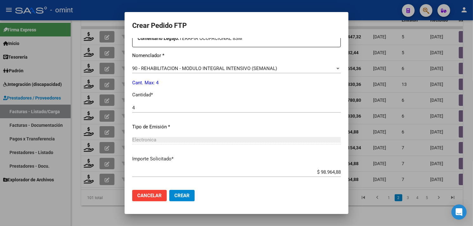
scroll to position [278, 0]
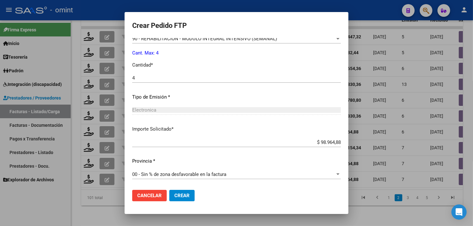
click at [177, 196] on span "Crear" at bounding box center [181, 196] width 15 height 6
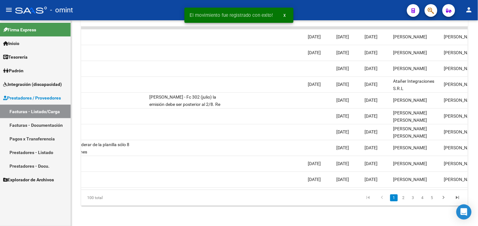
scroll to position [0, 627]
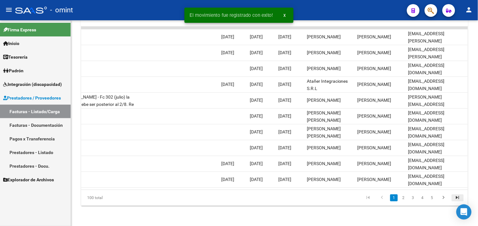
click at [453, 197] on link "go to last page" at bounding box center [458, 197] width 12 height 7
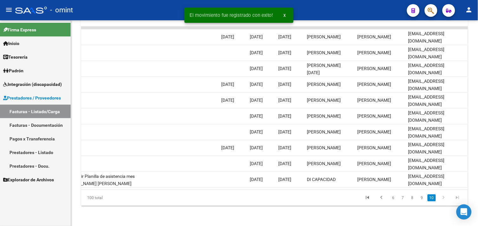
click at [45, 81] on span "Integración (discapacidad)" at bounding box center [32, 84] width 59 height 7
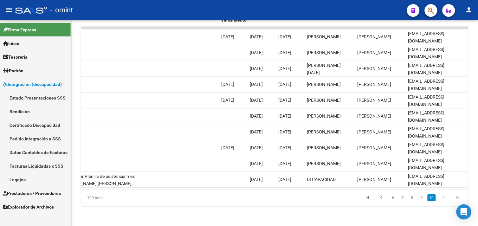
click at [45, 137] on link "Pedido Integración a SSS" at bounding box center [35, 139] width 71 height 14
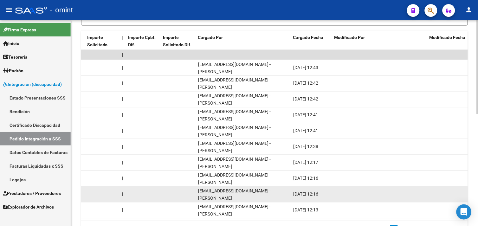
scroll to position [245, 0]
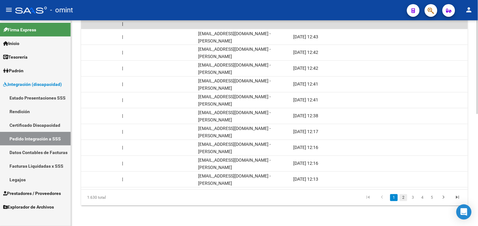
click at [404, 198] on link "2" at bounding box center [404, 197] width 8 height 7
click at [412, 199] on link "3" at bounding box center [414, 197] width 8 height 7
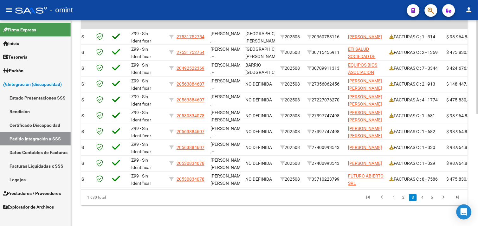
scroll to position [0, 0]
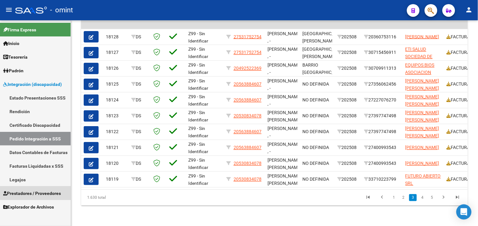
click at [44, 190] on span "Prestadores / Proveedores" at bounding box center [32, 193] width 58 height 7
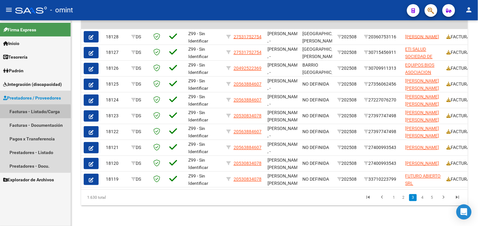
click at [31, 115] on link "Facturas - Listado/Carga" at bounding box center [35, 112] width 71 height 14
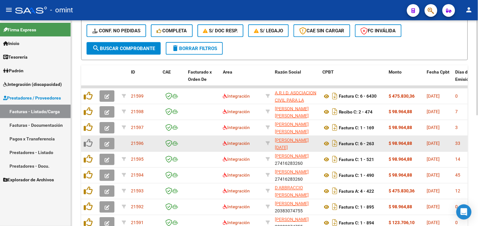
scroll to position [240, 0]
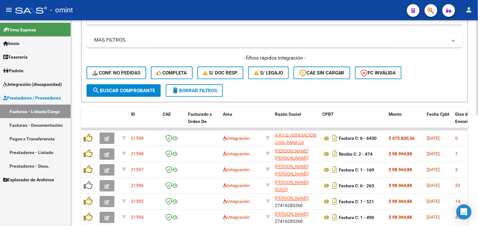
click at [185, 94] on button "delete Borrar Filtros" at bounding box center [194, 90] width 57 height 13
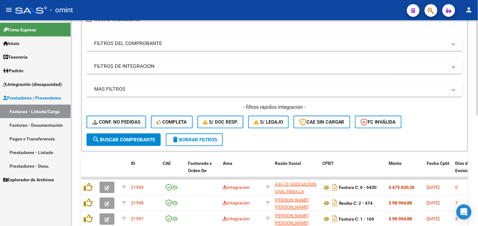
scroll to position [134, 0]
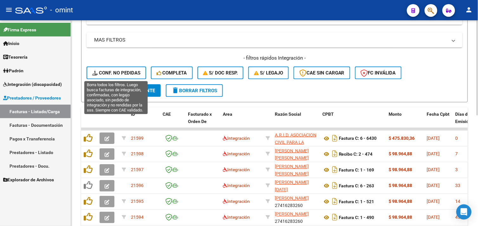
click at [122, 75] on button "Conf. no pedidas" at bounding box center [117, 73] width 60 height 13
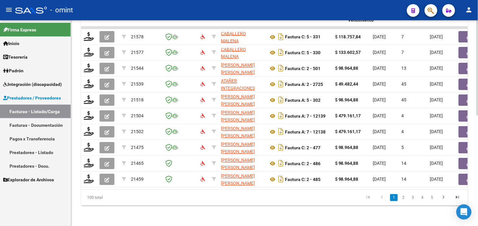
scroll to position [0, 628]
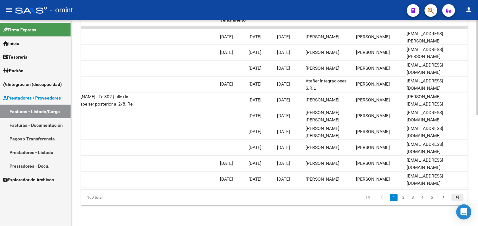
click at [459, 198] on icon "go to last page" at bounding box center [458, 199] width 8 height 8
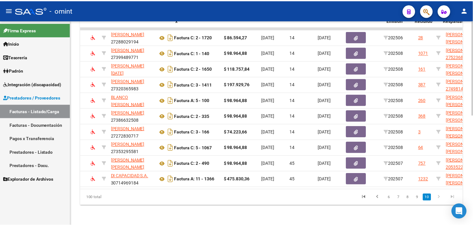
scroll to position [0, 0]
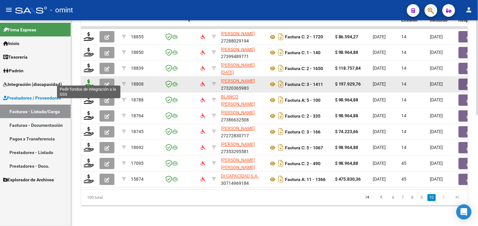
click at [87, 80] on icon at bounding box center [89, 84] width 10 height 9
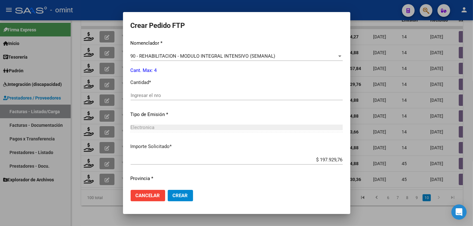
scroll to position [261, 0]
click at [164, 98] on div "Ingresar el nro" at bounding box center [237, 95] width 212 height 10
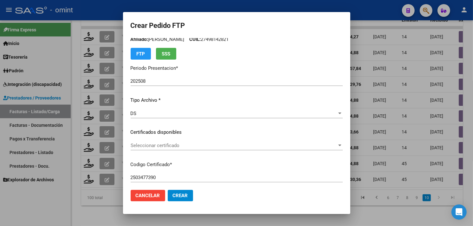
scroll to position [84, 0]
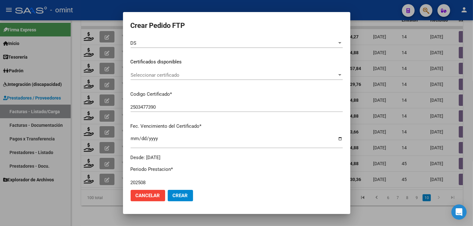
click at [174, 77] on span "Seleccionar certificado" at bounding box center [234, 75] width 207 height 6
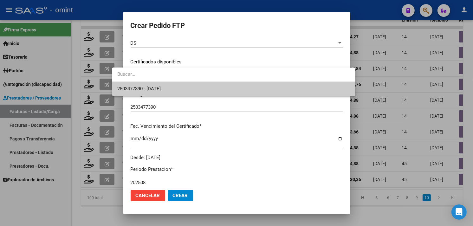
click at [175, 86] on span "2503477390 - [DATE]" at bounding box center [233, 89] width 233 height 14
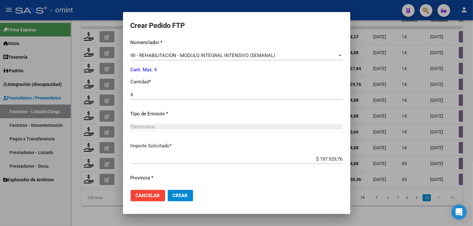
scroll to position [278, 0]
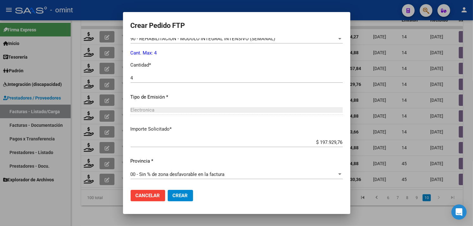
click at [173, 197] on span "Crear" at bounding box center [180, 196] width 15 height 6
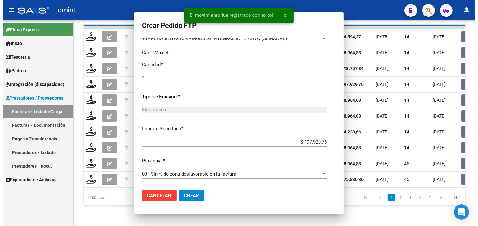
scroll to position [242, 0]
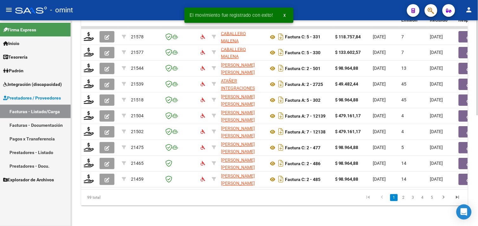
drag, startPoint x: 459, startPoint y: 196, endPoint x: 448, endPoint y: 198, distance: 10.9
click at [459, 196] on icon "go to last page" at bounding box center [458, 199] width 8 height 8
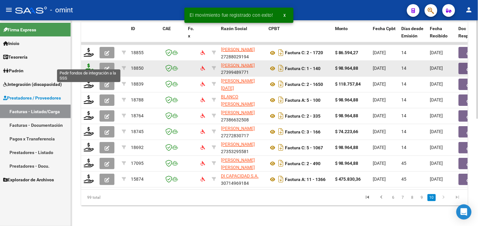
click at [90, 64] on icon at bounding box center [89, 68] width 10 height 9
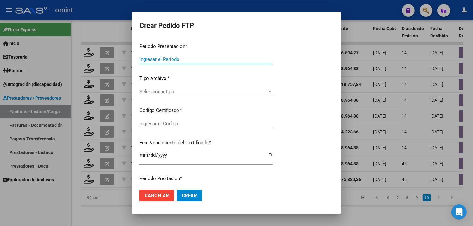
type input "202508"
type input "$ 98.964,88"
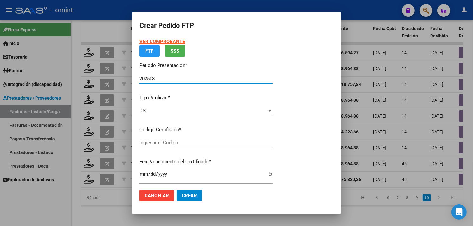
type input "5089970900"
type input "2029-04-11"
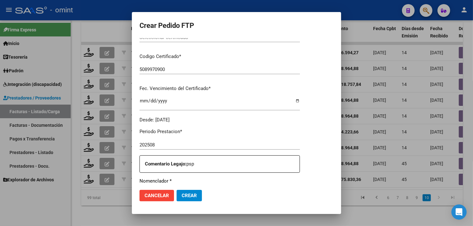
scroll to position [193, 0]
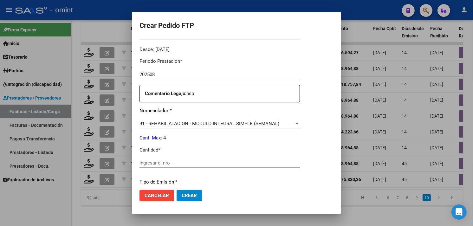
click at [180, 161] on input "Ingresar el nro" at bounding box center [220, 163] width 161 height 6
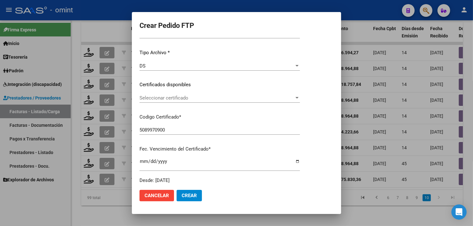
scroll to position [52, 0]
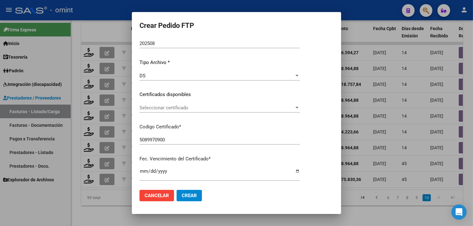
type input "4"
click at [203, 112] on div "Seleccionar certificado Seleccionar certificado" at bounding box center [220, 108] width 161 height 10
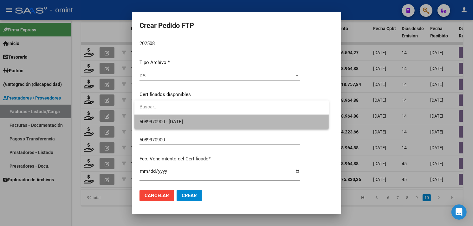
click at [197, 118] on span "5089970900 - 2029-04-11" at bounding box center [232, 122] width 184 height 14
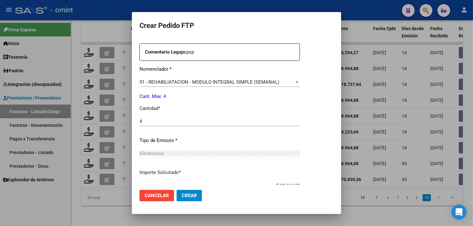
scroll to position [278, 0]
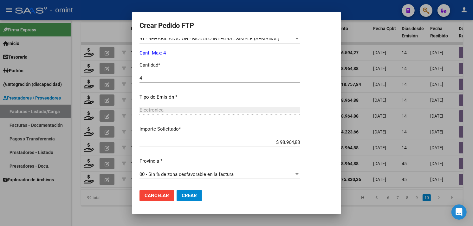
click at [199, 193] on button "Crear" at bounding box center [189, 195] width 25 height 11
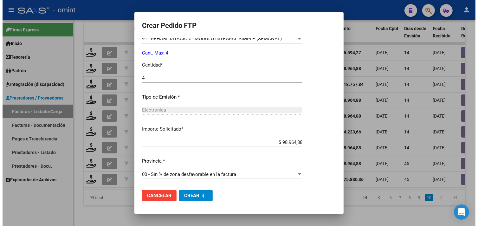
scroll to position [0, 0]
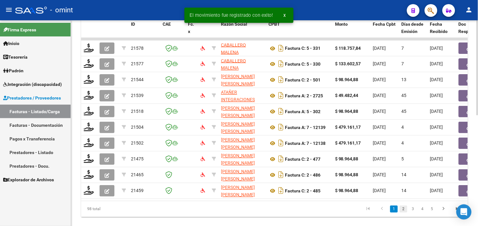
click at [401, 213] on link "2" at bounding box center [404, 209] width 8 height 7
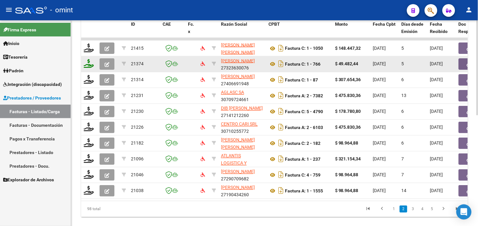
click at [88, 63] on icon at bounding box center [89, 63] width 10 height 9
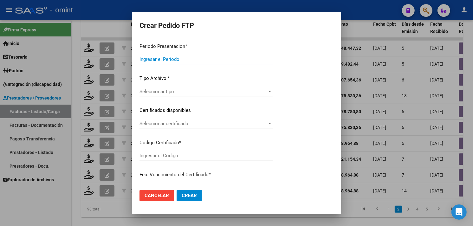
type input "202508"
type input "$ 49.482,44"
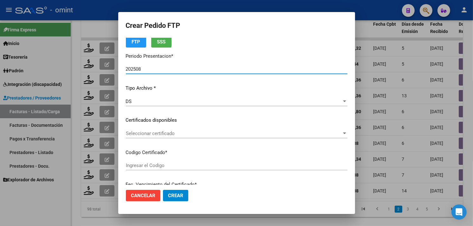
type input "7794538692"
type input "[DATE]"
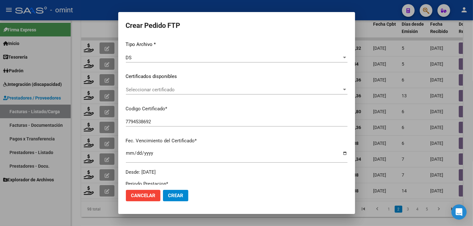
scroll to position [70, 0]
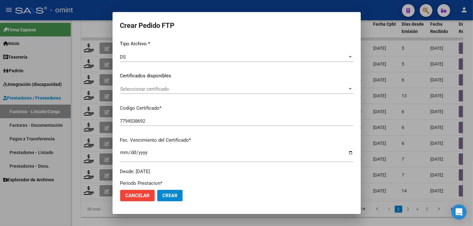
click at [167, 88] on span "Seleccionar certificado" at bounding box center [233, 89] width 227 height 6
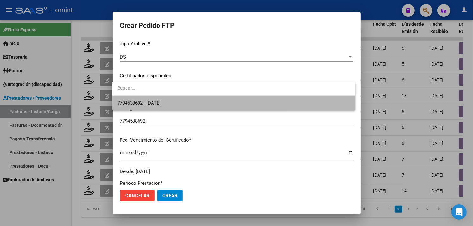
click at [160, 97] on span "7794538692 - [DATE]" at bounding box center [233, 103] width 233 height 14
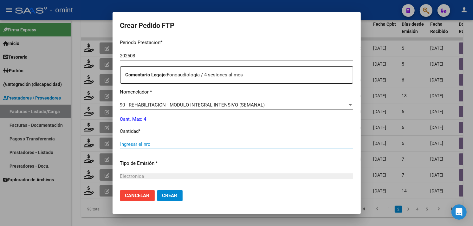
click at [165, 143] on input "Ingresar el nro" at bounding box center [236, 144] width 233 height 6
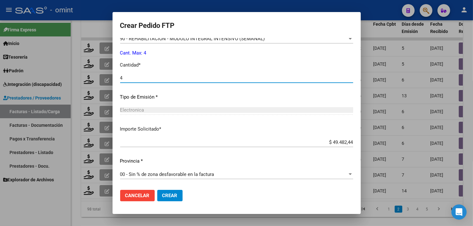
type input "4"
click at [173, 195] on span "Crear" at bounding box center [169, 196] width 15 height 6
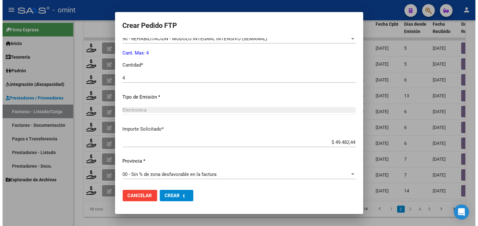
scroll to position [242, 0]
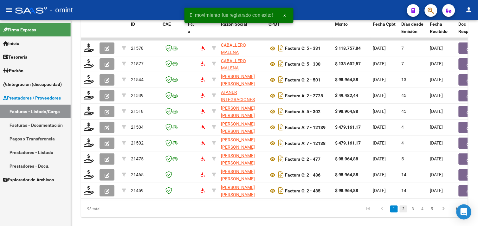
click at [404, 213] on link "2" at bounding box center [404, 209] width 8 height 7
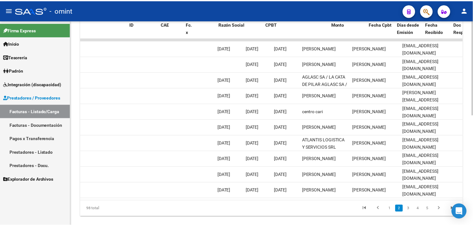
scroll to position [0, 0]
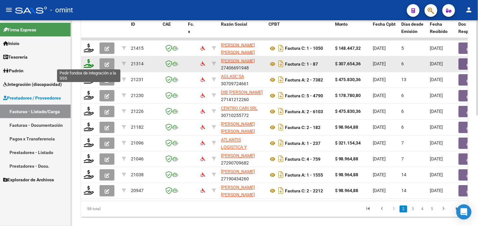
click at [88, 61] on icon at bounding box center [89, 63] width 10 height 9
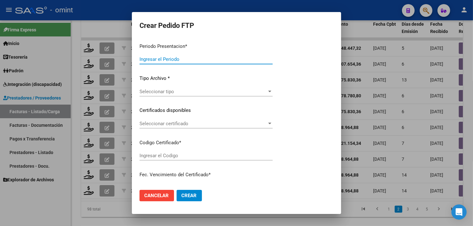
type input "202508"
type input "$ 307.654,36"
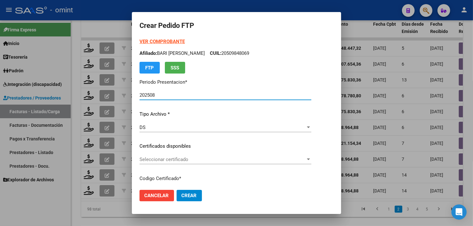
type input "148188607"
type input "2029-06-12"
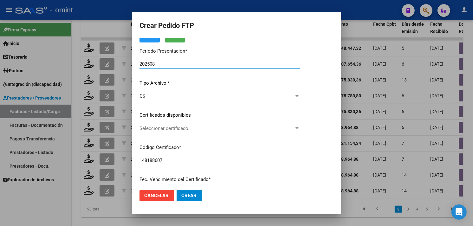
scroll to position [70, 0]
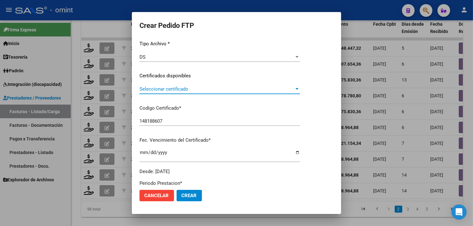
click at [181, 91] on span "Seleccionar certificado" at bounding box center [217, 89] width 155 height 6
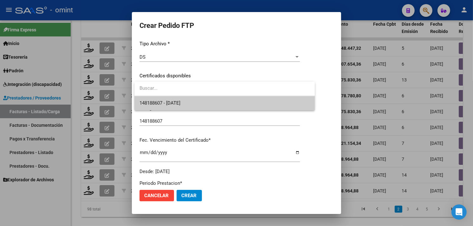
click at [180, 97] on span "148188607 - 2029-06-12" at bounding box center [225, 103] width 170 height 14
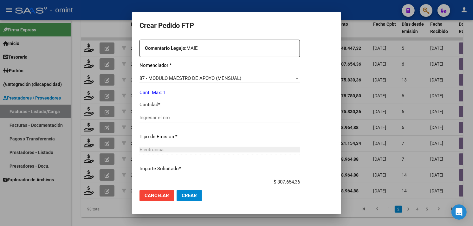
scroll to position [246, 0]
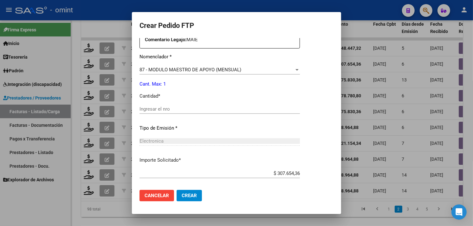
click at [165, 194] on span "Cancelar" at bounding box center [157, 196] width 24 height 6
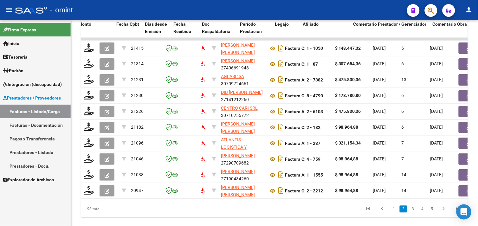
scroll to position [0, 257]
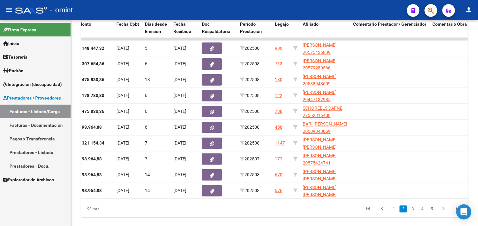
drag, startPoint x: 431, startPoint y: 214, endPoint x: 427, endPoint y: 214, distance: 4.5
click at [431, 213] on link "5" at bounding box center [433, 209] width 8 height 7
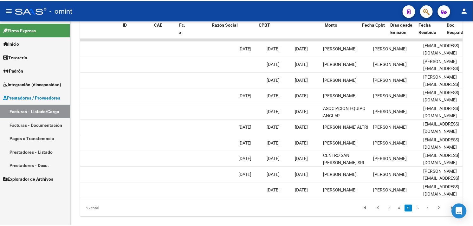
scroll to position [0, 0]
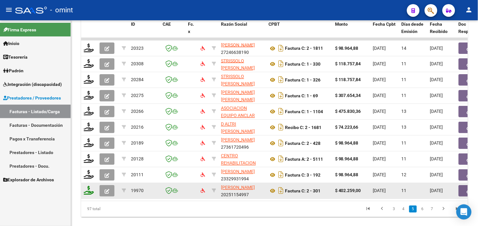
click at [86, 190] on icon at bounding box center [89, 190] width 10 height 9
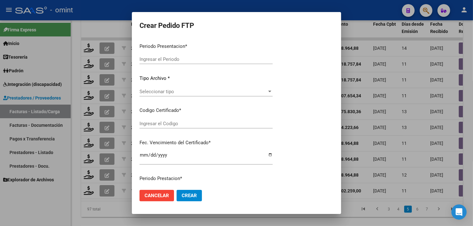
type input "202508"
type input "$ 402.259,00"
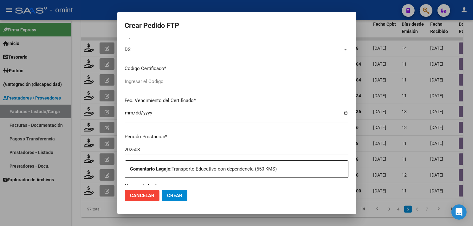
type input "5377193929"
type input "2033-07-31"
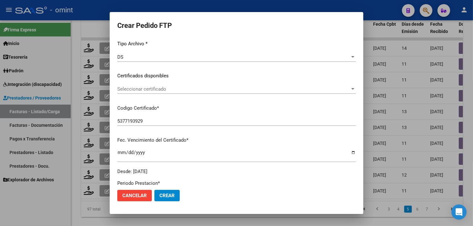
scroll to position [87, 0]
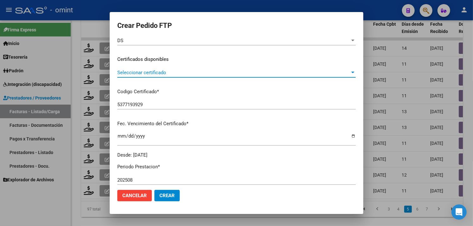
click at [167, 70] on span "Seleccionar certificado" at bounding box center [233, 73] width 233 height 6
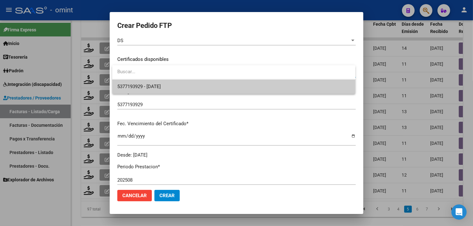
click at [164, 81] on span "5377193929 - 2033-07-31" at bounding box center [233, 87] width 233 height 14
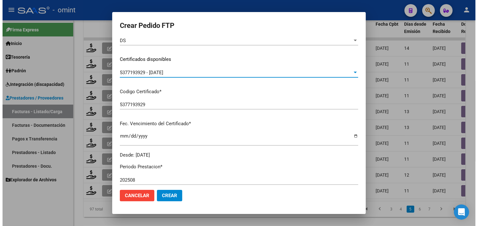
scroll to position [0, 0]
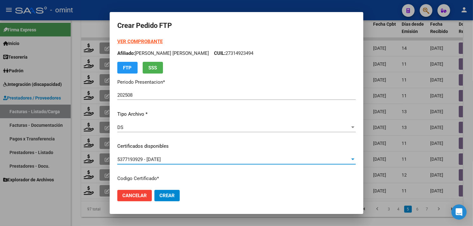
click at [139, 194] on span "Cancelar" at bounding box center [134, 196] width 24 height 6
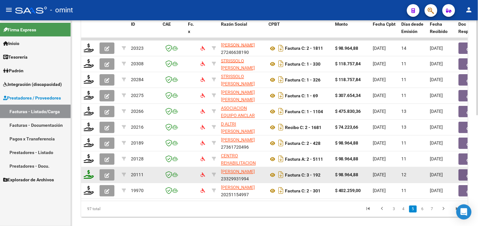
click at [92, 174] on icon at bounding box center [89, 174] width 10 height 9
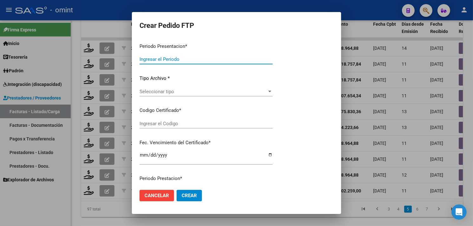
type input "202508"
type input "$ 98.964,88"
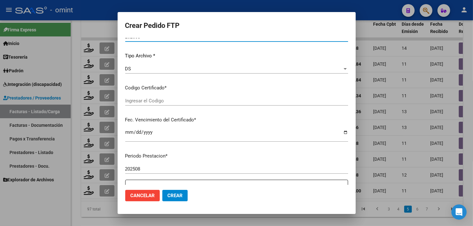
type input "60344627247"
type input "[DATE]"
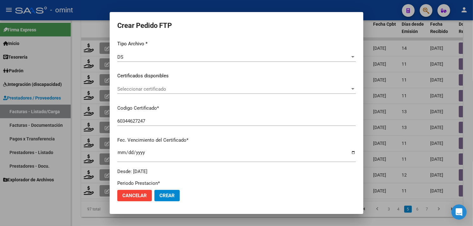
scroll to position [87, 0]
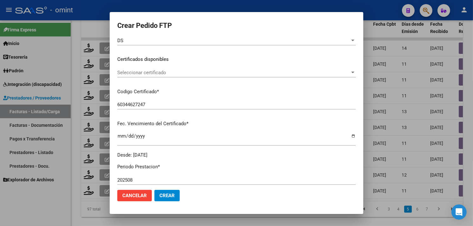
click at [169, 75] on span "Seleccionar certificado" at bounding box center [233, 73] width 233 height 6
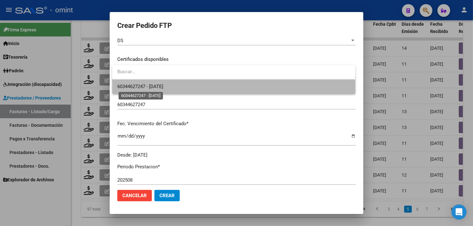
click at [163, 84] on span "60344627247 - [DATE]" at bounding box center [140, 87] width 46 height 6
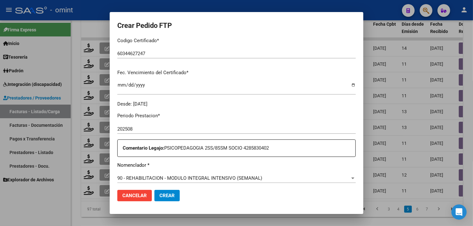
scroll to position [193, 0]
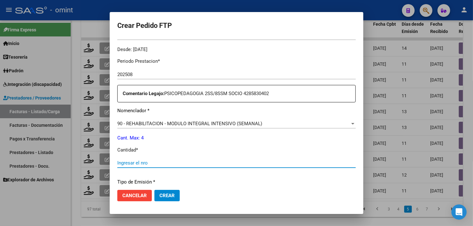
click at [169, 161] on input "Ingresar el nro" at bounding box center [236, 163] width 239 height 6
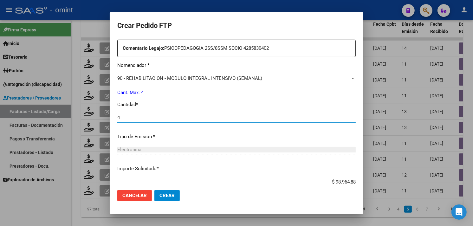
scroll to position [0, 0]
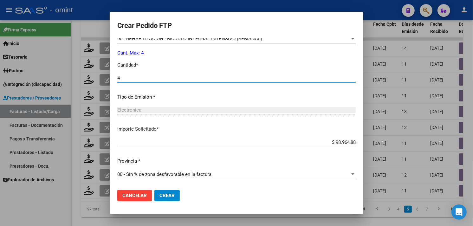
type input "4"
click at [174, 197] on span "Crear" at bounding box center [167, 196] width 15 height 6
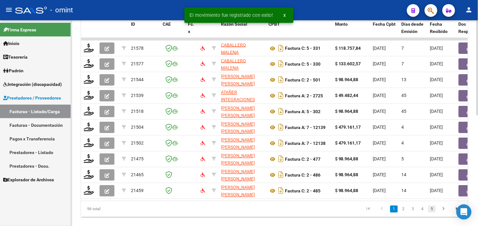
click at [431, 213] on link "5" at bounding box center [433, 209] width 8 height 7
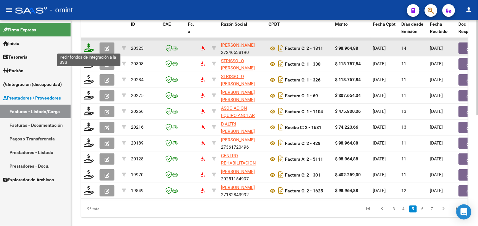
click at [92, 50] on icon at bounding box center [89, 47] width 10 height 9
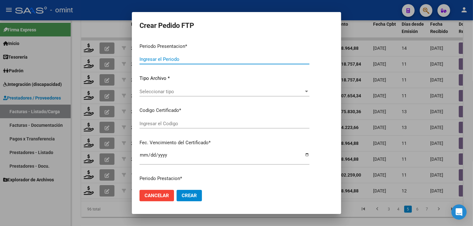
type input "202508"
type input "$ 98.964,88"
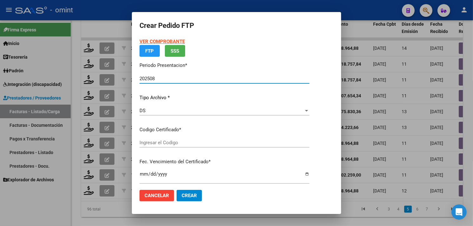
type input "8644344633"
type input "[DATE]"
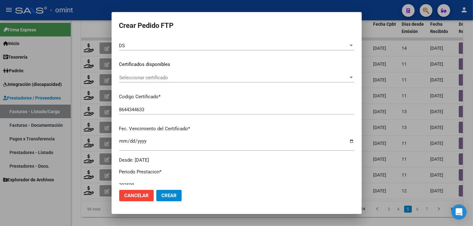
scroll to position [87, 0]
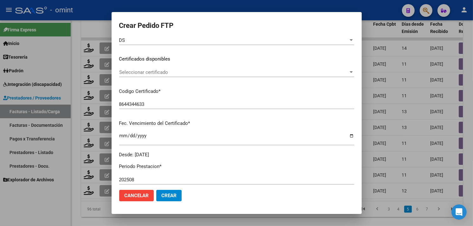
click at [166, 75] on div "Seleccionar certificado Seleccionar certificado" at bounding box center [236, 73] width 235 height 10
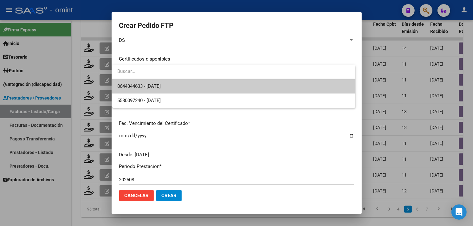
click at [164, 82] on span "8644344633 - [DATE]" at bounding box center [233, 86] width 233 height 14
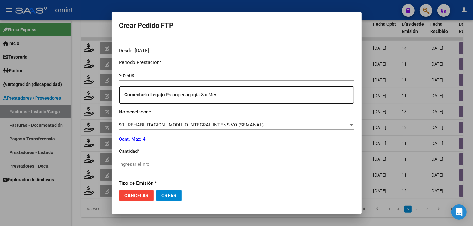
scroll to position [193, 0]
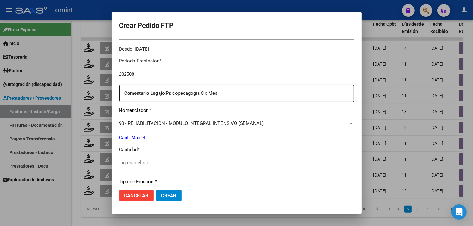
click at [162, 158] on div "Ingresar el nro" at bounding box center [236, 163] width 235 height 10
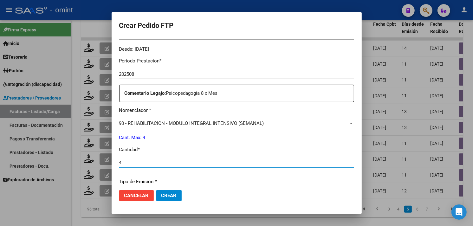
scroll to position [278, 0]
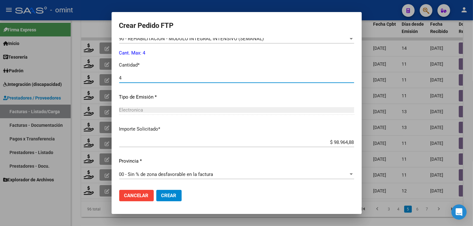
type input "4"
click at [172, 195] on span "Crear" at bounding box center [168, 196] width 15 height 6
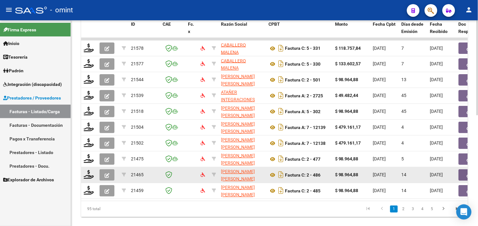
scroll to position [240, 0]
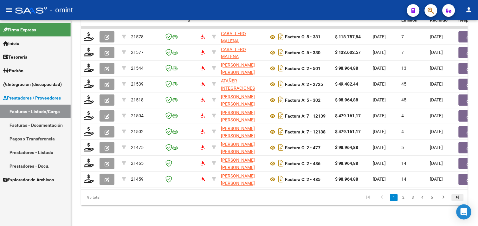
click at [455, 198] on icon "go to last page" at bounding box center [458, 199] width 8 height 8
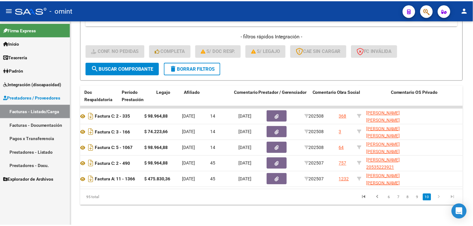
scroll to position [0, 0]
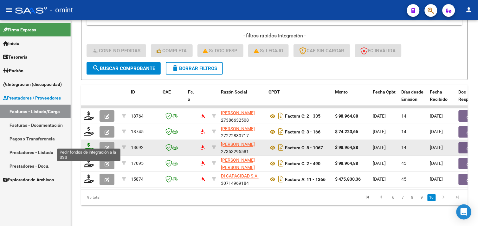
click at [93, 143] on icon at bounding box center [89, 147] width 10 height 9
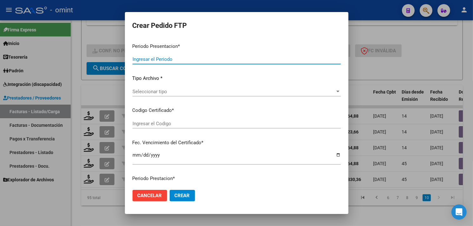
type input "202508"
type input "$ 98.964,88"
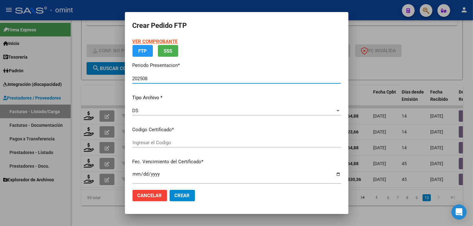
type input "2430194075"
type input "2027-05-23"
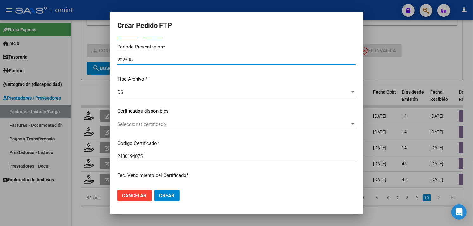
click at [173, 125] on span "Seleccionar certificado" at bounding box center [233, 124] width 233 height 6
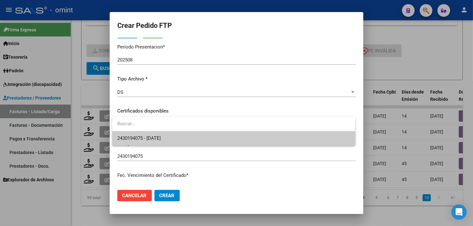
click at [173, 135] on span "2430194075 - 2027-05-23" at bounding box center [233, 138] width 233 height 14
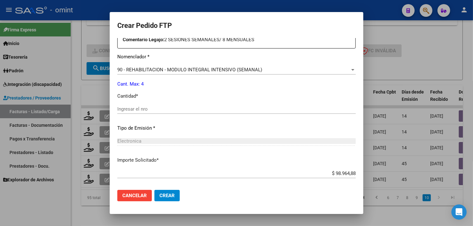
click at [153, 109] on input "Ingresar el nro" at bounding box center [236, 109] width 239 height 6
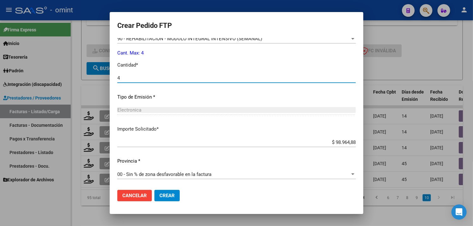
type input "4"
click at [173, 195] on span "Crear" at bounding box center [167, 196] width 15 height 6
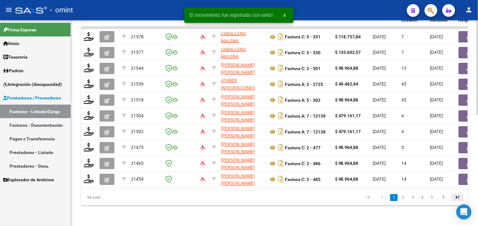
click at [455, 197] on icon "go to last page" at bounding box center [458, 199] width 8 height 8
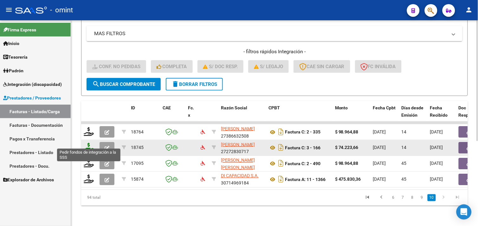
click at [89, 143] on icon at bounding box center [89, 147] width 10 height 9
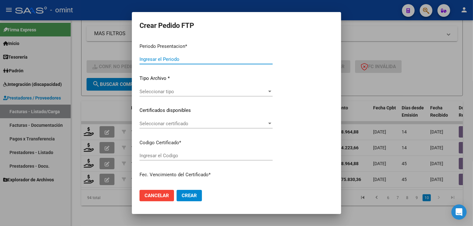
type input "202508"
type input "$ 74.223,66"
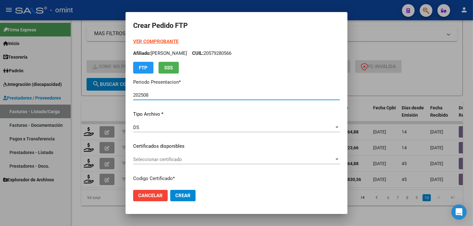
type input "5377193929"
type input "2033-07-31"
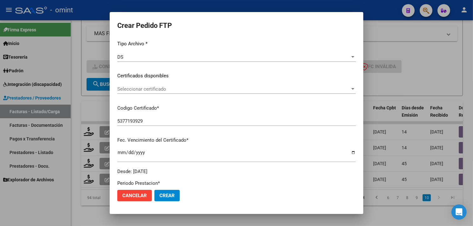
click at [168, 90] on span "Seleccionar certificado" at bounding box center [233, 89] width 233 height 6
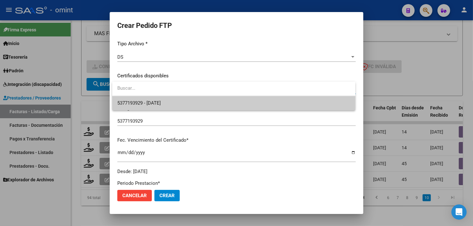
click at [167, 99] on span "5377193929 - 2033-07-31" at bounding box center [233, 103] width 233 height 14
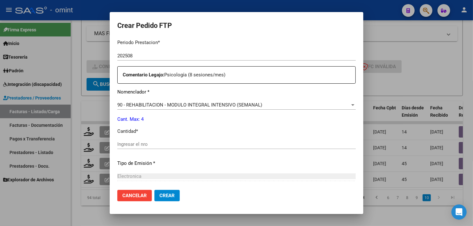
click at [157, 140] on div "Ingresar el nro" at bounding box center [236, 145] width 239 height 10
type input "4"
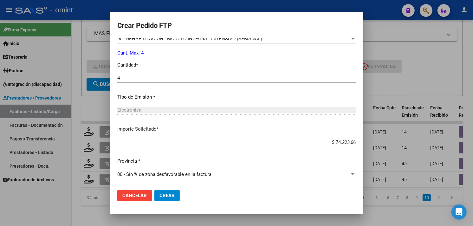
click at [168, 195] on span "Crear" at bounding box center [167, 196] width 15 height 6
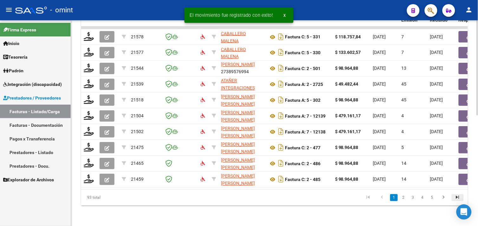
click at [457, 198] on icon "go to last page" at bounding box center [458, 199] width 8 height 8
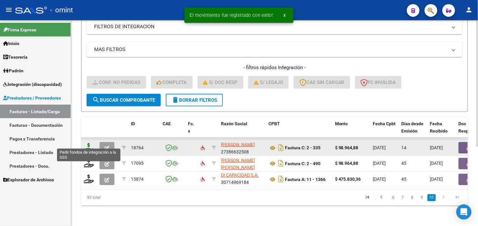
click at [87, 144] on icon at bounding box center [89, 147] width 10 height 9
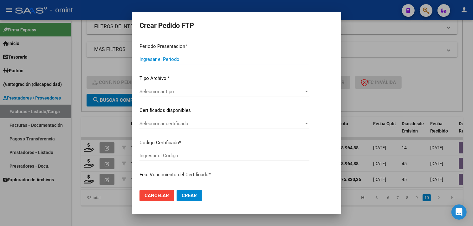
type input "202508"
type input "$ 98.964,88"
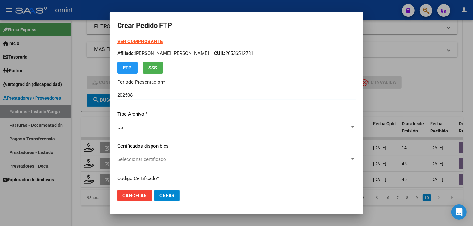
type input "5077092237"
type input "[DATE]"
click at [164, 160] on span "Seleccionar certificado" at bounding box center [233, 160] width 233 height 6
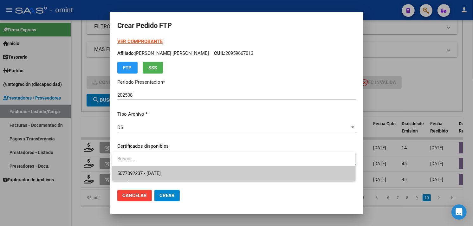
click at [161, 171] on span "5077092237 - [DATE]" at bounding box center [138, 174] width 43 height 6
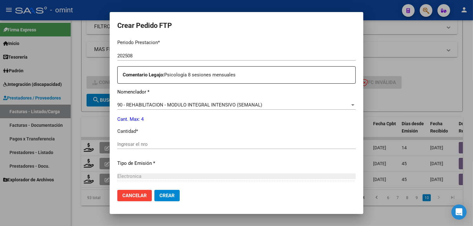
click at [163, 141] on input "Ingresar el nro" at bounding box center [236, 144] width 239 height 6
type input "4"
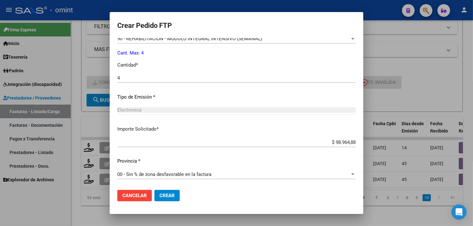
click at [174, 196] on span "Crear" at bounding box center [167, 196] width 15 height 6
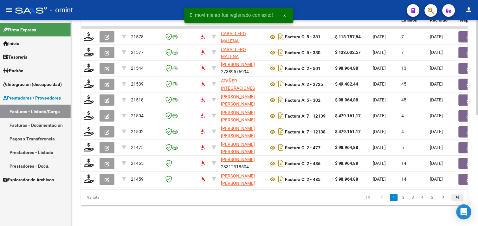
click at [455, 195] on icon "go to last page" at bounding box center [458, 199] width 8 height 8
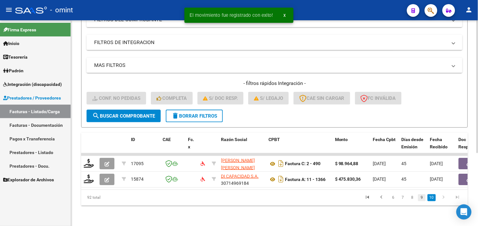
click at [425, 197] on link "9" at bounding box center [422, 197] width 8 height 7
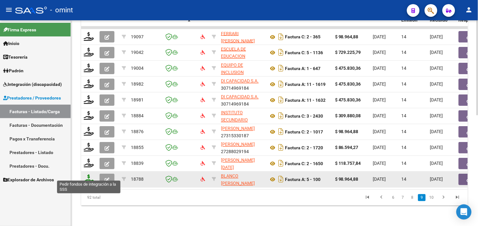
click at [93, 175] on icon at bounding box center [89, 179] width 10 height 9
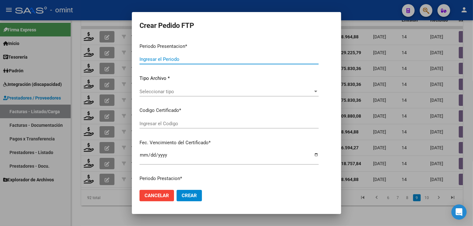
type input "202508"
type input "$ 98.964,88"
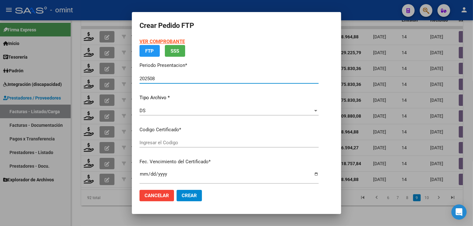
type input "956328116"
type input "2025-11-27"
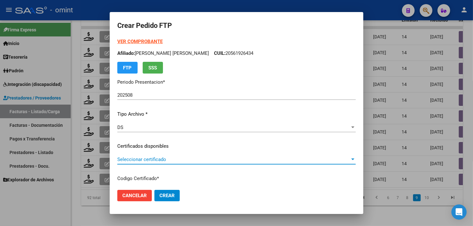
click at [171, 158] on span "Seleccionar certificado" at bounding box center [233, 160] width 233 height 6
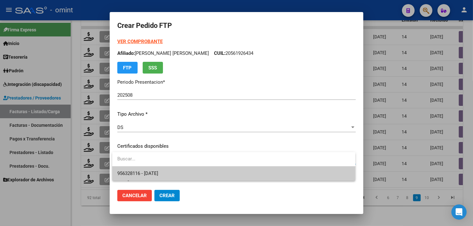
click at [171, 170] on span "956328116 - [DATE]" at bounding box center [233, 174] width 233 height 14
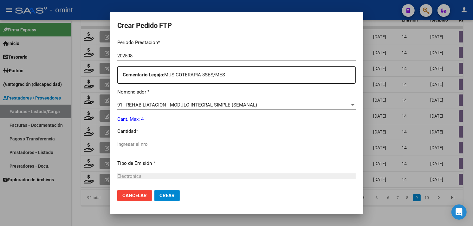
click at [182, 146] on input "Ingresar el nro" at bounding box center [236, 144] width 239 height 6
click at [136, 198] on span "Cancelar" at bounding box center [134, 196] width 24 height 6
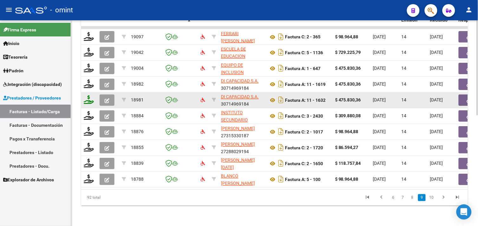
click at [89, 96] on icon at bounding box center [89, 99] width 10 height 9
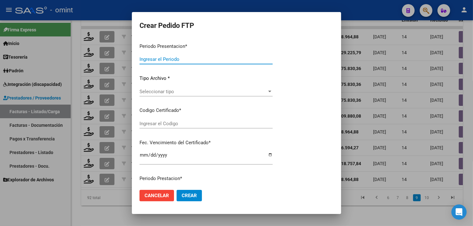
type input "202508"
type input "$ 475.830,36"
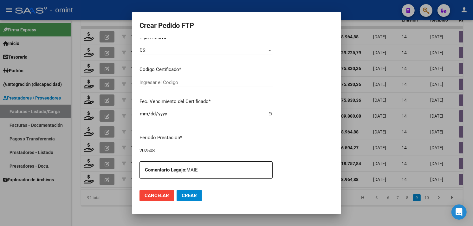
type input "956328116"
type input "2025-11-27"
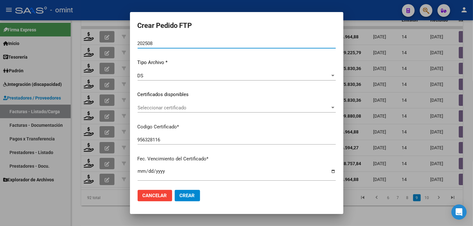
click at [207, 105] on span "Seleccionar certificado" at bounding box center [234, 108] width 193 height 6
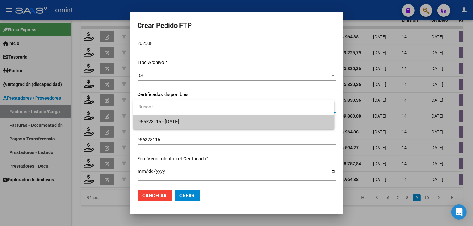
click at [196, 115] on span "956328116 - [DATE]" at bounding box center [233, 122] width 191 height 14
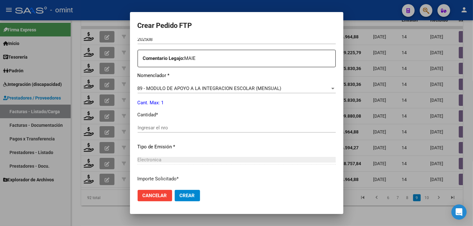
click at [186, 128] on input "Ingresar el nro" at bounding box center [237, 128] width 198 height 6
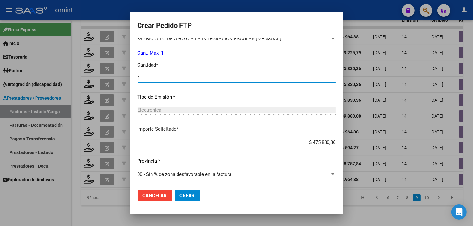
type input "1"
click at [192, 198] on span "Crear" at bounding box center [187, 196] width 15 height 6
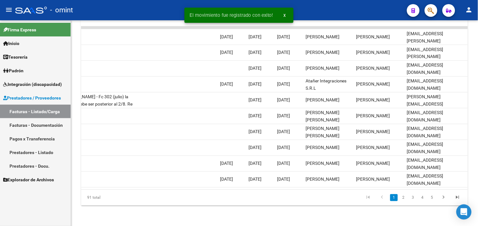
click at [457, 197] on icon "go to last page" at bounding box center [458, 199] width 8 height 8
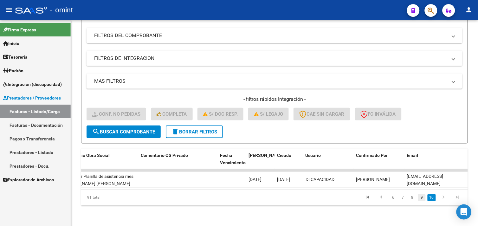
click at [423, 199] on link "9" at bounding box center [422, 197] width 8 height 7
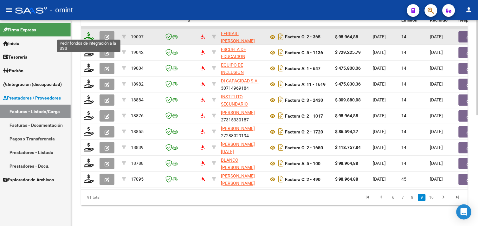
click at [91, 34] on icon at bounding box center [89, 36] width 10 height 9
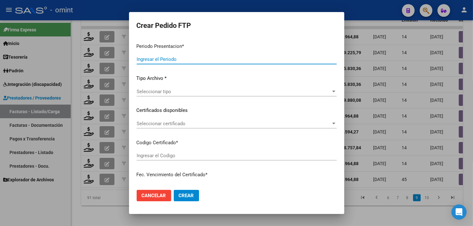
type input "202508"
type input "$ 98.964,88"
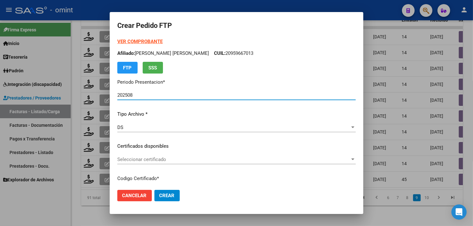
type input "5377193929"
type input "2033-07-31"
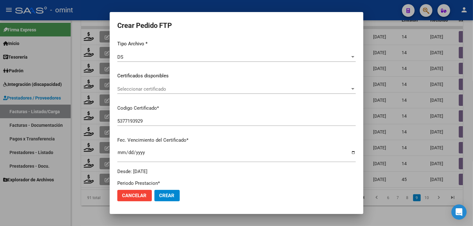
click at [175, 91] on span "Seleccionar certificado" at bounding box center [233, 89] width 233 height 6
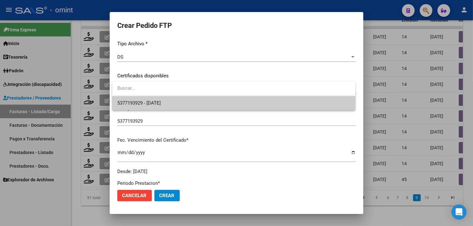
click at [174, 102] on span "5377193929 - 2033-07-31" at bounding box center [233, 103] width 233 height 14
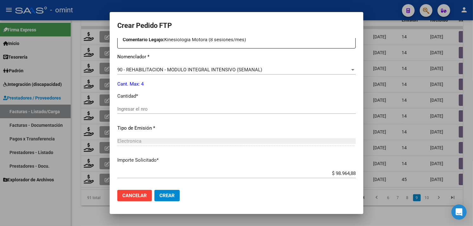
click at [182, 109] on input "Ingresar el nro" at bounding box center [236, 109] width 239 height 6
type input "4"
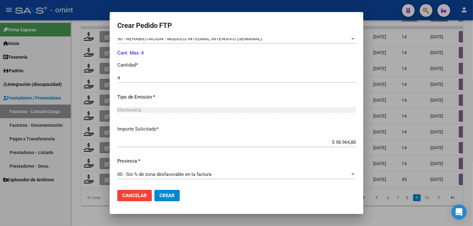
click at [170, 199] on button "Crear" at bounding box center [166, 195] width 25 height 11
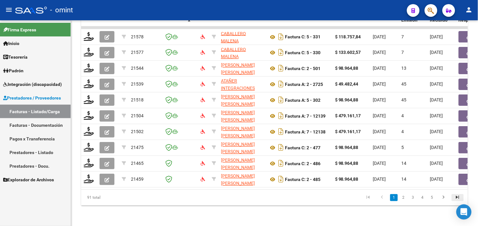
click at [459, 200] on icon "go to last page" at bounding box center [458, 199] width 8 height 8
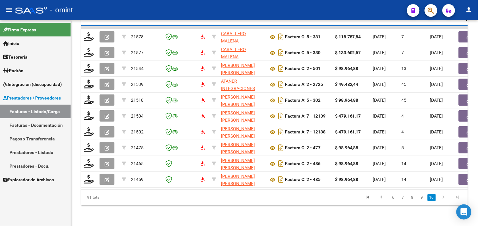
scroll to position [97, 0]
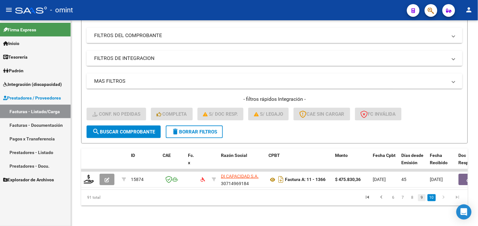
click at [424, 200] on link "9" at bounding box center [422, 197] width 8 height 7
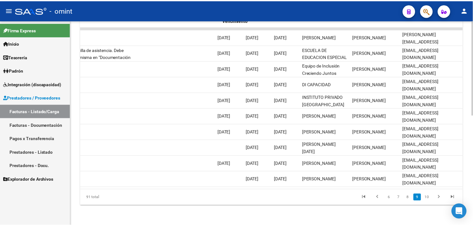
scroll to position [0, 0]
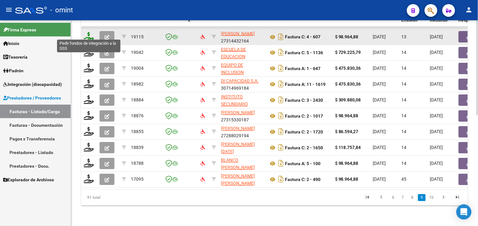
click at [91, 32] on icon at bounding box center [89, 36] width 10 height 9
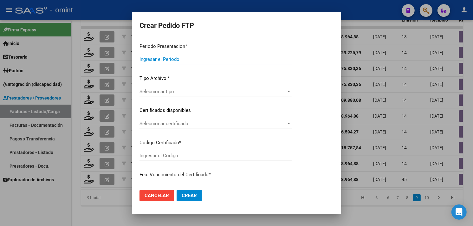
type input "202508"
type input "$ 98.964,88"
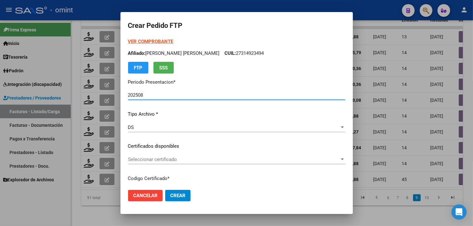
type input "1072899942"
type input "[DATE]"
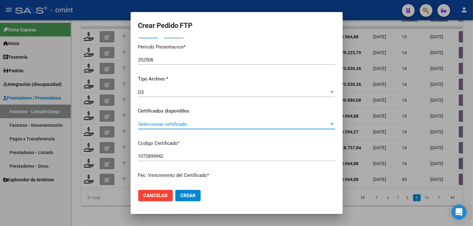
click at [184, 121] on span "Seleccionar certificado" at bounding box center [233, 124] width 191 height 6
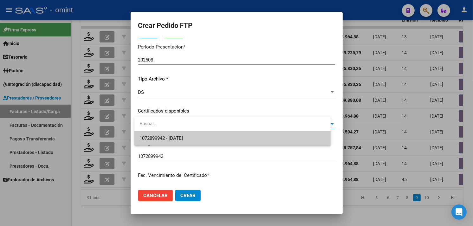
click at [183, 138] on span "1072899942 - [DATE]" at bounding box center [161, 138] width 43 height 6
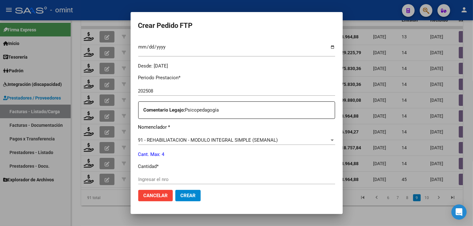
scroll to position [211, 0]
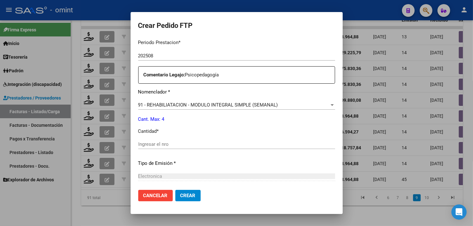
click at [164, 193] on span "Cancelar" at bounding box center [155, 196] width 24 height 6
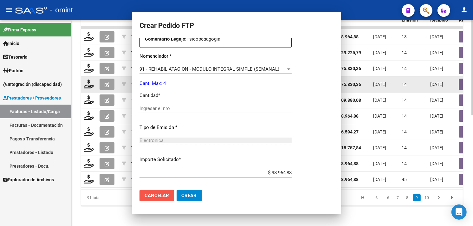
scroll to position [0, 0]
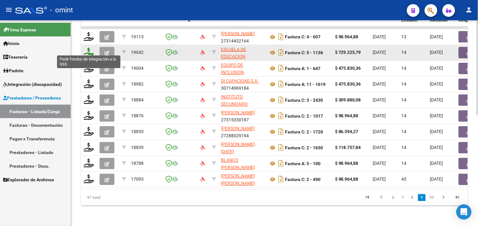
click at [91, 51] on icon at bounding box center [89, 52] width 10 height 9
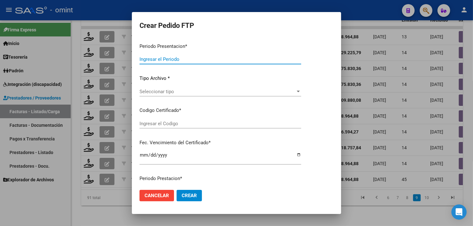
type input "202508"
type input "$ 729.225,79"
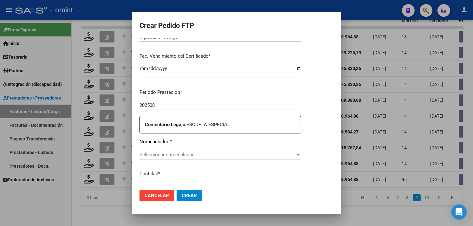
type input "7794538692"
type input "[DATE]"
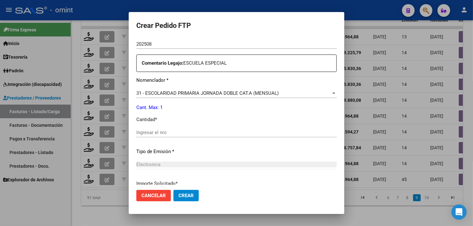
scroll to position [225, 0]
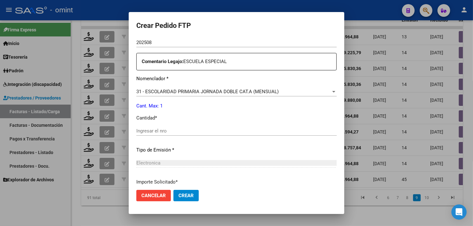
click at [152, 194] on span "Cancelar" at bounding box center [153, 196] width 24 height 6
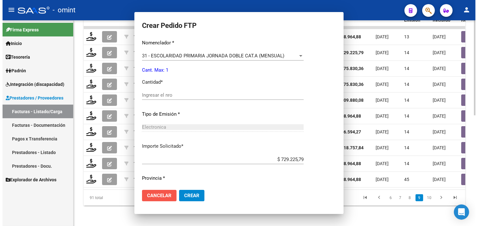
scroll to position [0, 0]
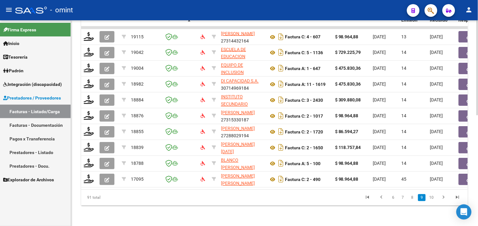
drag, startPoint x: 180, startPoint y: 186, endPoint x: 313, endPoint y: 185, distance: 132.9
click at [313, 185] on datatable-body "19115 BERNASCHINA ELIANA ANALIA 27314432164 Factura C: 4 - 607 $ 98.964,88 02/0…" at bounding box center [274, 107] width 387 height 163
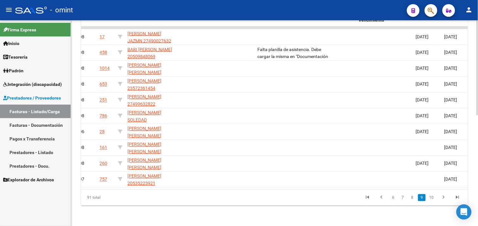
scroll to position [0, 520]
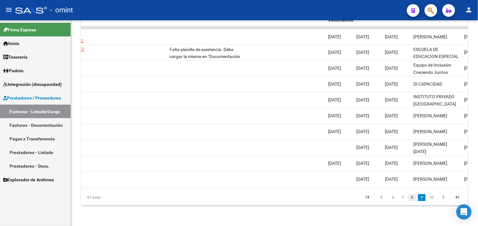
click at [410, 198] on link "8" at bounding box center [413, 197] width 8 height 7
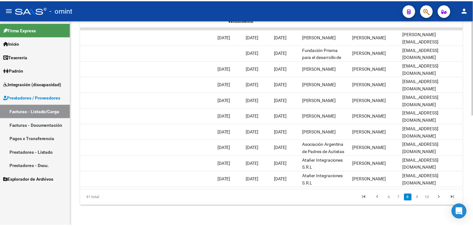
scroll to position [0, 0]
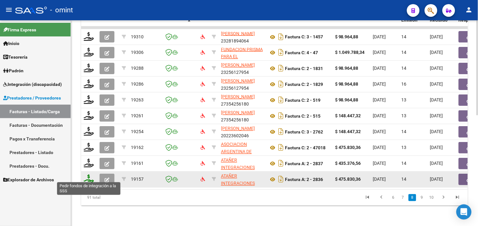
click at [88, 178] on icon at bounding box center [89, 179] width 10 height 9
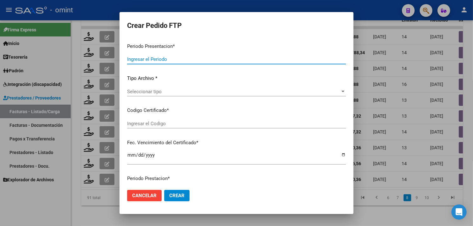
type input "202508"
type input "$ 475.830,36"
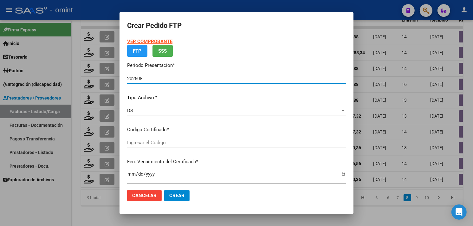
type input "5686121165"
type input "2028-09-22"
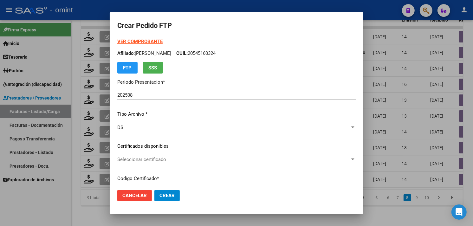
click at [140, 43] on strong "VER COMPROBANTE" at bounding box center [139, 42] width 45 height 6
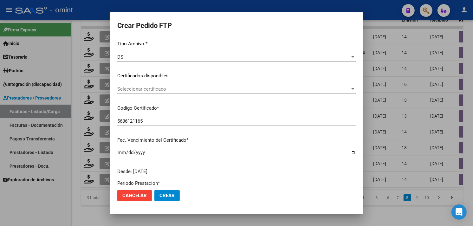
click at [174, 90] on span "Seleccionar certificado" at bounding box center [233, 89] width 233 height 6
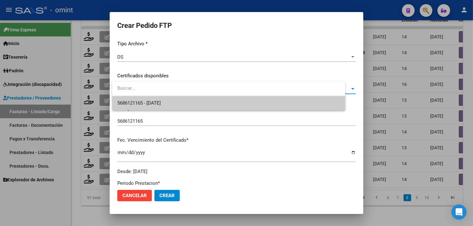
click at [173, 100] on span "5686121165 - 2028-09-22" at bounding box center [228, 103] width 223 height 14
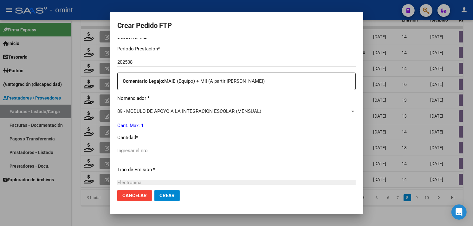
scroll to position [211, 0]
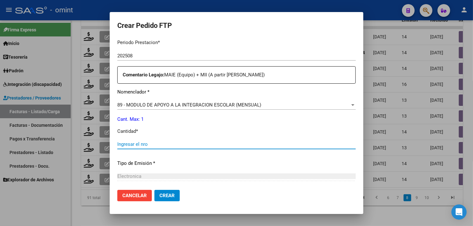
click at [173, 143] on input "Ingresar el nro" at bounding box center [236, 144] width 239 height 6
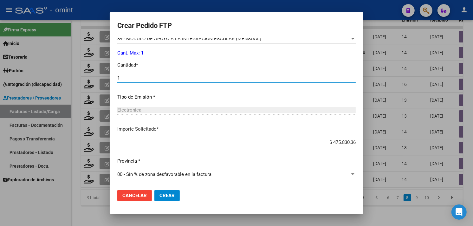
type input "1"
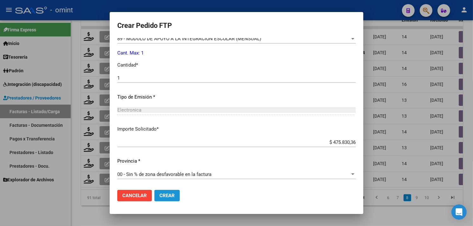
click at [171, 195] on span "Crear" at bounding box center [167, 196] width 15 height 6
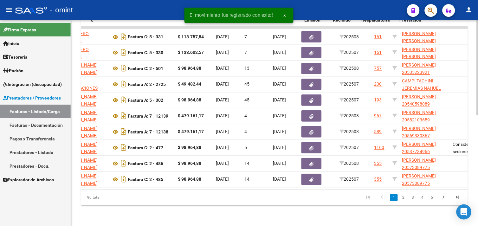
scroll to position [0, 267]
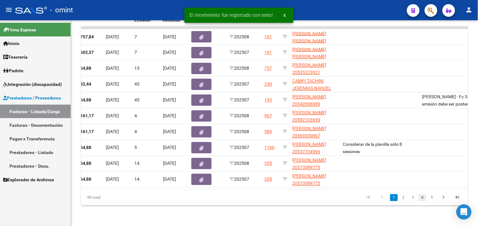
click at [423, 199] on link "4" at bounding box center [423, 197] width 8 height 7
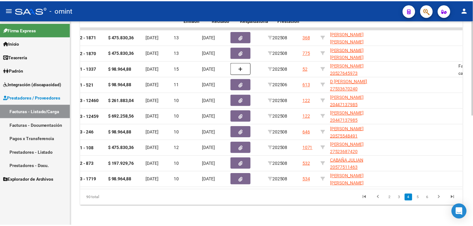
scroll to position [0, 0]
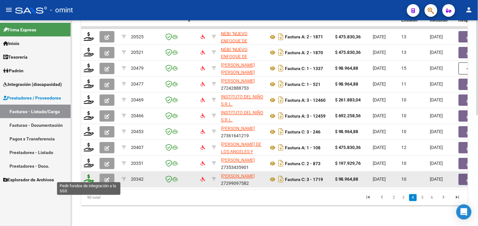
click at [88, 179] on icon at bounding box center [89, 179] width 10 height 9
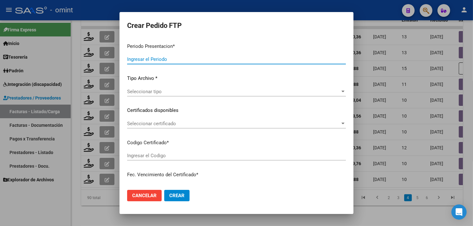
type input "202508"
type input "$ 98.964,88"
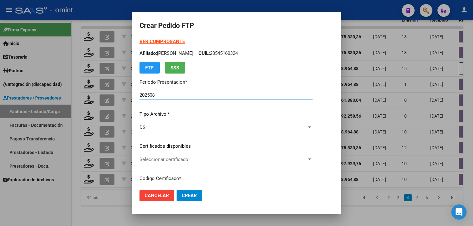
type input "8975174261"
type input "[DATE]"
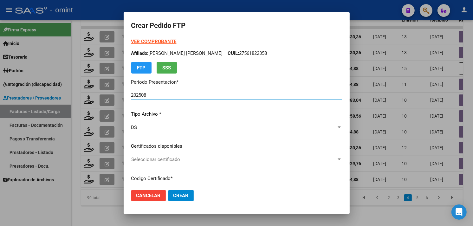
click at [171, 157] on span "Seleccionar certificado" at bounding box center [233, 160] width 205 height 6
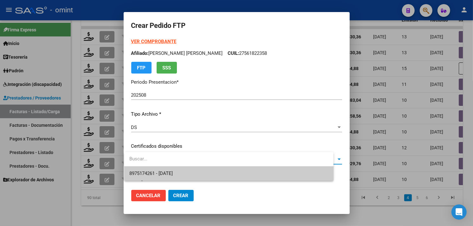
click at [177, 167] on span "8975174261 - [DATE]" at bounding box center [228, 174] width 199 height 14
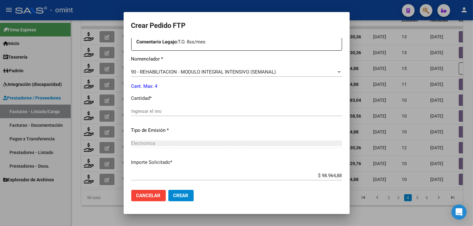
scroll to position [246, 0]
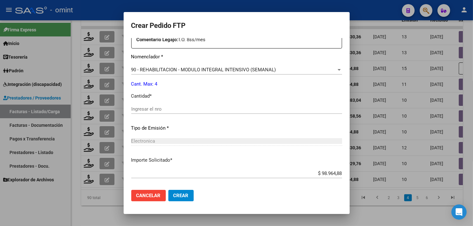
click at [169, 108] on input "Ingresar el nro" at bounding box center [236, 109] width 211 height 6
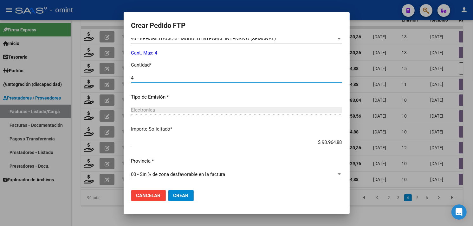
type input "4"
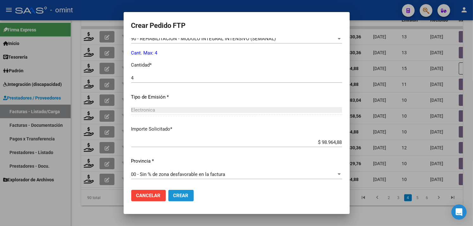
click at [186, 195] on span "Crear" at bounding box center [181, 196] width 15 height 6
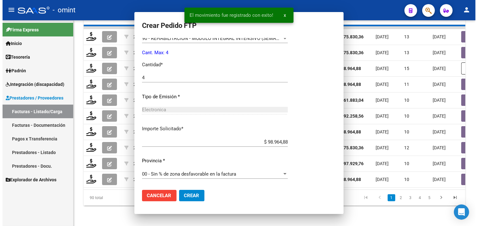
scroll to position [242, 0]
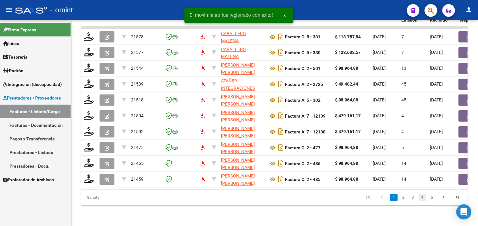
click at [421, 197] on link "4" at bounding box center [423, 197] width 8 height 7
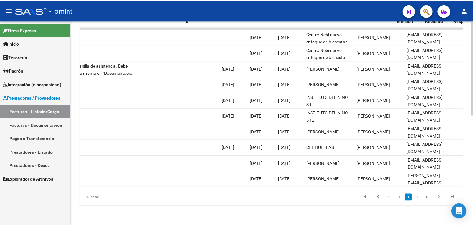
scroll to position [0, 0]
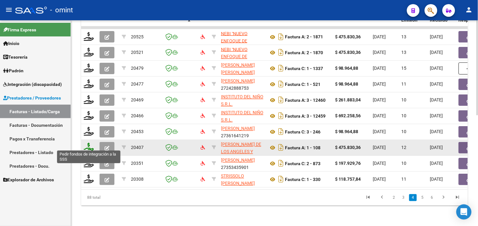
click at [91, 145] on icon at bounding box center [89, 147] width 10 height 9
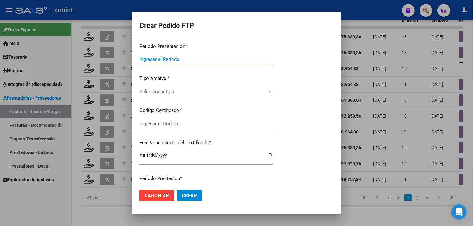
type input "202508"
type input "$ 475.830,36"
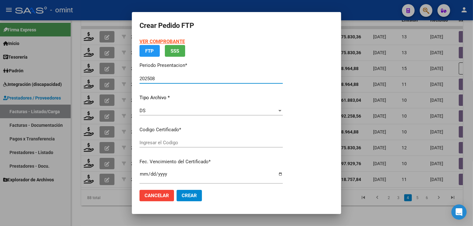
type input "5089970900"
type input "2029-04-11"
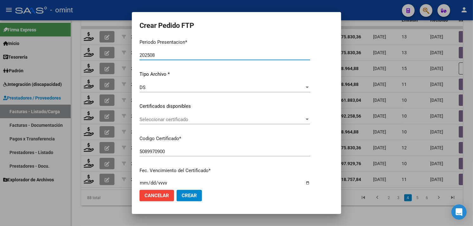
scroll to position [52, 0]
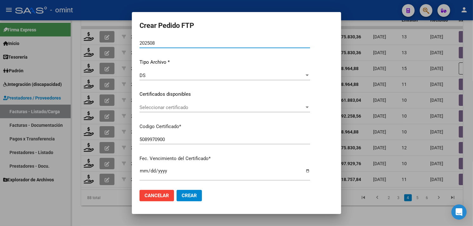
click at [205, 108] on span "Seleccionar certificado" at bounding box center [222, 108] width 165 height 6
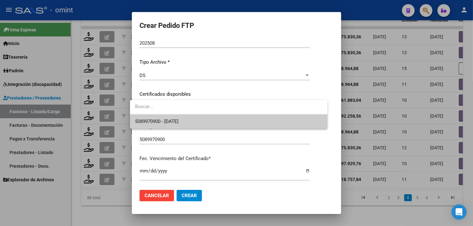
click at [194, 116] on span "5089970900 - 2029-04-11" at bounding box center [228, 122] width 187 height 14
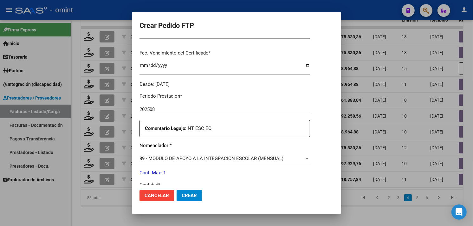
scroll to position [228, 0]
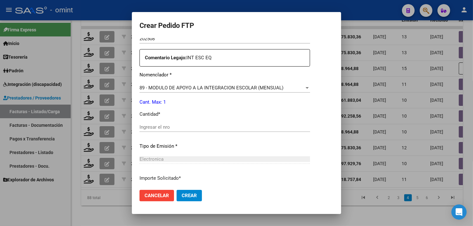
click at [185, 129] on input "Ingresar el nro" at bounding box center [225, 127] width 171 height 6
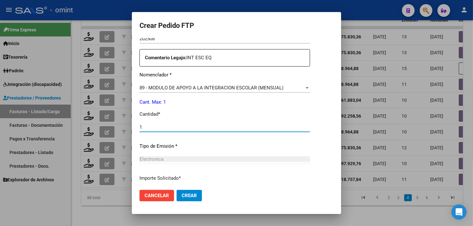
type input "1"
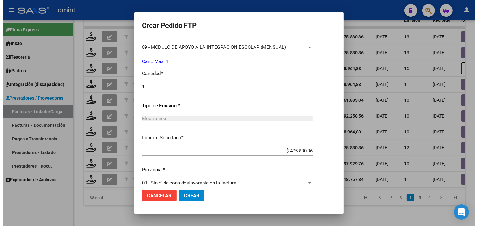
scroll to position [278, 0]
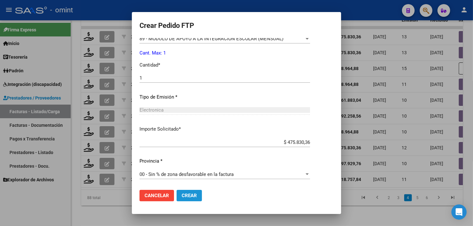
click at [188, 194] on span "Crear" at bounding box center [189, 196] width 15 height 6
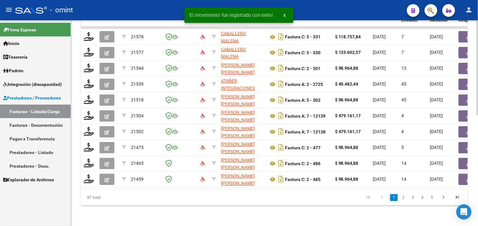
click at [424, 199] on link "4" at bounding box center [423, 197] width 8 height 7
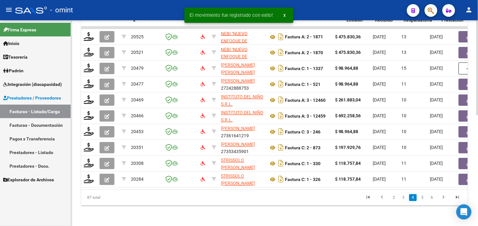
scroll to position [0, 88]
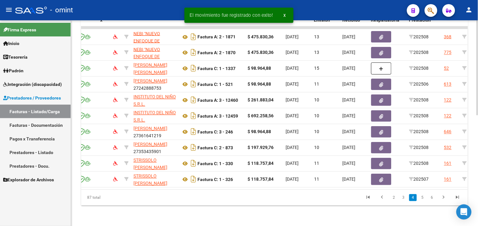
drag, startPoint x: 264, startPoint y: 193, endPoint x: 271, endPoint y: 194, distance: 7.4
click at [271, 194] on div "87 total 2 3 4 5 6" at bounding box center [274, 198] width 387 height 16
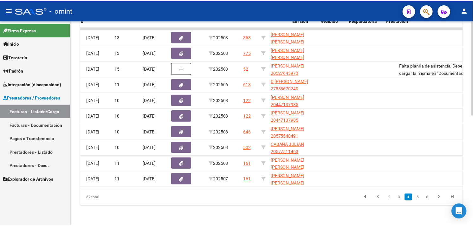
scroll to position [0, 0]
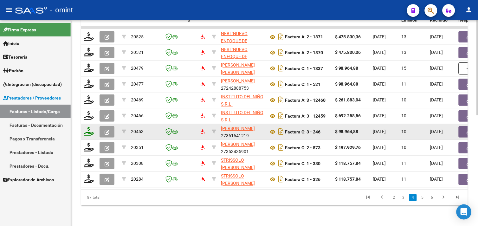
click at [91, 128] on icon at bounding box center [89, 131] width 10 height 9
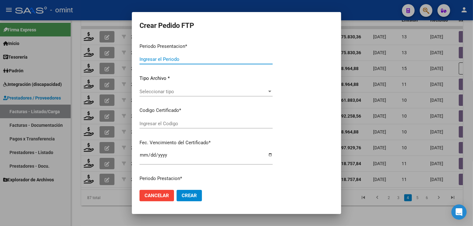
type input "202508"
type input "$ 98.964,88"
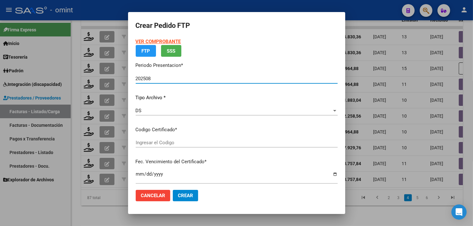
type input "4999915629"
type input "2028-05-09"
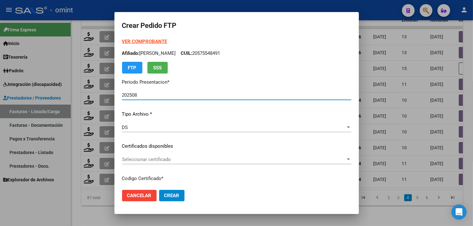
click at [164, 156] on div "Seleccionar certificado Seleccionar certificado" at bounding box center [236, 160] width 229 height 10
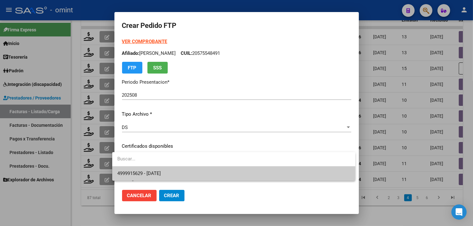
click at [171, 169] on span "4999915629 - 2028-05-09" at bounding box center [233, 174] width 233 height 14
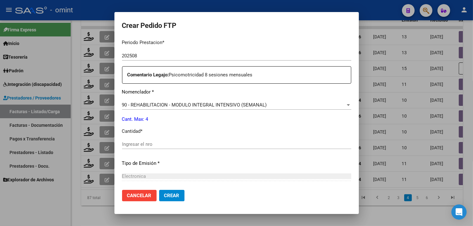
click at [183, 141] on input "Ingresar el nro" at bounding box center [236, 144] width 229 height 6
type input "4"
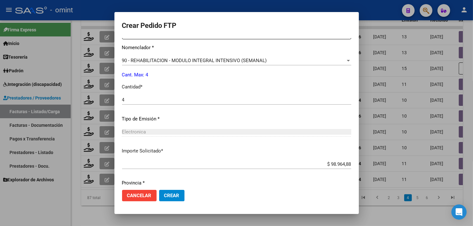
scroll to position [278, 0]
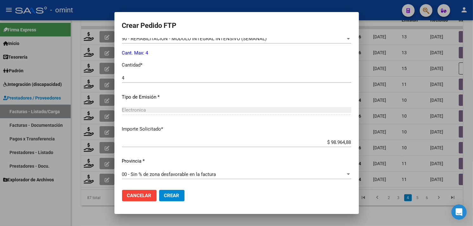
click at [174, 196] on span "Crear" at bounding box center [171, 196] width 15 height 6
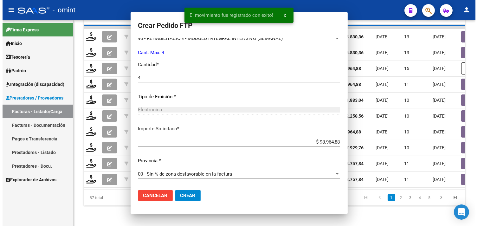
scroll to position [0, 0]
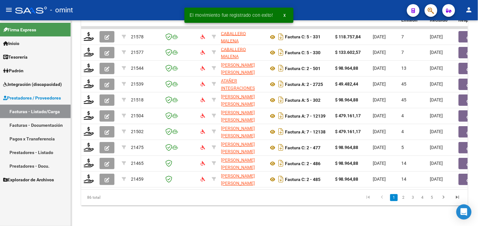
click at [428, 200] on li "5" at bounding box center [433, 198] width 10 height 11
click at [422, 200] on link "4" at bounding box center [423, 197] width 8 height 7
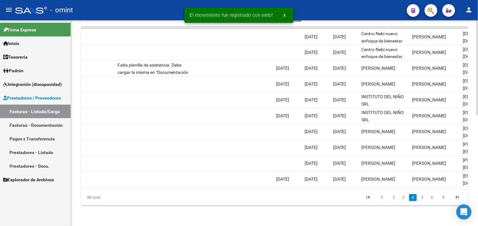
scroll to position [0, 588]
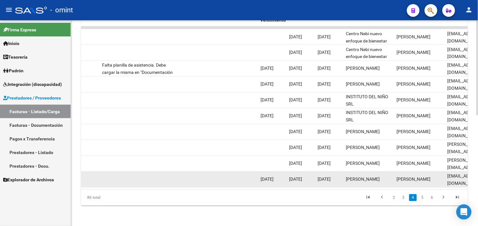
drag, startPoint x: 426, startPoint y: 194, endPoint x: 186, endPoint y: 182, distance: 241.1
click at [186, 182] on div "ID CAE Fc. x Razón Social CPBT Monto Fecha Cpbt Días desde Emisión Fecha Recibi…" at bounding box center [274, 106] width 387 height 200
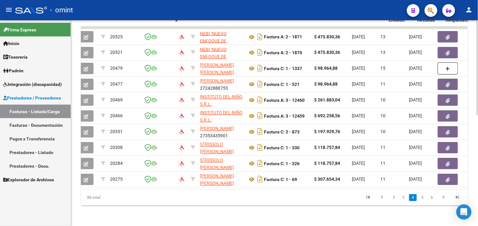
scroll to position [0, 13]
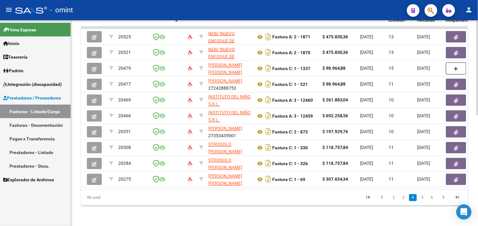
click at [148, 198] on div "86 total" at bounding box center [119, 198] width 76 height 16
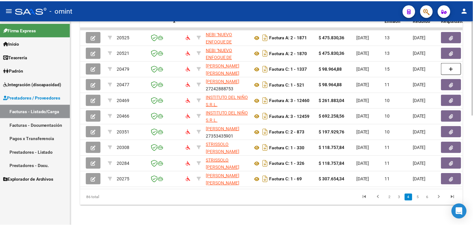
scroll to position [0, 0]
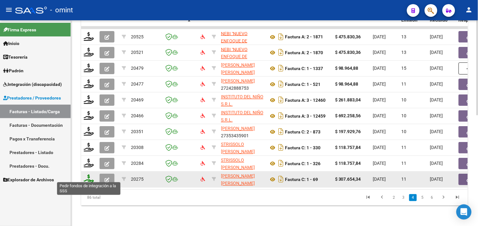
click at [90, 177] on icon at bounding box center [89, 179] width 10 height 9
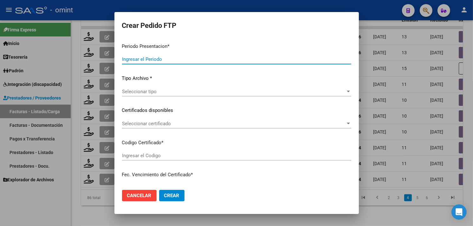
type input "202508"
type input "$ 307.654,34"
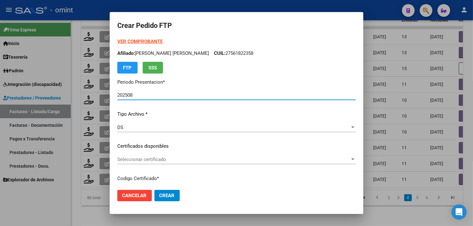
type input "5211629466"
type input "[DATE]"
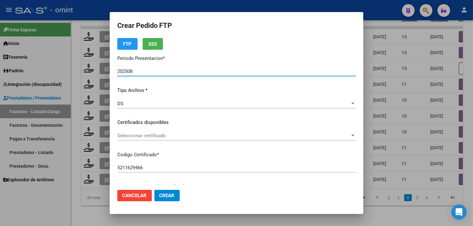
scroll to position [35, 0]
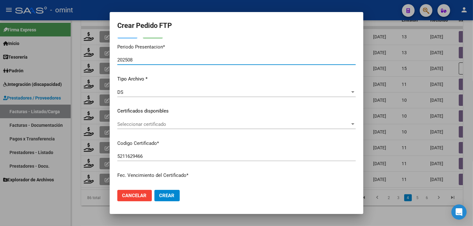
click at [183, 122] on span "Seleccionar certificado" at bounding box center [233, 124] width 233 height 6
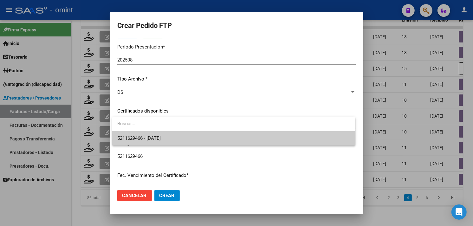
click at [174, 132] on span "5211629466 - [DATE]" at bounding box center [233, 138] width 233 height 14
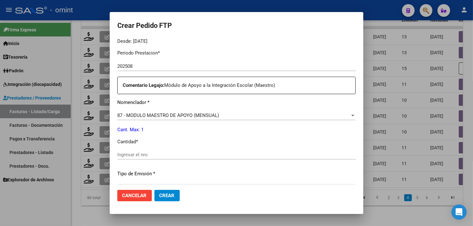
scroll to position [246, 0]
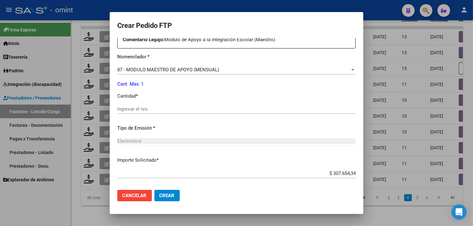
click at [163, 108] on input "Ingresar el nro" at bounding box center [236, 109] width 239 height 6
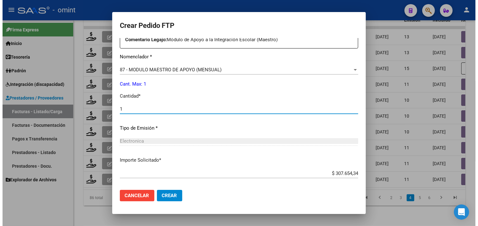
scroll to position [278, 0]
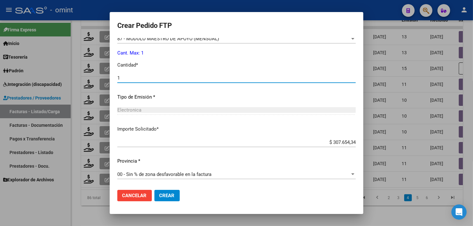
type input "1"
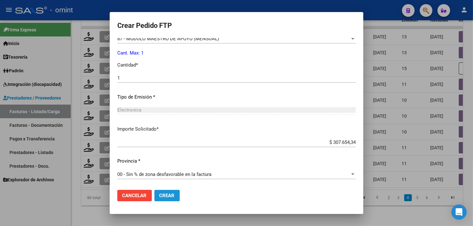
click at [175, 194] on button "Crear" at bounding box center [166, 195] width 25 height 11
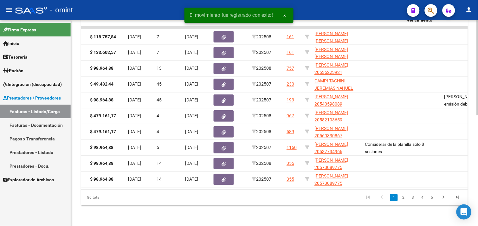
scroll to position [0, 533]
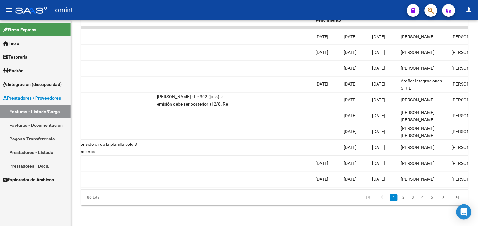
click at [400, 201] on li "2" at bounding box center [404, 198] width 10 height 11
click at [401, 201] on link "2" at bounding box center [404, 197] width 8 height 7
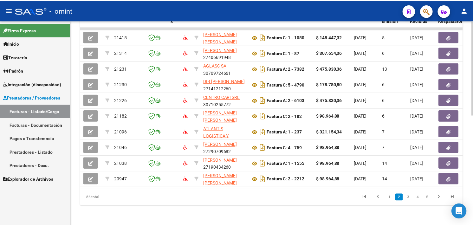
scroll to position [0, 0]
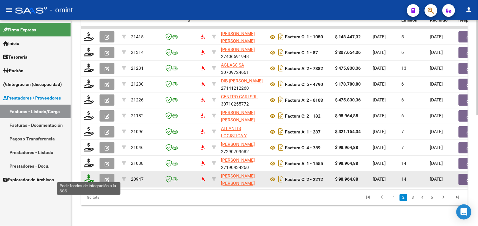
click at [91, 175] on icon at bounding box center [89, 179] width 10 height 9
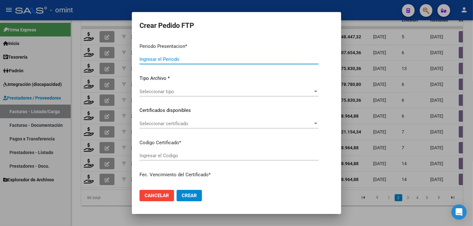
type input "202508"
type input "$ 98.964,88"
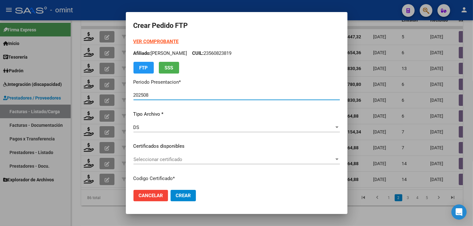
type input "5853765661"
type input "[DATE]"
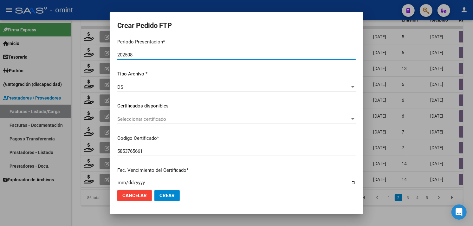
scroll to position [176, 0]
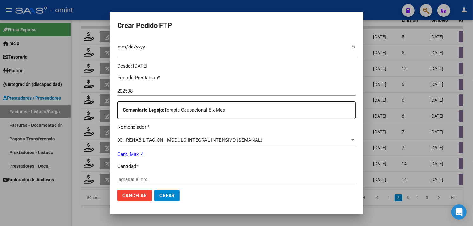
click at [160, 178] on input "Ingresar el nro" at bounding box center [236, 180] width 239 height 6
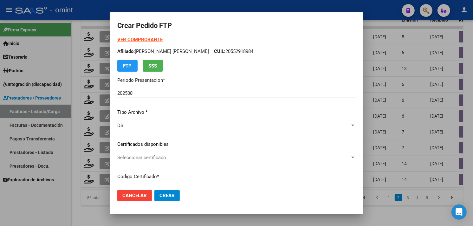
scroll to position [0, 0]
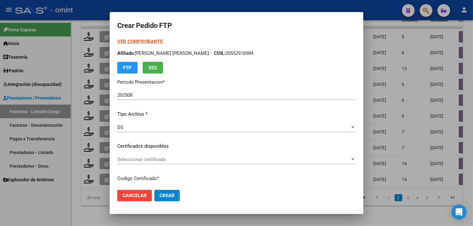
type input "4"
click at [161, 155] on div "Seleccionar certificado Seleccionar certificado" at bounding box center [236, 160] width 239 height 10
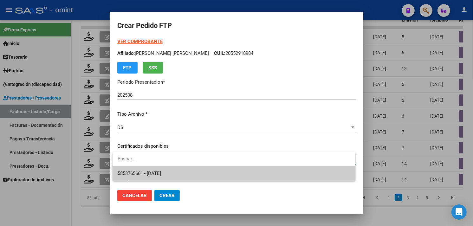
click at [167, 167] on span "5853765661 - [DATE]" at bounding box center [234, 174] width 233 height 14
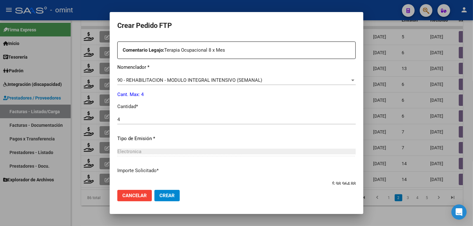
scroll to position [278, 0]
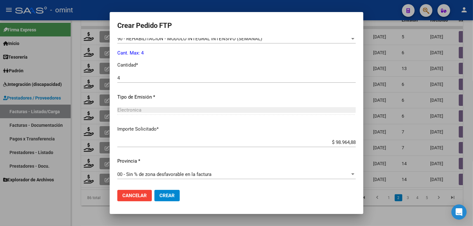
click at [170, 196] on span "Crear" at bounding box center [167, 196] width 15 height 6
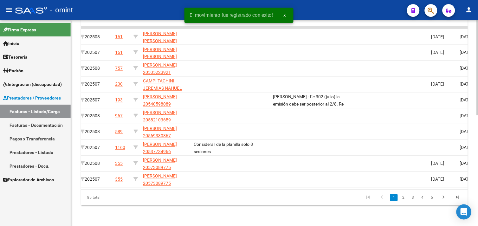
scroll to position [0, 628]
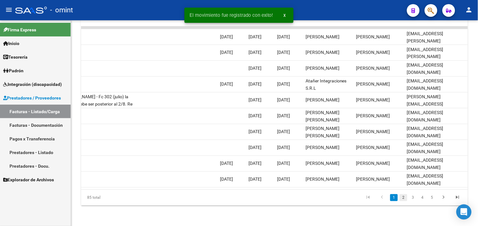
click at [406, 198] on link "2" at bounding box center [404, 197] width 8 height 7
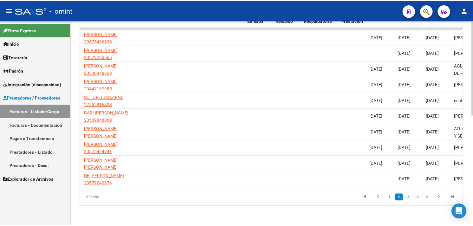
scroll to position [0, 0]
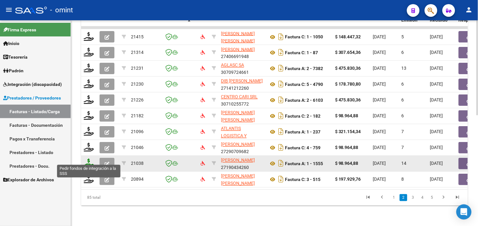
click at [91, 159] on icon at bounding box center [89, 163] width 10 height 9
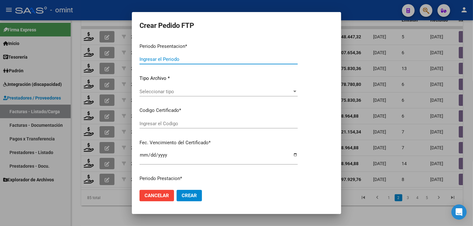
type input "202508"
type input "$ 98.964,88"
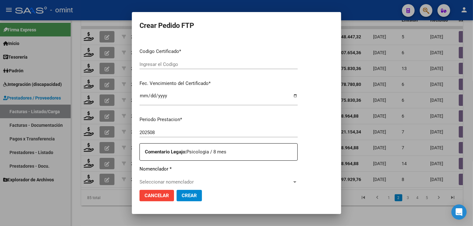
type input "7905492600"
type input "2025-06-01"
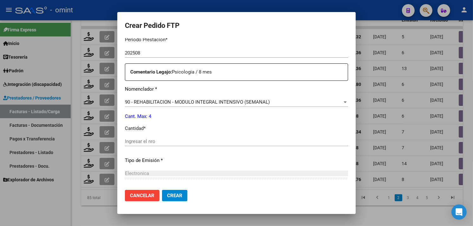
scroll to position [226, 0]
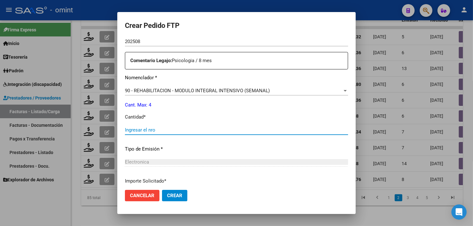
click at [178, 131] on input "Ingresar el nro" at bounding box center [236, 130] width 223 height 6
type input "4"
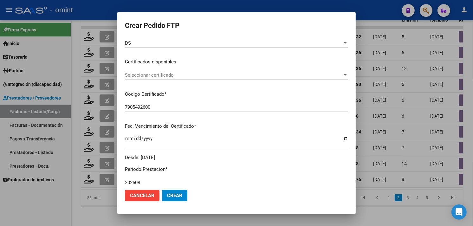
click at [167, 80] on div "Seleccionar certificado Seleccionar certificado" at bounding box center [236, 78] width 223 height 16
click at [167, 78] on div "Seleccionar certificado Seleccionar certificado" at bounding box center [236, 75] width 223 height 10
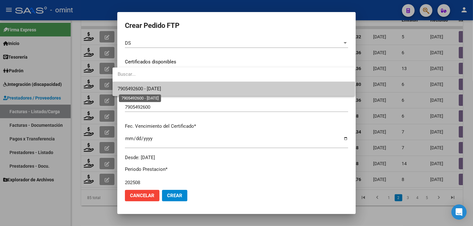
click at [161, 88] on span "7905492600 - 2025-06-01" at bounding box center [139, 89] width 43 height 6
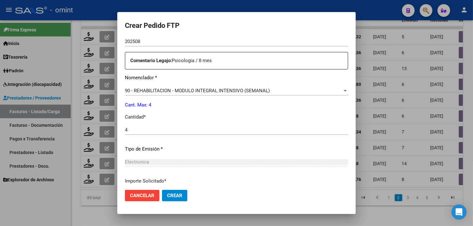
scroll to position [278, 0]
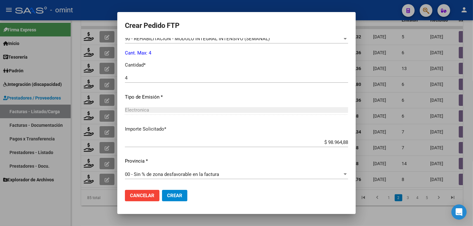
click at [171, 194] on span "Crear" at bounding box center [174, 196] width 15 height 6
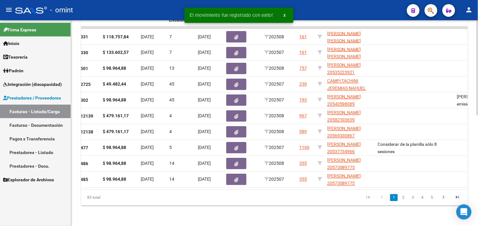
scroll to position [0, 331]
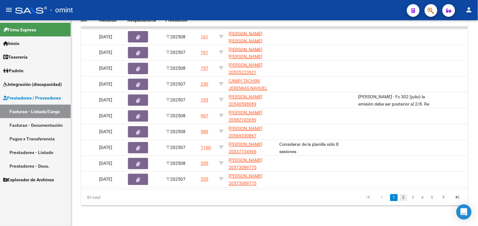
click at [405, 200] on link "2" at bounding box center [404, 197] width 8 height 7
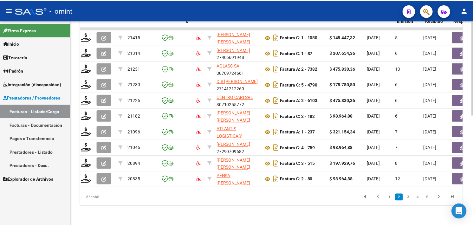
scroll to position [0, 0]
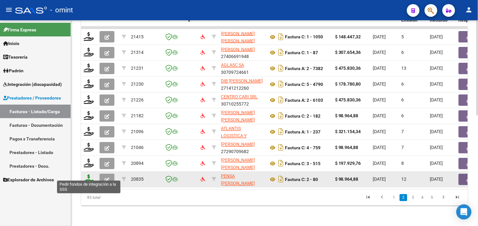
click at [92, 175] on icon at bounding box center [89, 179] width 10 height 9
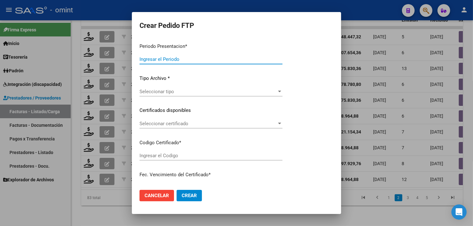
type input "202508"
type input "$ 98.964,88"
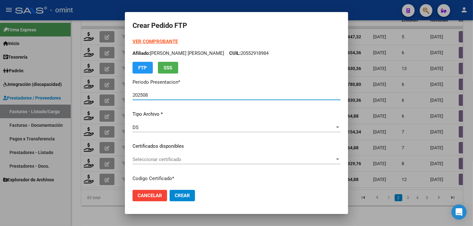
type input "2941868661"
type input "[DATE]"
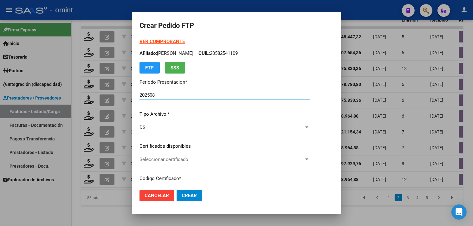
click at [189, 157] on span "Seleccionar certificado" at bounding box center [222, 160] width 165 height 6
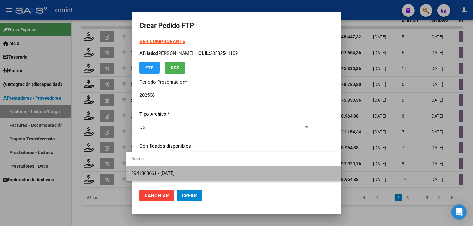
click at [187, 167] on span "2941868661 - [DATE]" at bounding box center [233, 174] width 205 height 14
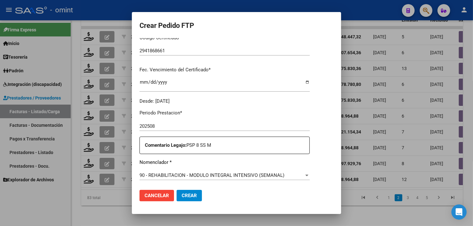
scroll to position [211, 0]
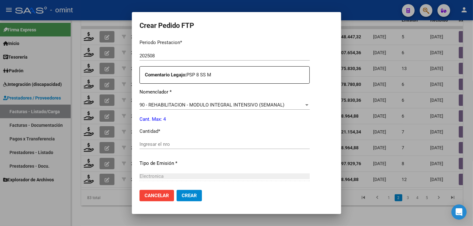
click at [183, 144] on input "Ingresar el nro" at bounding box center [225, 144] width 170 height 6
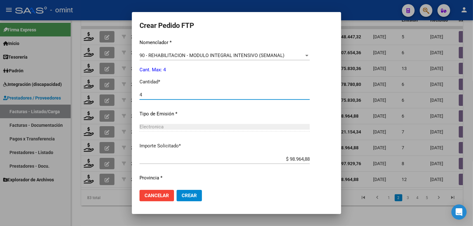
scroll to position [278, 0]
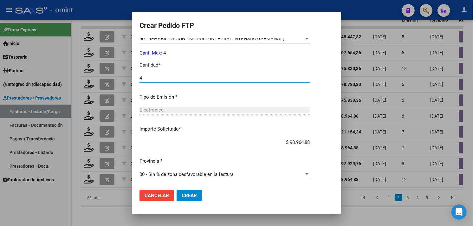
type input "4"
click at [187, 195] on span "Crear" at bounding box center [189, 196] width 15 height 6
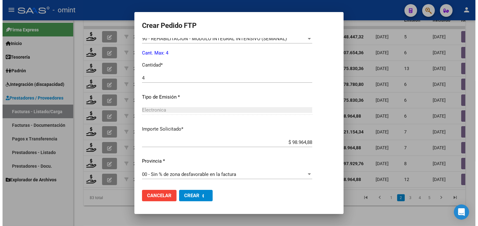
scroll to position [0, 0]
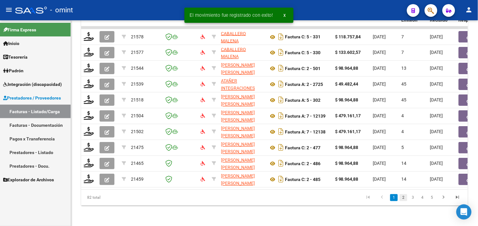
click at [402, 200] on link "2" at bounding box center [404, 197] width 8 height 7
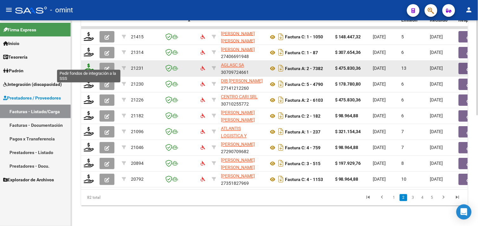
click at [87, 64] on icon at bounding box center [89, 68] width 10 height 9
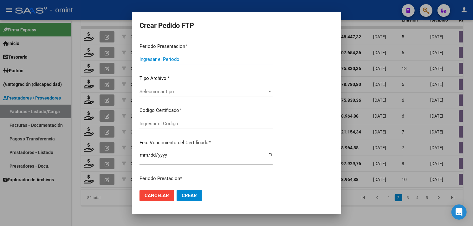
type input "202508"
type input "$ 475.830,36"
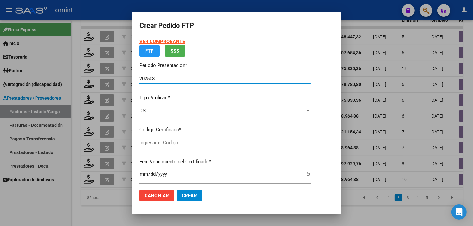
type input "60344627247"
type input "[DATE]"
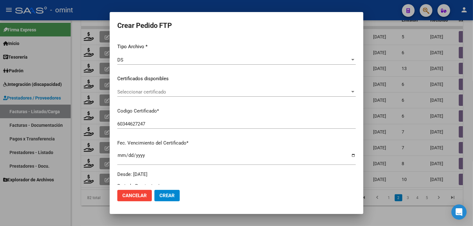
scroll to position [70, 0]
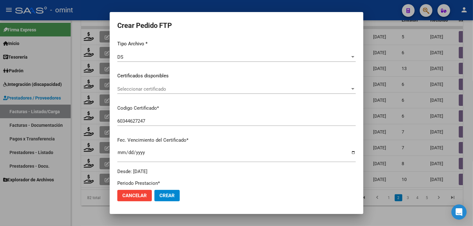
click at [176, 84] on div "Seleccionar certificado Seleccionar certificado" at bounding box center [236, 89] width 239 height 10
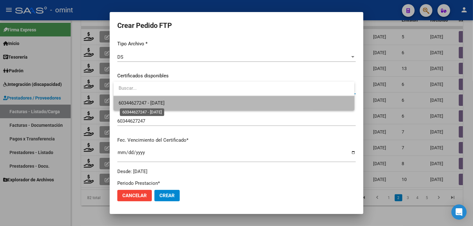
click at [165, 100] on span "60344627247 - [DATE]" at bounding box center [142, 103] width 46 height 6
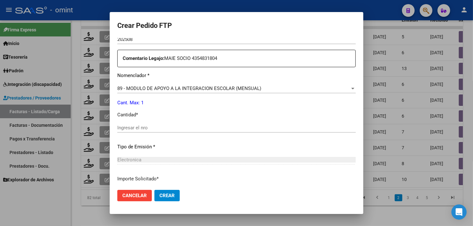
scroll to position [278, 0]
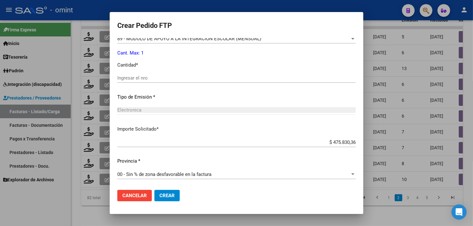
click at [164, 78] on input "Ingresar el nro" at bounding box center [236, 78] width 239 height 6
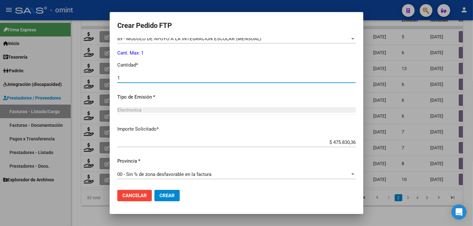
type input "1"
click at [173, 194] on span "Crear" at bounding box center [167, 196] width 15 height 6
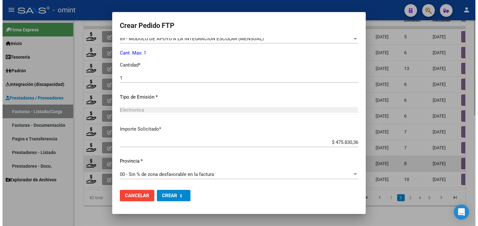
scroll to position [0, 0]
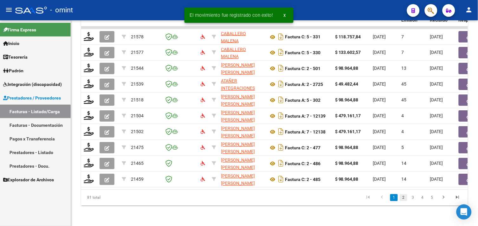
click at [407, 200] on link "2" at bounding box center [404, 197] width 8 height 7
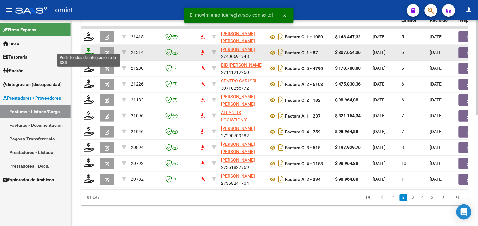
click at [87, 48] on icon at bounding box center [89, 52] width 10 height 9
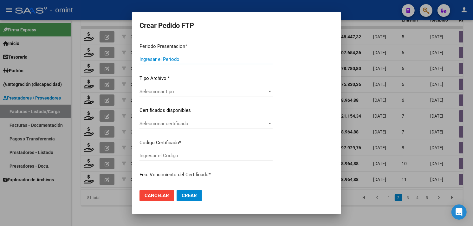
type input "202508"
type input "$ 307.654,36"
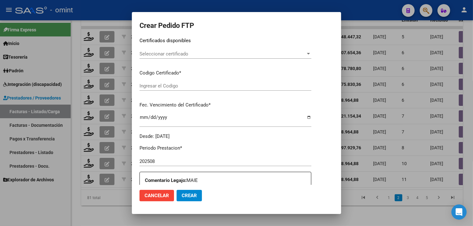
type input "148188607"
type input "2029-06-12"
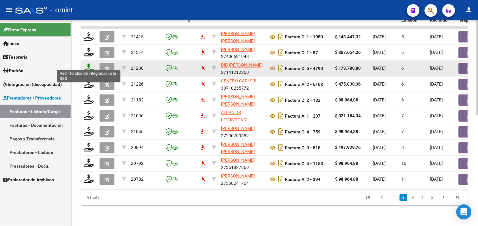
click at [88, 64] on icon at bounding box center [89, 68] width 10 height 9
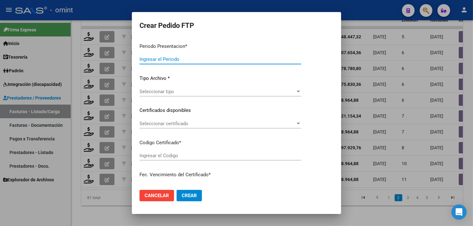
type input "202508"
type input "$ 178.780,80"
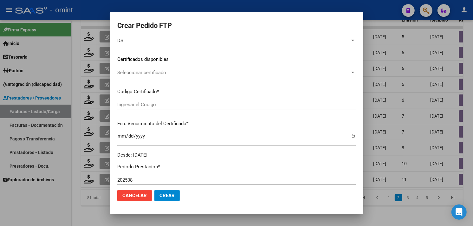
type input "7035134869"
type input "[DATE]"
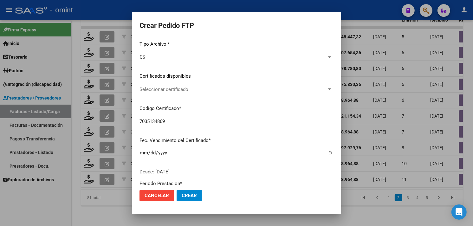
scroll to position [7, 0]
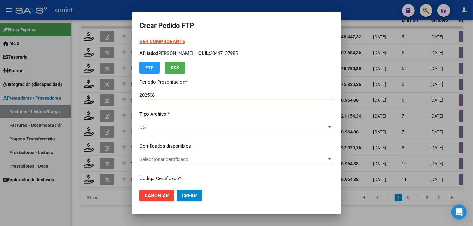
click at [183, 157] on span "Seleccionar certificado" at bounding box center [233, 160] width 187 height 6
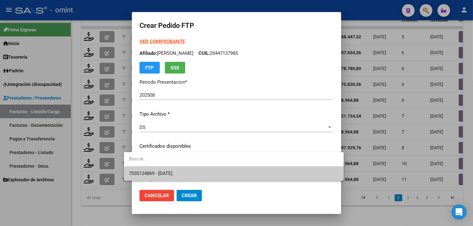
click at [189, 168] on span "7035134869 - [DATE]" at bounding box center [234, 174] width 210 height 14
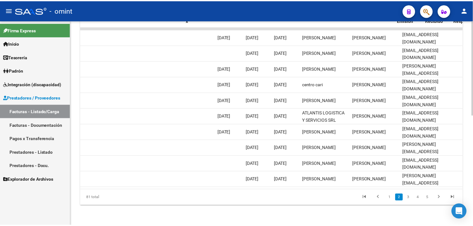
scroll to position [0, 0]
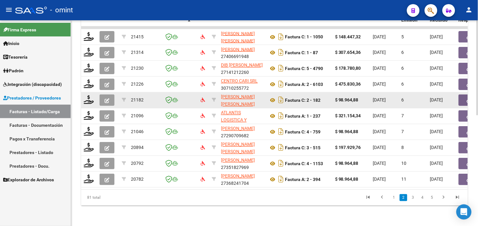
click at [94, 95] on div at bounding box center [89, 100] width 11 height 10
click at [83, 96] on datatable-body-cell at bounding box center [89, 101] width 16 height 16
click at [89, 95] on icon at bounding box center [89, 99] width 10 height 9
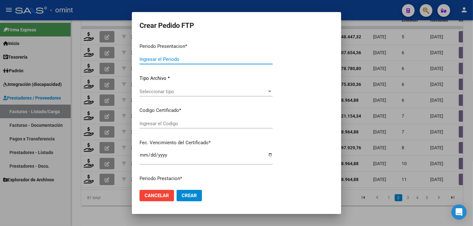
type input "202508"
type input "$ 98.964,88"
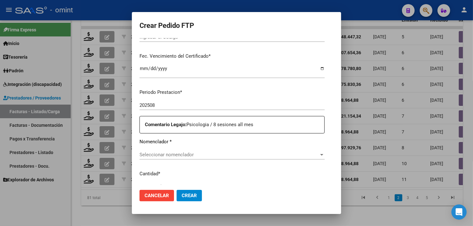
type input "7794538692"
type input "[DATE]"
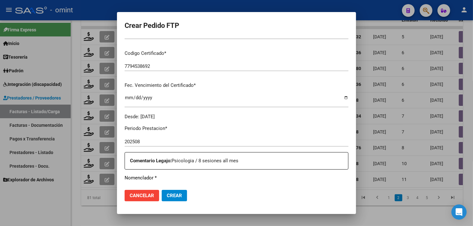
scroll to position [84, 0]
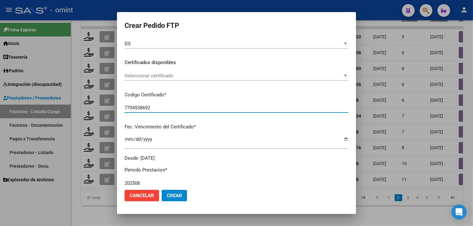
click at [166, 107] on input "7794538692" at bounding box center [237, 108] width 224 height 6
click at [163, 72] on div "Seleccionar certificado Seleccionar certificado" at bounding box center [237, 76] width 224 height 10
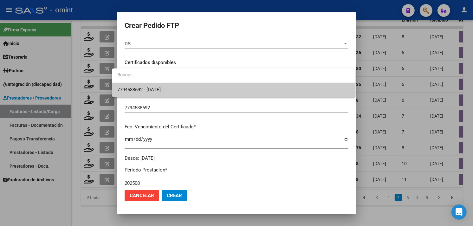
click at [167, 83] on span "7794538692 - [DATE]" at bounding box center [233, 90] width 233 height 14
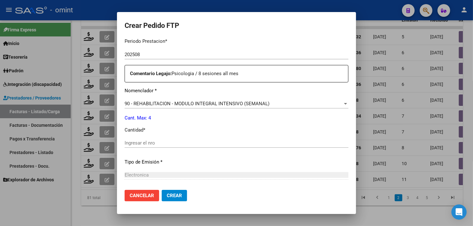
scroll to position [225, 0]
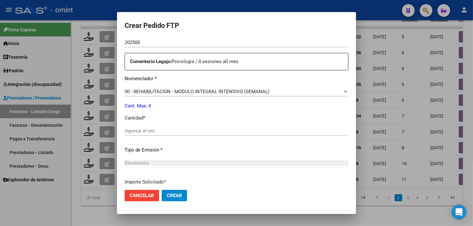
click at [162, 133] on input "Ingresar el nro" at bounding box center [237, 131] width 224 height 6
type input "4"
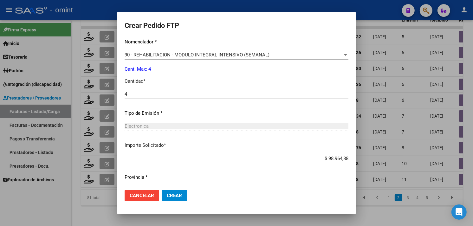
scroll to position [278, 0]
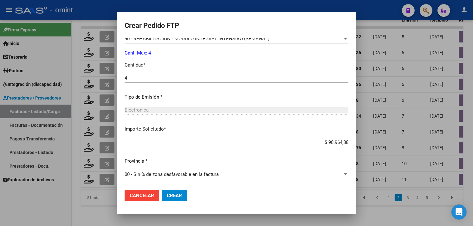
click at [167, 193] on span "Crear" at bounding box center [174, 196] width 15 height 6
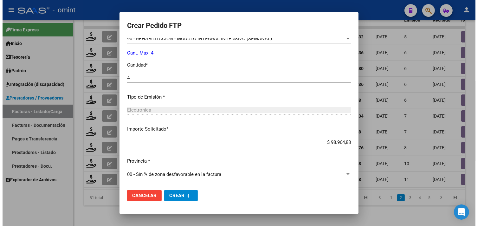
scroll to position [0, 0]
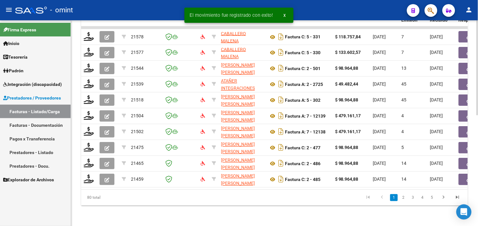
drag, startPoint x: 455, startPoint y: 198, endPoint x: 445, endPoint y: 199, distance: 9.9
click at [455, 198] on icon "go to last page" at bounding box center [458, 199] width 8 height 8
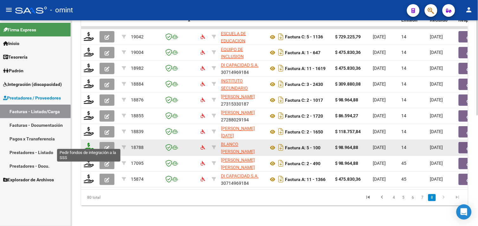
click at [87, 143] on icon at bounding box center [89, 147] width 10 height 9
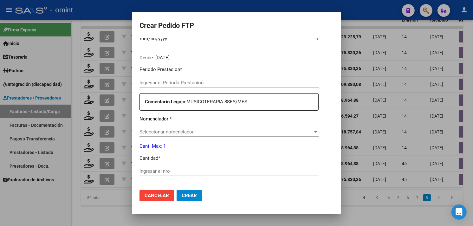
type input "202508"
type input "$ 98.964,88"
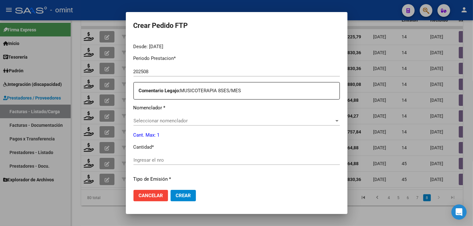
type input "956328116"
type input "2025-11-27"
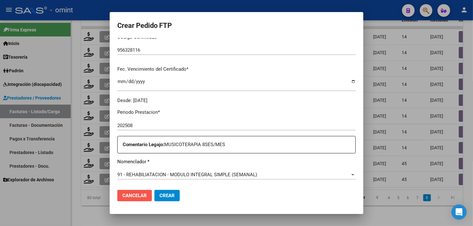
click at [136, 194] on span "Cancelar" at bounding box center [134, 196] width 24 height 6
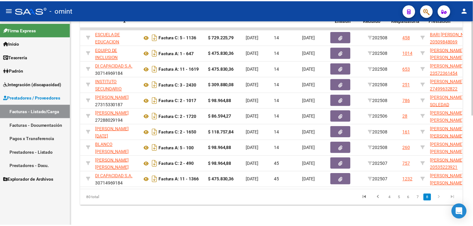
scroll to position [0, 0]
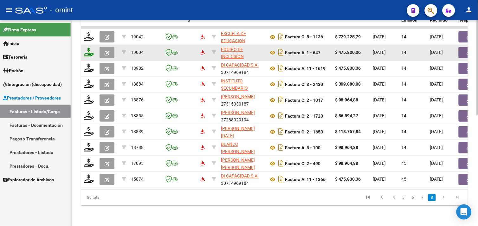
click at [90, 48] on icon at bounding box center [89, 52] width 10 height 9
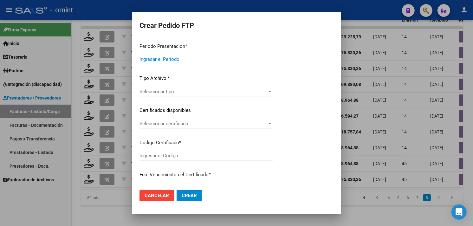
type input "202508"
type input "$ 475.830,36"
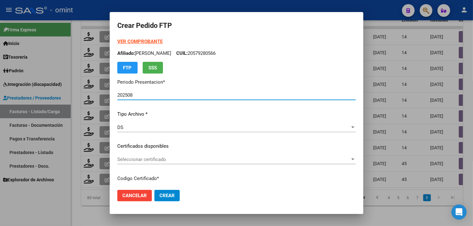
type input "6315278758"
type input "[DATE]"
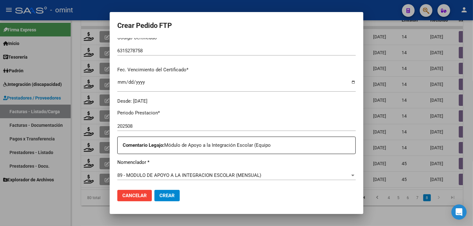
scroll to position [211, 0]
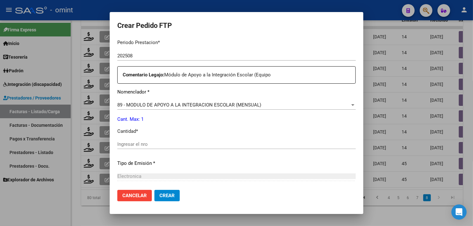
click at [166, 144] on input "Ingresar el nro" at bounding box center [236, 144] width 239 height 6
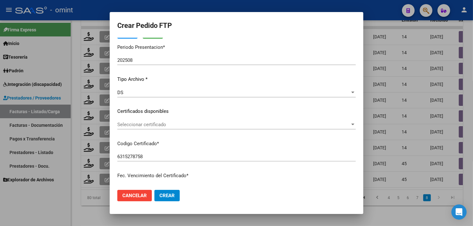
scroll to position [7, 0]
type input "1"
click at [170, 126] on span "Seleccionar certificado" at bounding box center [233, 124] width 233 height 6
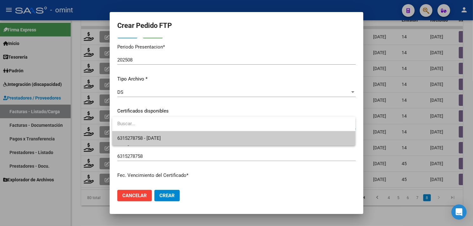
click at [170, 135] on span "6315278758 - [DATE]" at bounding box center [233, 138] width 233 height 14
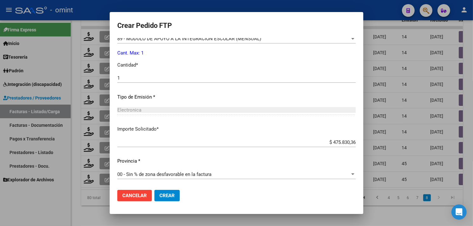
click at [172, 193] on span "Crear" at bounding box center [167, 196] width 15 height 6
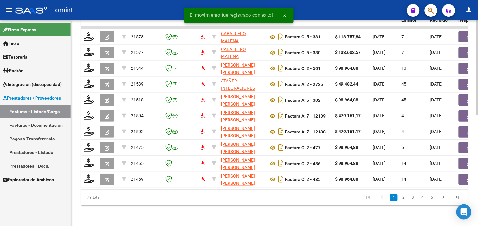
click at [457, 201] on icon "go to last page" at bounding box center [458, 199] width 8 height 8
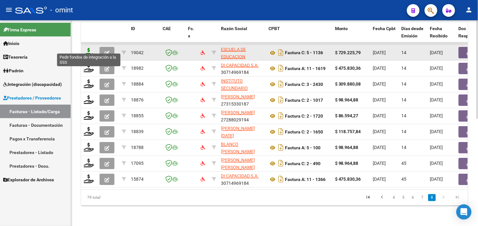
click at [89, 48] on icon at bounding box center [89, 52] width 10 height 9
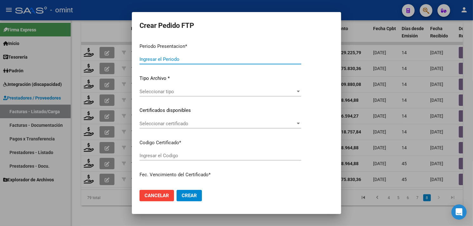
type input "202508"
type input "$ 729.225,79"
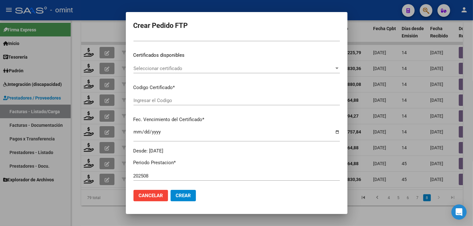
type input "7794538692"
type input "[DATE]"
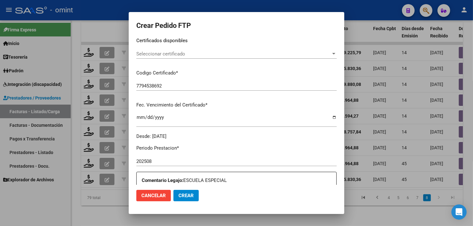
click at [165, 55] on span "Seleccionar certificado" at bounding box center [233, 54] width 195 height 6
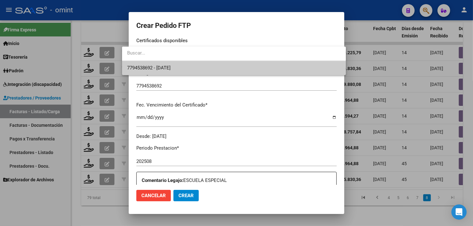
click at [172, 64] on span "7794538692 - [DATE]" at bounding box center [234, 68] width 214 height 14
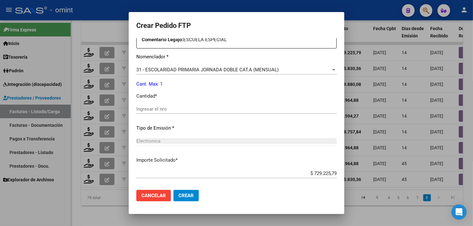
click at [180, 105] on div "Ingresar el nro" at bounding box center [236, 109] width 200 height 10
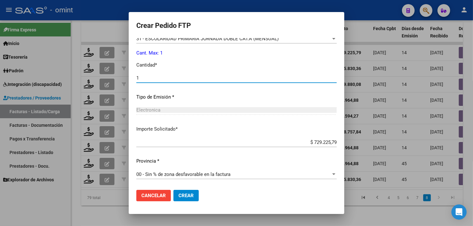
type input "1"
click at [179, 196] on span "Crear" at bounding box center [186, 196] width 15 height 6
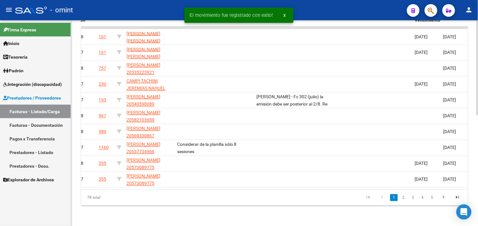
drag, startPoint x: 455, startPoint y: 197, endPoint x: 450, endPoint y: 198, distance: 4.8
click at [455, 197] on icon "go to last page" at bounding box center [458, 199] width 8 height 8
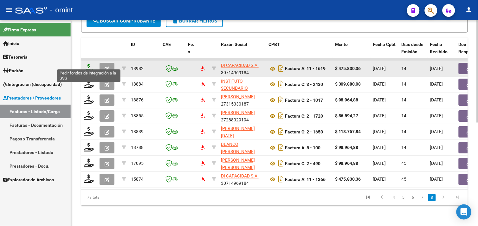
click at [86, 64] on icon at bounding box center [89, 68] width 10 height 9
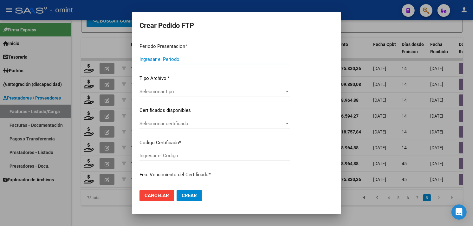
type input "202508"
type input "$ 475.830,36"
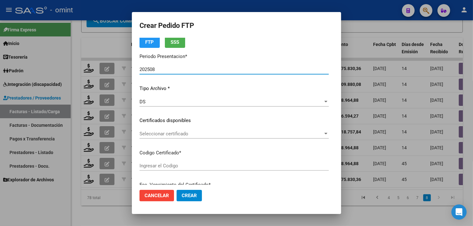
type input "9275863204"
type input "2025-03-28"
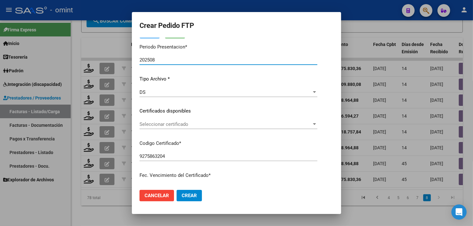
click at [180, 122] on span "Seleccionar certificado" at bounding box center [226, 124] width 172 height 6
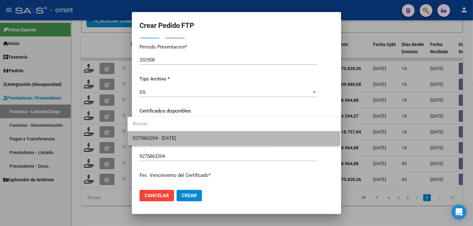
click at [183, 132] on span "9275863204 - 2025-03-28" at bounding box center [234, 138] width 203 height 14
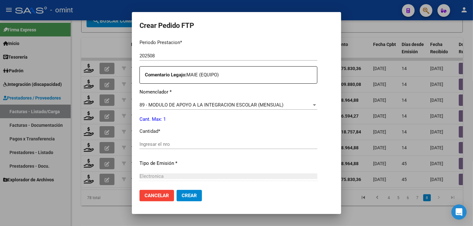
click at [182, 141] on input "Ingresar el nro" at bounding box center [229, 144] width 178 height 6
type input "1"
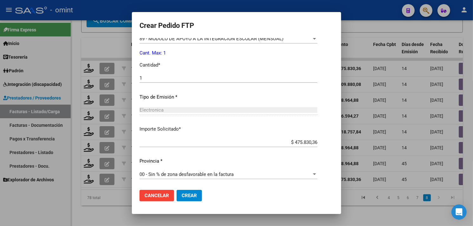
click at [189, 196] on span "Crear" at bounding box center [189, 196] width 15 height 6
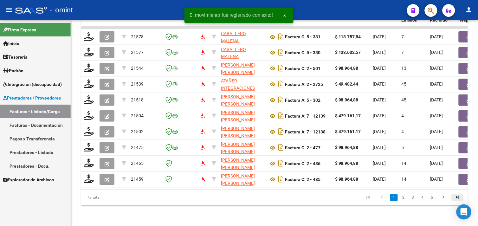
click at [457, 197] on icon "go to last page" at bounding box center [458, 199] width 8 height 8
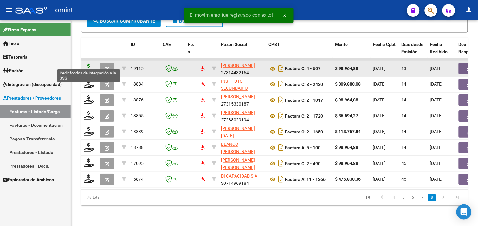
click at [89, 64] on icon at bounding box center [89, 68] width 10 height 9
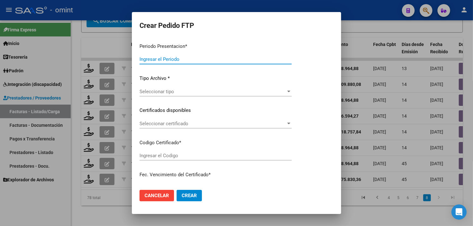
type input "202508"
type input "$ 98.964,88"
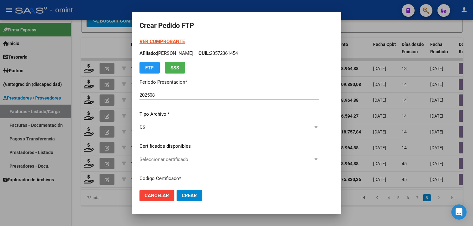
type input "1072899942"
type input "[DATE]"
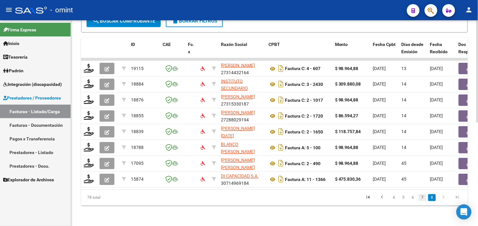
click at [421, 197] on link "7" at bounding box center [423, 197] width 8 height 7
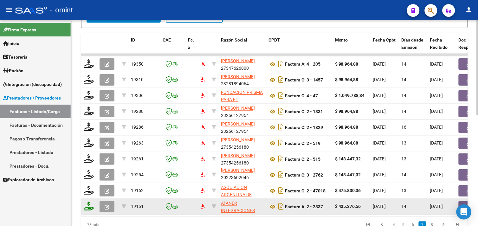
click at [93, 207] on icon at bounding box center [89, 206] width 10 height 9
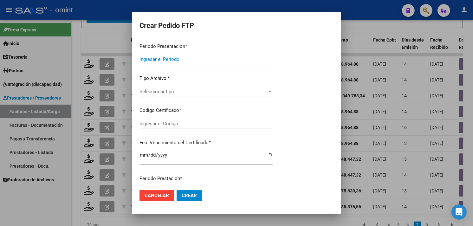
type input "202508"
type input "$ 435.376,56"
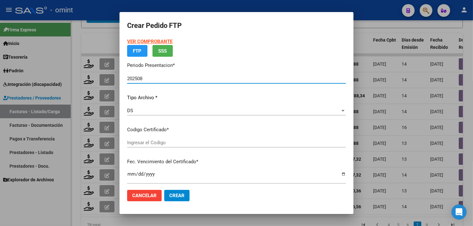
type input "5686121165"
type input "2028-09-22"
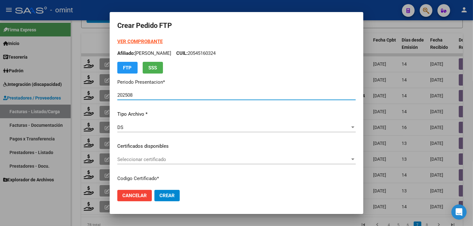
click at [143, 42] on strong "VER COMPROBANTE" at bounding box center [139, 42] width 45 height 6
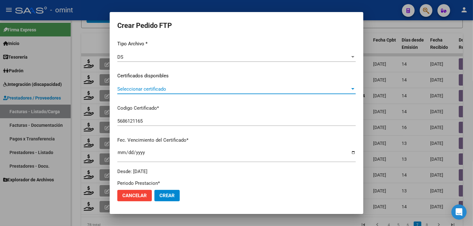
click at [167, 90] on span "Seleccionar certificado" at bounding box center [233, 89] width 233 height 6
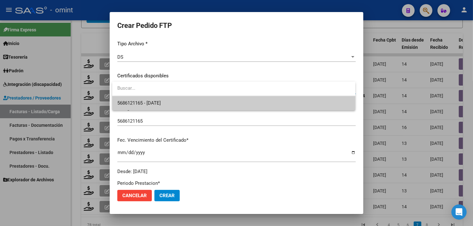
click at [168, 97] on span "5686121165 - 2028-09-22" at bounding box center [233, 103] width 233 height 14
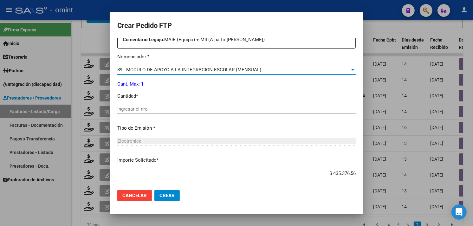
click at [195, 70] on span "89 - MODULO DE APOYO A LA INTEGRACION ESCOLAR (MENSUAL)" at bounding box center [189, 70] width 144 height 6
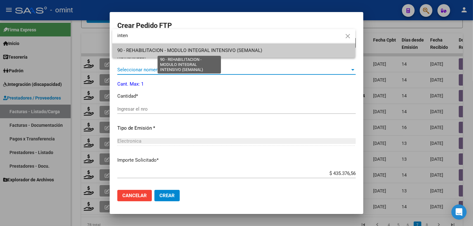
type input "inten"
click at [195, 49] on span "90 - REHABILITACION - MODULO INTEGRAL INTENSIVO (SEMANAL)" at bounding box center [189, 51] width 145 height 6
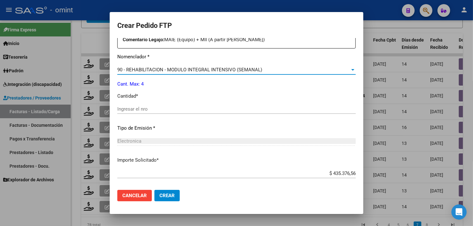
click at [161, 107] on input "Ingresar el nro" at bounding box center [236, 109] width 239 height 6
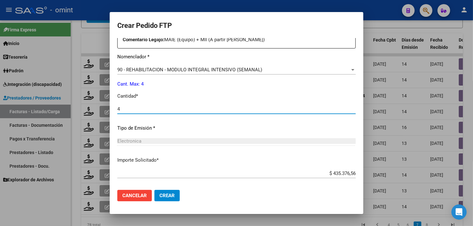
type input "4"
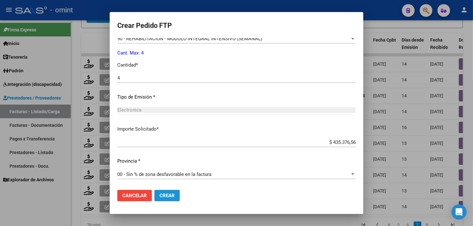
click at [173, 192] on button "Crear" at bounding box center [166, 195] width 25 height 11
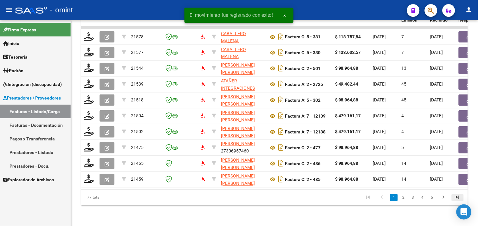
click at [458, 197] on icon "go to last page" at bounding box center [458, 199] width 8 height 8
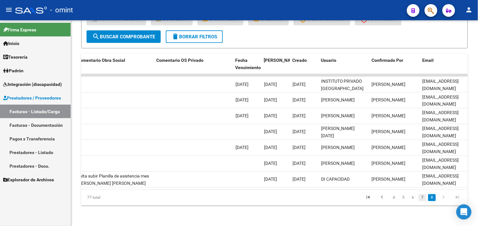
click at [424, 196] on link "7" at bounding box center [423, 197] width 8 height 7
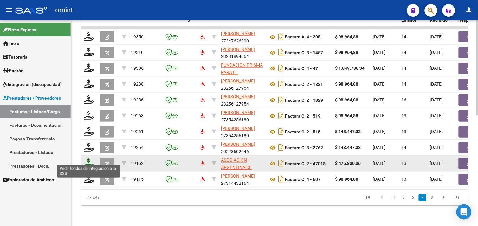
click at [90, 160] on icon at bounding box center [89, 163] width 10 height 9
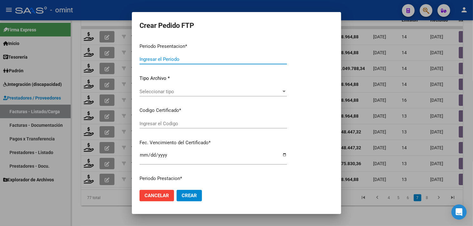
type input "202508"
type input "$ 475.830,36"
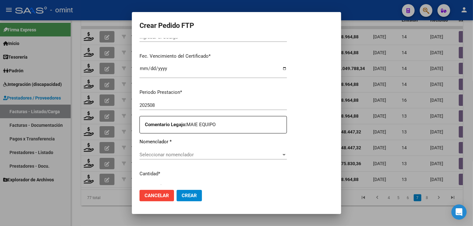
type input "1124538965"
type input "[DATE]"
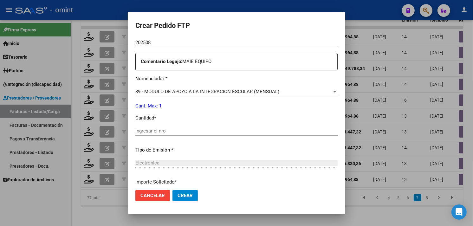
click at [173, 135] on div "Ingresar el nro" at bounding box center [236, 131] width 202 height 10
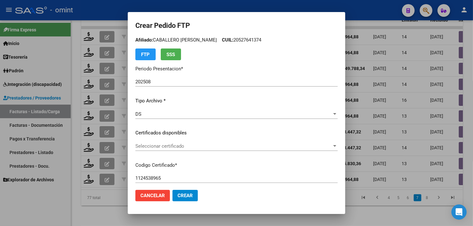
type input "1"
click at [178, 143] on div "Seleccionar certificado Seleccionar certificado" at bounding box center [236, 146] width 202 height 10
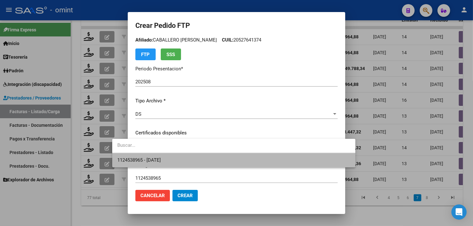
click at [177, 154] on span "1124538965 - [DATE]" at bounding box center [233, 160] width 233 height 14
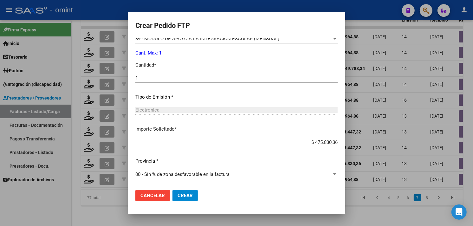
click at [178, 194] on span "Crear" at bounding box center [185, 196] width 15 height 6
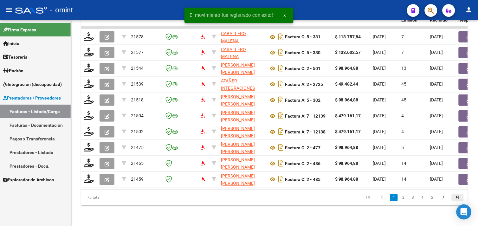
click at [457, 197] on icon "go to last page" at bounding box center [458, 199] width 8 height 8
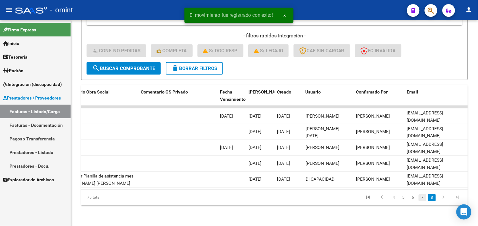
click at [426, 198] on link "7" at bounding box center [423, 197] width 8 height 7
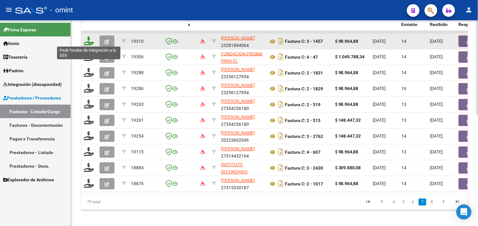
click at [89, 36] on icon at bounding box center [89, 40] width 10 height 9
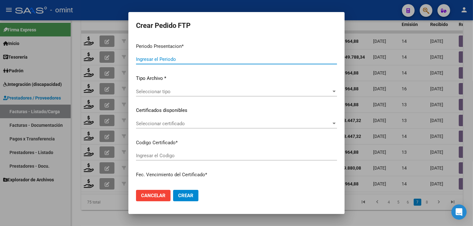
type input "202508"
type input "$ 98.964,88"
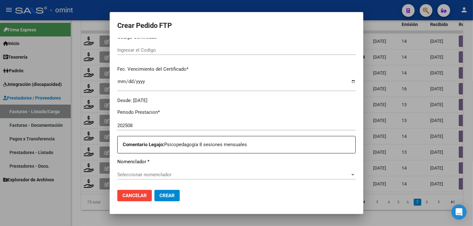
type input "6315278758"
type input "[DATE]"
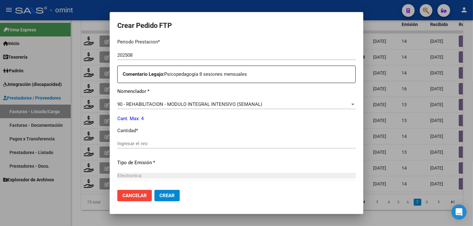
click at [163, 141] on input "Ingresar el nro" at bounding box center [236, 144] width 239 height 6
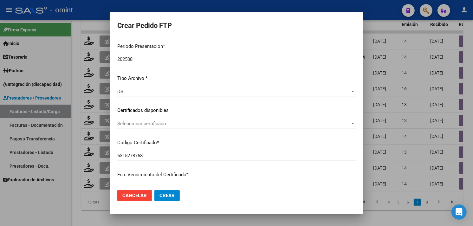
type input "4"
click at [176, 123] on span "Seleccionar certificado" at bounding box center [233, 124] width 233 height 6
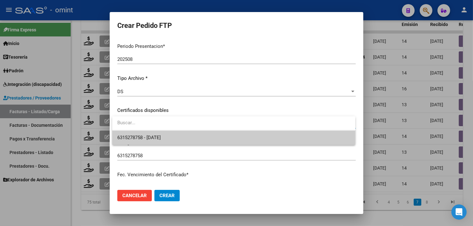
click at [169, 134] on span "6315278758 - [DATE]" at bounding box center [233, 138] width 233 height 14
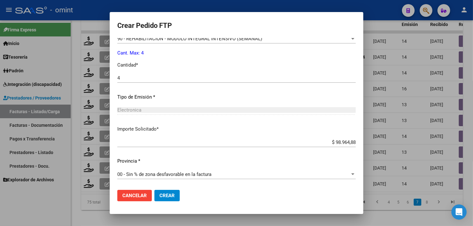
click at [170, 192] on button "Crear" at bounding box center [166, 195] width 25 height 11
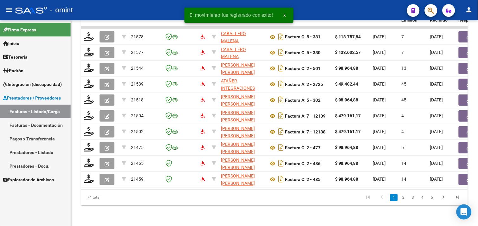
click at [462, 197] on icon "go to last page" at bounding box center [458, 199] width 8 height 8
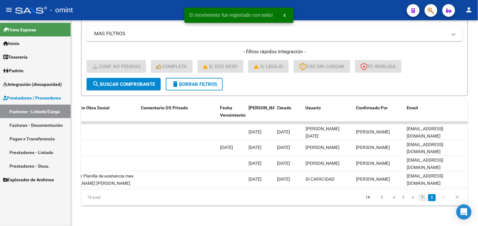
click at [423, 198] on link "7" at bounding box center [423, 197] width 8 height 7
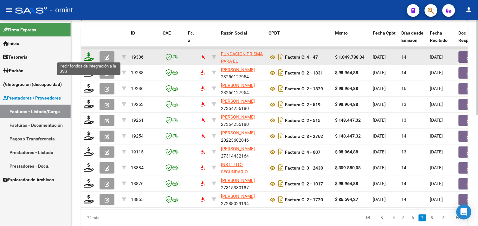
click at [89, 59] on icon at bounding box center [89, 56] width 10 height 9
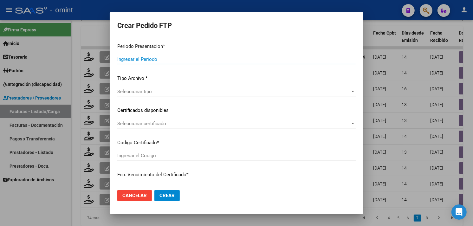
type input "202508"
type input "$ 1.049.788,34"
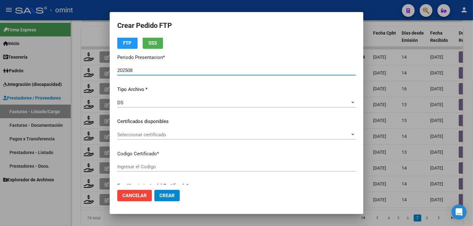
type input "5377193929"
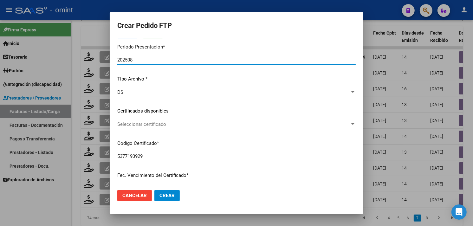
click at [177, 121] on div "Seleccionar certificado Seleccionar certificado" at bounding box center [236, 125] width 239 height 10
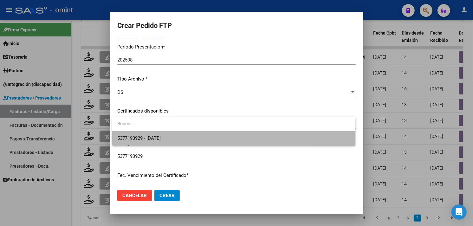
click at [173, 133] on span "5377193929 - 2033-07-31" at bounding box center [233, 138] width 233 height 14
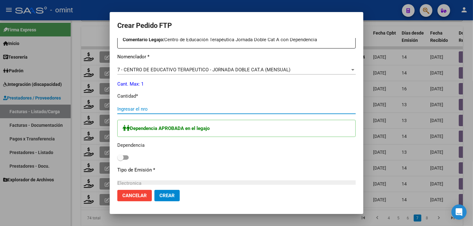
click at [172, 108] on input "Ingresar el nro" at bounding box center [236, 109] width 239 height 6
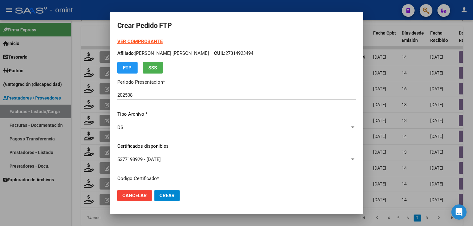
click at [131, 43] on strong "VER COMPROBANTE" at bounding box center [139, 42] width 45 height 6
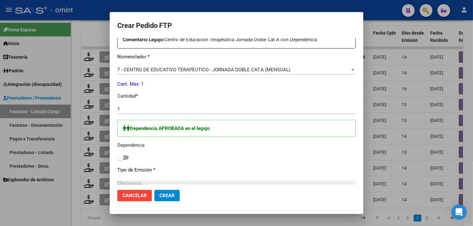
click at [123, 158] on span at bounding box center [120, 157] width 6 height 6
click at [121, 160] on input "checkbox" at bounding box center [120, 160] width 0 height 0
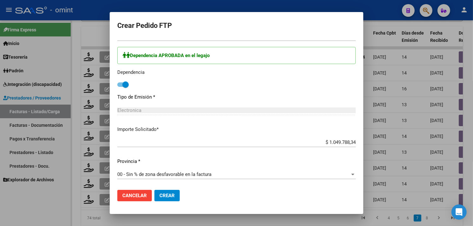
click at [178, 195] on button "Crear" at bounding box center [166, 195] width 25 height 11
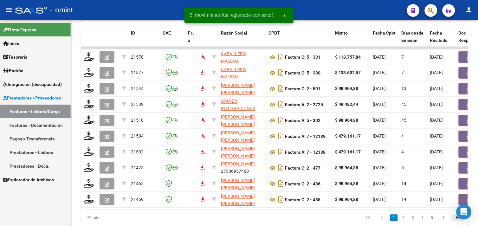
click at [459, 221] on icon "go to last page" at bounding box center [458, 219] width 8 height 8
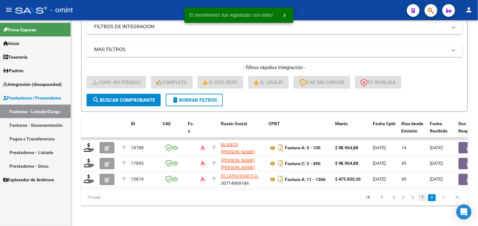
click at [424, 198] on link "7" at bounding box center [423, 197] width 8 height 7
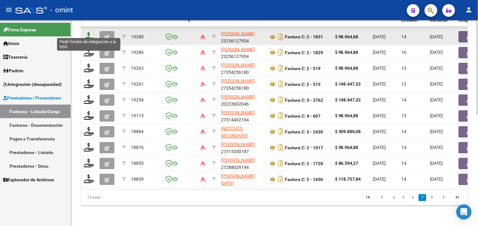
click at [90, 34] on icon at bounding box center [89, 36] width 10 height 9
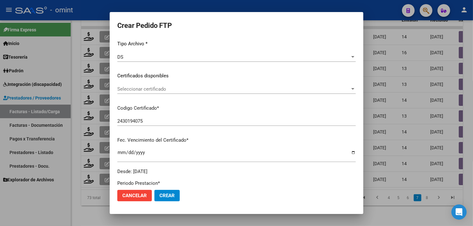
click at [167, 89] on span "Seleccionar certificado" at bounding box center [233, 89] width 233 height 6
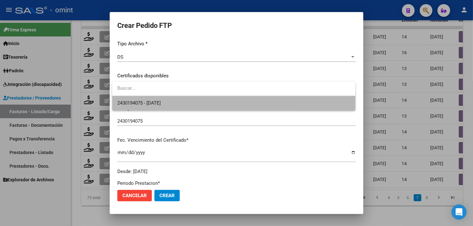
click at [165, 97] on span "2430194075 - 2027-05-23" at bounding box center [233, 103] width 233 height 14
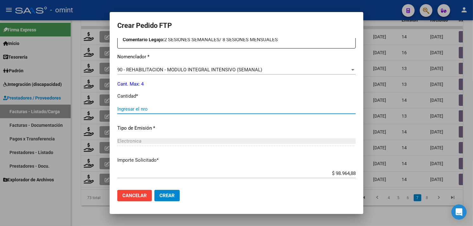
click at [151, 108] on input "Ingresar el nro" at bounding box center [236, 109] width 239 height 6
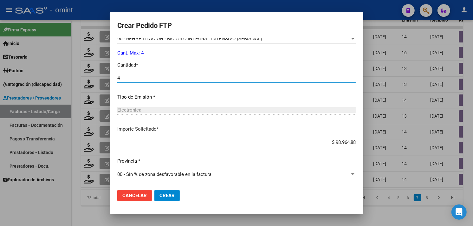
click at [169, 198] on span "Crear" at bounding box center [167, 196] width 15 height 6
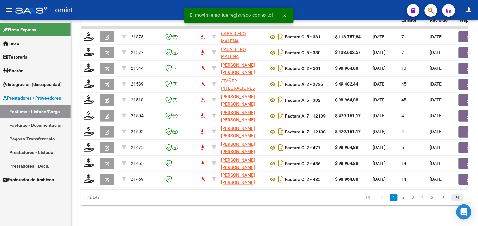
click at [459, 198] on icon "go to last page" at bounding box center [458, 199] width 8 height 8
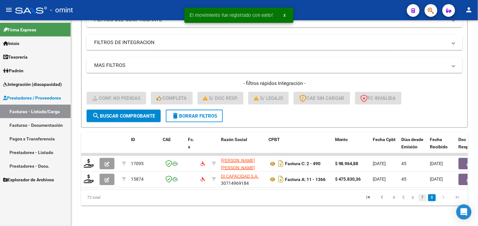
click at [424, 199] on link "7" at bounding box center [423, 197] width 8 height 7
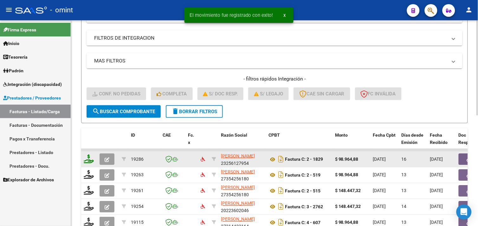
click at [90, 159] on icon at bounding box center [89, 158] width 10 height 9
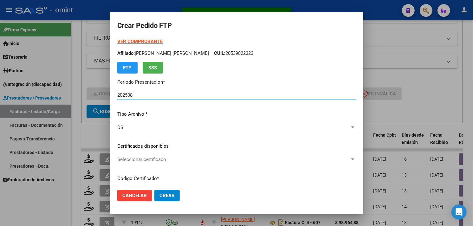
click at [175, 157] on span "Seleccionar certificado" at bounding box center [233, 160] width 233 height 6
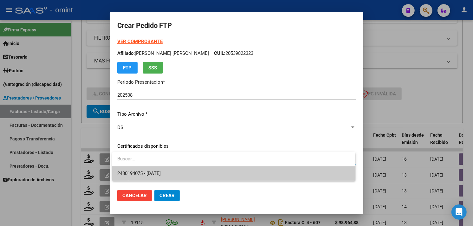
click at [175, 170] on span "2430194075 - 2027-05-23" at bounding box center [233, 174] width 233 height 14
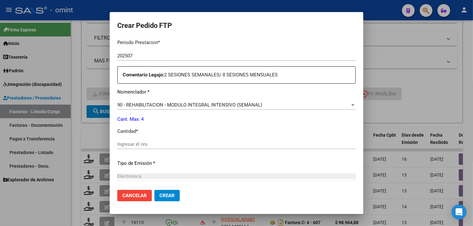
click at [170, 142] on input "Ingresar el nro" at bounding box center [236, 144] width 239 height 6
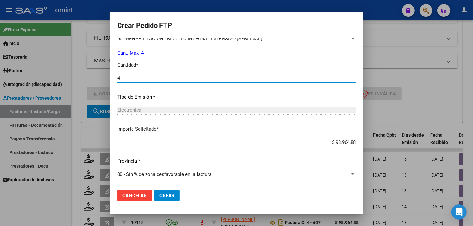
click at [178, 192] on button "Crear" at bounding box center [166, 195] width 25 height 11
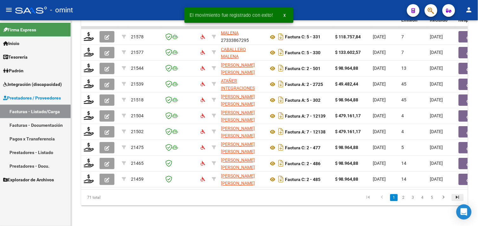
click at [456, 197] on icon "go to last page" at bounding box center [458, 199] width 8 height 8
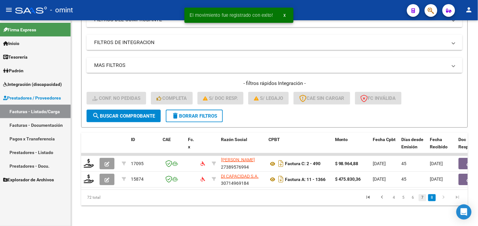
click at [424, 199] on link "7" at bounding box center [423, 197] width 8 height 7
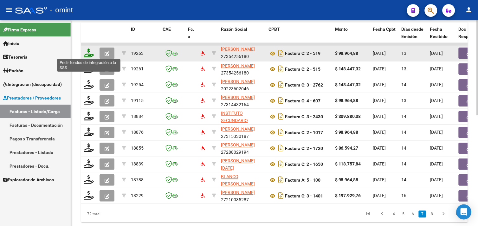
click at [85, 54] on icon at bounding box center [89, 53] width 10 height 9
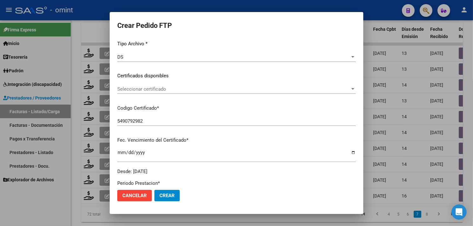
click at [176, 92] on div "Seleccionar certificado Seleccionar certificado" at bounding box center [236, 89] width 239 height 10
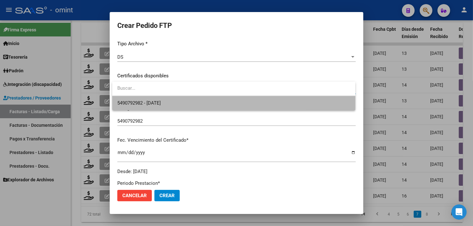
click at [170, 99] on span "5490792982 - 2028-08-28" at bounding box center [233, 103] width 233 height 14
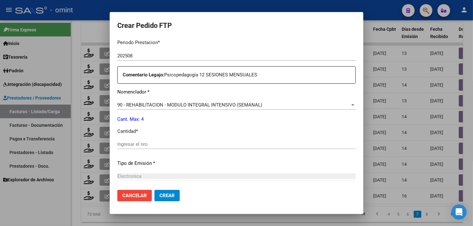
click at [170, 140] on div "Ingresar el nro" at bounding box center [236, 145] width 239 height 10
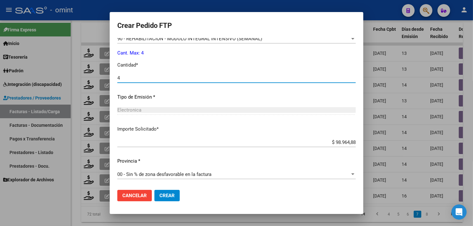
click at [175, 195] on button "Crear" at bounding box center [166, 195] width 25 height 11
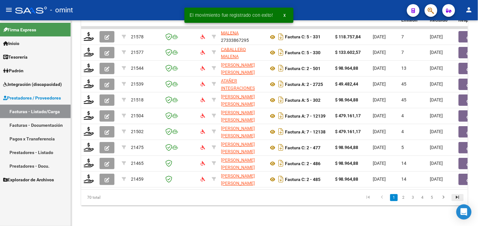
click at [458, 197] on icon "go to last page" at bounding box center [458, 199] width 8 height 8
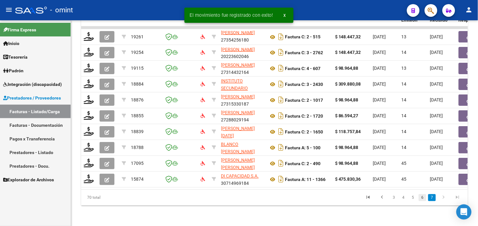
click at [424, 199] on link "6" at bounding box center [423, 197] width 8 height 7
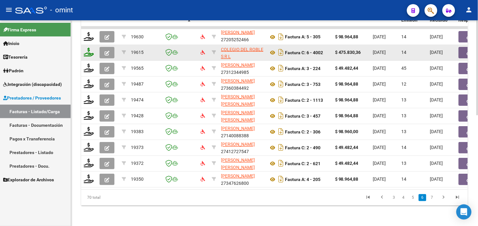
click at [90, 48] on icon at bounding box center [89, 52] width 10 height 9
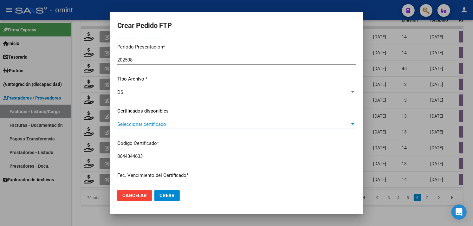
click at [167, 124] on span "Seleccionar certificado" at bounding box center [233, 124] width 233 height 6
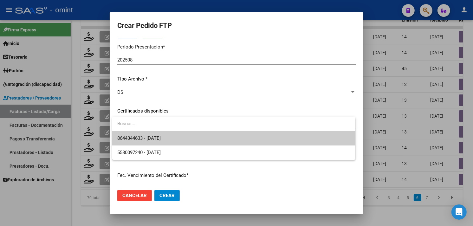
click at [172, 134] on span "8644344633 - [DATE]" at bounding box center [233, 138] width 233 height 14
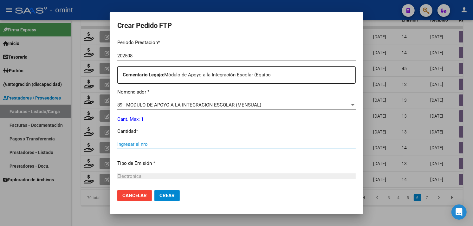
click at [174, 142] on input "Ingresar el nro" at bounding box center [236, 144] width 239 height 6
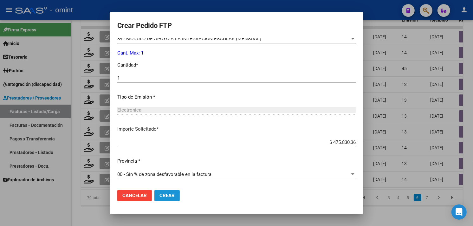
click at [178, 194] on button "Crear" at bounding box center [166, 195] width 25 height 11
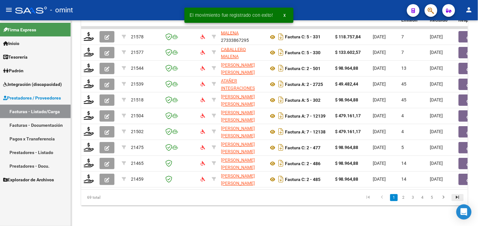
click at [457, 199] on icon "go to last page" at bounding box center [458, 199] width 8 height 8
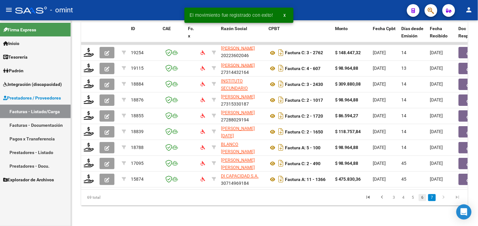
click at [423, 196] on link "6" at bounding box center [423, 197] width 8 height 7
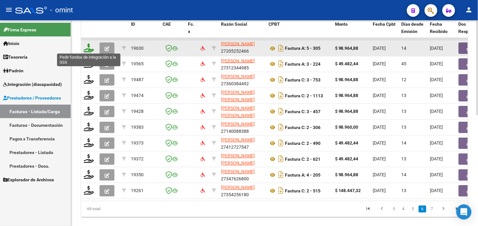
click at [92, 49] on icon at bounding box center [89, 47] width 10 height 9
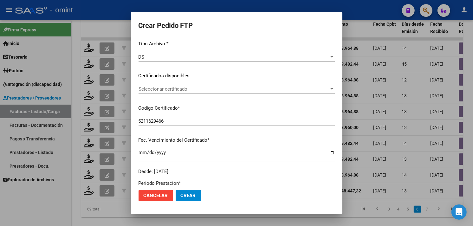
click at [175, 88] on span "Seleccionar certificado" at bounding box center [234, 89] width 191 height 6
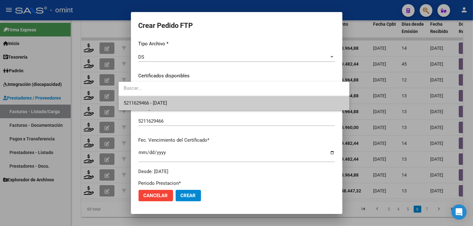
click at [171, 99] on span "5211629466 - [DATE]" at bounding box center [234, 103] width 221 height 14
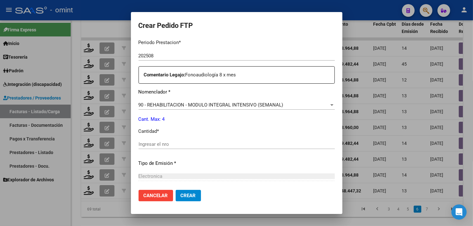
click at [167, 141] on input "Ingresar el nro" at bounding box center [237, 144] width 196 height 6
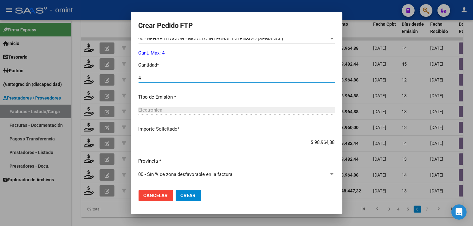
click at [181, 195] on span "Crear" at bounding box center [188, 196] width 15 height 6
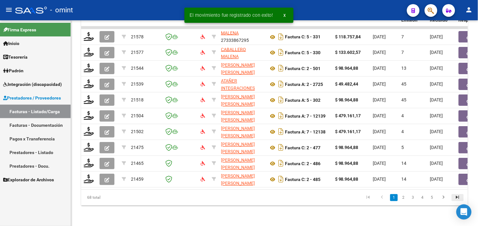
click at [456, 198] on icon "go to last page" at bounding box center [458, 199] width 8 height 8
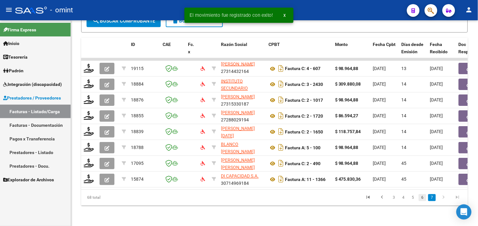
click at [424, 198] on link "6" at bounding box center [423, 197] width 8 height 7
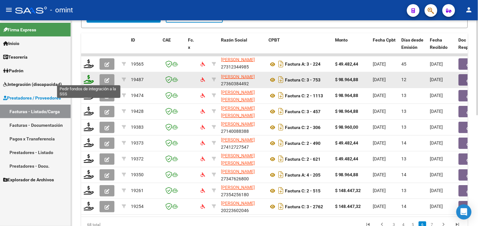
click at [90, 81] on icon at bounding box center [89, 79] width 10 height 9
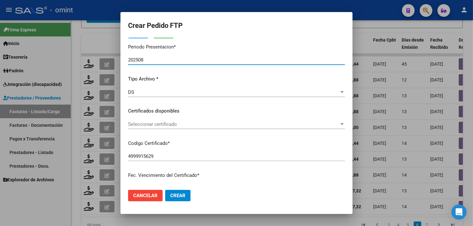
click at [168, 126] on span "Seleccionar certificado" at bounding box center [233, 124] width 211 height 6
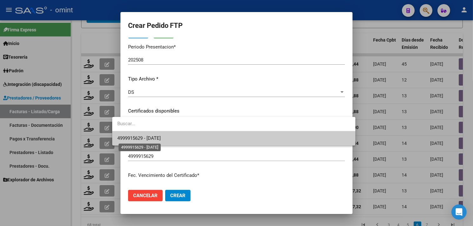
click at [161, 137] on span "4999915629 - 2028-05-09" at bounding box center [138, 138] width 43 height 6
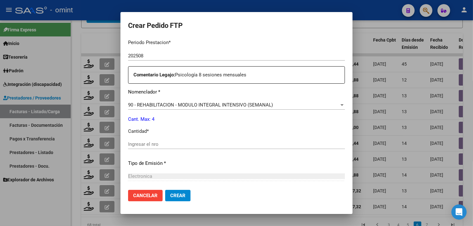
click at [185, 145] on input "Ingresar el nro" at bounding box center [236, 144] width 217 height 6
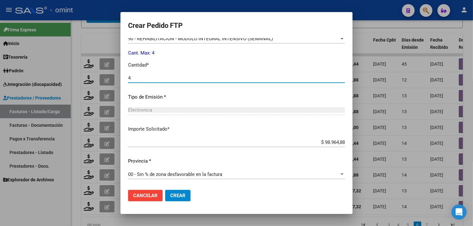
click at [170, 196] on span "Crear" at bounding box center [177, 196] width 15 height 6
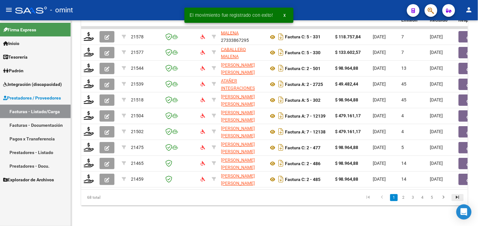
click at [455, 200] on icon "go to last page" at bounding box center [458, 199] width 8 height 8
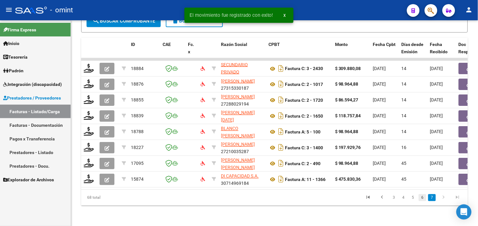
click at [424, 197] on link "6" at bounding box center [423, 197] width 8 height 7
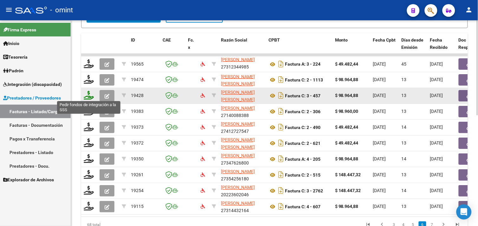
click at [93, 92] on icon at bounding box center [89, 95] width 10 height 9
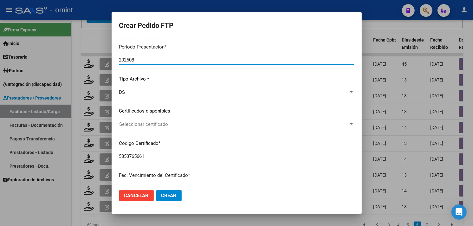
click at [165, 123] on span "Seleccionar certificado" at bounding box center [233, 124] width 229 height 6
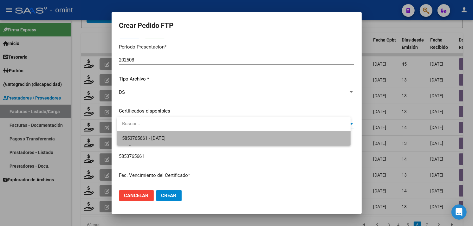
click at [170, 134] on span "5853765661 - [DATE]" at bounding box center [234, 138] width 224 height 14
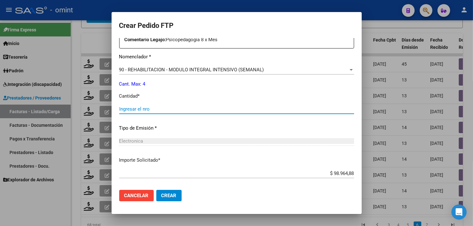
click at [153, 110] on input "Ingresar el nro" at bounding box center [236, 109] width 235 height 6
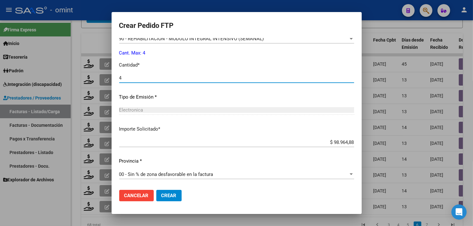
click at [174, 197] on span "Crear" at bounding box center [168, 196] width 15 height 6
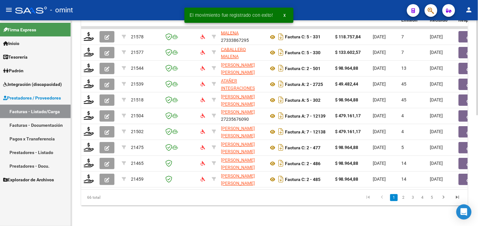
click at [457, 198] on icon "go to last page" at bounding box center [458, 199] width 8 height 8
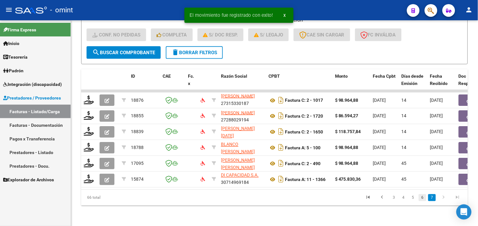
click at [424, 199] on link "6" at bounding box center [423, 197] width 8 height 7
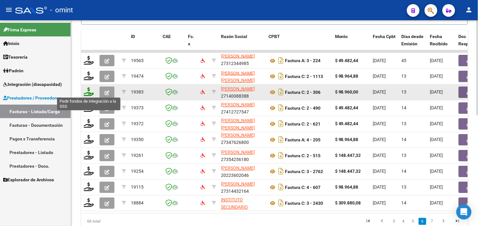
click at [89, 90] on icon at bounding box center [89, 92] width 10 height 9
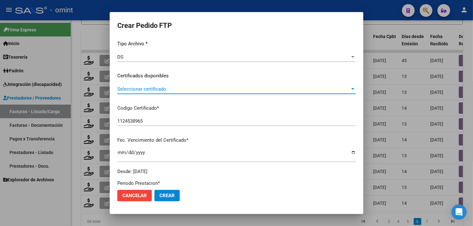
click at [163, 90] on span "Seleccionar certificado" at bounding box center [233, 89] width 233 height 6
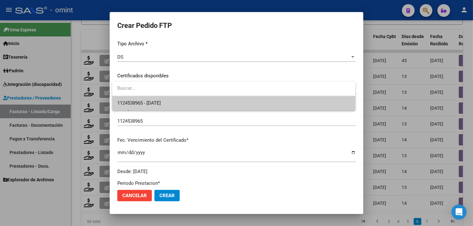
click at [163, 99] on span "1124538965 - [DATE]" at bounding box center [233, 103] width 233 height 14
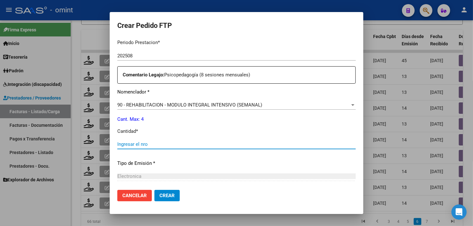
click at [174, 143] on input "Ingresar el nro" at bounding box center [236, 144] width 239 height 6
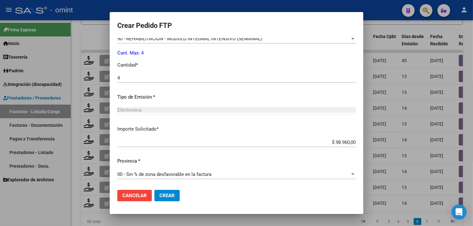
click at [173, 191] on button "Crear" at bounding box center [166, 195] width 25 height 11
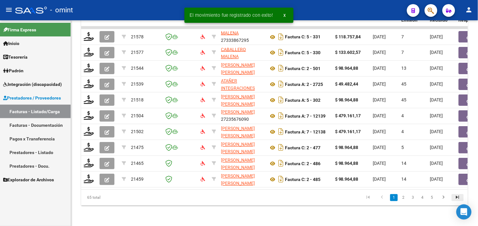
click at [453, 197] on link "go to last page" at bounding box center [458, 197] width 12 height 7
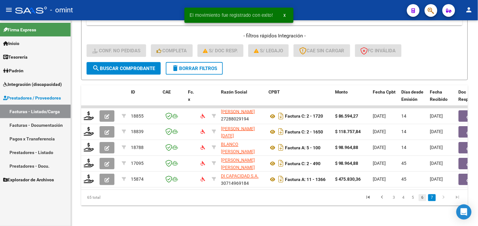
click at [422, 199] on link "6" at bounding box center [423, 197] width 8 height 7
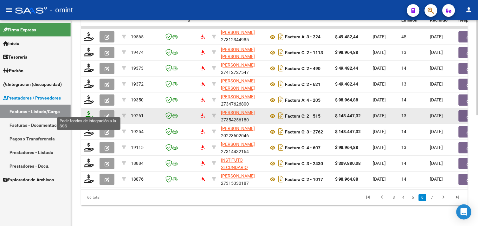
click at [91, 115] on icon at bounding box center [89, 115] width 10 height 9
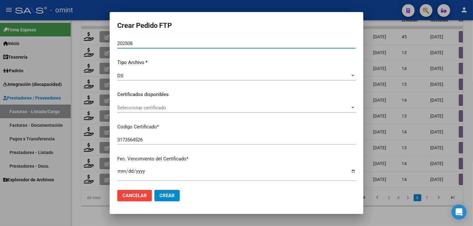
click at [186, 110] on span "Seleccionar certificado" at bounding box center [233, 108] width 233 height 6
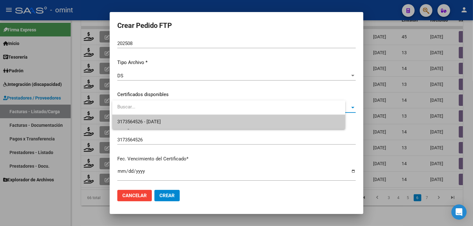
click at [178, 116] on span "3173564526 - 2025-09-04" at bounding box center [228, 122] width 223 height 14
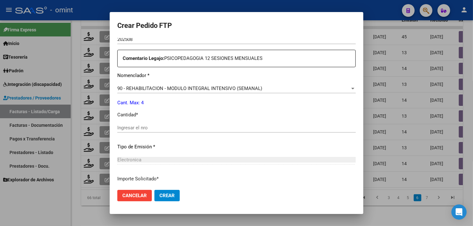
click at [175, 133] on div "Ingresar el nro" at bounding box center [236, 131] width 239 height 16
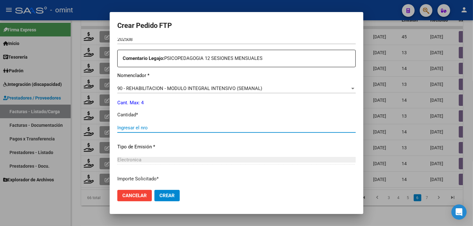
click at [170, 127] on input "Ingresar el nro" at bounding box center [236, 128] width 239 height 6
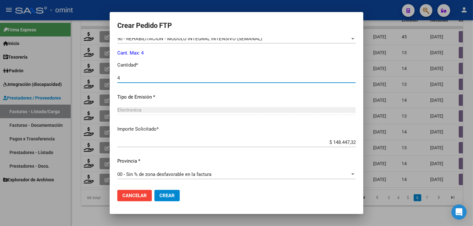
click at [169, 197] on span "Crear" at bounding box center [167, 196] width 15 height 6
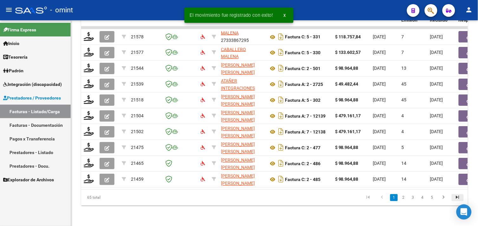
click at [454, 197] on link "go to last page" at bounding box center [458, 197] width 12 height 7
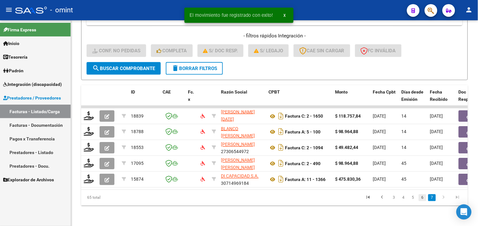
click at [421, 199] on link "6" at bounding box center [423, 197] width 8 height 7
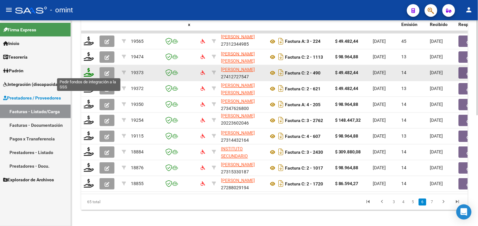
click at [89, 71] on icon at bounding box center [89, 72] width 10 height 9
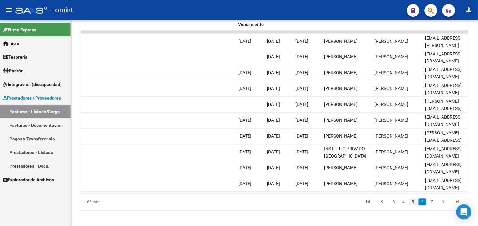
click at [412, 206] on link "5" at bounding box center [414, 202] width 8 height 7
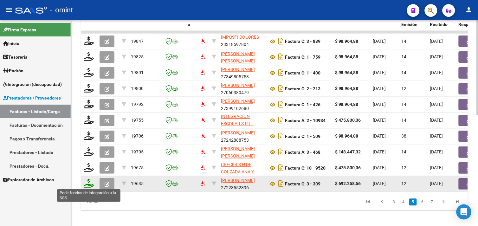
click at [90, 185] on icon at bounding box center [89, 183] width 10 height 9
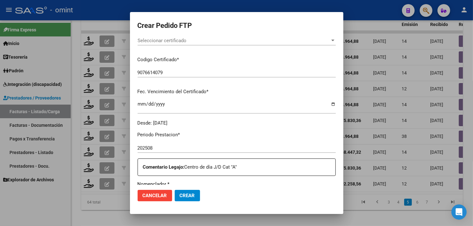
click at [167, 42] on span "Seleccionar certificado" at bounding box center [234, 41] width 193 height 6
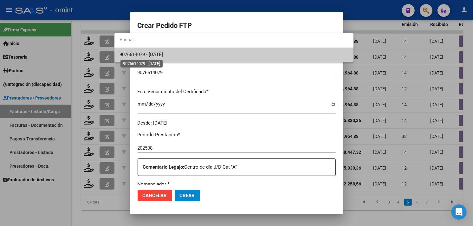
click at [163, 53] on span "9076614079 - 2032-07-25" at bounding box center [141, 55] width 43 height 6
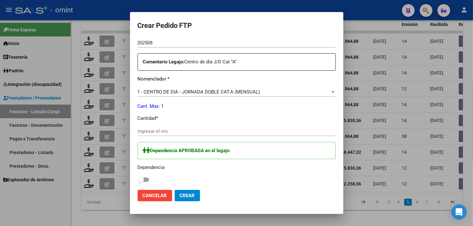
click at [147, 129] on input "Ingresar el nro" at bounding box center [237, 131] width 198 height 6
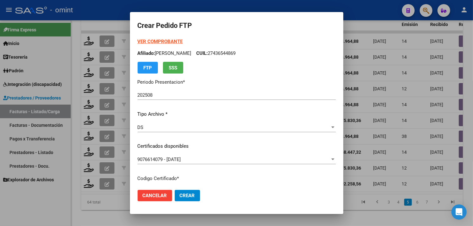
click at [140, 39] on strong "VER COMPROBANTE" at bounding box center [160, 42] width 45 height 6
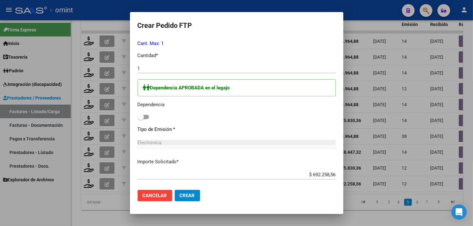
scroll to position [246, 0]
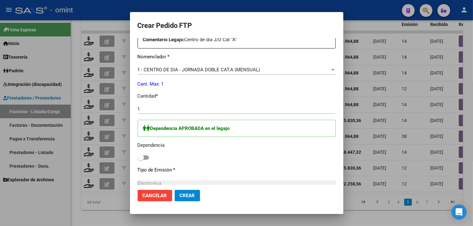
click at [138, 160] on span at bounding box center [141, 157] width 6 height 6
click at [141, 160] on input "checkbox" at bounding box center [141, 160] width 0 height 0
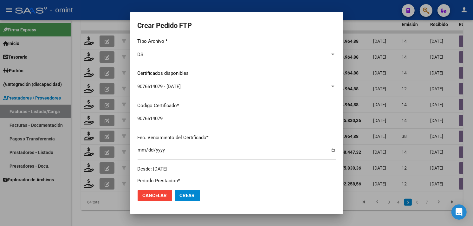
scroll to position [2, 0]
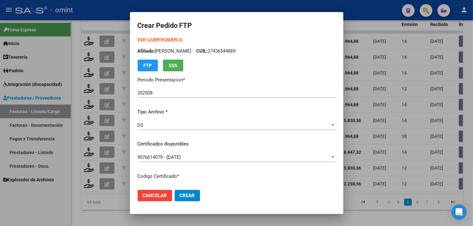
click at [175, 199] on button "Crear" at bounding box center [187, 195] width 25 height 11
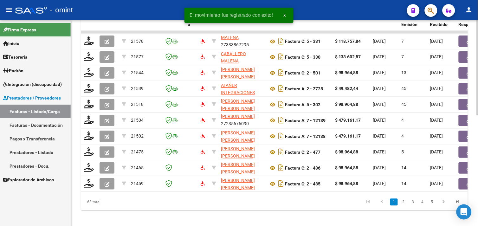
scroll to position [240, 0]
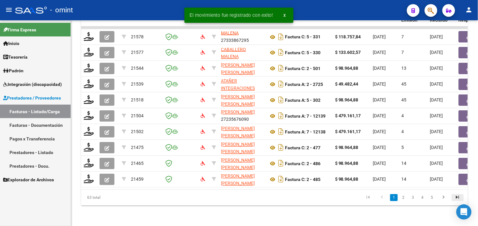
click at [461, 198] on icon "go to last page" at bounding box center [458, 199] width 8 height 8
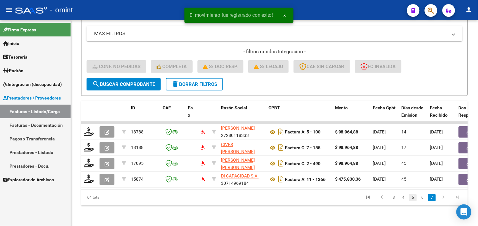
scroll to position [145, 0]
click at [421, 198] on link "6" at bounding box center [423, 197] width 8 height 7
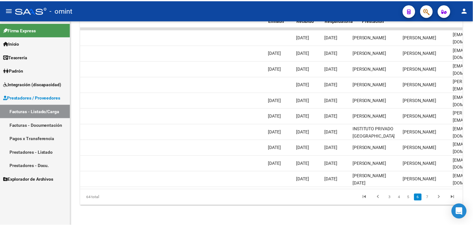
scroll to position [0, 0]
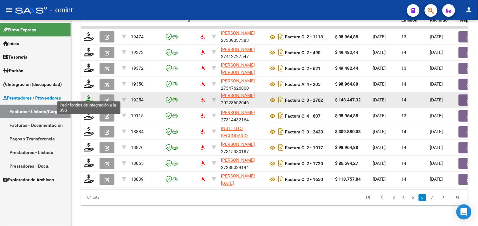
click at [88, 96] on icon at bounding box center [89, 99] width 10 height 9
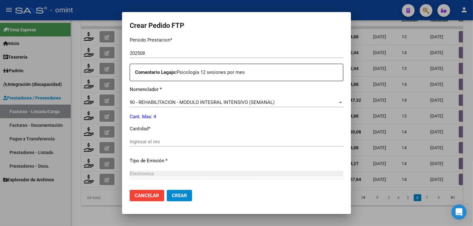
scroll to position [225, 0]
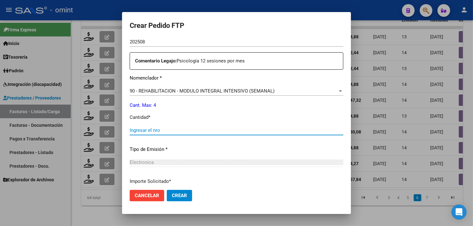
click at [189, 130] on input "Ingresar el nro" at bounding box center [237, 131] width 214 height 6
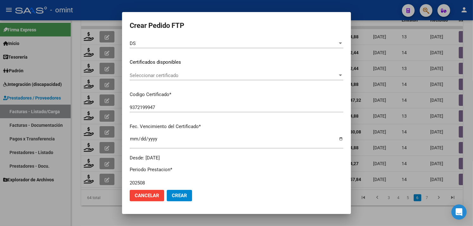
click at [167, 80] on div "Seleccionar certificado Seleccionar certificado" at bounding box center [237, 76] width 214 height 10
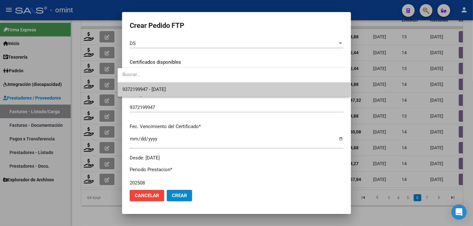
click at [167, 86] on span "9372199947 - 2029-09-01" at bounding box center [234, 89] width 223 height 14
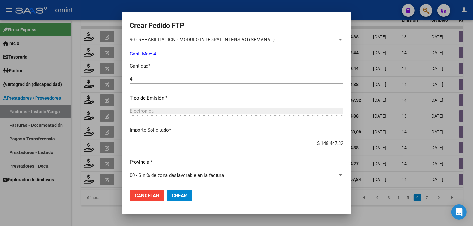
scroll to position [278, 0]
click at [176, 192] on button "Crear" at bounding box center [179, 195] width 25 height 11
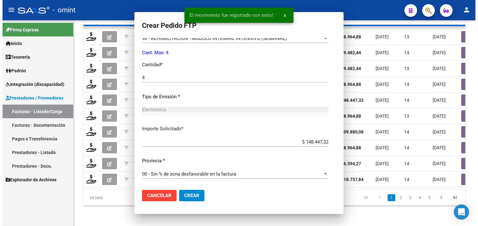
scroll to position [0, 0]
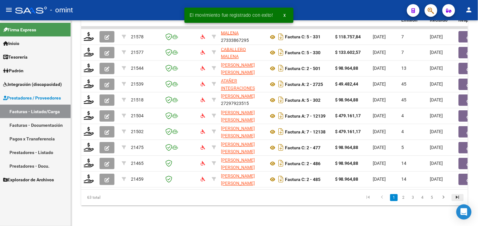
click at [461, 198] on icon "go to last page" at bounding box center [458, 199] width 8 height 8
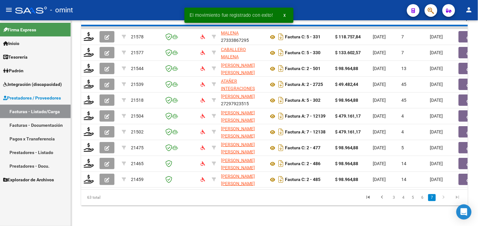
scroll to position [129, 0]
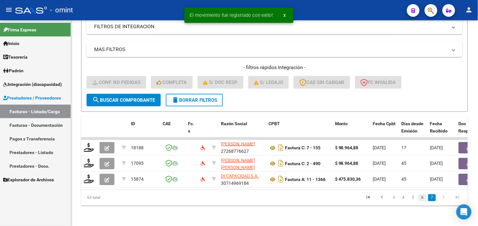
click at [423, 199] on link "6" at bounding box center [423, 197] width 8 height 7
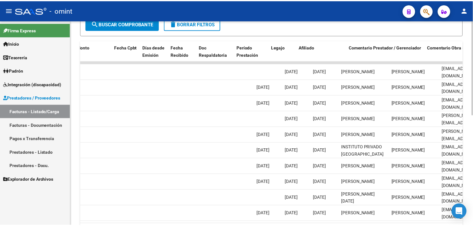
scroll to position [0, 0]
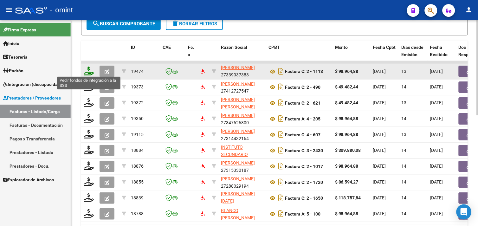
click at [90, 69] on icon at bounding box center [89, 71] width 10 height 9
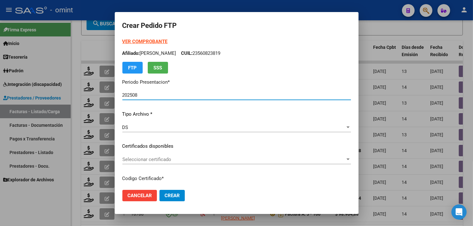
scroll to position [70, 0]
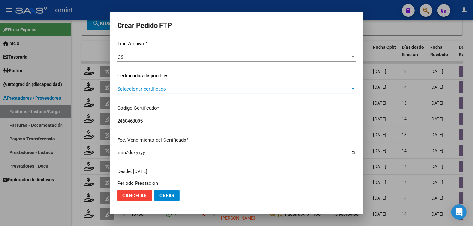
click at [167, 91] on span "Seleccionar certificado" at bounding box center [233, 89] width 233 height 6
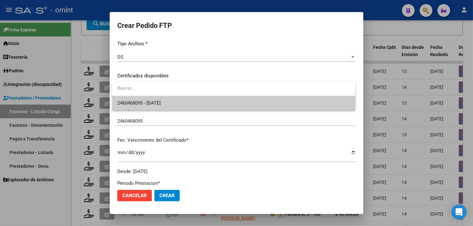
click at [161, 101] on span "2460468095 - [DATE]" at bounding box center [138, 103] width 43 height 6
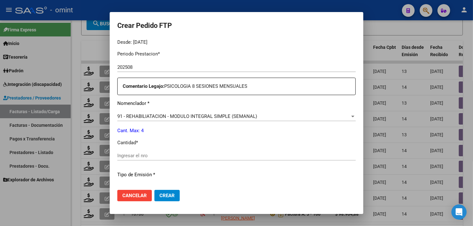
scroll to position [211, 0]
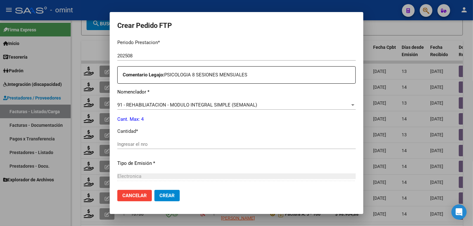
click at [143, 191] on button "Cancelar" at bounding box center [134, 195] width 35 height 11
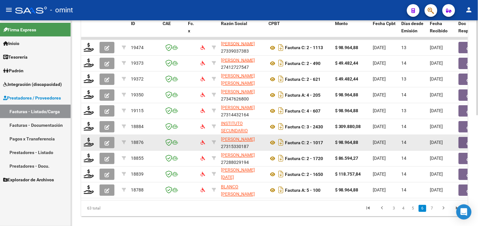
scroll to position [236, 0]
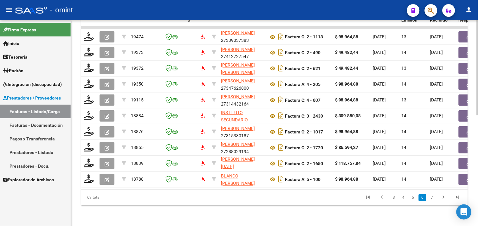
drag, startPoint x: 177, startPoint y: 192, endPoint x: 301, endPoint y: 192, distance: 124.4
click at [301, 190] on datatable-body "19474 LAMBERTUCCI NATALIA VANESA 27339037383 Factura C: 2 - 1113 $ 98.964,88 02…" at bounding box center [274, 107] width 387 height 163
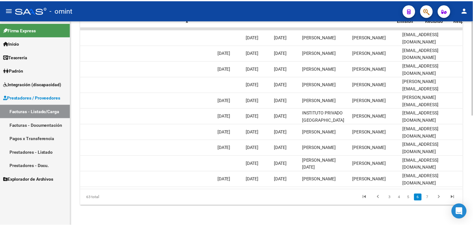
scroll to position [0, 0]
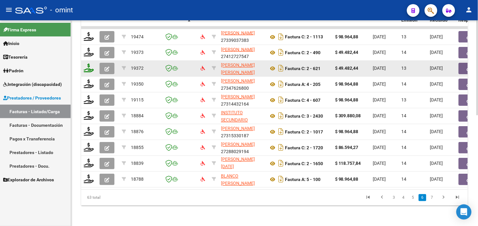
click at [93, 66] on icon at bounding box center [89, 68] width 10 height 9
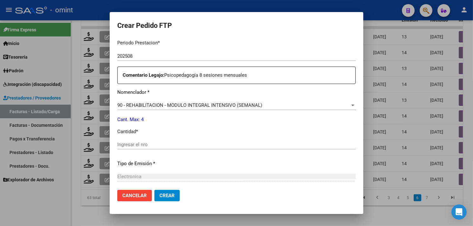
scroll to position [211, 0]
click at [161, 143] on input "Ingresar el nro" at bounding box center [236, 144] width 239 height 6
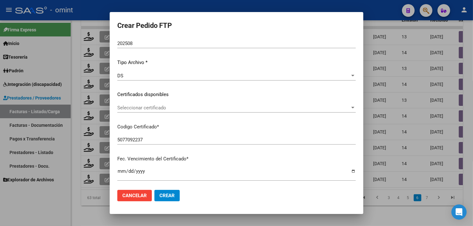
scroll to position [35, 0]
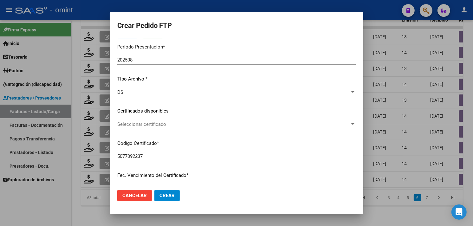
click at [173, 125] on span "Seleccionar certificado" at bounding box center [233, 124] width 233 height 6
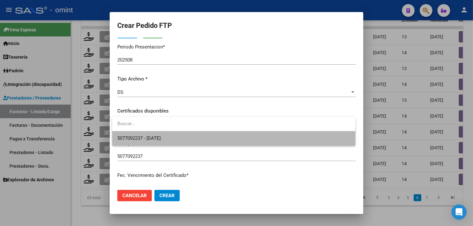
click at [166, 134] on span "5077092237 - [DATE]" at bounding box center [233, 138] width 233 height 14
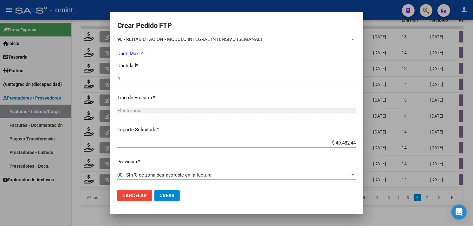
scroll to position [278, 0]
click at [170, 192] on button "Crear" at bounding box center [166, 195] width 25 height 11
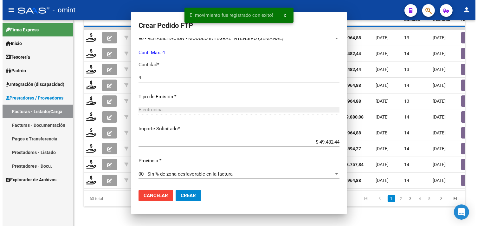
scroll to position [0, 0]
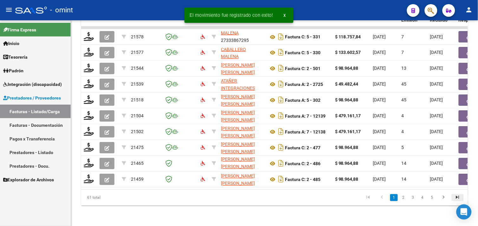
click at [460, 201] on icon "go to last page" at bounding box center [458, 199] width 8 height 8
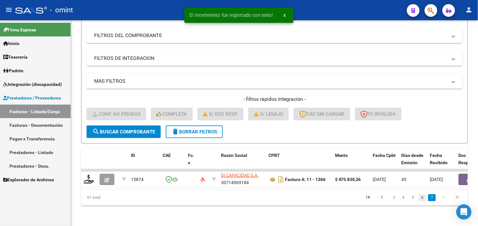
click at [426, 199] on link "6" at bounding box center [423, 197] width 8 height 7
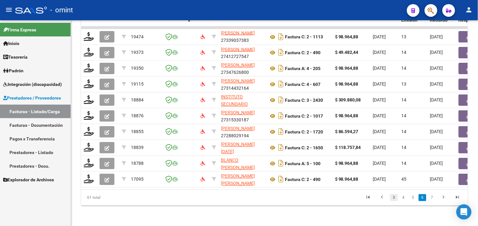
click at [398, 197] on link "3" at bounding box center [395, 197] width 8 height 7
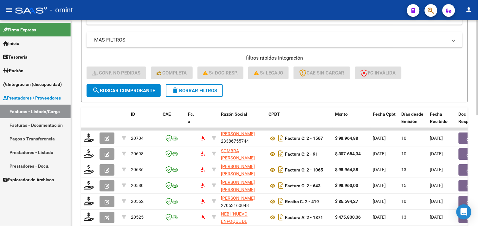
click at [190, 94] on button "delete Borrar Filtros" at bounding box center [194, 90] width 57 height 13
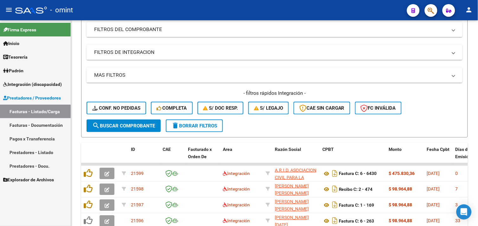
click at [33, 68] on link "Padrón" at bounding box center [35, 71] width 71 height 14
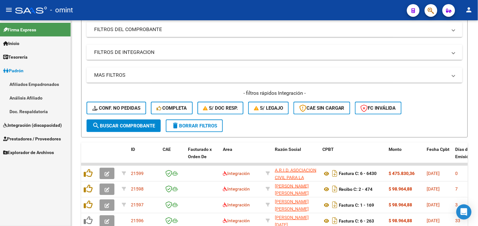
click at [32, 123] on span "Integración (discapacidad)" at bounding box center [32, 125] width 59 height 7
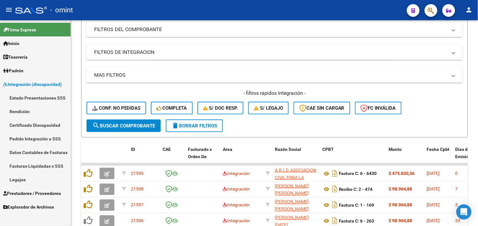
click at [36, 162] on link "Facturas Liquidadas x SSS" at bounding box center [35, 166] width 71 height 14
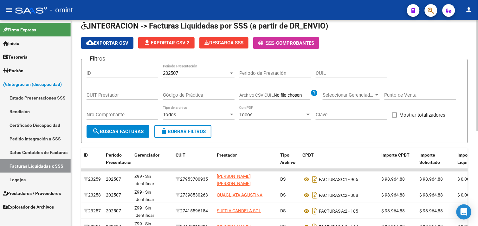
click at [197, 74] on div "202507" at bounding box center [196, 73] width 66 height 6
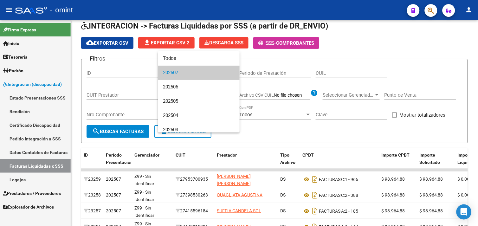
click at [39, 140] on div at bounding box center [239, 113] width 478 height 226
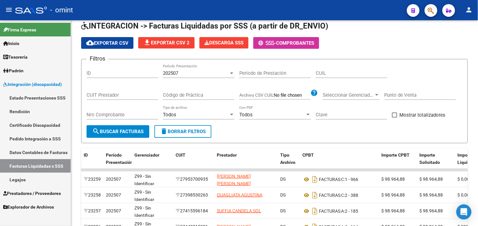
click at [39, 138] on link "Pedido Integración a SSS" at bounding box center [35, 139] width 71 height 14
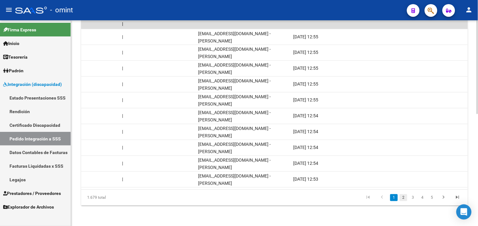
click at [404, 197] on link "2" at bounding box center [404, 197] width 8 height 7
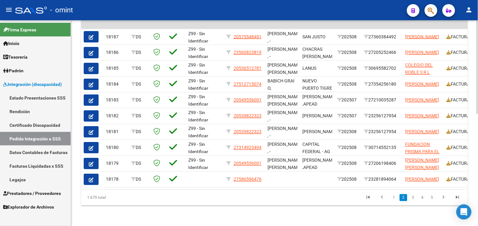
click at [34, 189] on link "Prestadores / Proveedores" at bounding box center [35, 194] width 71 height 14
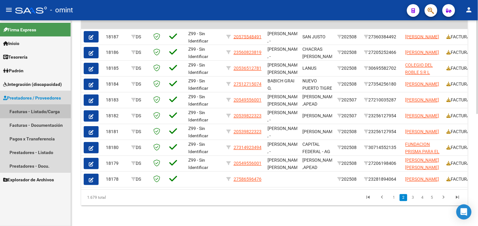
click at [34, 113] on link "Facturas - Listado/Carga" at bounding box center [35, 112] width 71 height 14
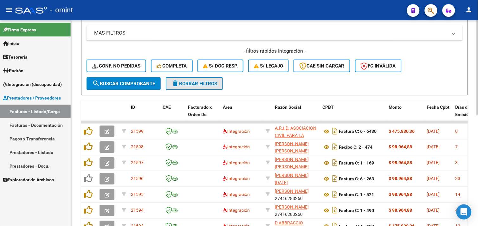
click at [178, 85] on mat-icon "delete" at bounding box center [176, 84] width 8 height 8
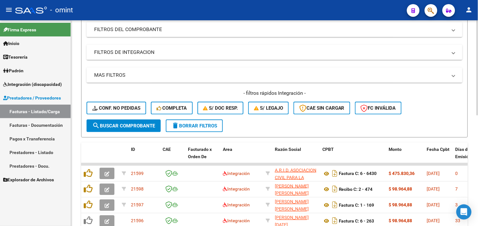
click at [167, 105] on button "Completa" at bounding box center [172, 108] width 42 height 13
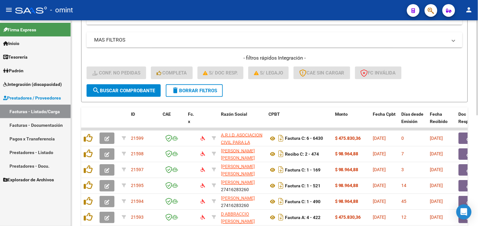
click at [197, 93] on button "delete Borrar Filtros" at bounding box center [194, 90] width 57 height 13
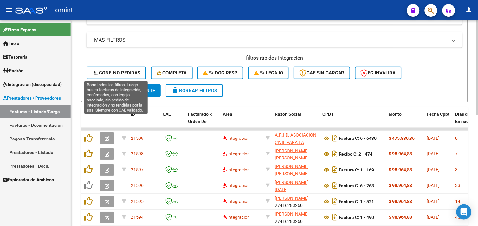
click at [122, 74] on span "Conf. no pedidas" at bounding box center [116, 73] width 48 height 6
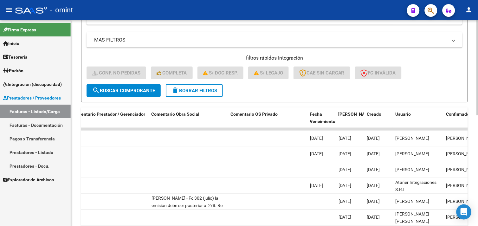
click at [189, 90] on span "delete Borrar Filtros" at bounding box center [195, 91] width 46 height 6
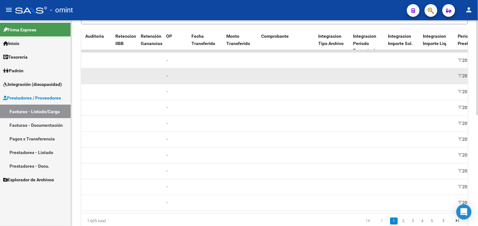
scroll to position [169, 0]
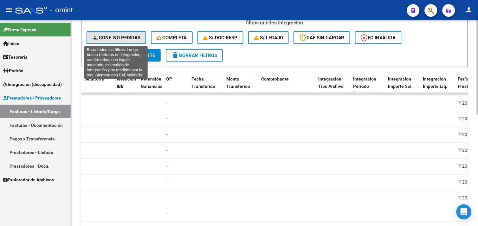
click at [119, 38] on span "Conf. no pedidas" at bounding box center [116, 38] width 48 height 6
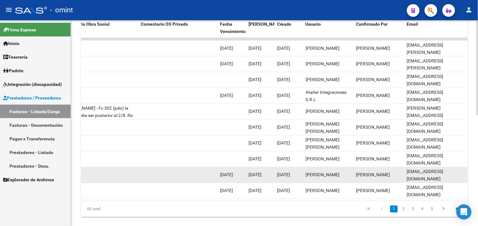
scroll to position [240, 0]
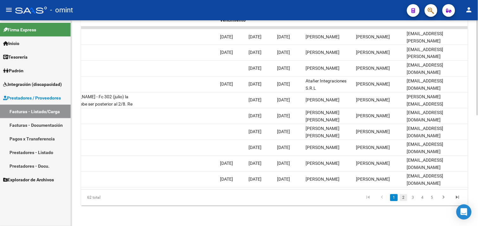
click at [403, 197] on link "2" at bounding box center [404, 197] width 8 height 7
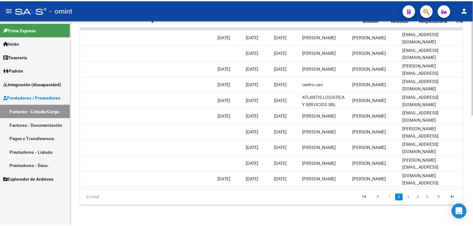
scroll to position [0, 0]
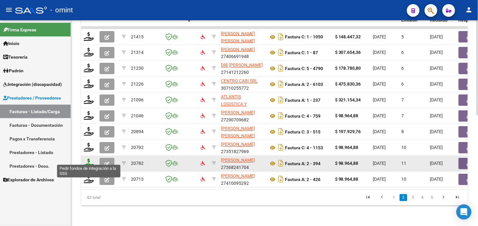
click at [84, 159] on icon at bounding box center [89, 163] width 10 height 9
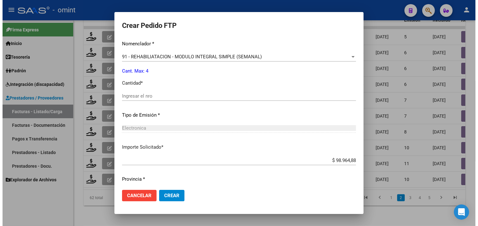
scroll to position [260, 0]
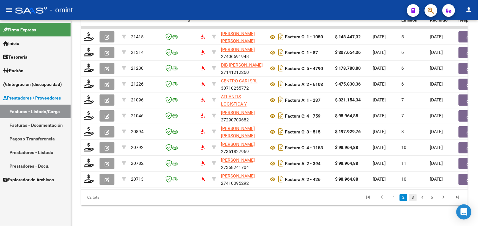
click at [413, 197] on link "3" at bounding box center [414, 197] width 8 height 7
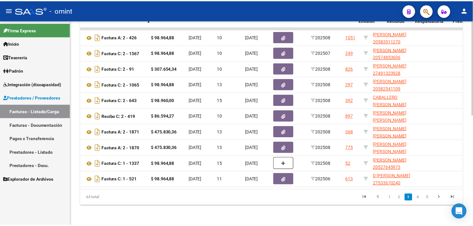
scroll to position [0, 0]
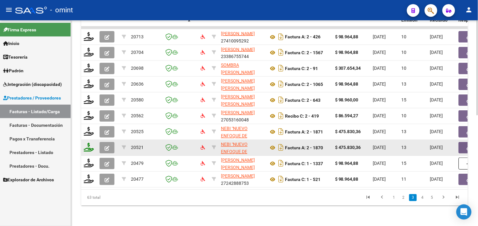
click at [89, 143] on icon at bounding box center [89, 147] width 10 height 9
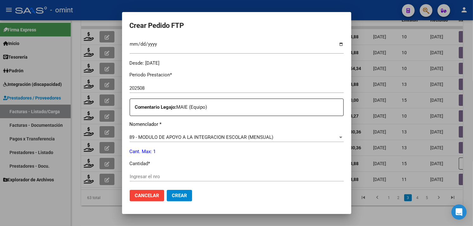
scroll to position [225, 0]
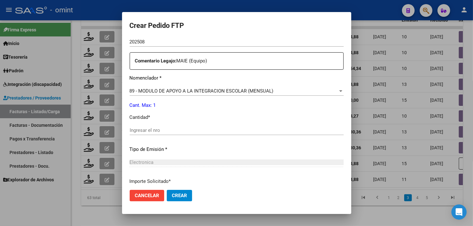
click at [175, 128] on input "Ingresar el nro" at bounding box center [237, 131] width 214 height 6
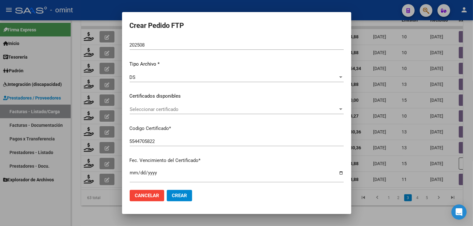
scroll to position [49, 0]
click at [197, 111] on span "Seleccionar certificado" at bounding box center [234, 111] width 208 height 6
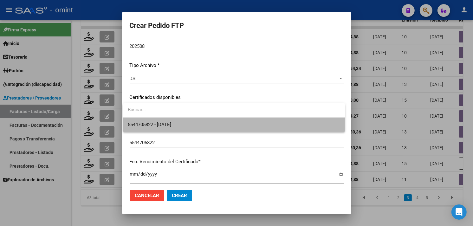
click at [186, 119] on span "5544705822 - [DATE]" at bounding box center [234, 125] width 212 height 14
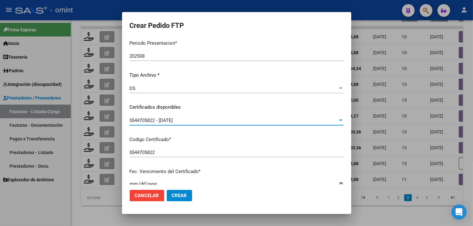
scroll to position [0, 0]
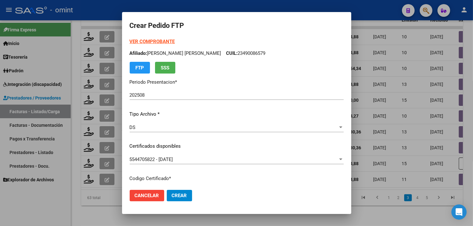
click at [144, 41] on strong "VER COMPROBANTE" at bounding box center [152, 42] width 45 height 6
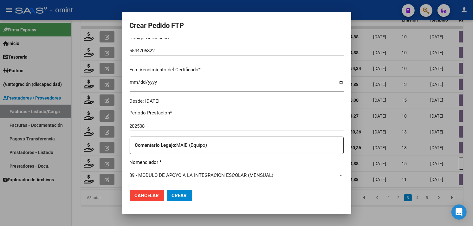
scroll to position [278, 0]
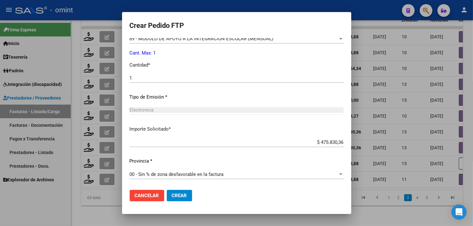
click at [180, 190] on button "Crear" at bounding box center [179, 195] width 25 height 11
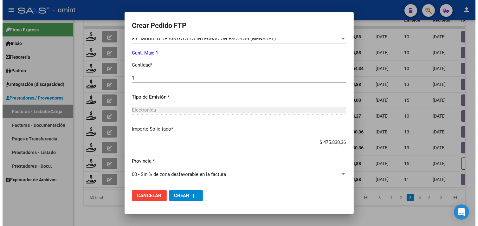
scroll to position [0, 0]
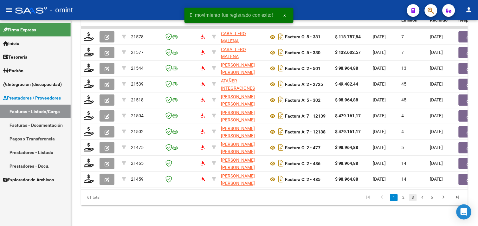
click at [411, 199] on link "3" at bounding box center [414, 197] width 8 height 7
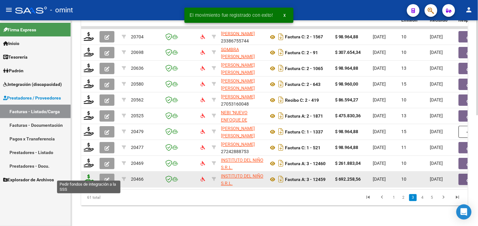
click at [91, 175] on icon at bounding box center [89, 179] width 10 height 9
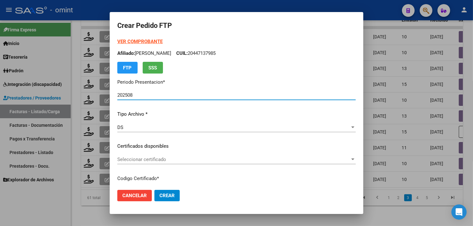
click at [141, 43] on strong "VER COMPROBANTE" at bounding box center [139, 42] width 45 height 6
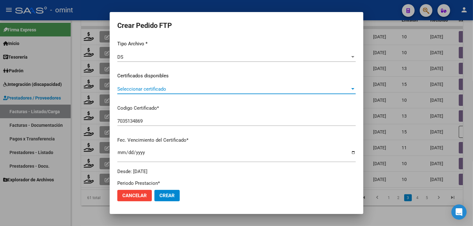
click at [174, 90] on span "Seleccionar certificado" at bounding box center [233, 89] width 233 height 6
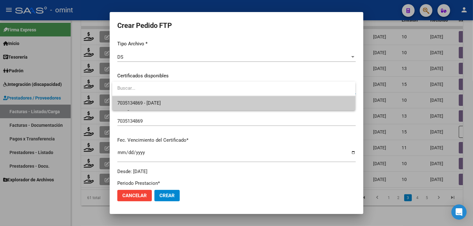
click at [174, 97] on span "7035134869 - [DATE]" at bounding box center [233, 103] width 233 height 14
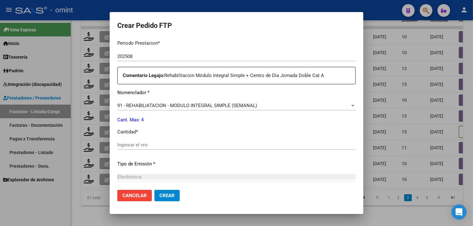
scroll to position [211, 0]
click at [229, 105] on span "91 - REHABILIATACION - MODULO INTEGRAL SIMPLE (SEMANAL)" at bounding box center [187, 105] width 140 height 6
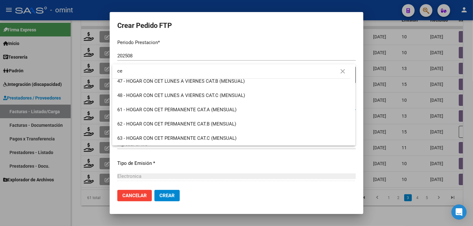
scroll to position [0, 0]
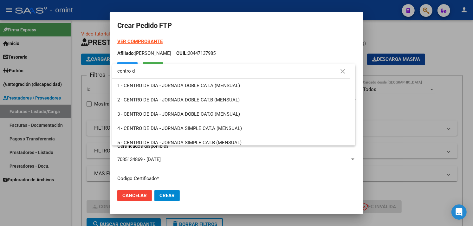
scroll to position [211, 0]
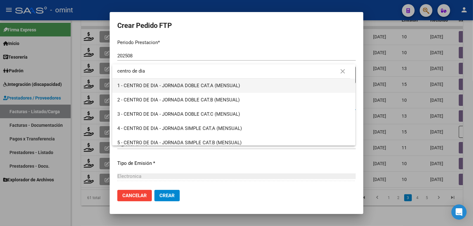
type input "centro de dia"
click at [225, 90] on span "1 - CENTRO DE DIA - JORNADA DOBLE CAT.A (MENSUAL)" at bounding box center [233, 86] width 233 height 14
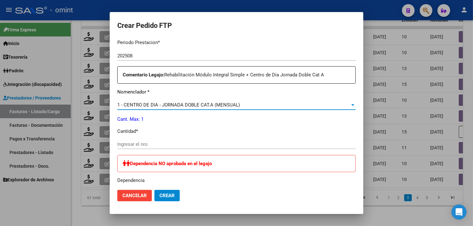
click at [230, 103] on span "1 - CENTRO DE DIA - JORNADA DOBLE CAT.A (MENSUAL)" at bounding box center [178, 105] width 123 height 6
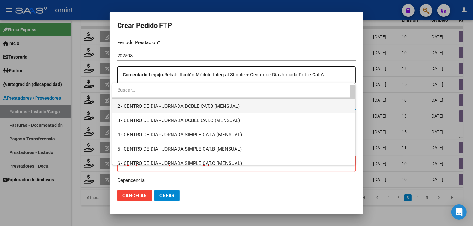
scroll to position [0, 0]
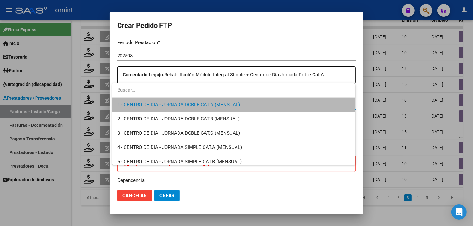
click at [237, 108] on span "1 - CENTRO DE DIA - JORNADA DOBLE CAT.A (MENSUAL)" at bounding box center [233, 105] width 233 height 14
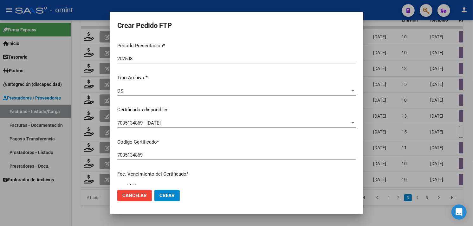
scroll to position [2, 0]
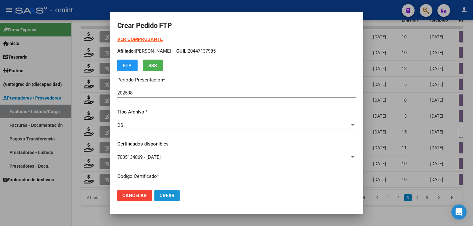
click at [177, 194] on button "Crear" at bounding box center [166, 195] width 25 height 11
click at [167, 128] on div "DS Seleccionar tipo" at bounding box center [236, 126] width 239 height 10
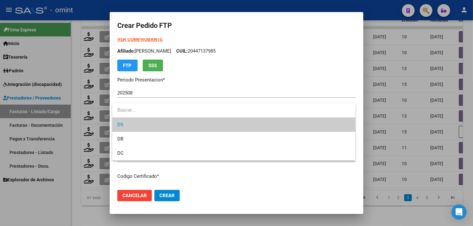
click at [192, 128] on span "DS" at bounding box center [233, 125] width 233 height 14
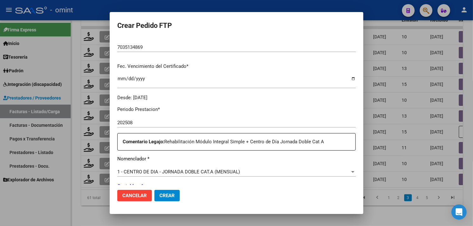
scroll to position [179, 0]
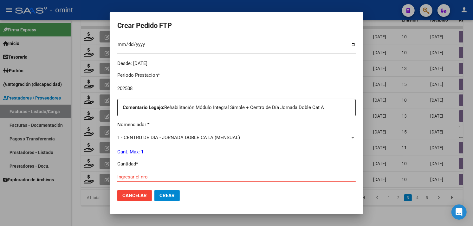
click at [158, 172] on div "Ingresar el nro" at bounding box center [236, 177] width 239 height 10
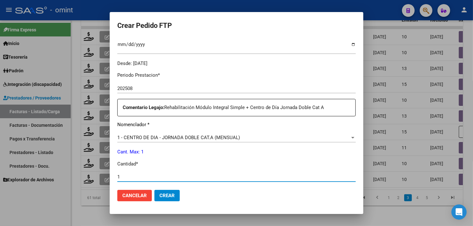
type input "1"
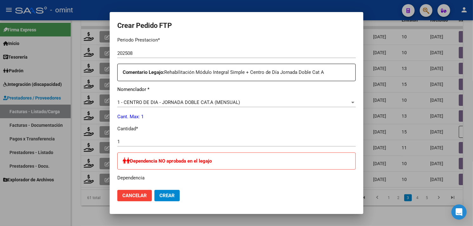
click at [170, 195] on span "Crear" at bounding box center [167, 196] width 15 height 6
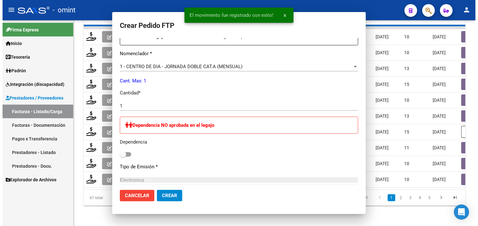
scroll to position [178, 0]
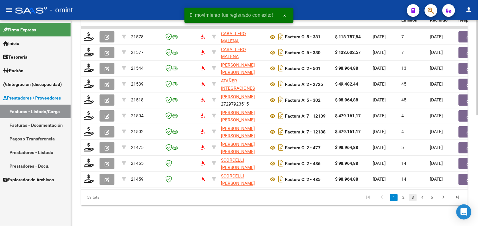
click at [414, 197] on link "3" at bounding box center [414, 197] width 8 height 7
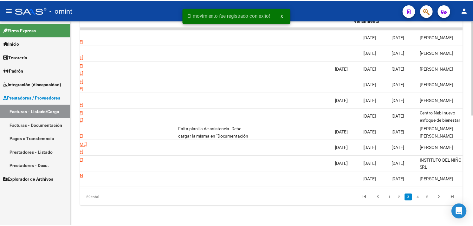
scroll to position [0, 0]
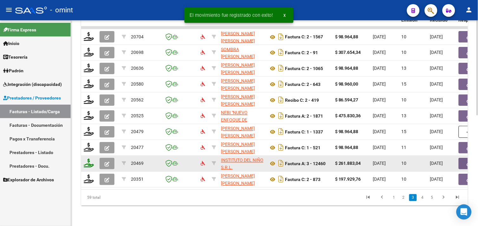
click at [92, 160] on icon at bounding box center [89, 163] width 10 height 9
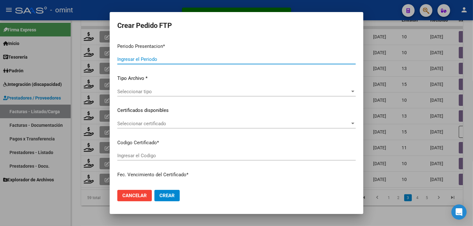
type input "202508"
type input "$ 261.883,04"
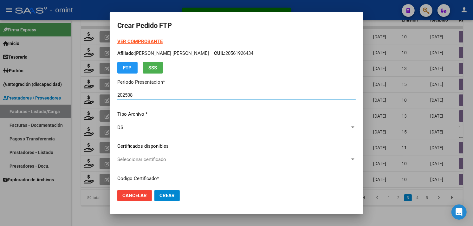
type input "7035134869"
type input "[DATE]"
click at [135, 42] on strong "VER COMPROBANTE" at bounding box center [139, 42] width 45 height 6
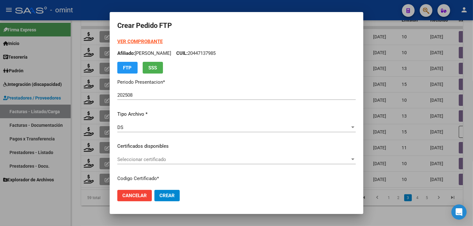
scroll to position [70, 0]
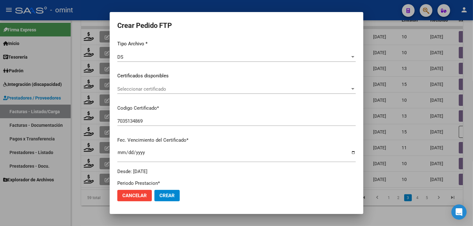
click at [173, 88] on span "Seleccionar certificado" at bounding box center [233, 89] width 233 height 6
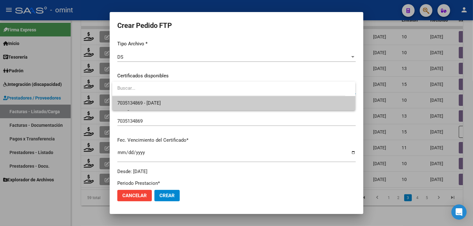
click at [169, 98] on span "7035134869 - [DATE]" at bounding box center [233, 103] width 233 height 14
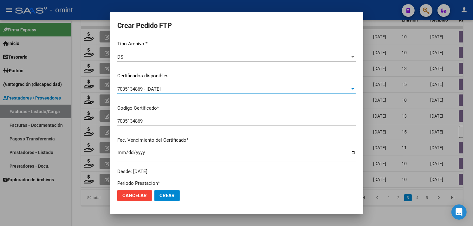
scroll to position [176, 0]
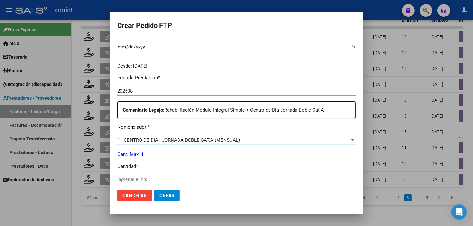
click at [200, 141] on span "1 - CENTRO DE DIA - JORNADA DOBLE CAT.A (MENSUAL)" at bounding box center [178, 140] width 123 height 6
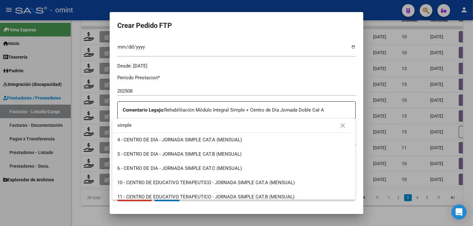
click at [170, 126] on input "simple" at bounding box center [231, 125] width 238 height 14
type input "m"
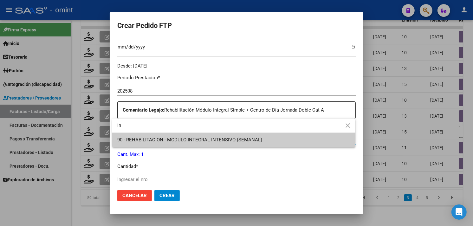
type input "i"
type input "8"
type input "91"
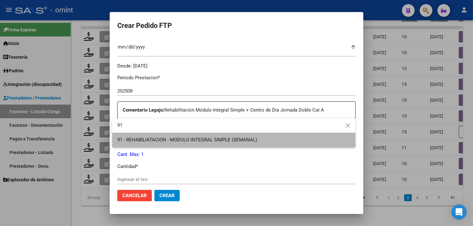
click at [179, 135] on span "91 - REHABILIATACION - MODULO INTEGRAL SIMPLE (SEMANAL)" at bounding box center [233, 140] width 233 height 14
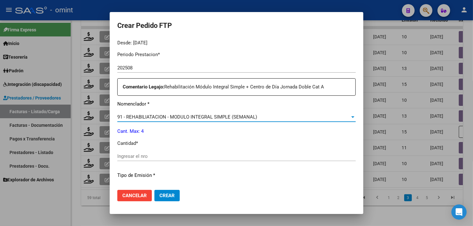
scroll to position [246, 0]
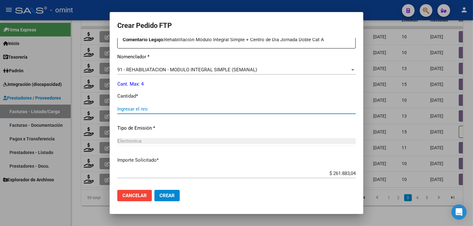
click at [160, 108] on input "Ingresar el nro" at bounding box center [236, 109] width 239 height 6
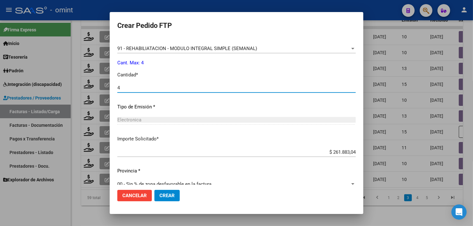
scroll to position [278, 0]
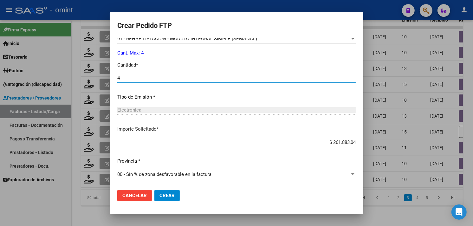
type input "4"
click at [167, 195] on span "Crear" at bounding box center [167, 196] width 15 height 6
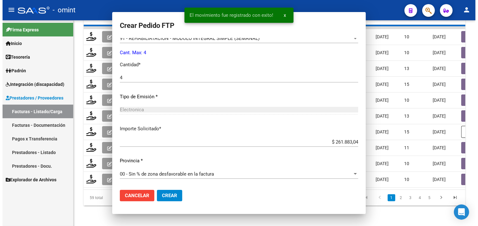
scroll to position [242, 0]
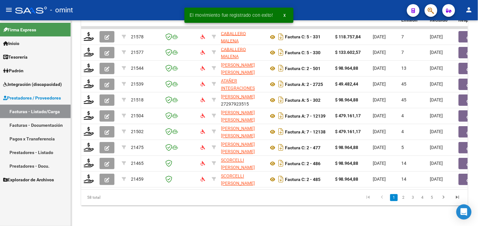
click at [417, 199] on link "3" at bounding box center [414, 197] width 8 height 7
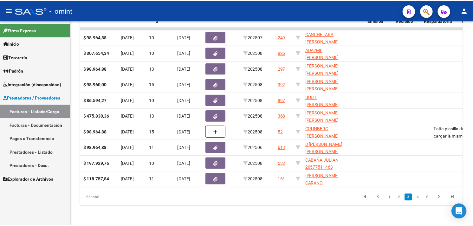
scroll to position [0, 0]
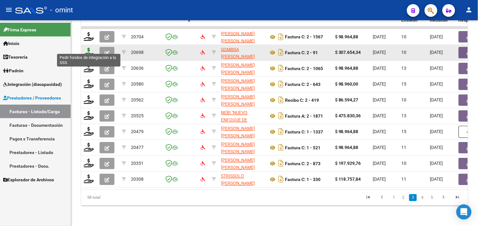
click at [90, 48] on icon at bounding box center [89, 52] width 10 height 9
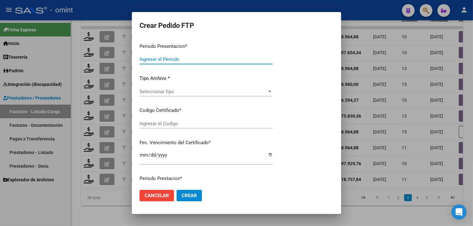
type input "202508"
type input "$ 307.654,34"
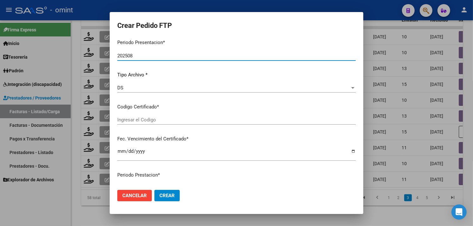
type input "6951700689"
type input "[DATE]"
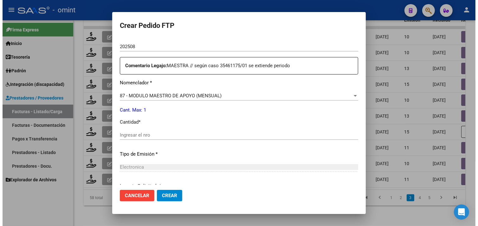
scroll to position [225, 0]
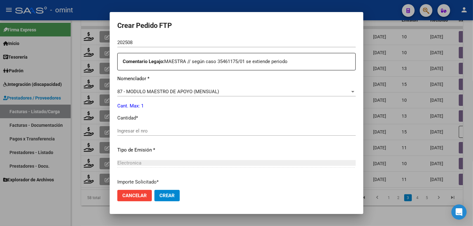
click at [139, 195] on span "Cancelar" at bounding box center [134, 196] width 24 height 6
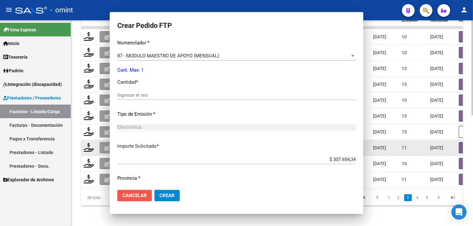
scroll to position [0, 0]
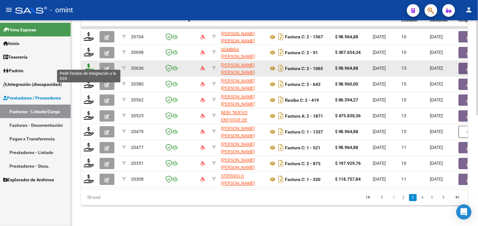
click at [91, 67] on icon at bounding box center [89, 68] width 10 height 9
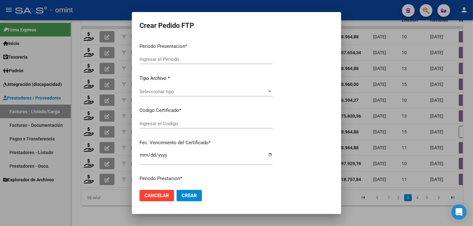
type input "202508"
type input "$ 98.964,88"
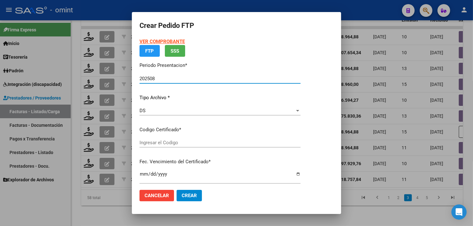
type input "2941868661"
type input "[DATE]"
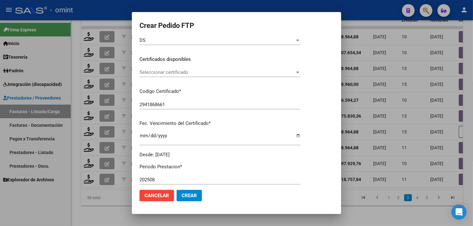
scroll to position [87, 0]
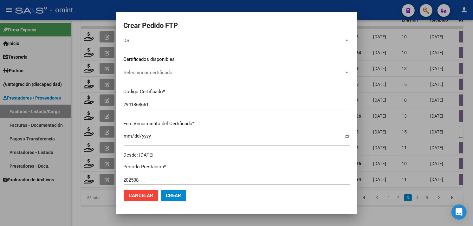
click at [181, 74] on span "Seleccionar certificado" at bounding box center [234, 73] width 220 height 6
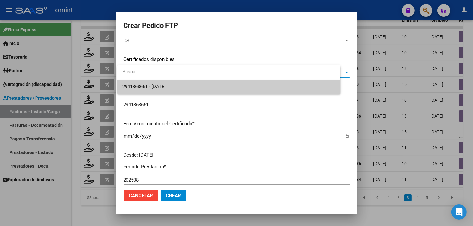
click at [166, 86] on span "2941868661 - [DATE]" at bounding box center [143, 87] width 43 height 6
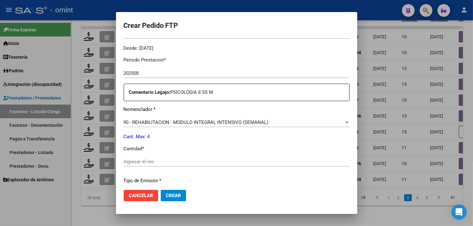
scroll to position [228, 0]
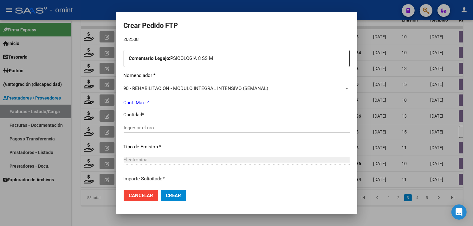
click at [180, 127] on input "Ingresar el nro" at bounding box center [237, 128] width 226 height 6
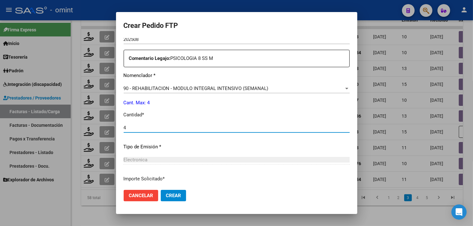
type input "4"
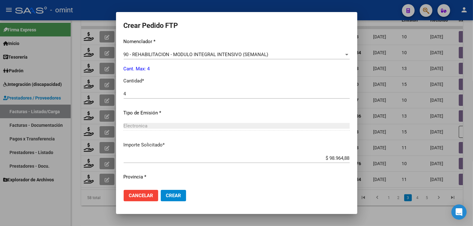
scroll to position [278, 0]
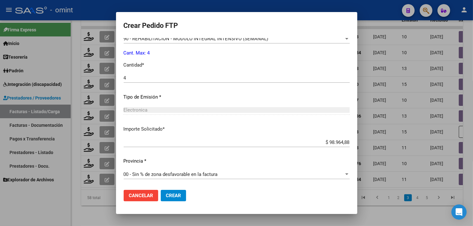
click at [180, 194] on button "Crear" at bounding box center [173, 195] width 25 height 11
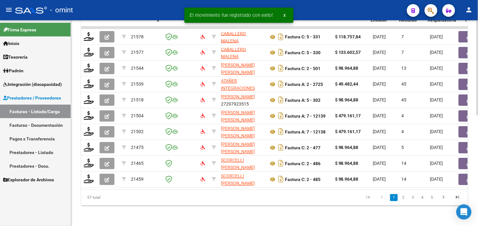
scroll to position [0, 264]
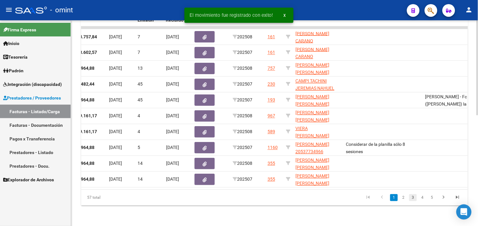
click at [413, 198] on link "3" at bounding box center [414, 197] width 8 height 7
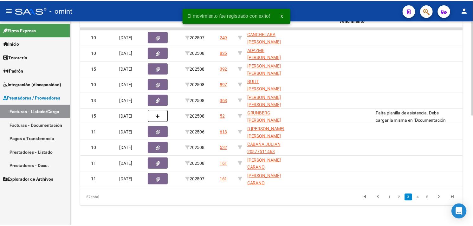
scroll to position [0, 0]
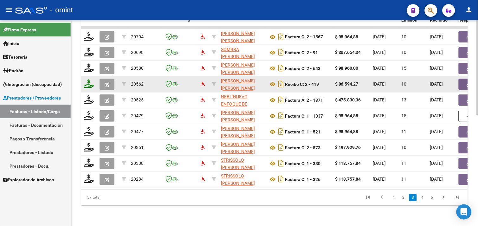
click at [90, 81] on icon at bounding box center [89, 84] width 10 height 9
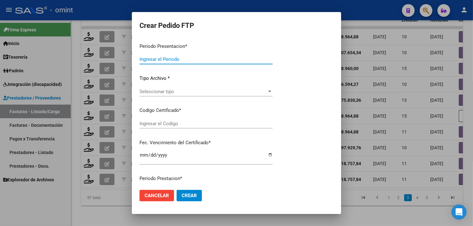
type input "202508"
type input "$ 86.594,27"
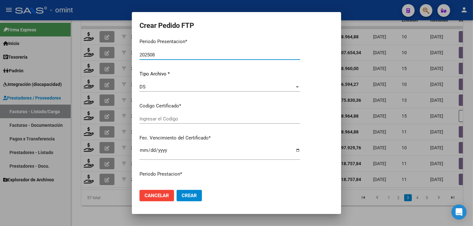
type input "764843347"
type input "[DATE]"
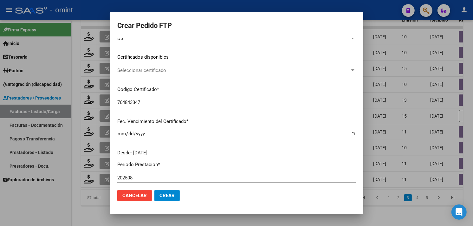
scroll to position [87, 0]
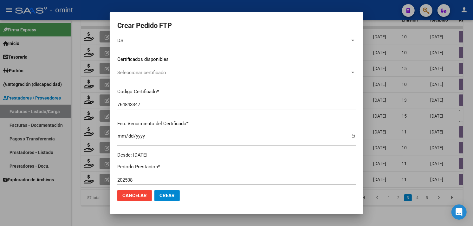
click at [158, 74] on span "Seleccionar certificado" at bounding box center [233, 73] width 233 height 6
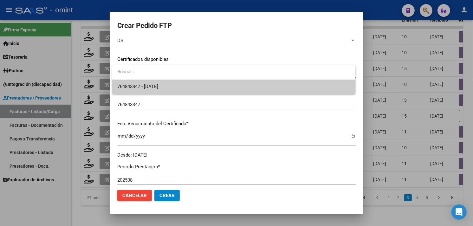
click at [161, 79] on div at bounding box center [233, 72] width 243 height 14
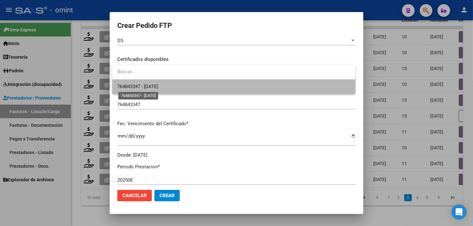
click at [158, 86] on span "764843347 - [DATE]" at bounding box center [137, 87] width 41 height 6
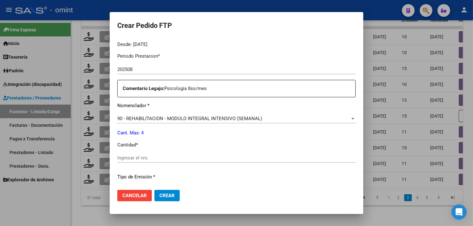
scroll to position [228, 0]
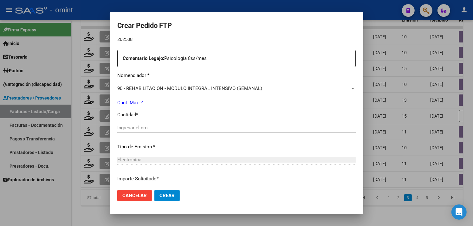
click at [167, 128] on input "Ingresar el nro" at bounding box center [236, 128] width 239 height 6
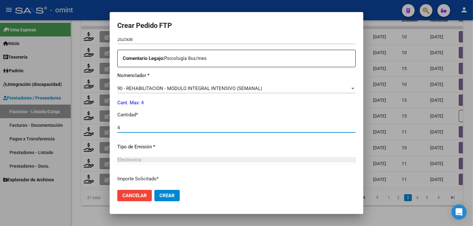
scroll to position [278, 0]
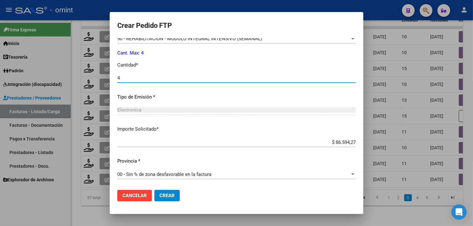
type input "4"
click at [173, 197] on span "Crear" at bounding box center [167, 196] width 15 height 6
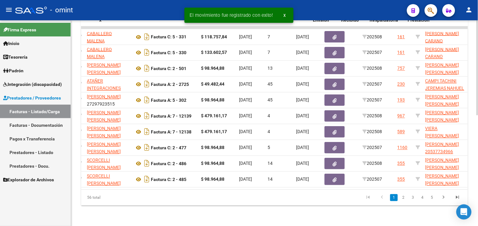
scroll to position [0, 320]
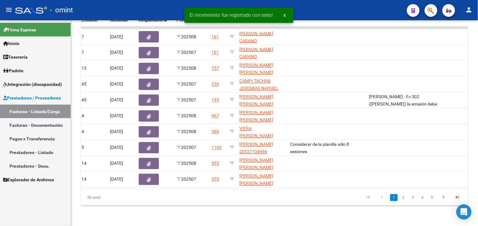
click at [411, 198] on link "3" at bounding box center [414, 197] width 8 height 7
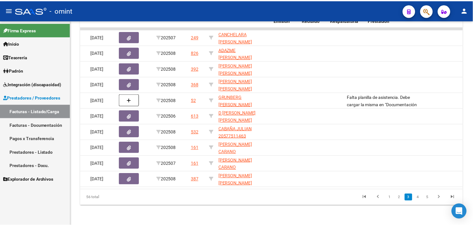
scroll to position [0, 0]
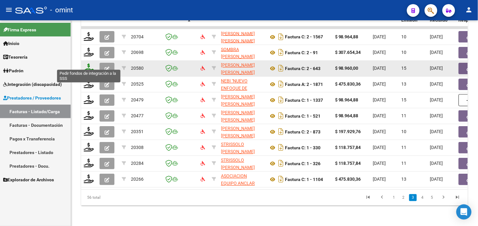
click at [92, 64] on icon at bounding box center [89, 68] width 10 height 9
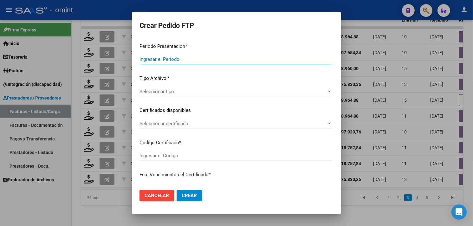
type input "202508"
type input "$ 98.960,00"
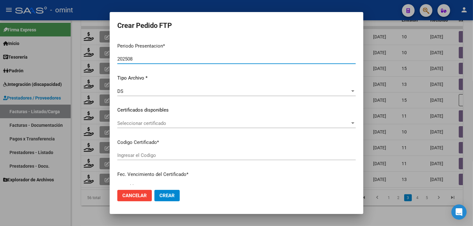
type input "1124538965"
type input "[DATE]"
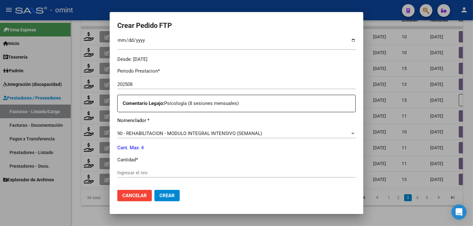
scroll to position [211, 0]
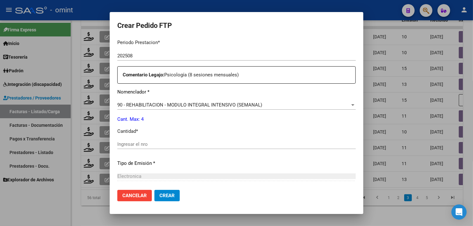
click at [168, 143] on input "Ingresar el nro" at bounding box center [236, 144] width 239 height 6
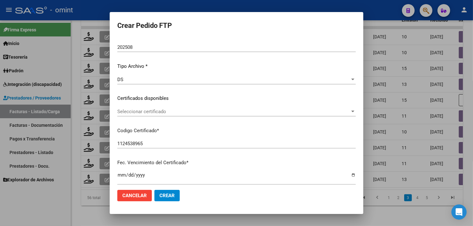
scroll to position [35, 0]
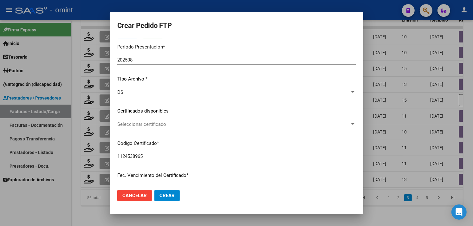
type input "4"
click at [173, 121] on span "Seleccionar certificado" at bounding box center [233, 124] width 233 height 6
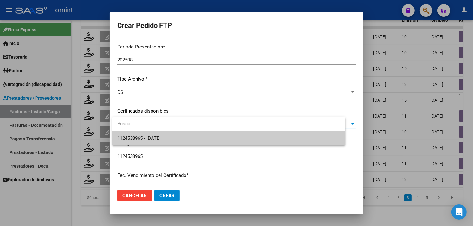
click at [171, 132] on span "1124538965 - [DATE]" at bounding box center [228, 138] width 223 height 14
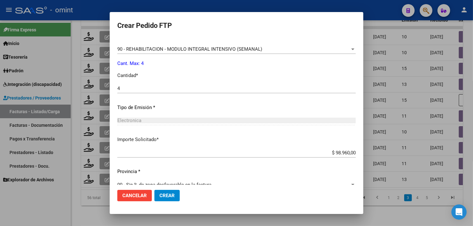
scroll to position [278, 0]
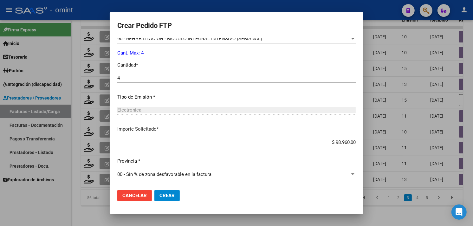
click at [169, 194] on span "Crear" at bounding box center [167, 196] width 15 height 6
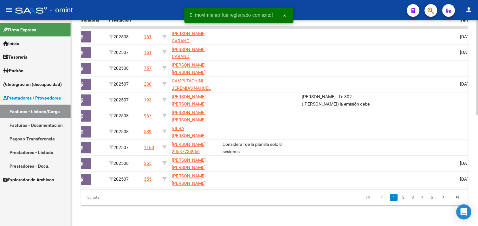
scroll to position [0, 420]
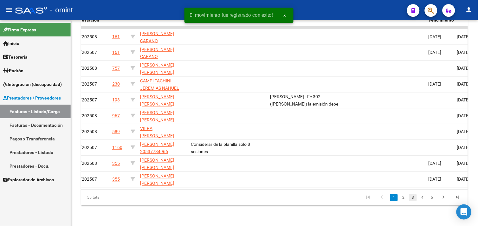
click at [413, 197] on link "3" at bounding box center [414, 197] width 8 height 7
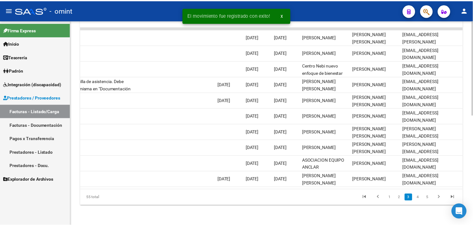
scroll to position [0, 0]
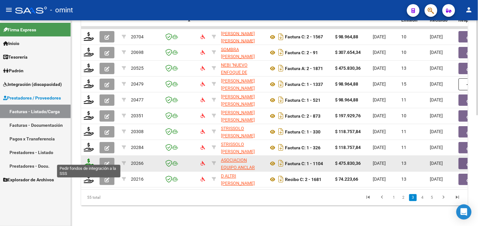
click at [88, 159] on icon at bounding box center [89, 163] width 10 height 9
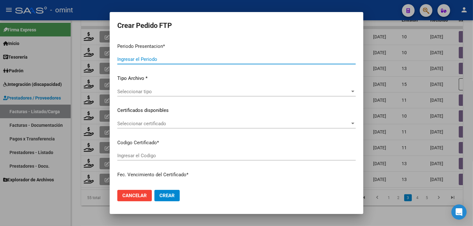
type input "202508"
type input "$ 475.830,36"
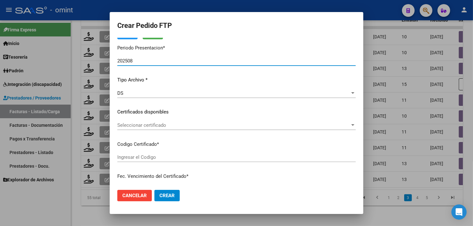
type input "2503477390"
type input "[DATE]"
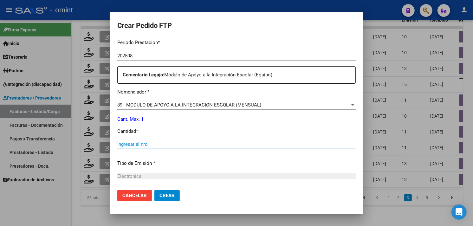
click at [153, 141] on input "Ingresar el nro" at bounding box center [236, 144] width 239 height 6
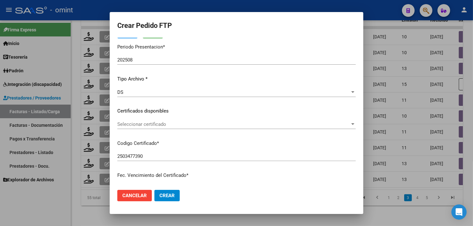
type input "1"
click at [164, 126] on span "Seleccionar certificado" at bounding box center [233, 124] width 233 height 6
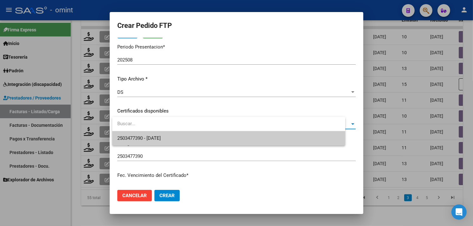
click at [173, 134] on span "2503477390 - [DATE]" at bounding box center [228, 138] width 223 height 14
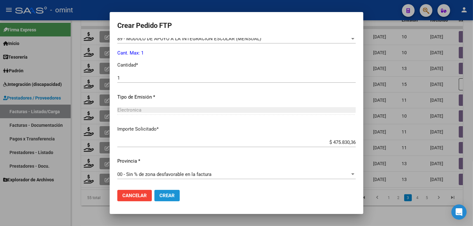
click at [179, 191] on button "Crear" at bounding box center [166, 195] width 25 height 11
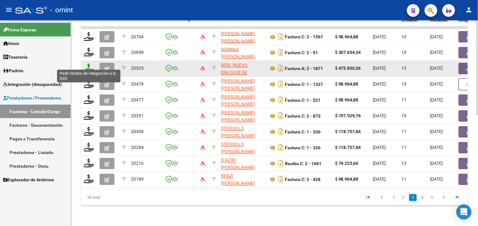
click at [93, 64] on icon at bounding box center [89, 68] width 10 height 9
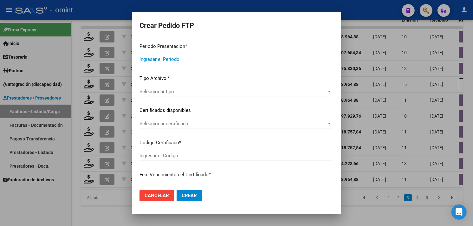
type input "202508"
type input "$ 475.830,36"
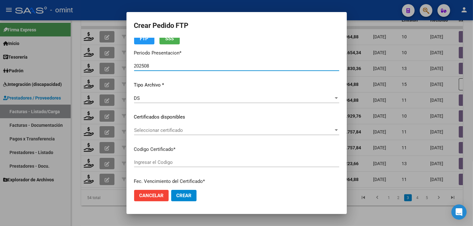
type input "5077092237"
type input "[DATE]"
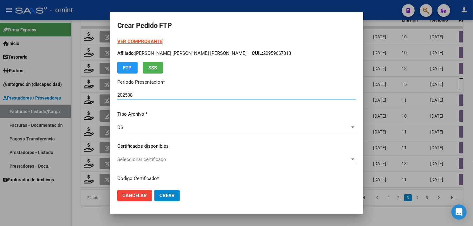
click at [147, 40] on strong "VER COMPROBANTE" at bounding box center [139, 42] width 45 height 6
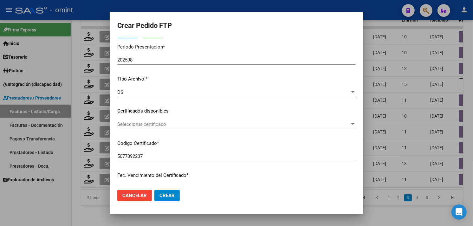
click at [170, 120] on div "Seleccionar certificado Seleccionar certificado" at bounding box center [236, 125] width 239 height 10
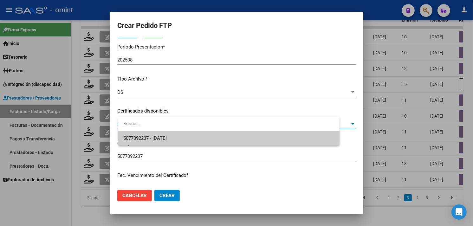
click at [173, 129] on input "dropdown search" at bounding box center [228, 124] width 221 height 14
click at [167, 135] on span "5077092237 - [DATE]" at bounding box center [144, 138] width 43 height 6
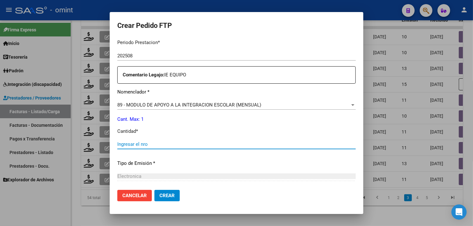
click at [161, 144] on input "Ingresar el nro" at bounding box center [236, 144] width 239 height 6
type input "1"
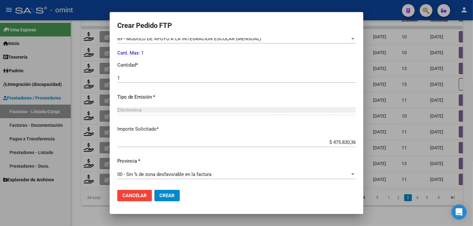
click at [174, 196] on span "Crear" at bounding box center [167, 196] width 15 height 6
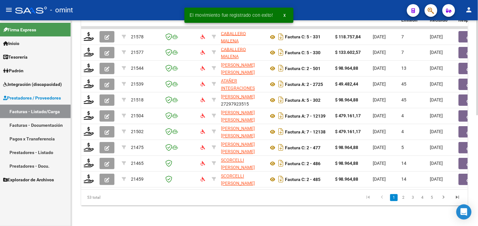
drag, startPoint x: 414, startPoint y: 199, endPoint x: 409, endPoint y: 199, distance: 5.4
click at [414, 199] on link "3" at bounding box center [414, 197] width 8 height 7
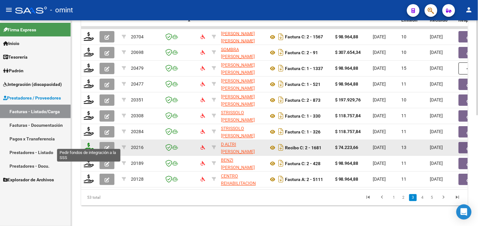
click at [90, 143] on icon at bounding box center [89, 147] width 10 height 9
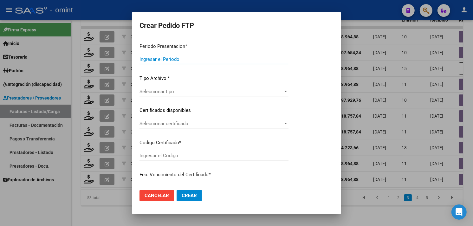
type input "202508"
type input "$ 74.223,66"
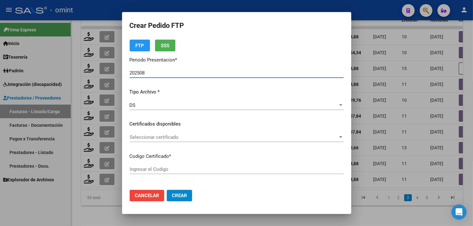
type input "764843347"
type input "[DATE]"
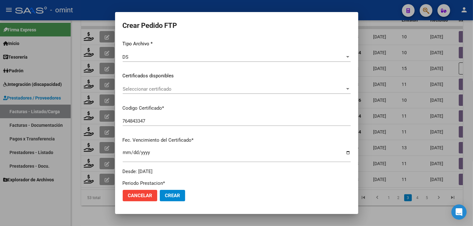
click at [169, 91] on span "Seleccionar certificado" at bounding box center [234, 89] width 222 height 6
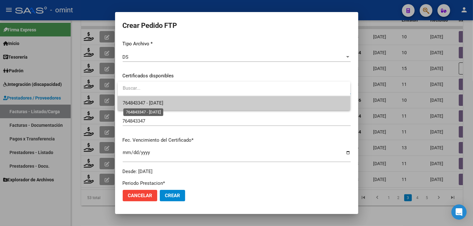
click at [164, 100] on span "764843347 - [DATE]" at bounding box center [143, 103] width 41 height 6
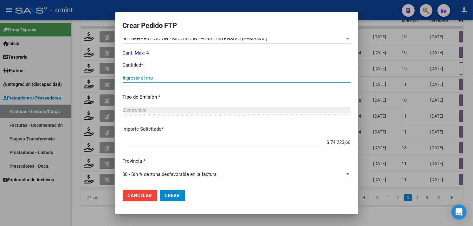
click at [154, 80] on input "Ingresar el nro" at bounding box center [237, 78] width 228 height 6
type input "4"
click at [171, 201] on button "Crear" at bounding box center [172, 195] width 25 height 11
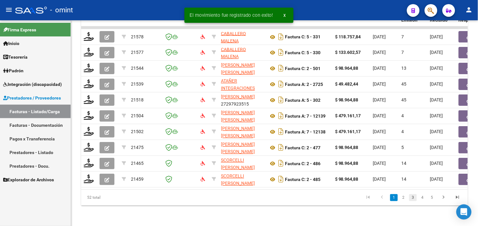
click at [413, 198] on link "3" at bounding box center [414, 197] width 8 height 7
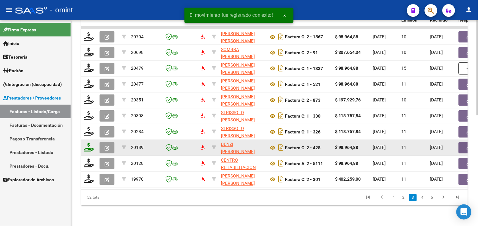
click at [91, 144] on icon at bounding box center [89, 147] width 10 height 9
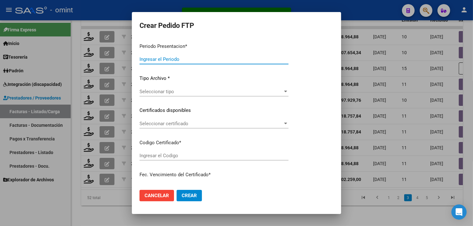
type input "202508"
type input "$ 98.964,88"
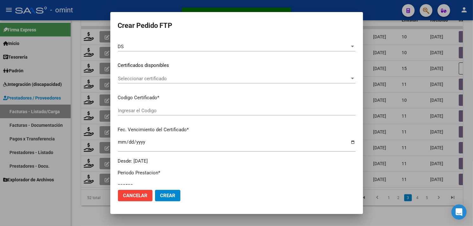
type input "5853765661"
type input "[DATE]"
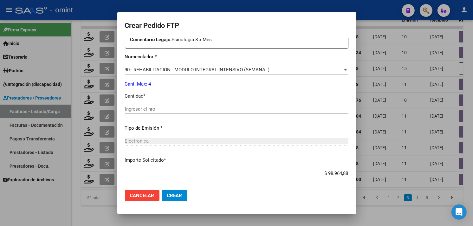
click at [163, 108] on input "Ingresar el nro" at bounding box center [237, 109] width 224 height 6
type input "4"
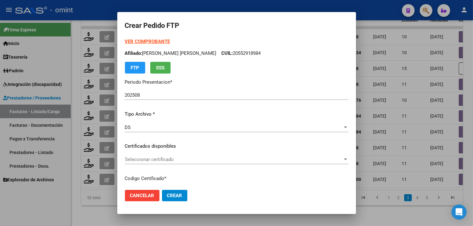
click at [165, 159] on span "Seleccionar certificado" at bounding box center [234, 160] width 218 height 6
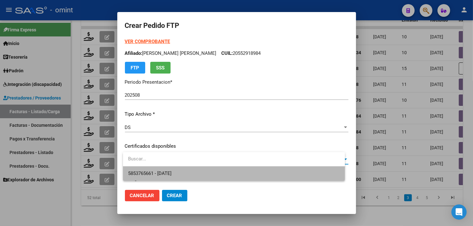
click at [179, 169] on span "5853765661 - [DATE]" at bounding box center [234, 174] width 212 height 14
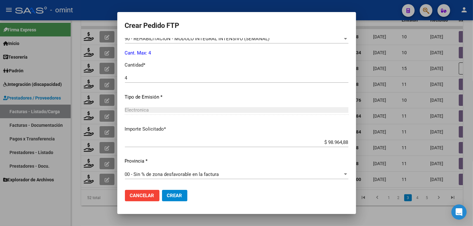
click at [184, 192] on button "Crear" at bounding box center [174, 195] width 25 height 11
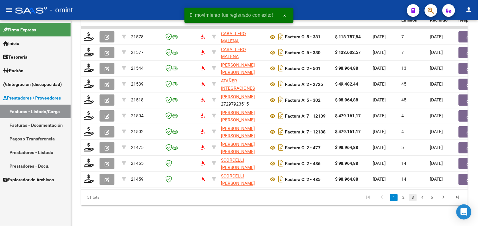
click at [412, 199] on link "3" at bounding box center [414, 197] width 8 height 7
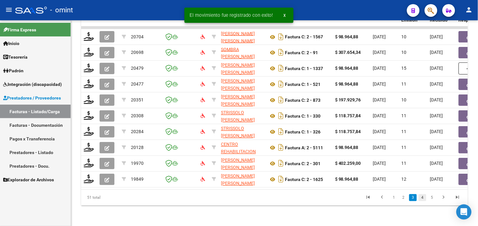
click at [421, 200] on link "4" at bounding box center [423, 197] width 8 height 7
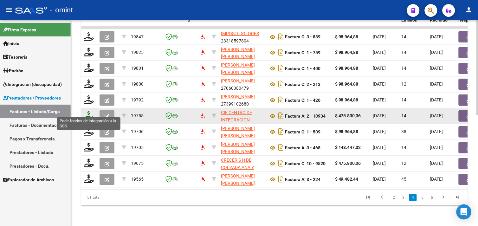
click at [87, 115] on icon at bounding box center [89, 115] width 10 height 9
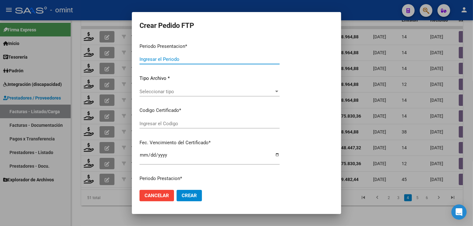
type input "202508"
type input "$ 475.830,36"
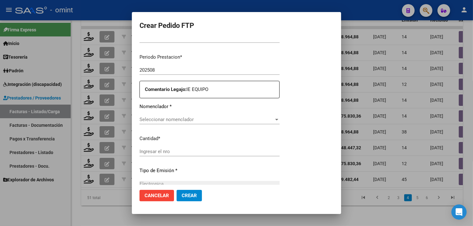
type input "2941868661"
type input "[DATE]"
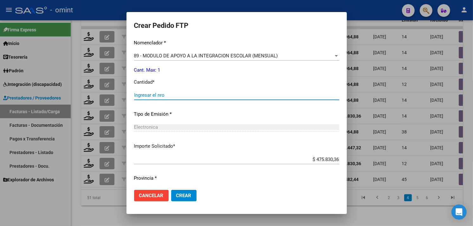
click at [173, 93] on input "Ingresar el nro" at bounding box center [236, 95] width 205 height 6
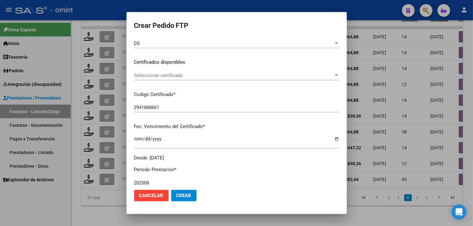
type input "1"
click at [175, 76] on span "Seleccionar certificado" at bounding box center [234, 76] width 200 height 6
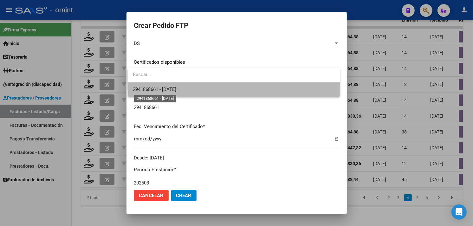
click at [176, 90] on span "2941868661 - [DATE]" at bounding box center [154, 90] width 43 height 6
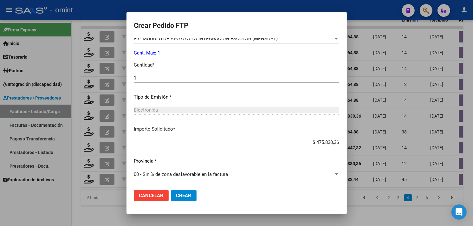
click at [184, 192] on button "Crear" at bounding box center [183, 195] width 25 height 11
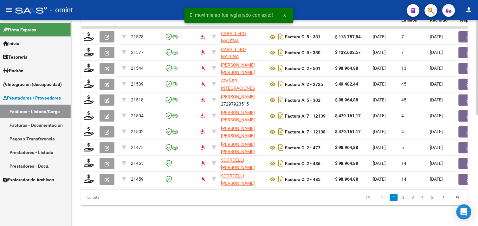
click at [424, 199] on link "4" at bounding box center [423, 197] width 8 height 7
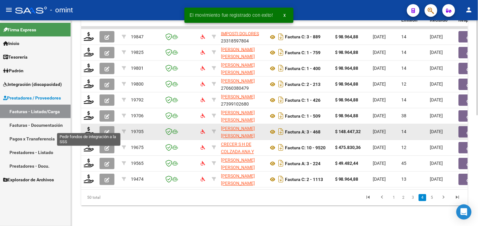
click at [82, 125] on datatable-body-cell at bounding box center [89, 132] width 16 height 16
click at [93, 129] on icon at bounding box center [89, 131] width 10 height 9
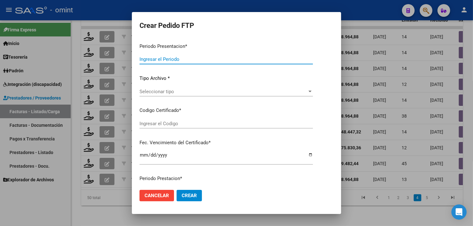
type input "202508"
type input "$ 148.447,32"
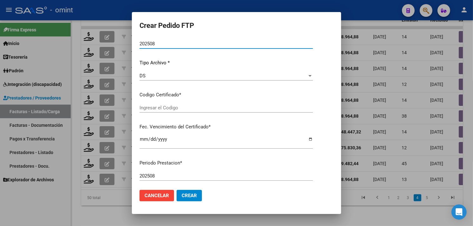
type input "8644344633"
type input "[DATE]"
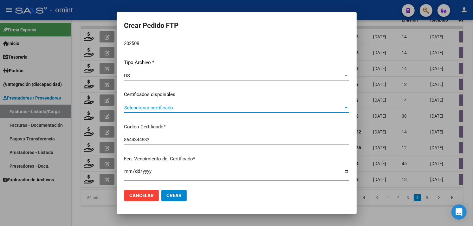
click at [179, 108] on span "Seleccionar certificado" at bounding box center [233, 108] width 219 height 6
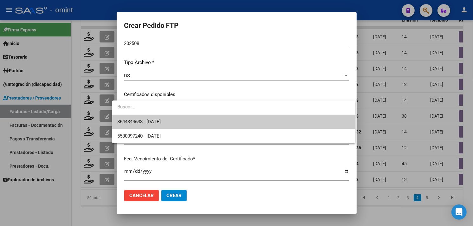
click at [174, 116] on span "8644344633 - [DATE]" at bounding box center [233, 122] width 233 height 14
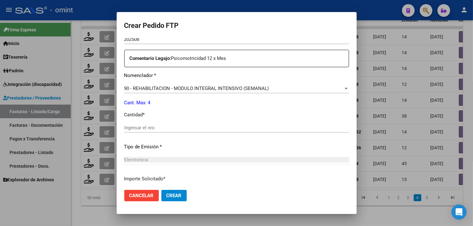
click at [180, 125] on input "Ingresar el nro" at bounding box center [236, 128] width 225 height 6
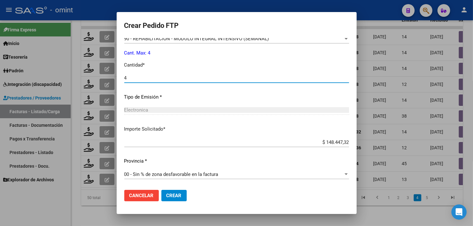
type input "4"
click at [178, 194] on button "Crear" at bounding box center [173, 195] width 25 height 11
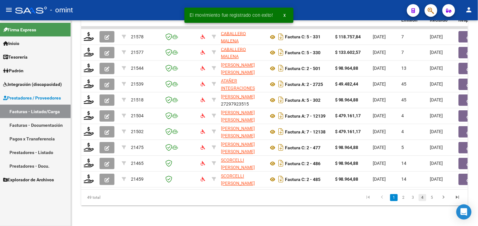
click at [424, 199] on link "4" at bounding box center [423, 197] width 8 height 7
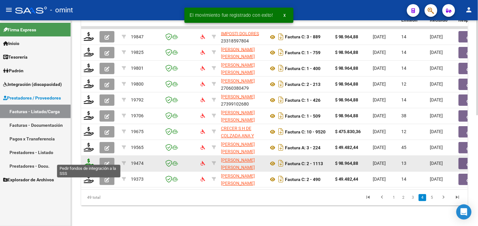
click at [89, 160] on icon at bounding box center [89, 163] width 10 height 9
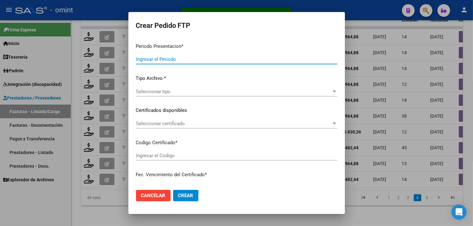
type input "202508"
type input "$ 98.964,88"
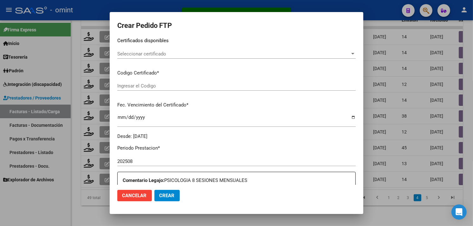
type input "2460468095"
type input "[DATE]"
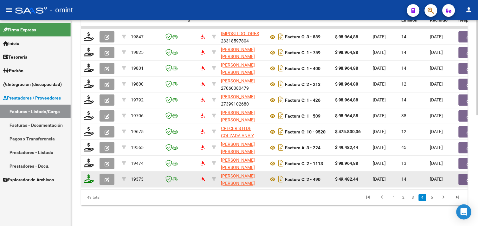
click at [91, 175] on icon at bounding box center [89, 179] width 10 height 9
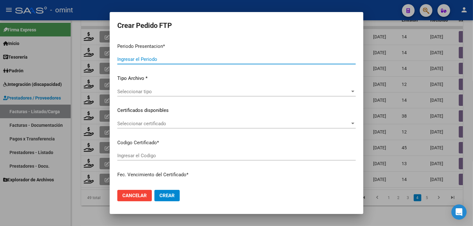
type input "202508"
type input "$ 49.482,44"
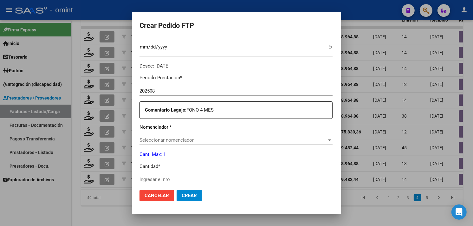
type input "6951700689"
type input "[DATE]"
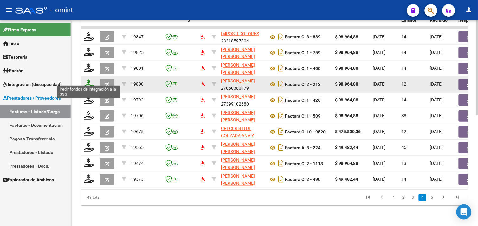
click at [86, 80] on icon at bounding box center [89, 84] width 10 height 9
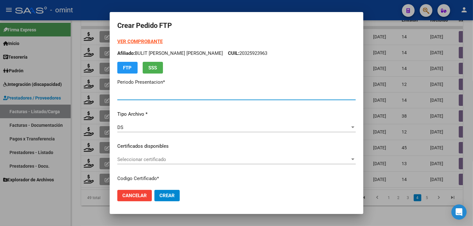
type input "202508"
type input "$ 98.964,88"
